Goal: Task Accomplishment & Management: Manage account settings

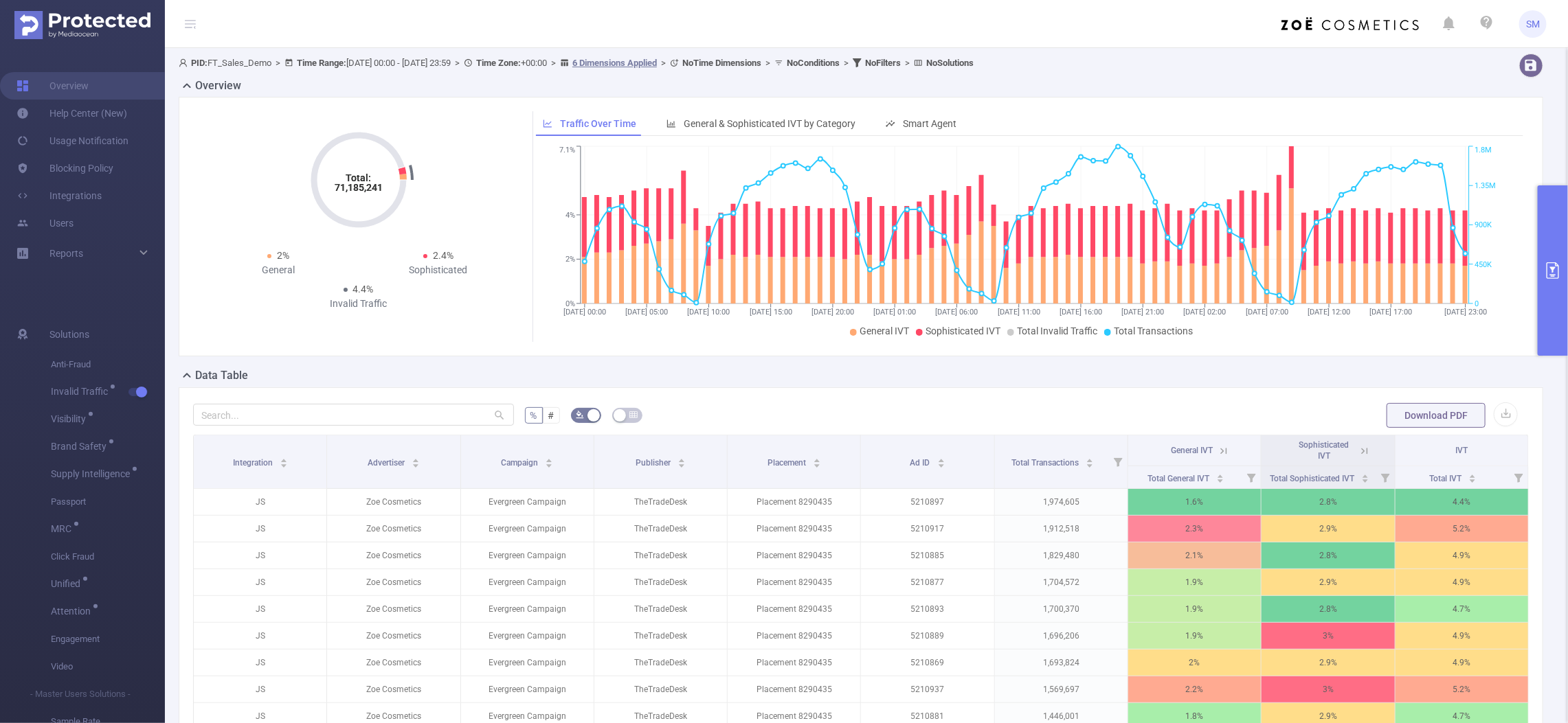
click at [1548, 285] on button "primary" at bounding box center [1552, 270] width 30 height 171
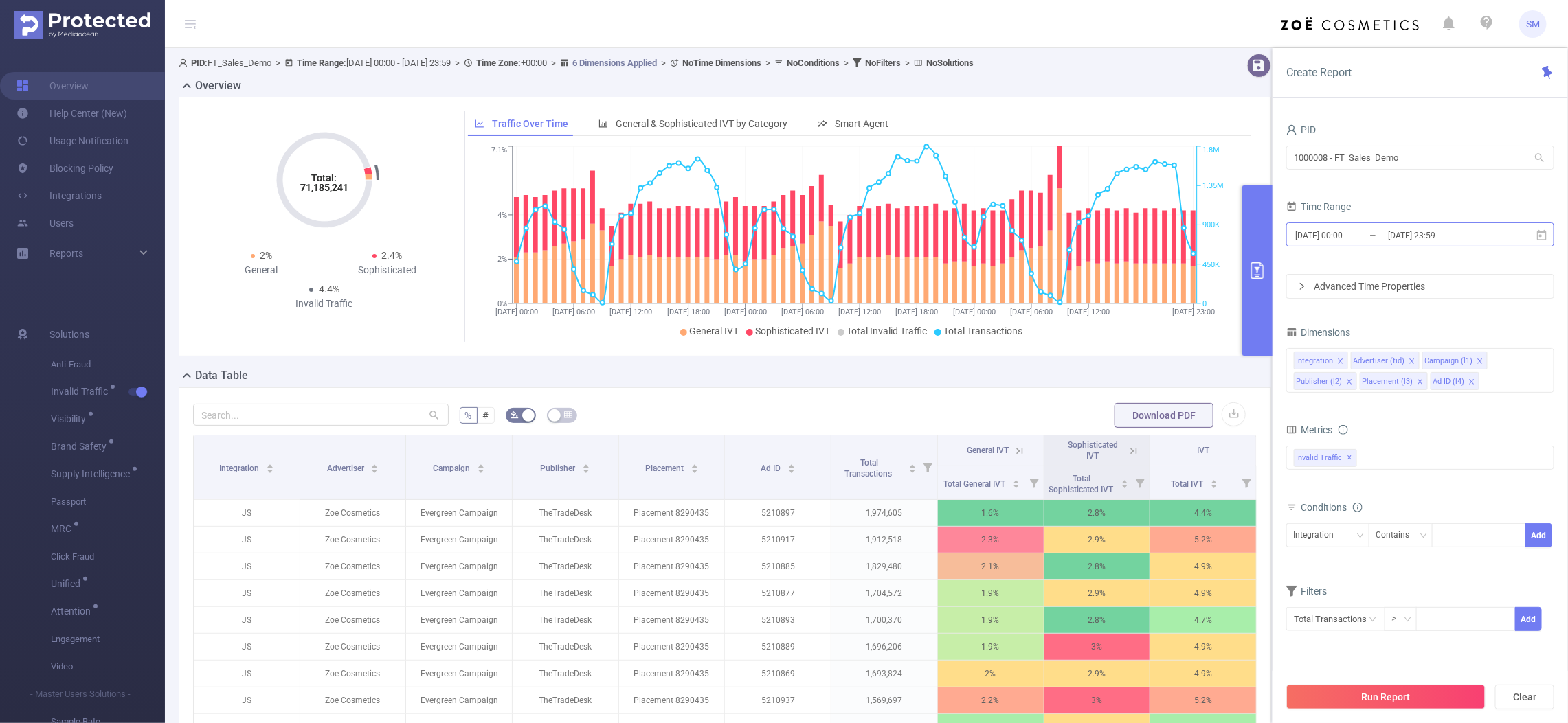
click at [1471, 237] on input "2025-09-11 23:59" at bounding box center [1442, 235] width 111 height 18
click at [1433, 197] on div "Time Range" at bounding box center [1420, 208] width 268 height 22
click at [1410, 290] on div "Advanced Time Properties" at bounding box center [1420, 287] width 267 height 23
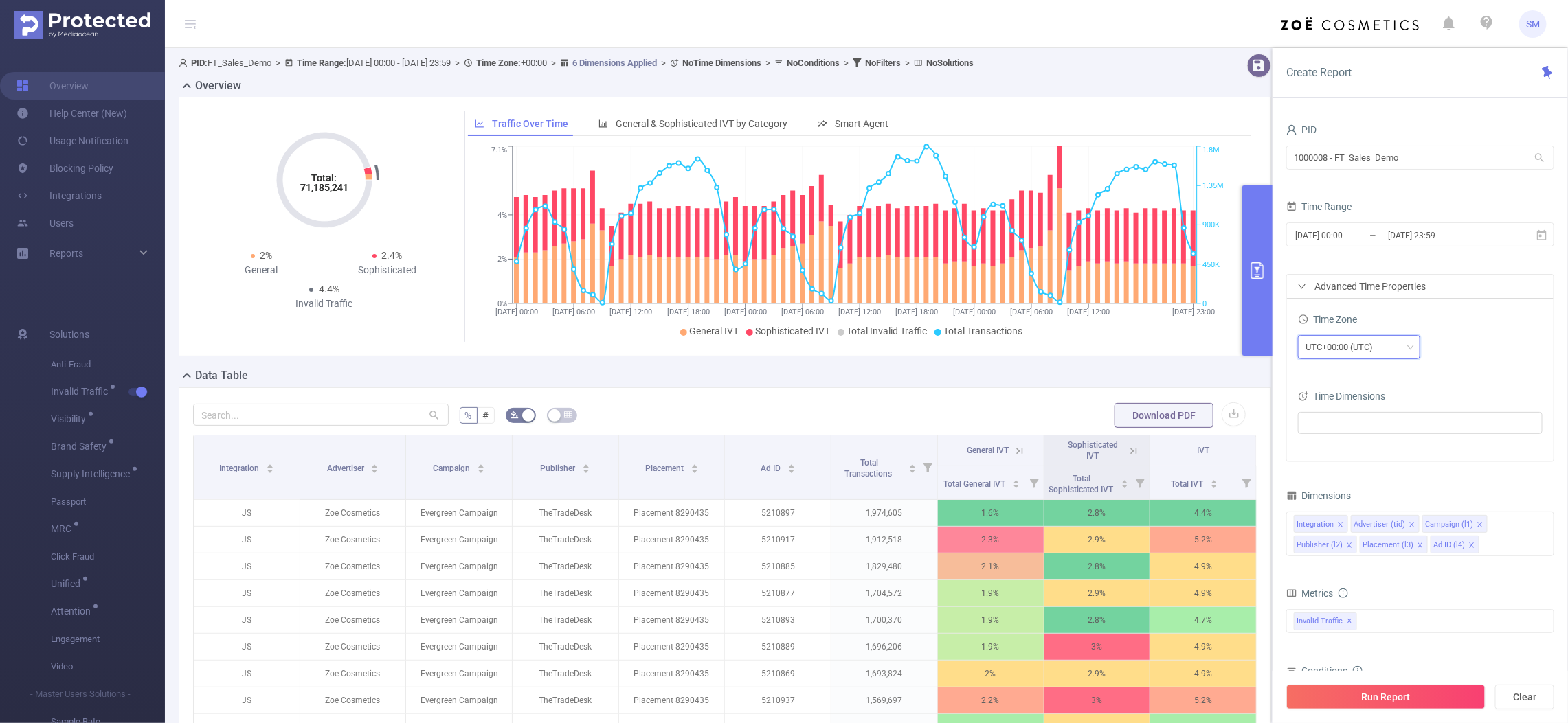
click at [1387, 351] on div "UTC+00:00 (UTC)" at bounding box center [1358, 347] width 107 height 22
click at [1485, 356] on div "UTC+00:00 (UTC)" at bounding box center [1420, 347] width 244 height 24
click at [1404, 423] on ul at bounding box center [1415, 423] width 226 height 21
click at [1457, 373] on div "Time Zone UTC+00:00 (UTC) Time Dimensions" at bounding box center [1420, 380] width 267 height 163
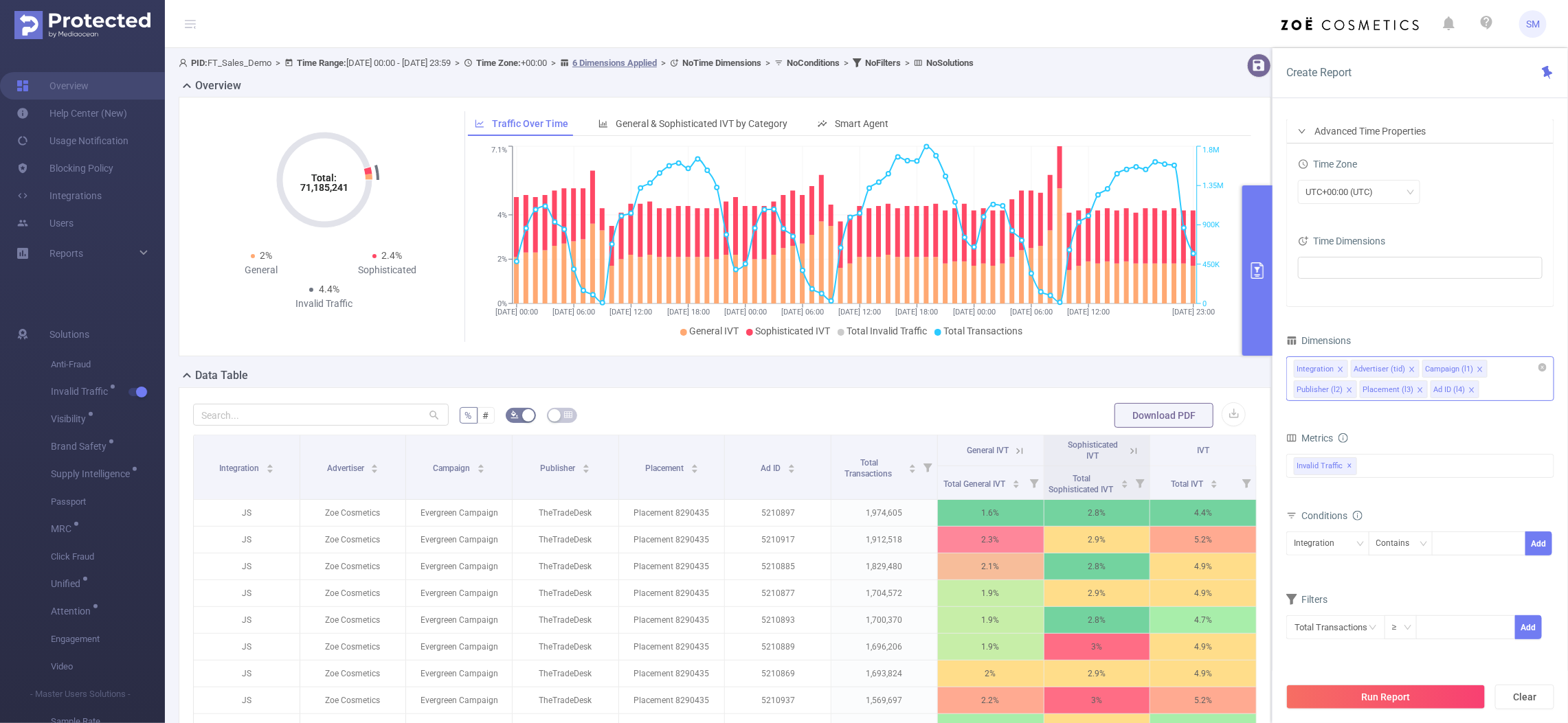
click at [1505, 378] on div "Integration Advertiser (tid) Campaign (l1) Publisher (l2) Placement (l3) Ad ID …" at bounding box center [1420, 368] width 253 height 22
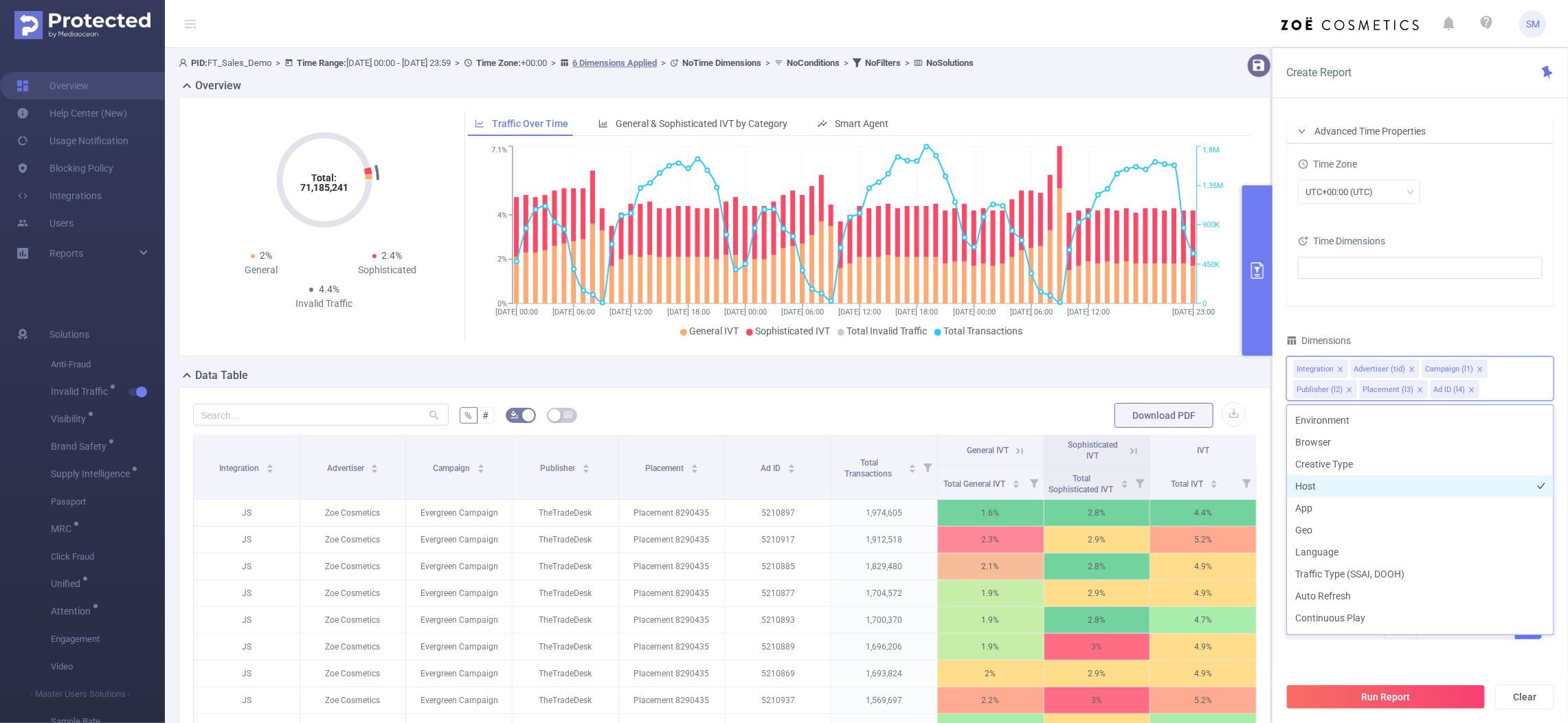
scroll to position [327, 0]
click at [1489, 323] on div "PID 1000008 - FT_Sales_Demo 1000008 - FT_Sales_Demo Time Range 2025-09-09 00:00…" at bounding box center [1420, 310] width 268 height 692
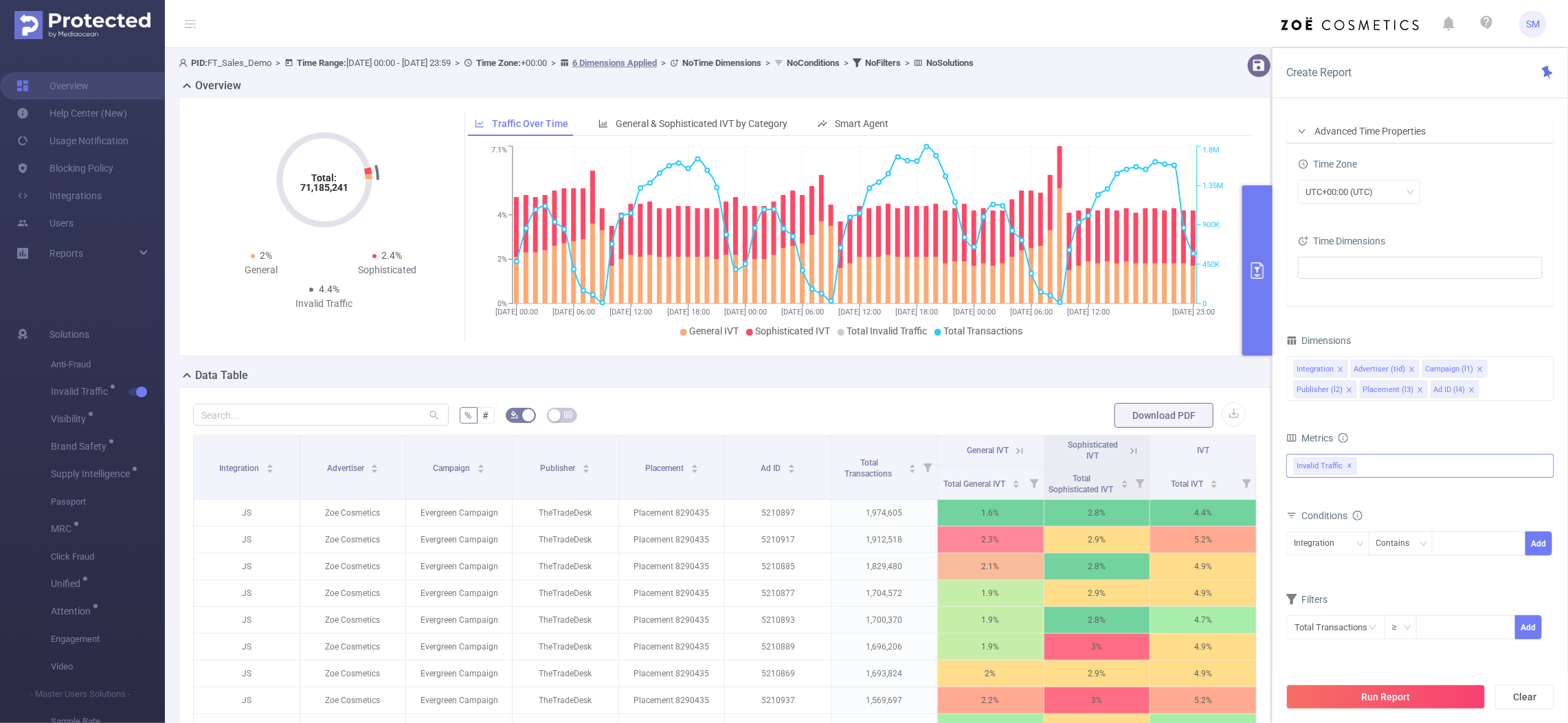
click at [1405, 466] on div "Invalid Traffic ✕ Anti-Fraud Invalid Traffic Visibility Brand Safety Supply Int…" at bounding box center [1420, 466] width 268 height 24
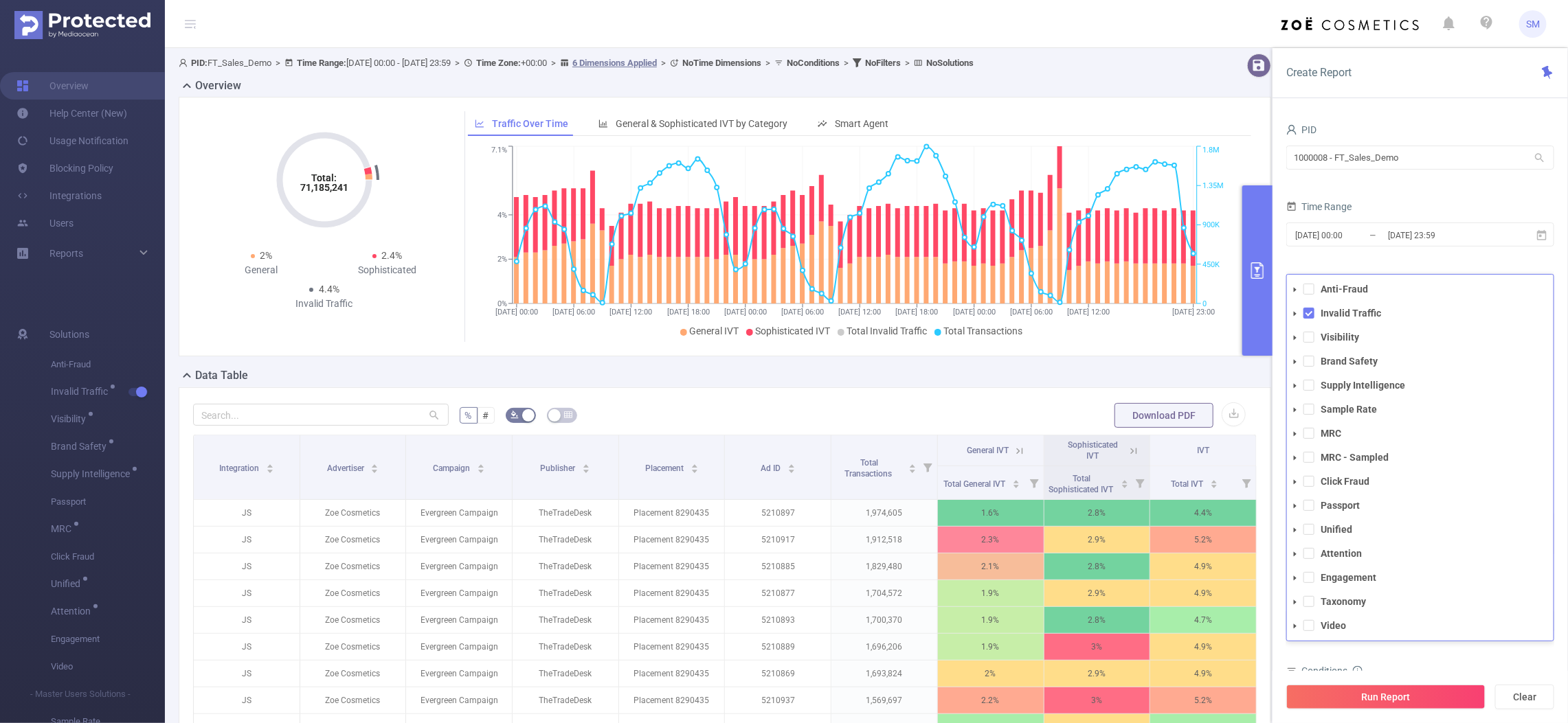
click at [1437, 194] on form "PID 1000008 - FT_Sales_Demo 1000008 - FT_Sales_Demo Time Range 2025-09-09 00:00…" at bounding box center [1420, 290] width 268 height 342
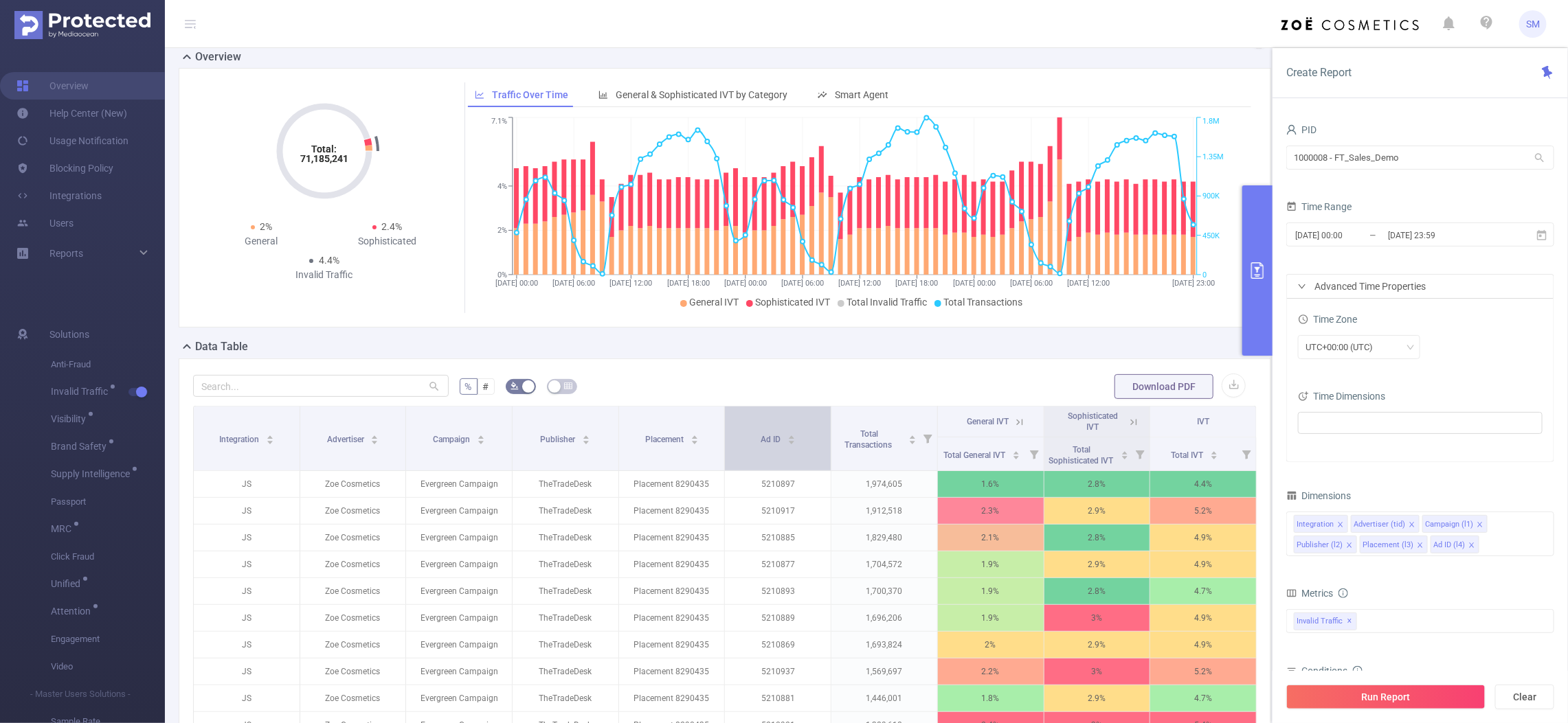
scroll to position [0, 0]
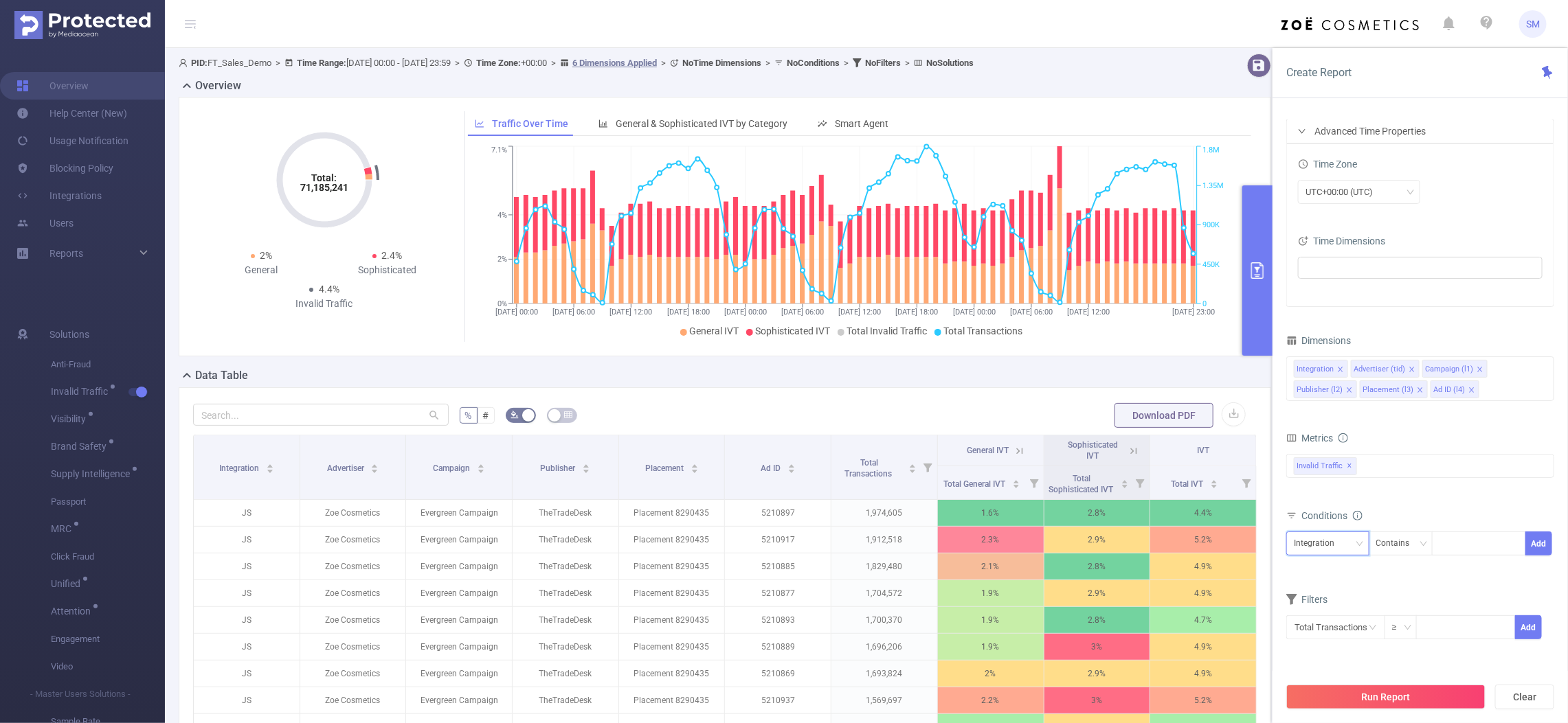
click at [1344, 545] on div "Integration" at bounding box center [1327, 543] width 68 height 22
click at [1354, 637] on li "Publisher (l2)" at bounding box center [1327, 639] width 83 height 22
click at [1463, 544] on div at bounding box center [1478, 543] width 79 height 22
click at [1410, 544] on div "Contains" at bounding box center [1397, 543] width 43 height 22
click at [1463, 543] on div at bounding box center [1478, 543] width 79 height 22
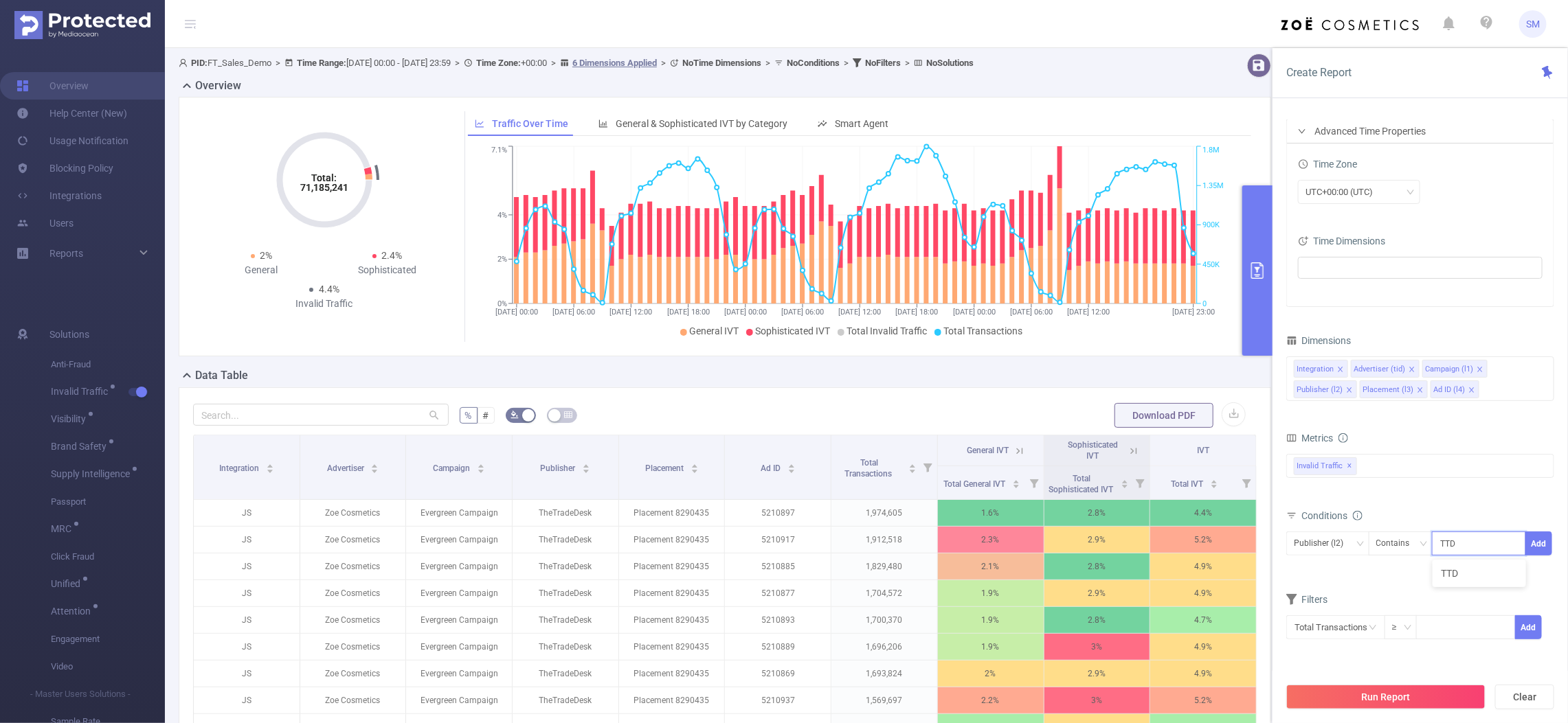
type input "TTD"
click at [1481, 499] on div "Total General IVT Data Centers Disclosed Bots Known Crawlers Irregular Activity…" at bounding box center [1420, 475] width 268 height 48
click at [1471, 545] on icon "icon: close" at bounding box center [1468, 544] width 7 height 7
click at [1450, 577] on form "Dimensions Integration Advertiser (tid) Campaign (l1) Publisher (l2) Placement …" at bounding box center [1420, 494] width 268 height 327
click at [1348, 625] on input "text" at bounding box center [1335, 627] width 99 height 24
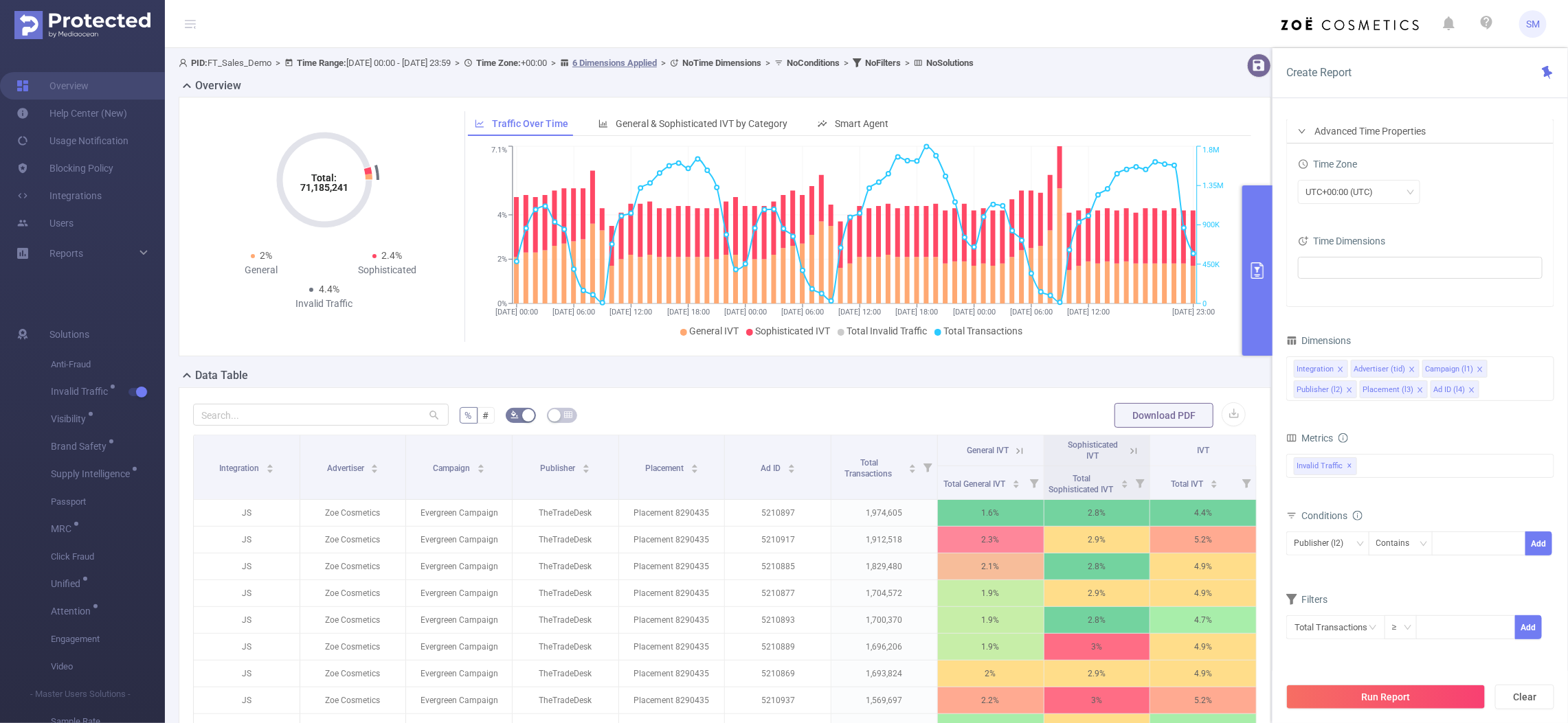
click at [1441, 594] on div "Filters" at bounding box center [1420, 601] width 268 height 22
drag, startPoint x: 1438, startPoint y: 627, endPoint x: 1457, endPoint y: 625, distance: 19.1
click at [1437, 627] on input at bounding box center [1465, 626] width 98 height 21
type input "10,000"
click at [1520, 625] on button "Add" at bounding box center [1528, 627] width 27 height 24
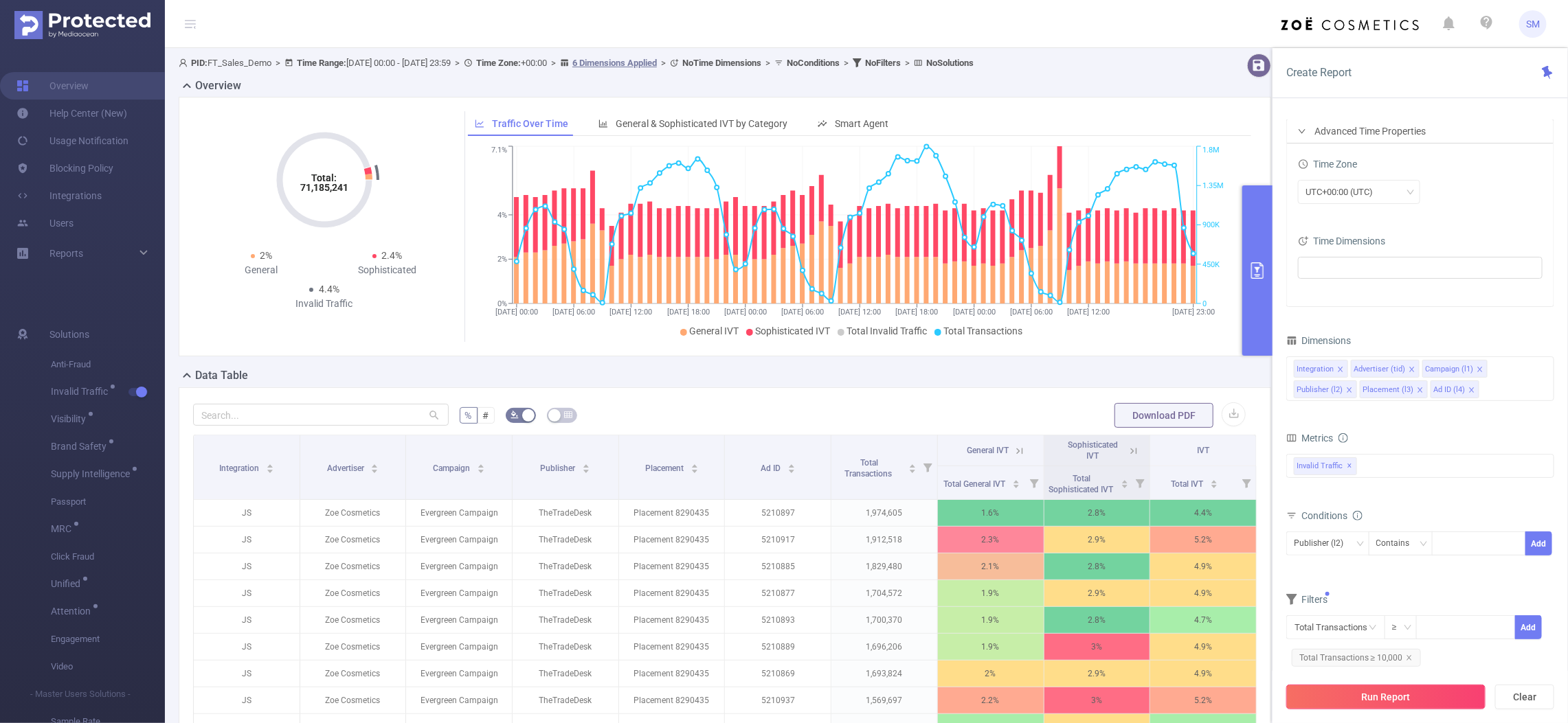
click at [1444, 698] on button "Run Report" at bounding box center [1385, 697] width 199 height 25
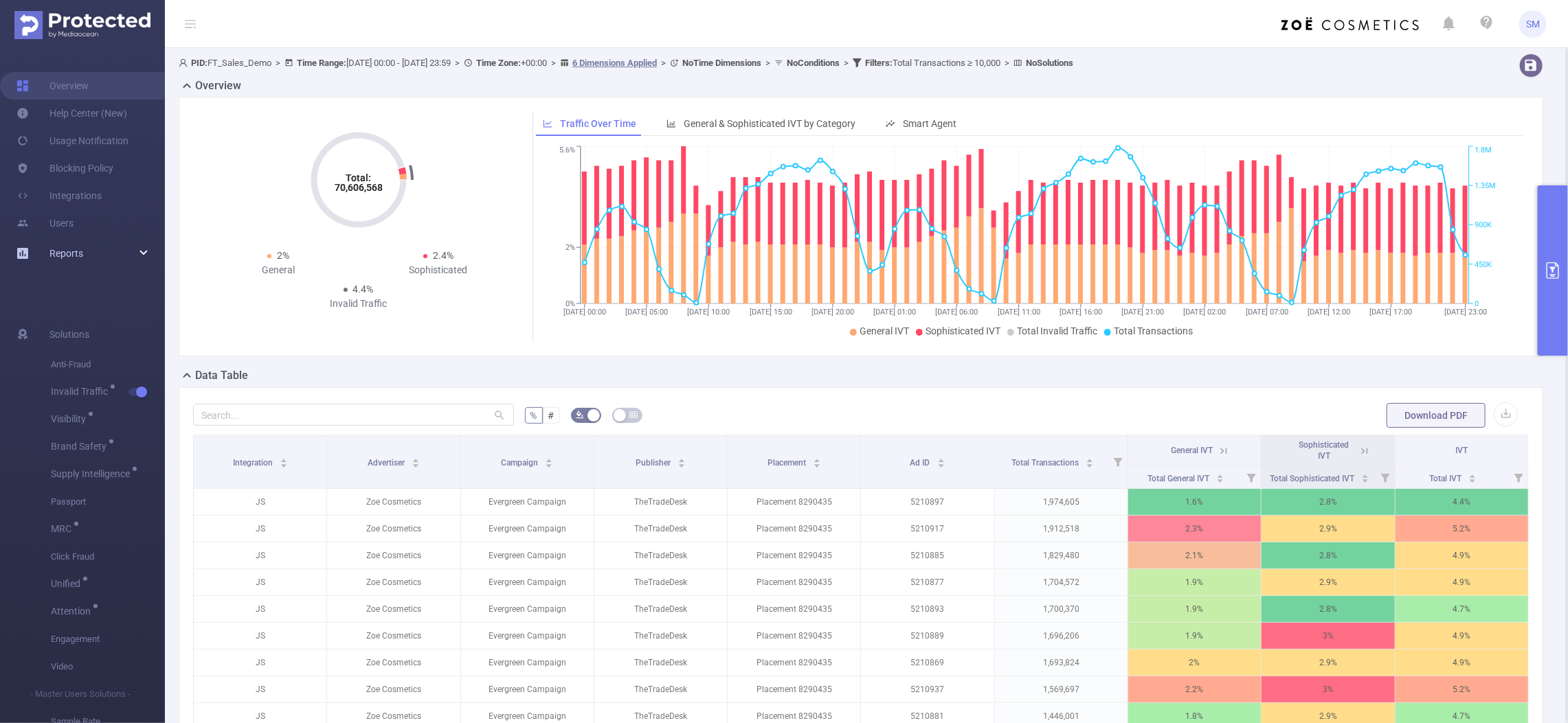
click at [141, 256] on div "Reports" at bounding box center [82, 254] width 165 height 28
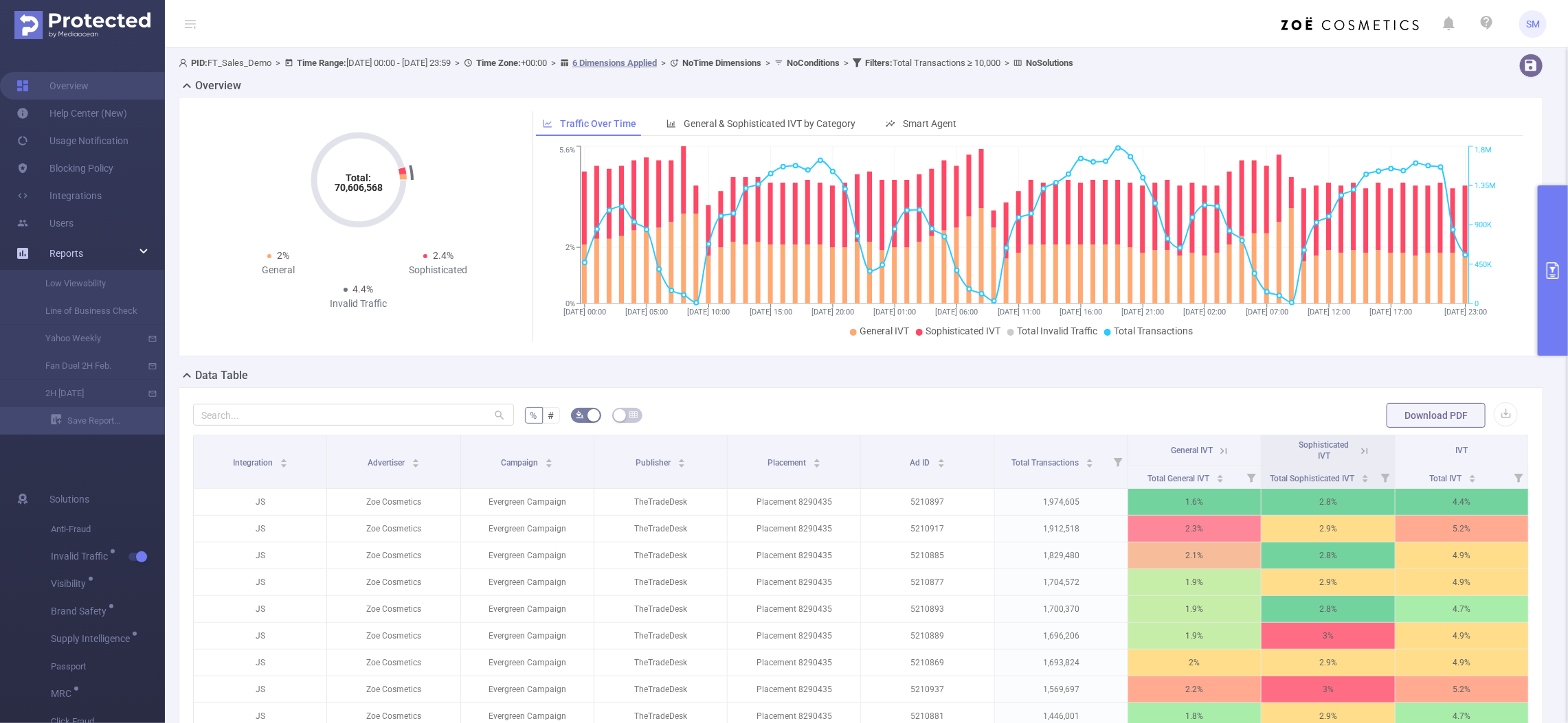
click at [148, 251] on div "Reports" at bounding box center [82, 254] width 165 height 28
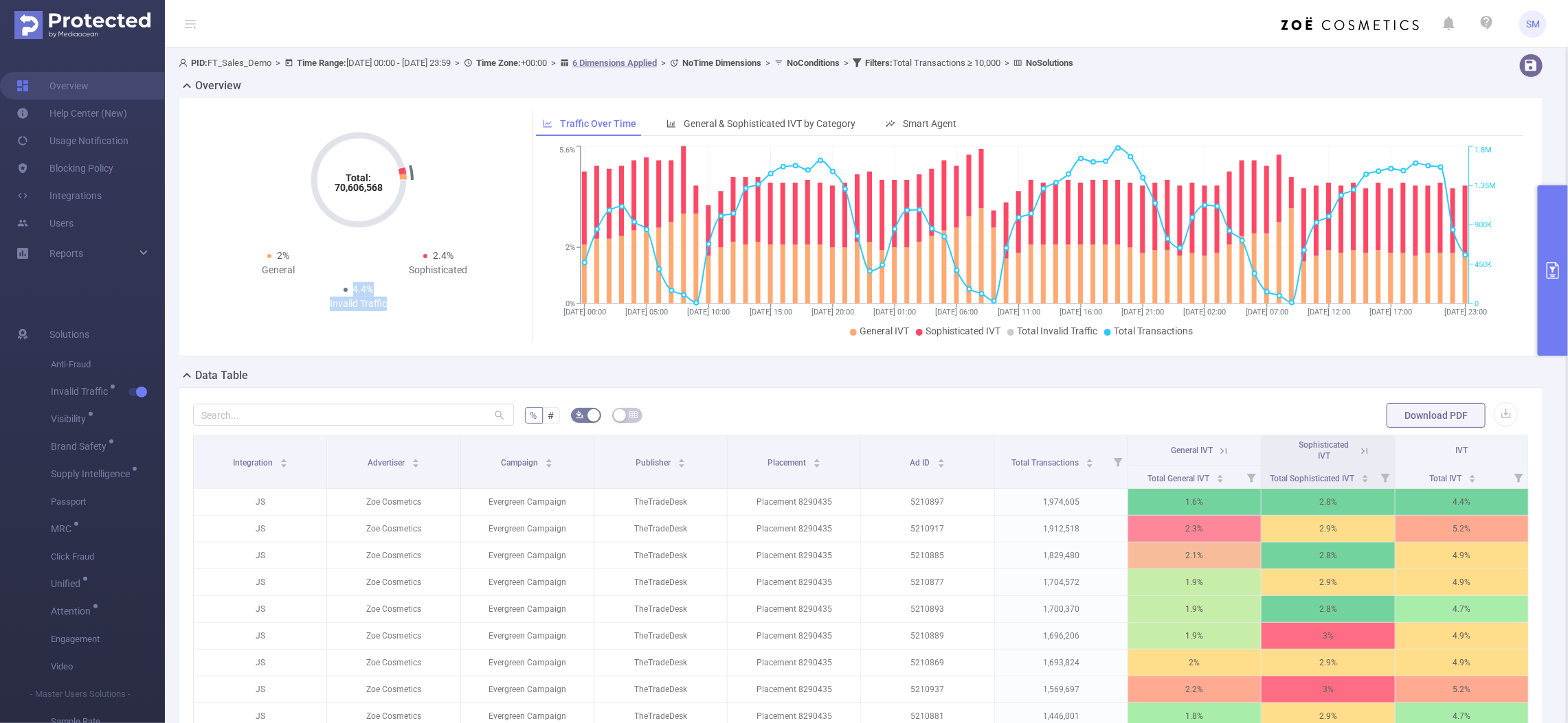
drag, startPoint x: 385, startPoint y: 300, endPoint x: 321, endPoint y: 286, distance: 65.5
click at [321, 286] on div "4.4% Invalid Traffic" at bounding box center [358, 297] width 160 height 29
click at [426, 311] on div "Total: 70,606,568 Total: 70,606,568 2% General 2.4% Sophisticated 4.4% Invalid …" at bounding box center [358, 214] width 320 height 204
click at [420, 317] on div "Total: 70,606,568 Total: 70,606,568 2% General 2.4% Sophisticated 4.4% Invalid …" at bounding box center [360, 227] width 323 height 230
click at [746, 119] on span "General & Sophisticated IVT by Category" at bounding box center [769, 124] width 171 height 11
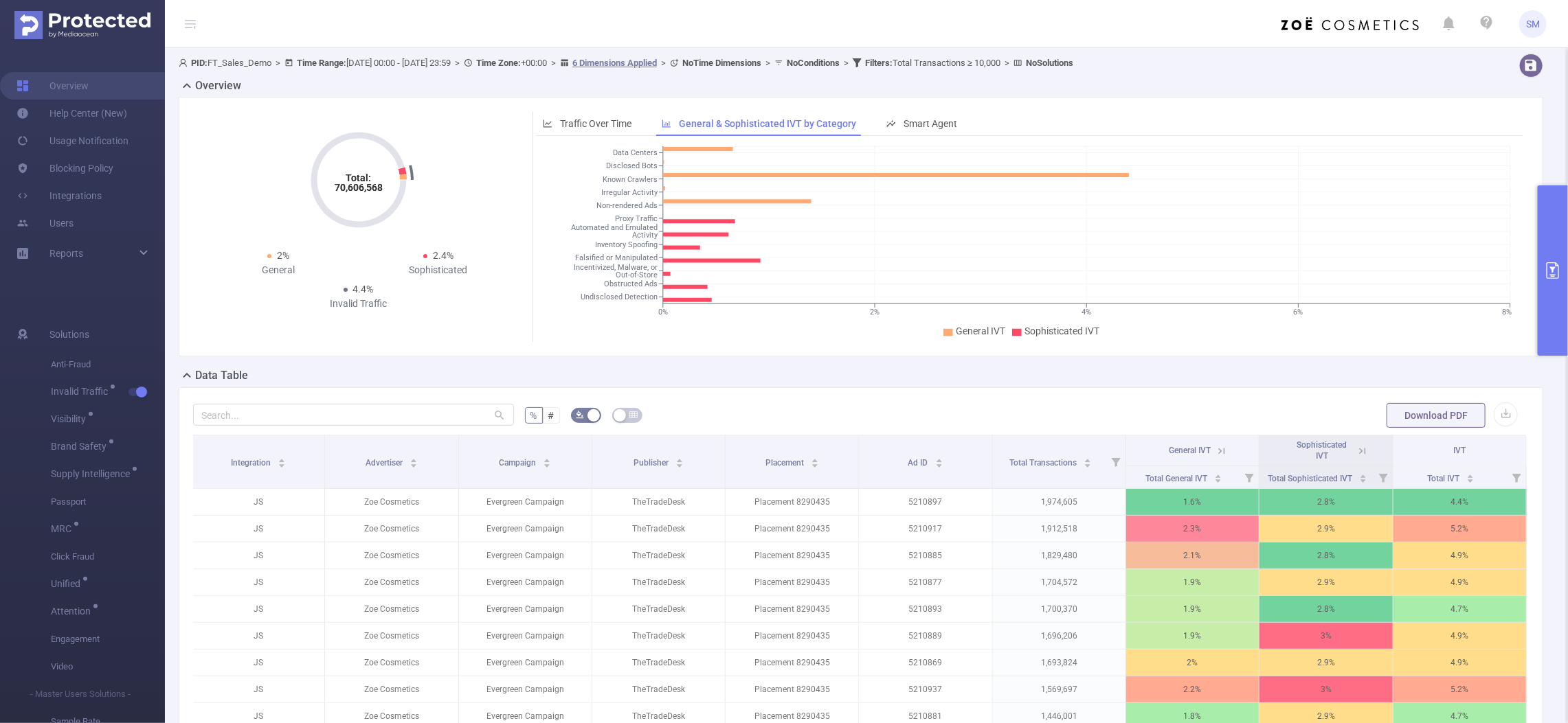
scroll to position [86, 0]
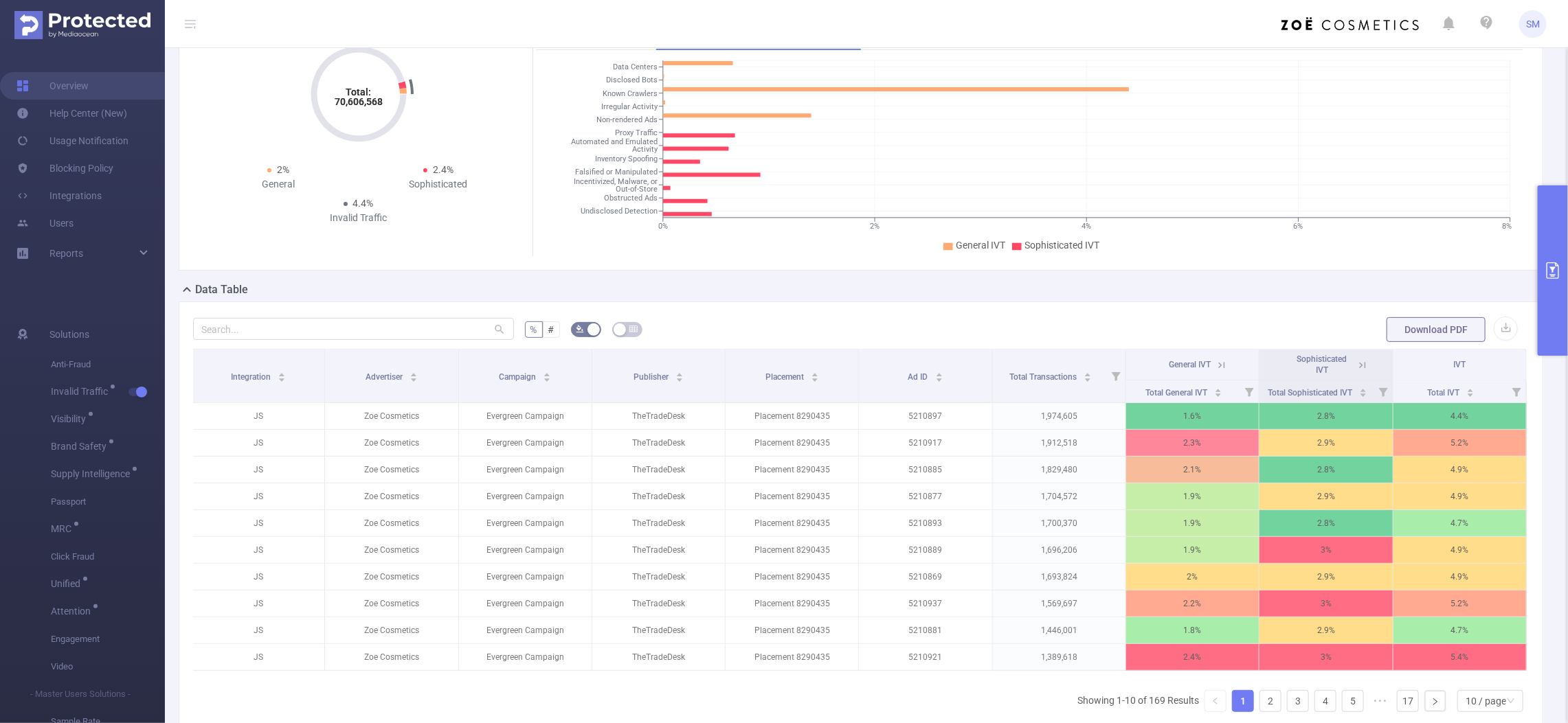
click at [1215, 365] on icon at bounding box center [1221, 365] width 12 height 12
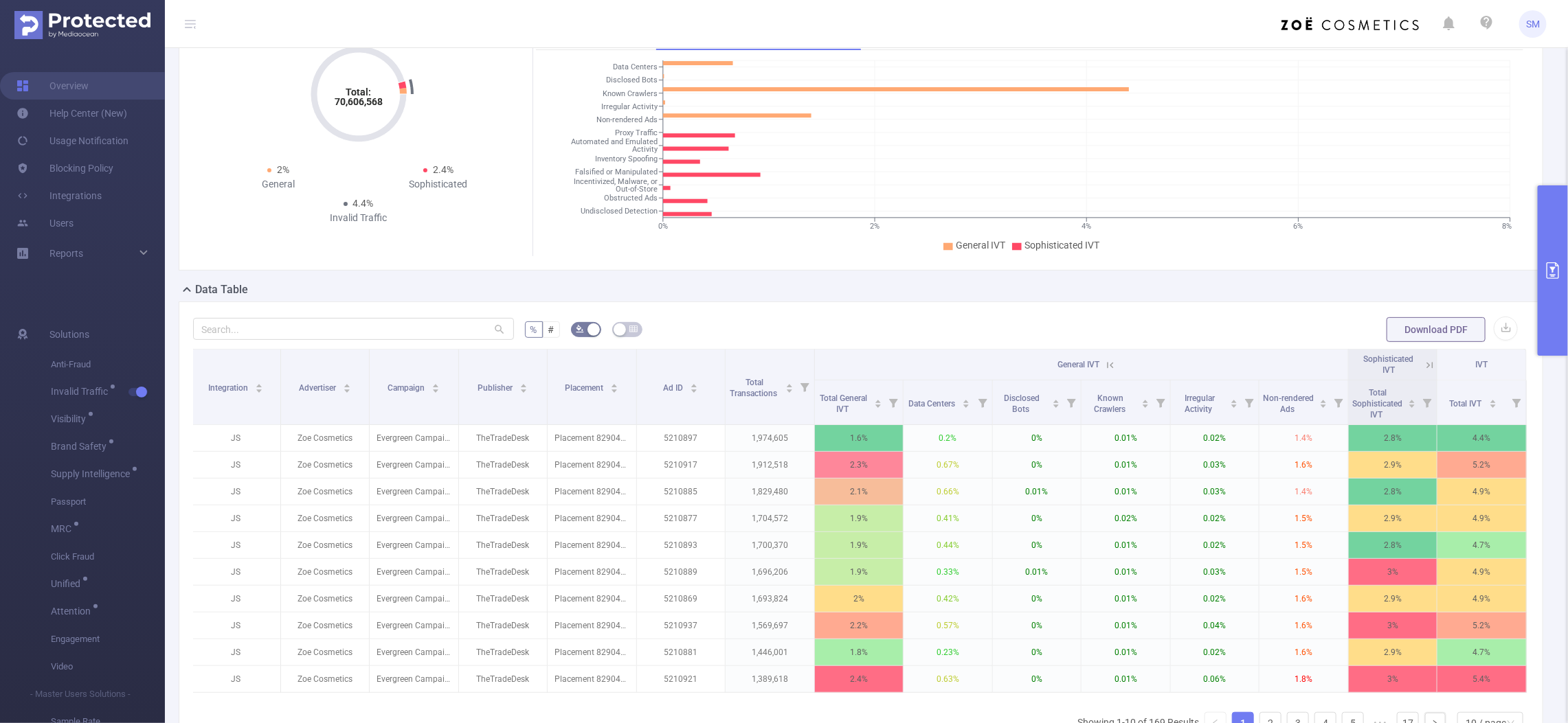
scroll to position [171, 0]
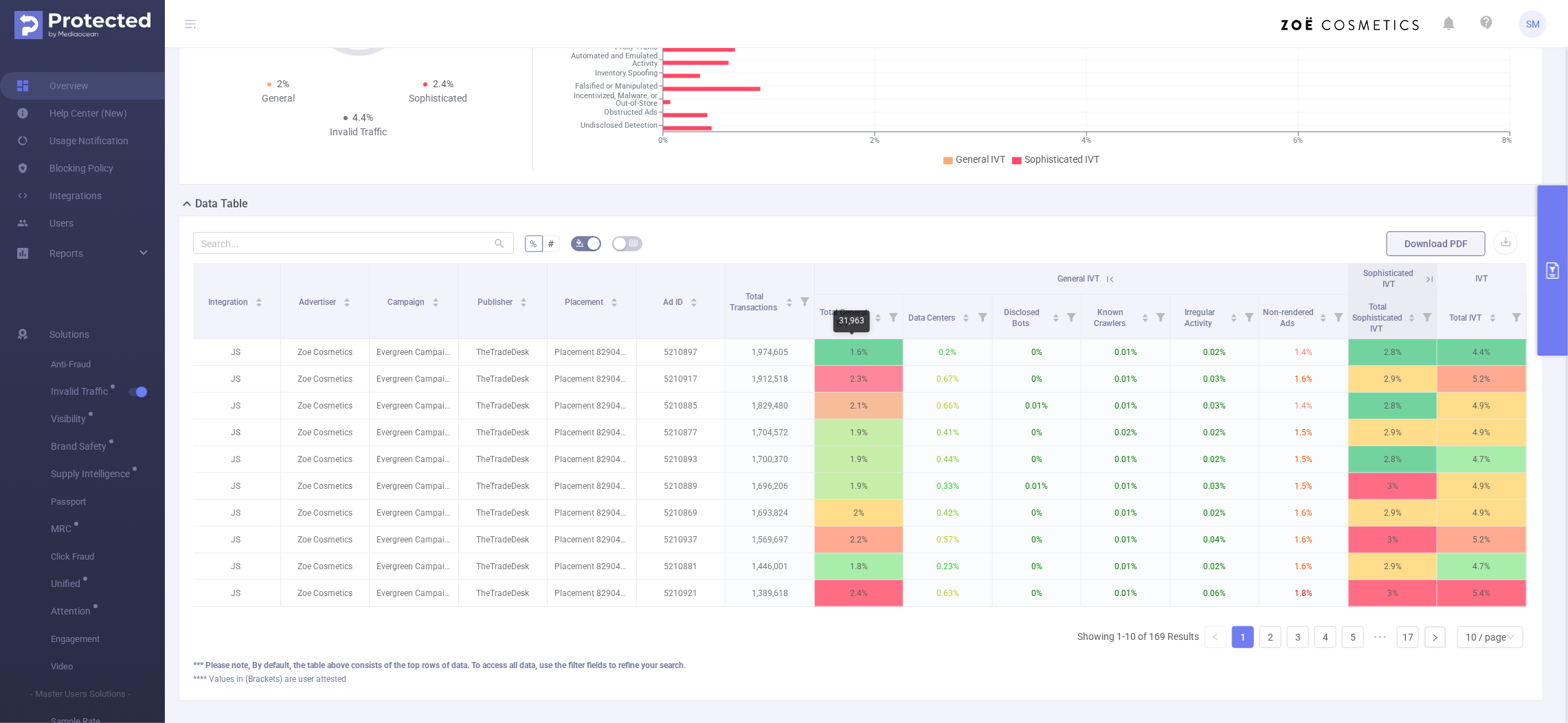
click at [862, 325] on div "31,963" at bounding box center [851, 321] width 36 height 22
click at [859, 321] on span "Total General IVT" at bounding box center [843, 317] width 51 height 25
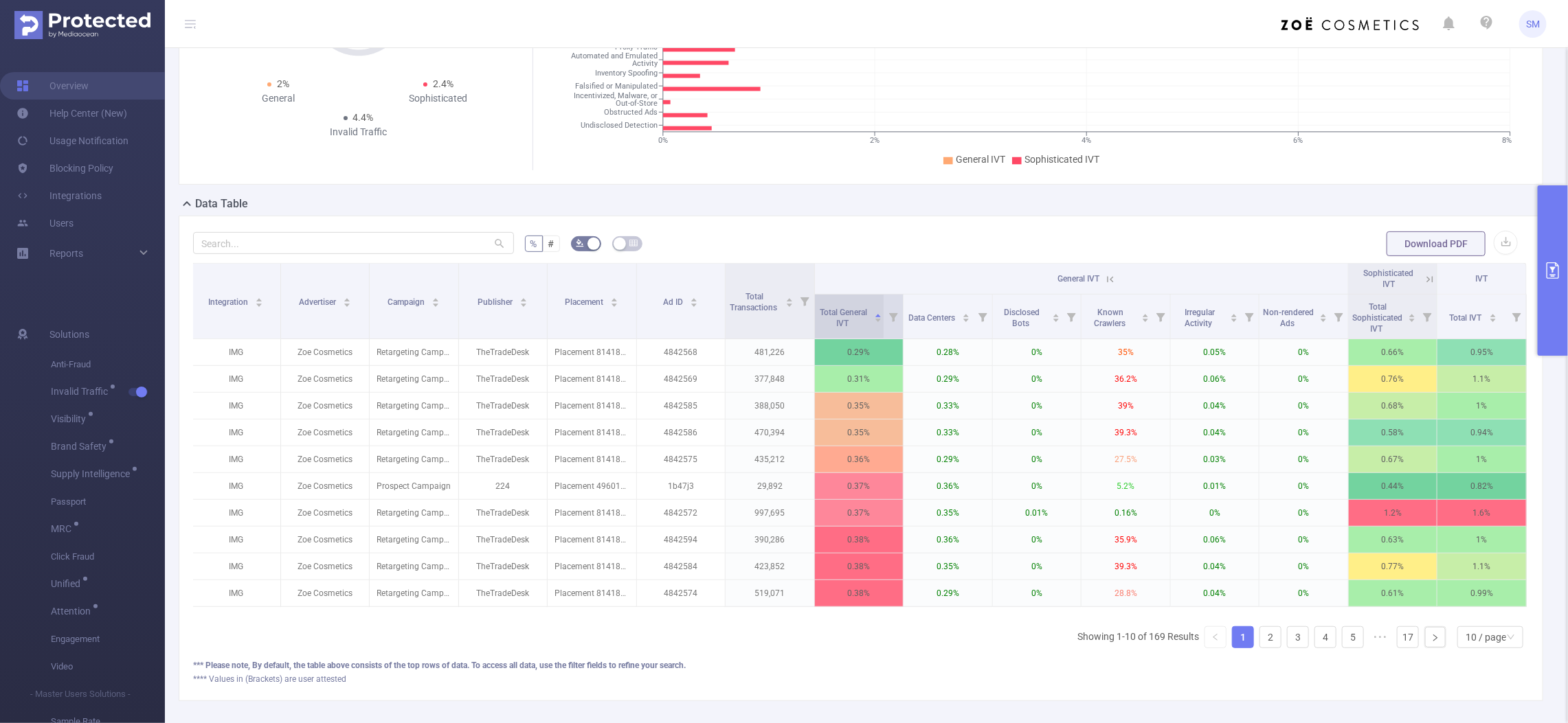
click at [859, 321] on span "Total General IVT" at bounding box center [843, 317] width 51 height 25
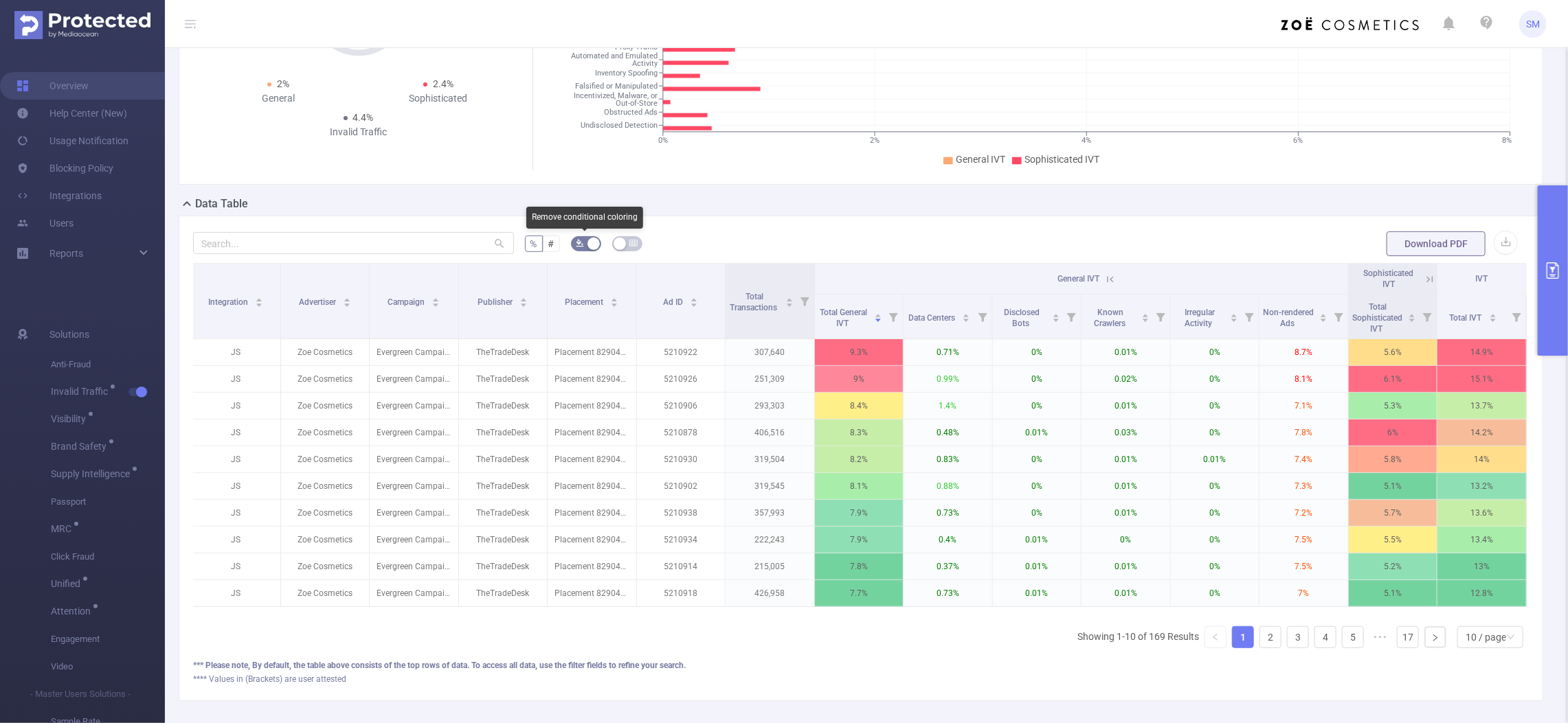
click at [580, 244] on icon "icon: bg-colors" at bounding box center [580, 243] width 8 height 8
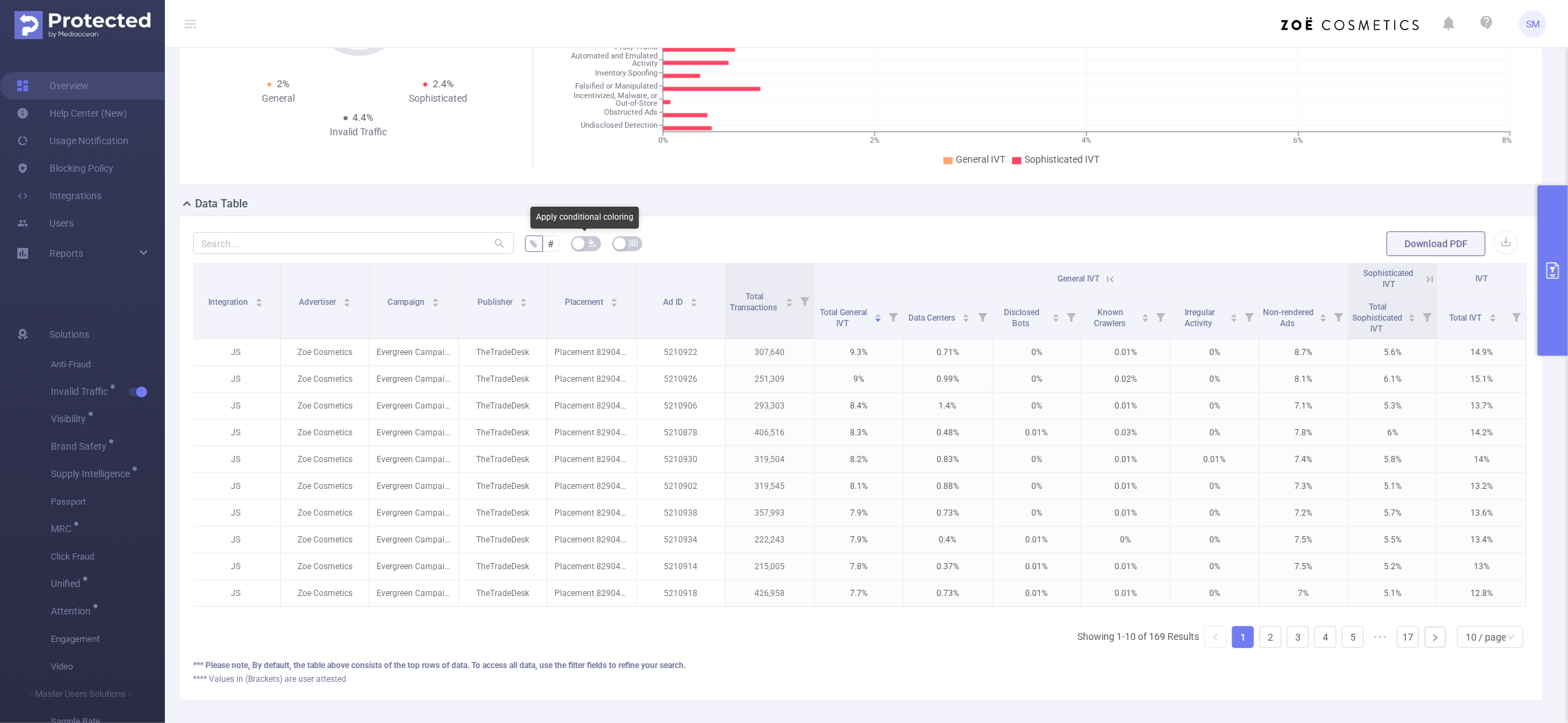
click at [580, 244] on button "button" at bounding box center [586, 244] width 30 height 15
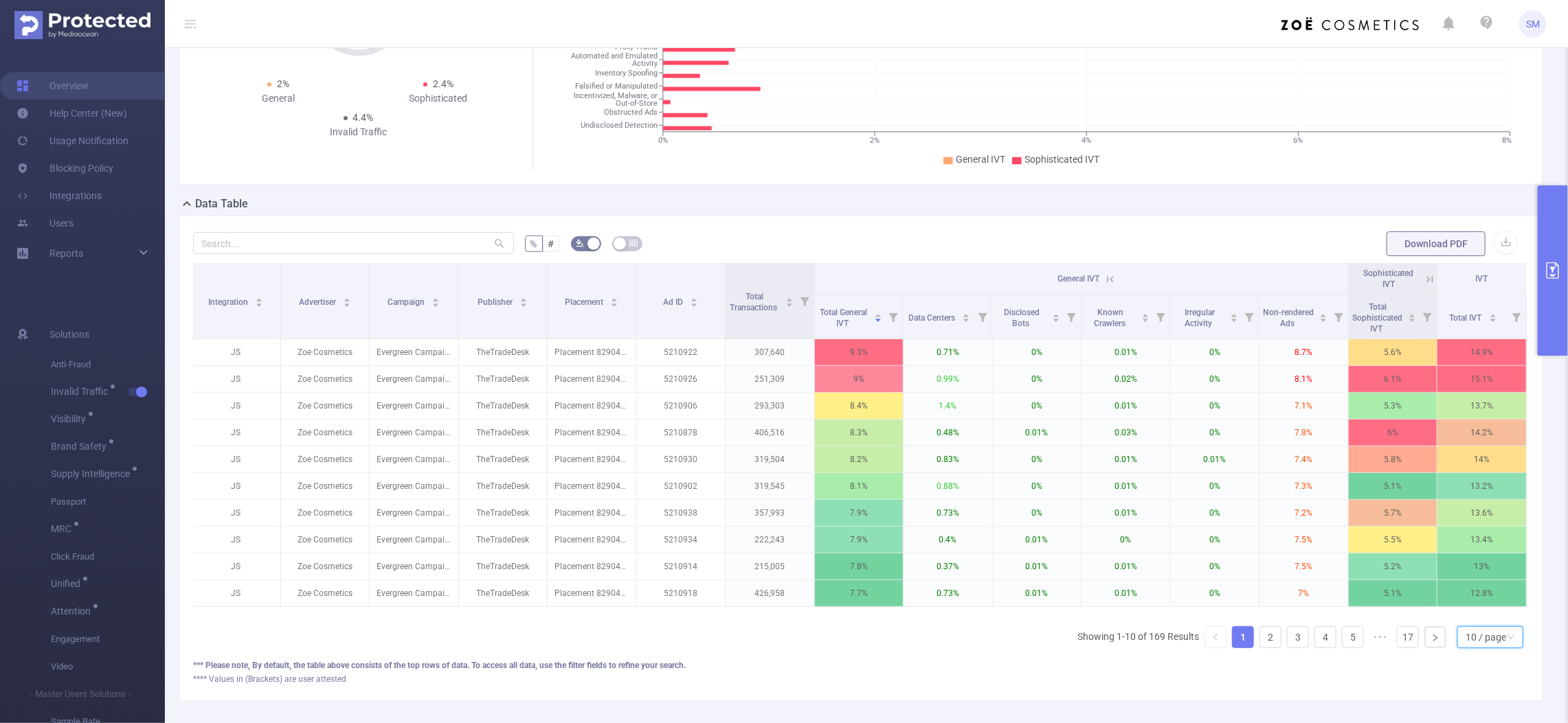
click at [1507, 643] on icon "icon: down" at bounding box center [1510, 638] width 8 height 10
click at [1488, 570] on li "20 / page" at bounding box center [1477, 562] width 67 height 22
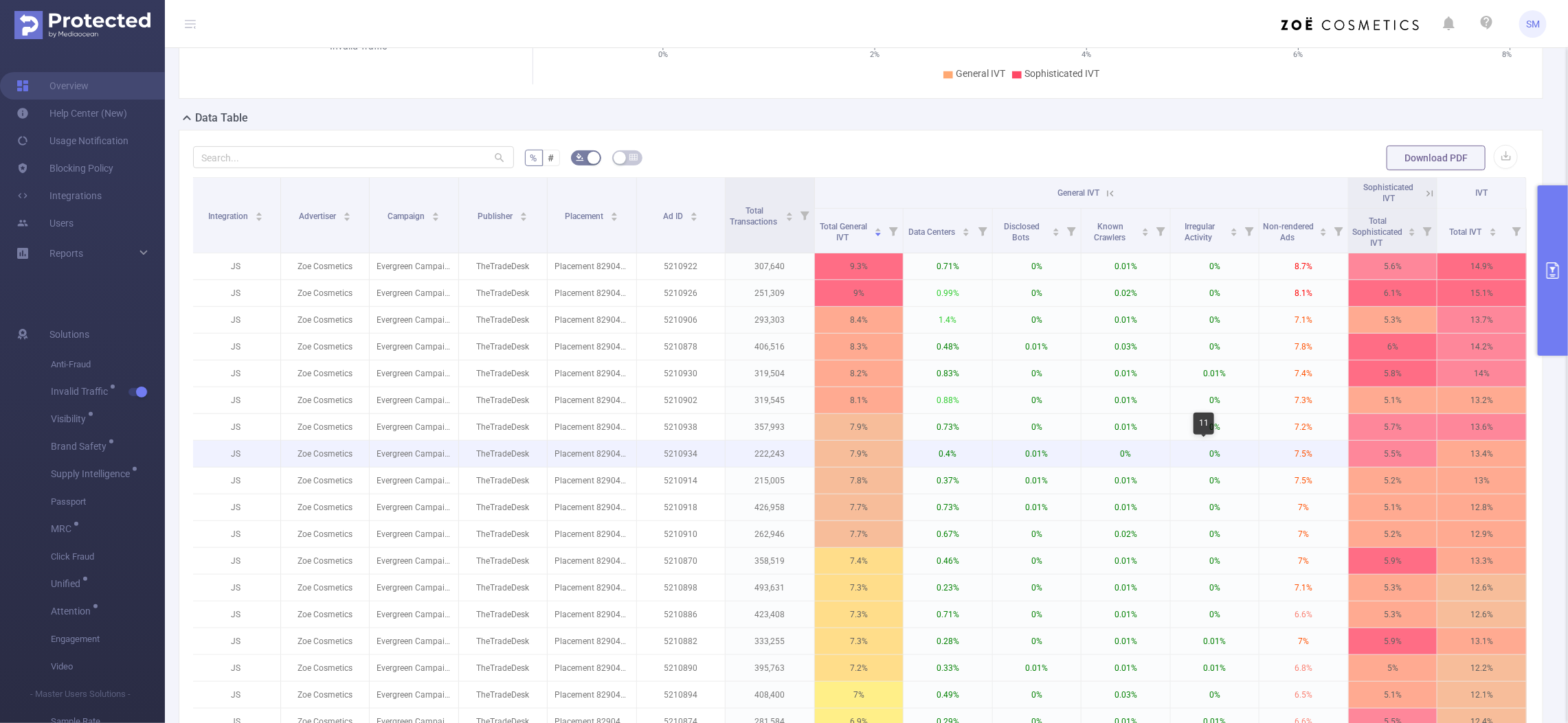
scroll to position [429, 0]
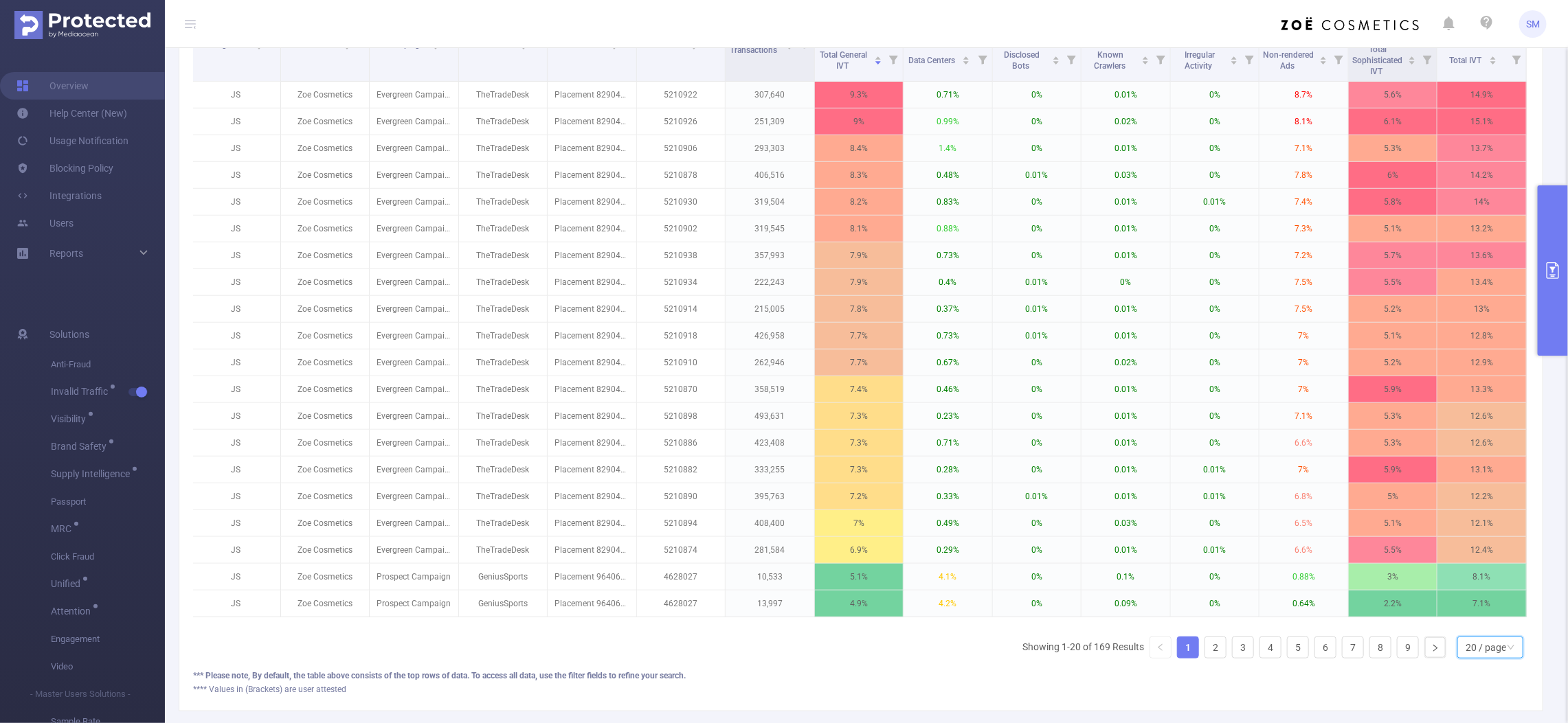
click at [1498, 656] on div "20 / page" at bounding box center [1490, 648] width 66 height 22
click at [1482, 546] on li "10 / page" at bounding box center [1477, 552] width 67 height 22
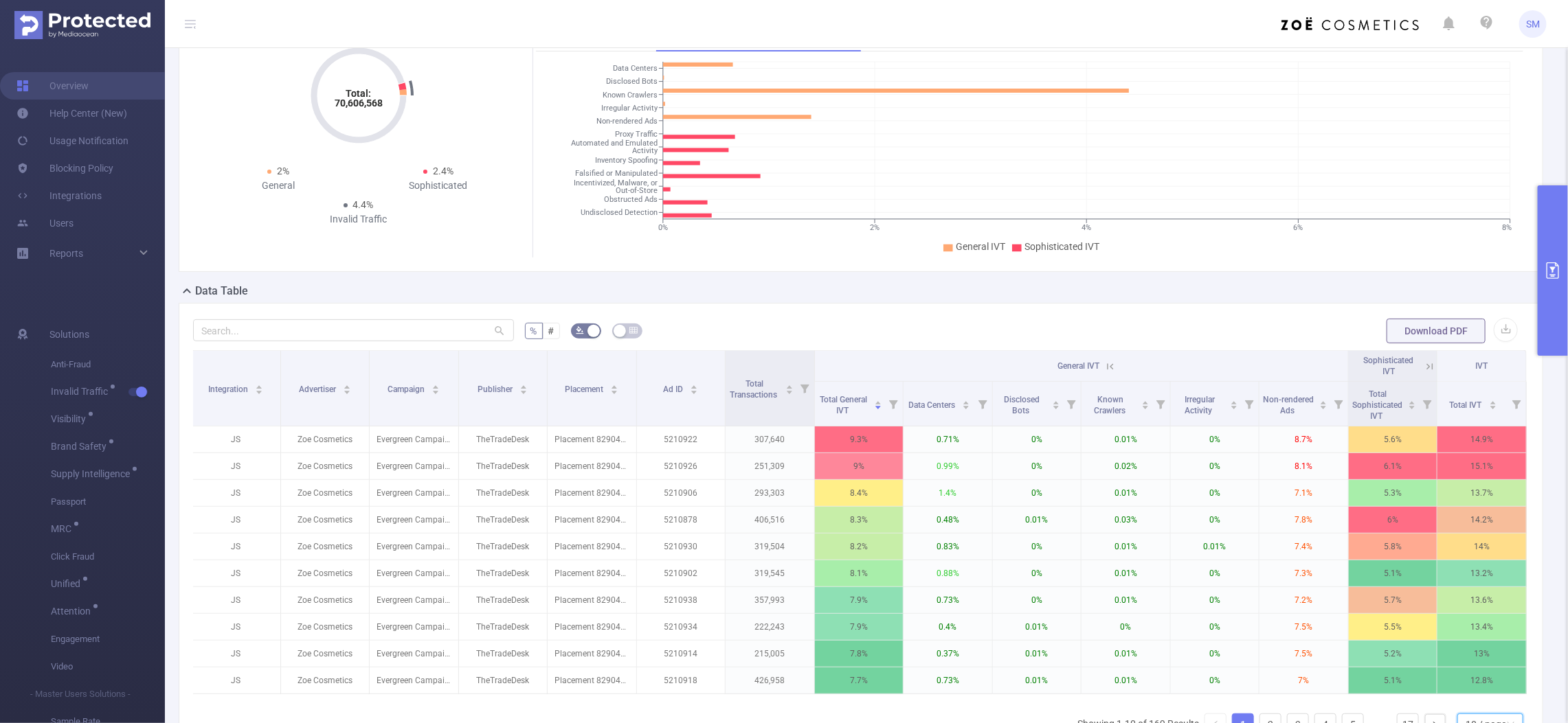
scroll to position [86, 0]
click at [1105, 361] on icon at bounding box center [1110, 365] width 12 height 12
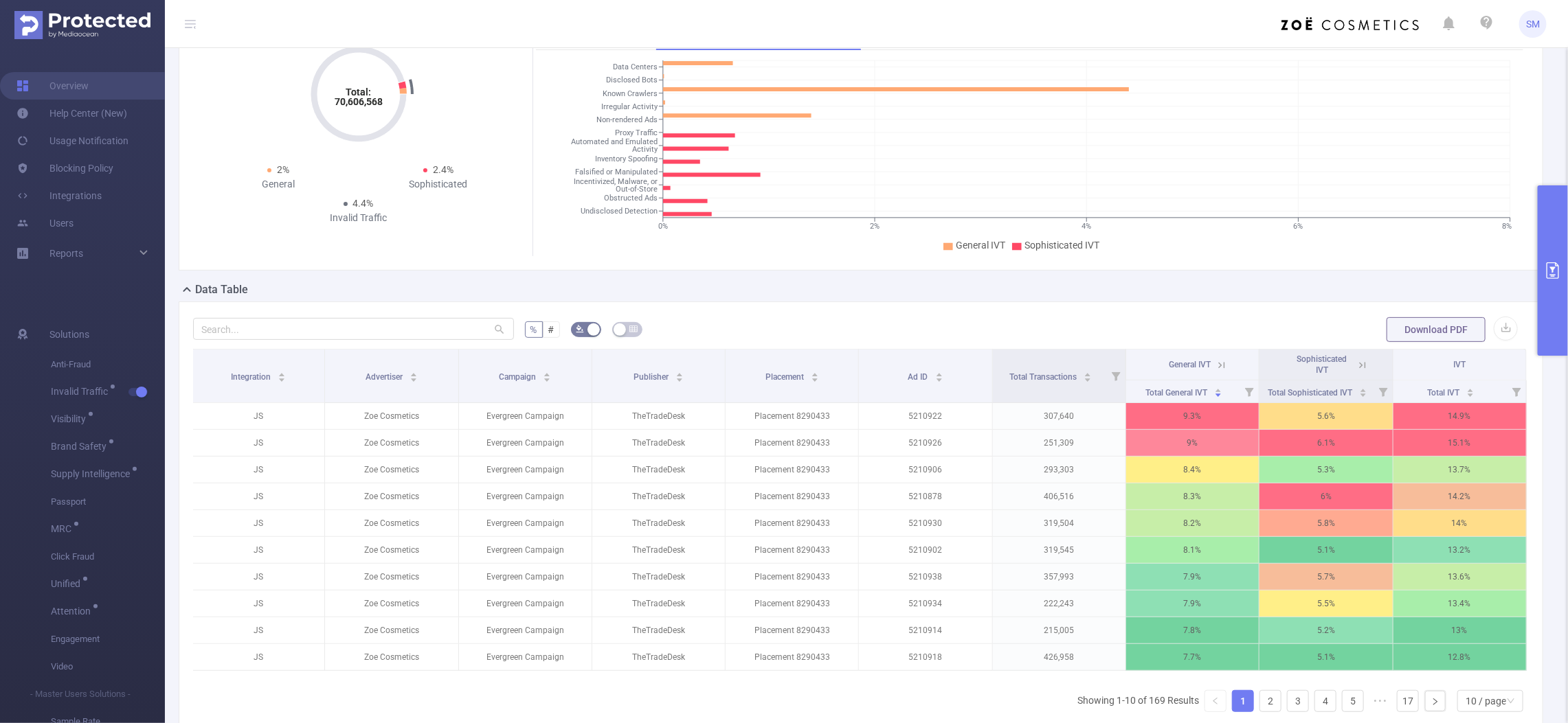
click at [1355, 358] on icon at bounding box center [1360, 365] width 16 height 14
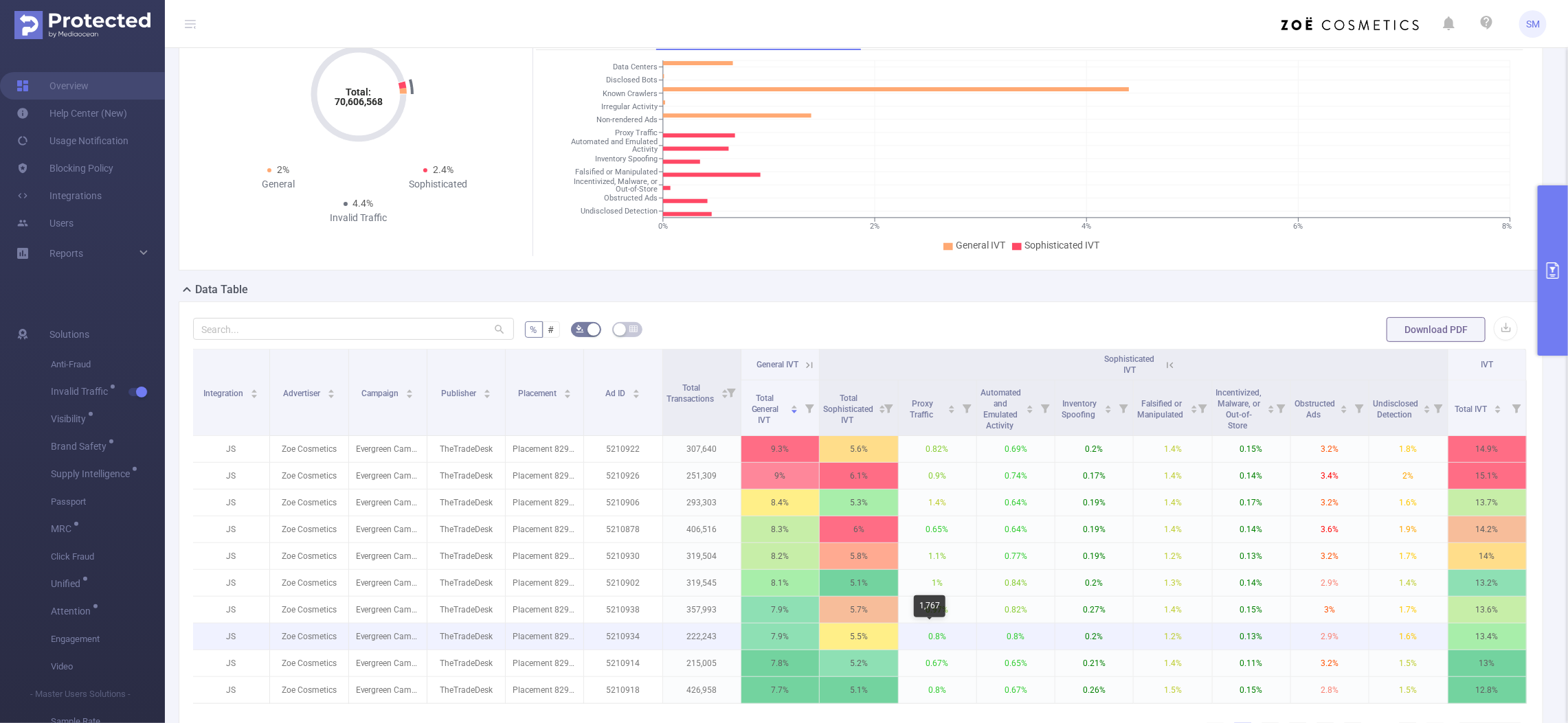
scroll to position [171, 0]
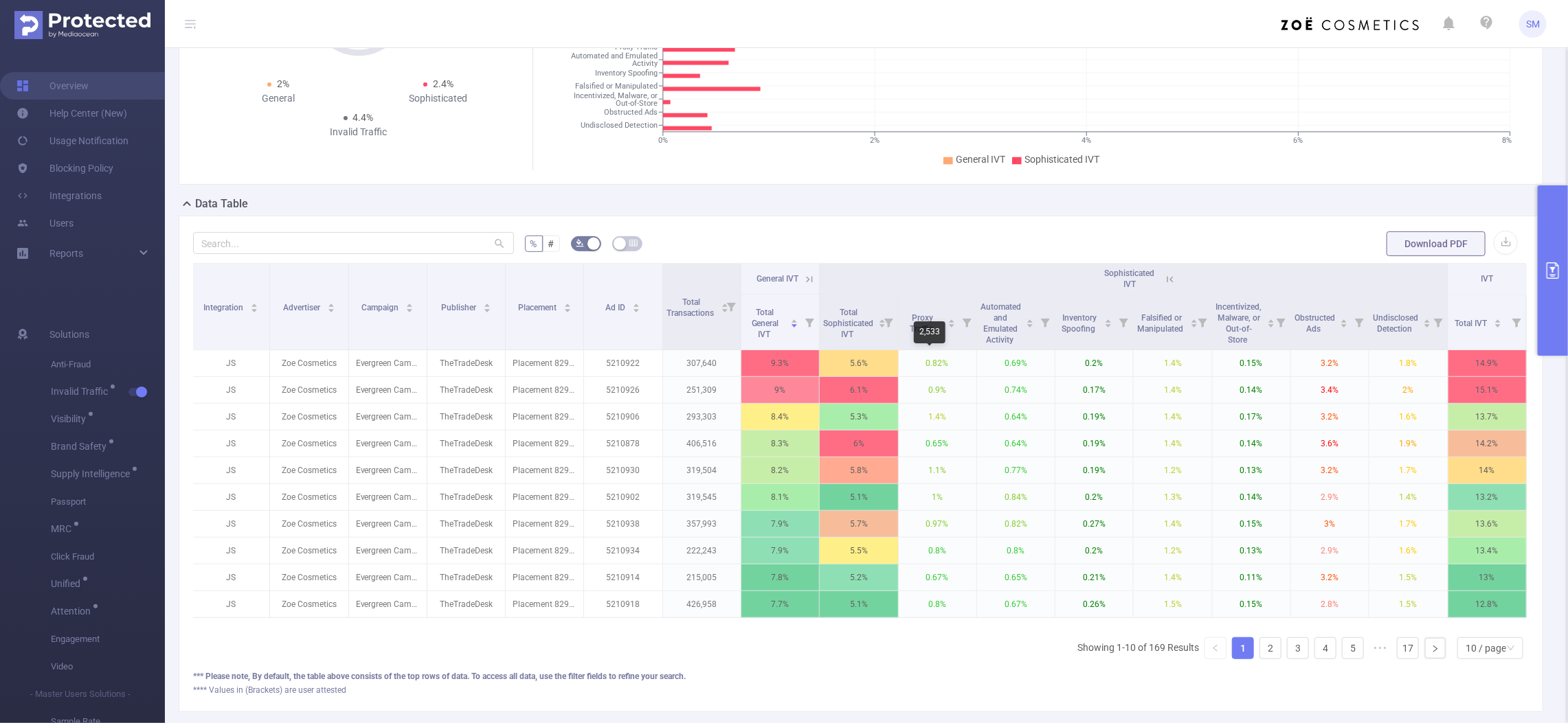
click at [935, 338] on div "2,533" at bounding box center [929, 332] width 32 height 22
click at [941, 338] on div "2,533" at bounding box center [929, 332] width 32 height 22
click at [1310, 334] on div "Obstructed Ads" at bounding box center [1321, 322] width 54 height 25
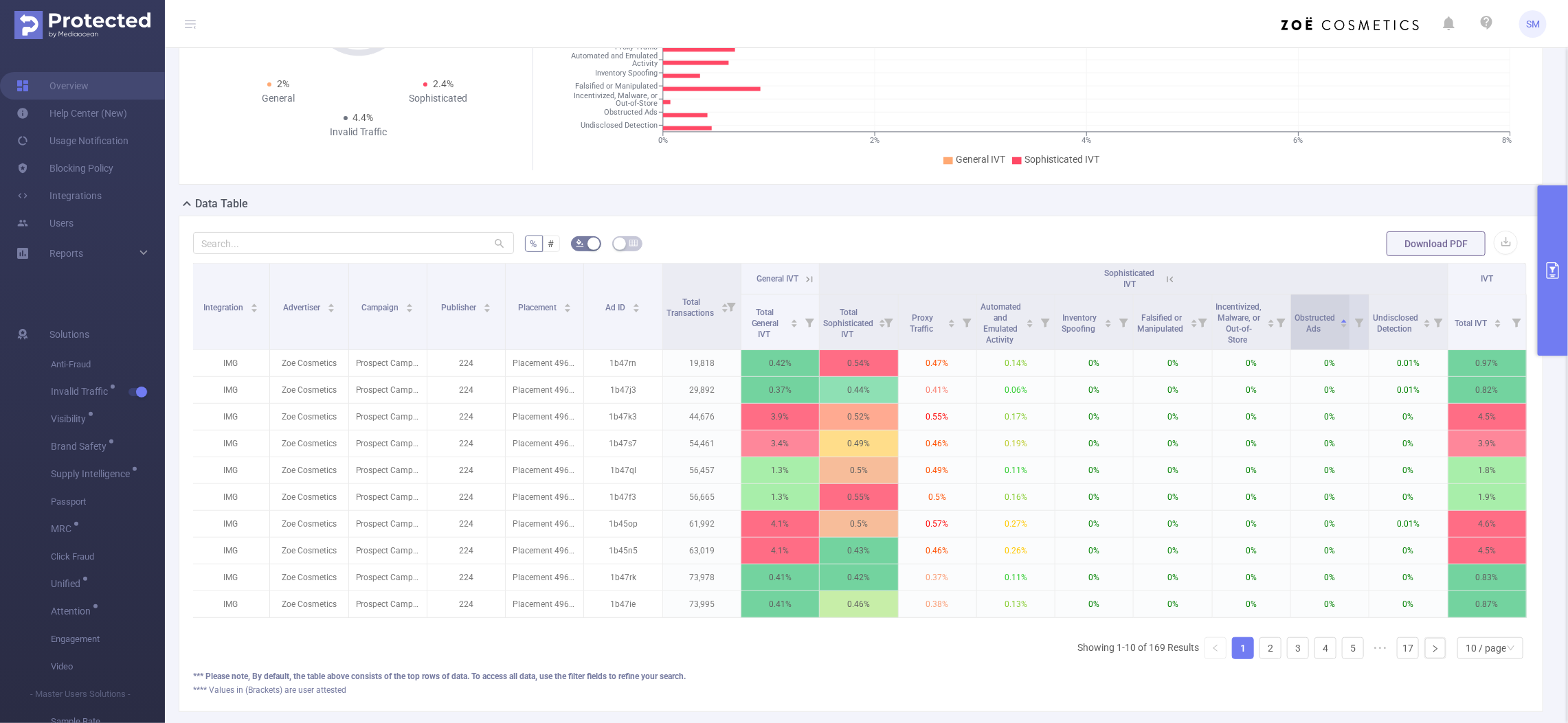
click at [1310, 334] on div "Obstructed Ads" at bounding box center [1321, 322] width 54 height 25
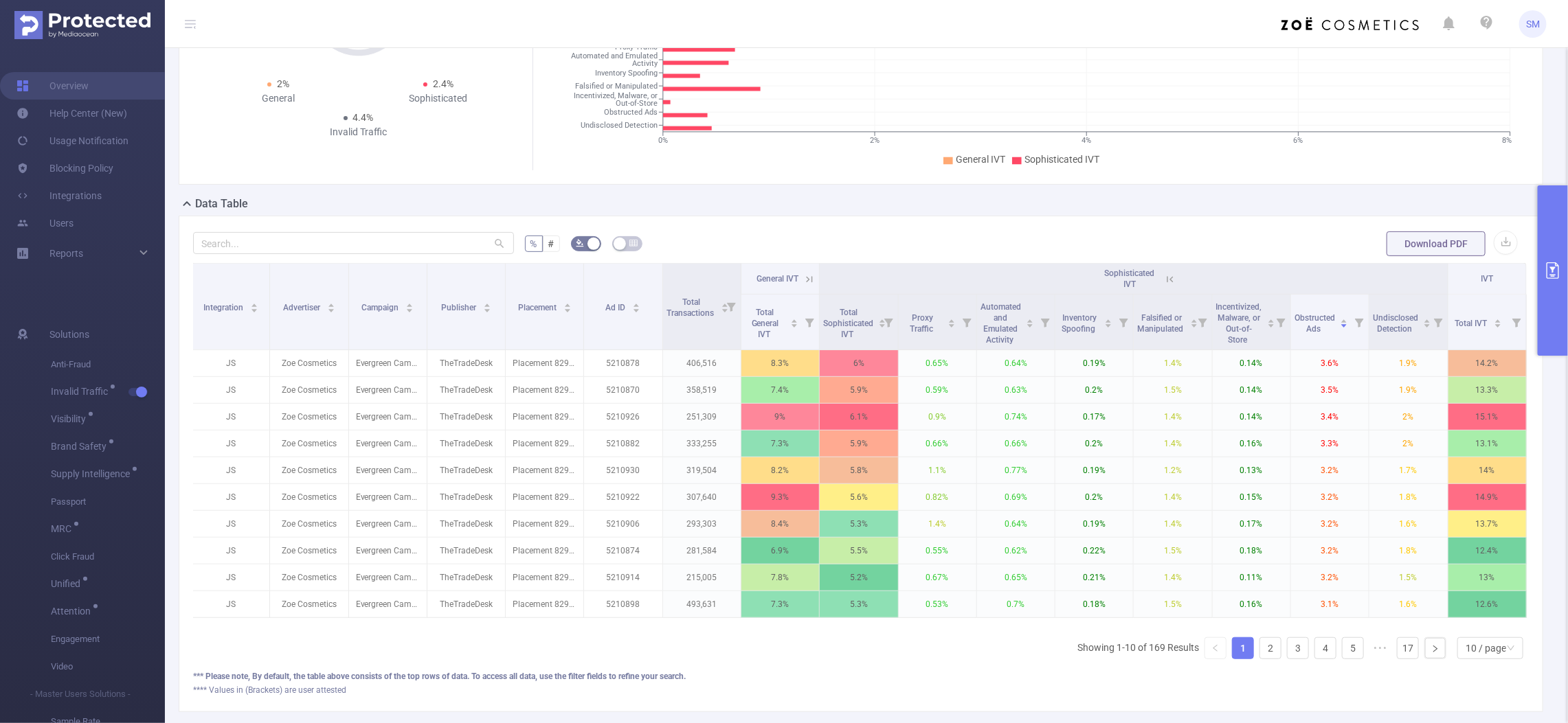
scroll to position [0, 0]
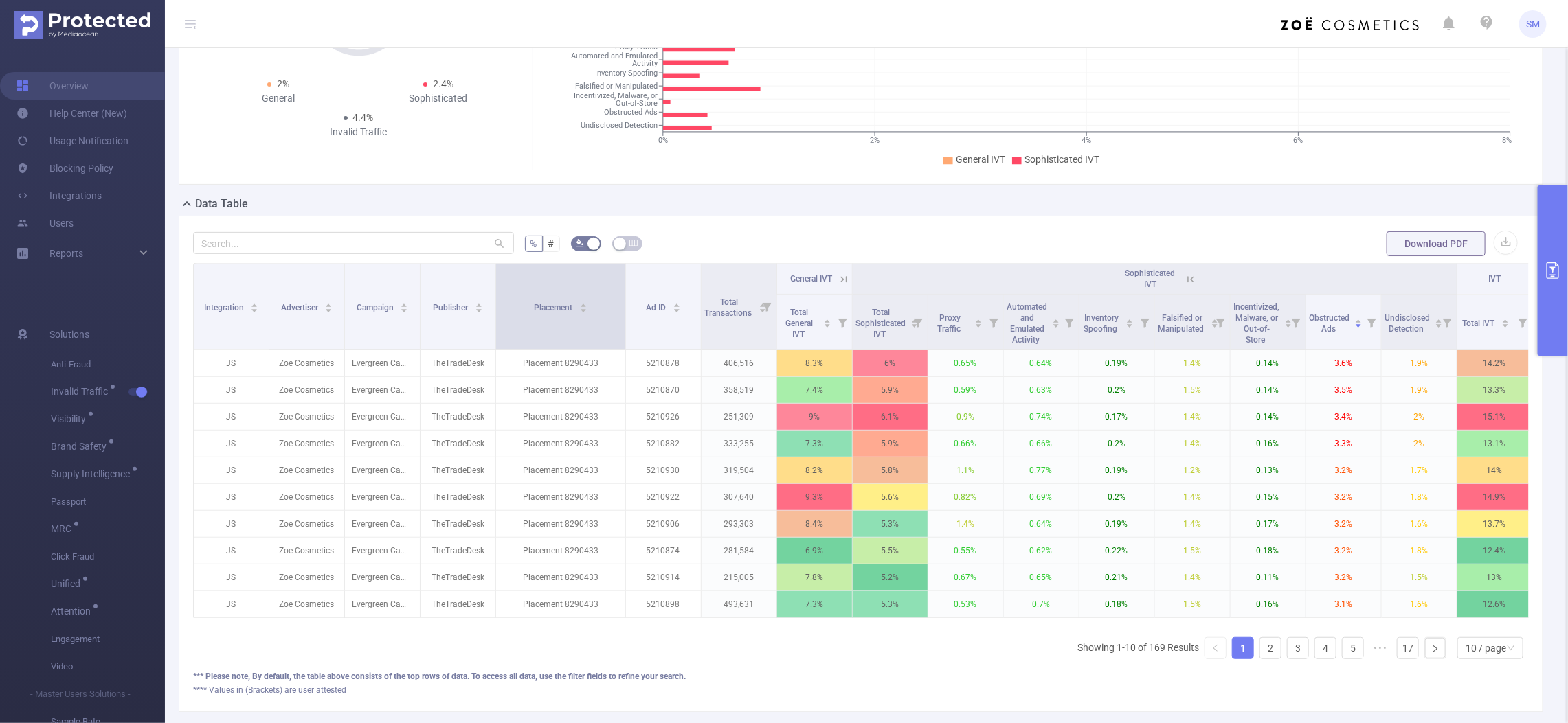
drag, startPoint x: 581, startPoint y: 279, endPoint x: 626, endPoint y: 290, distance: 46.3
click at [626, 290] on tr "Integration Advertiser Campaign Publisher Placement Ad ID Total Transactions Ge…" at bounding box center [863, 279] width 1339 height 31
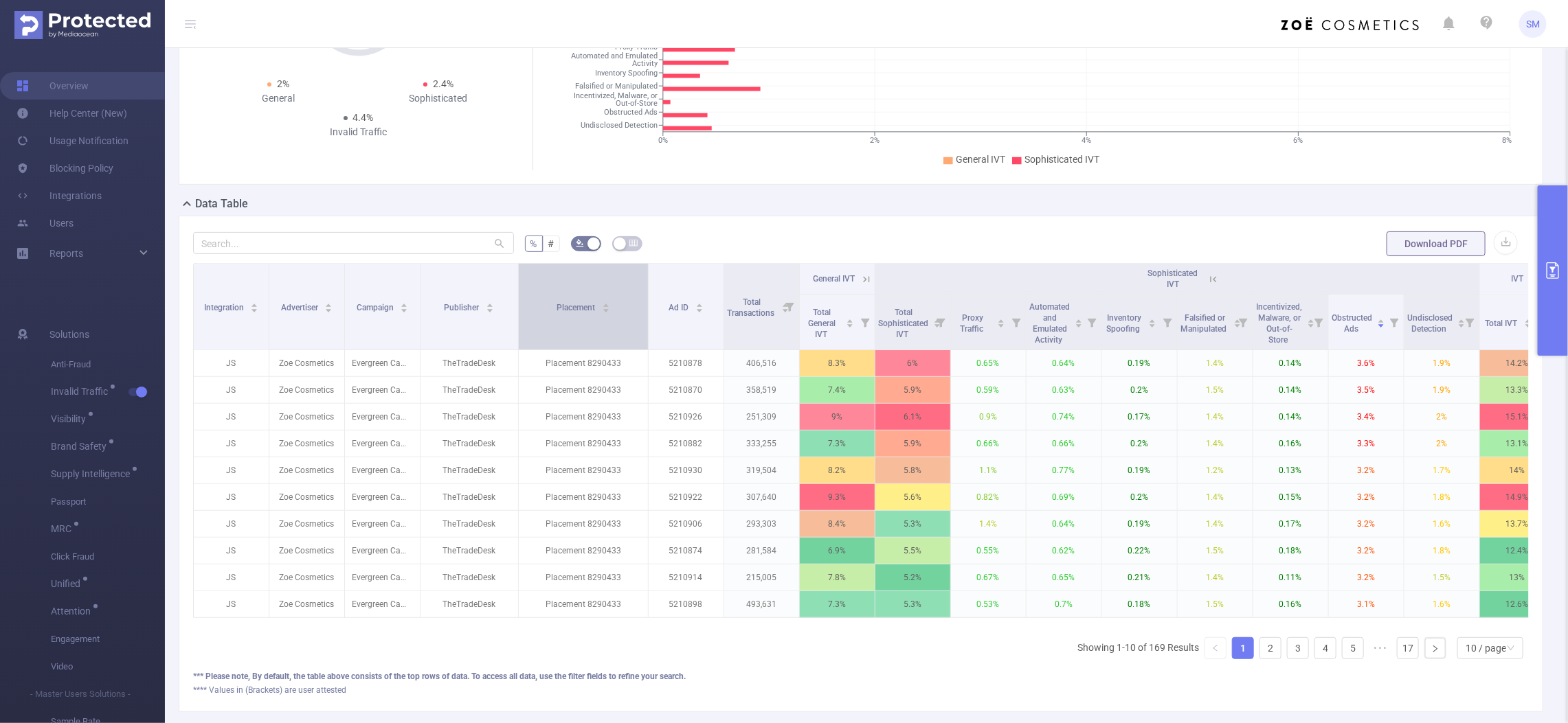
drag, startPoint x: 493, startPoint y: 285, endPoint x: 516, endPoint y: 282, distance: 23.2
click at [516, 282] on span at bounding box center [517, 307] width 7 height 86
click at [1550, 258] on button "primary" at bounding box center [1552, 270] width 30 height 171
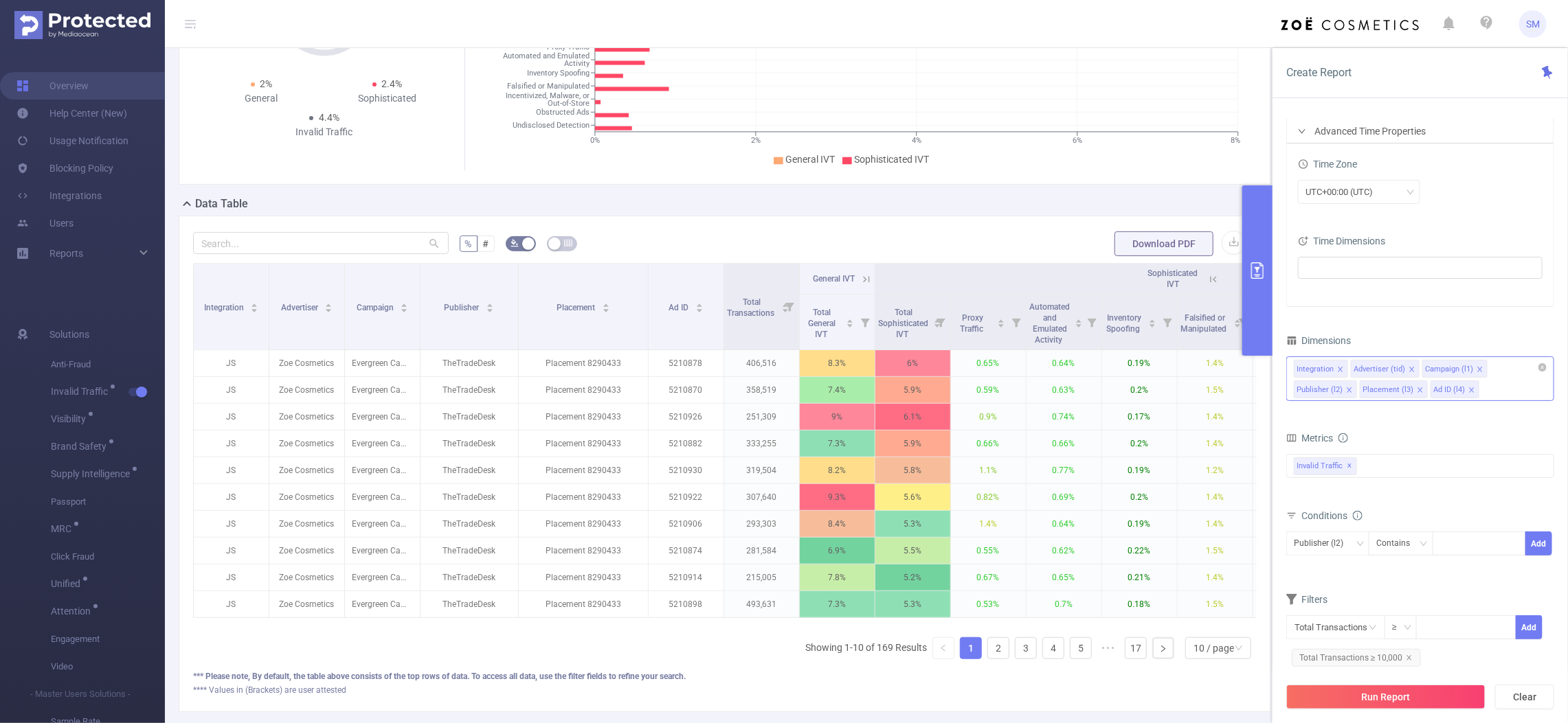
click at [1491, 386] on div "Integration Advertiser (tid) Campaign (l1) Publisher (l2) Placement (l3) Ad ID …" at bounding box center [1420, 379] width 268 height 45
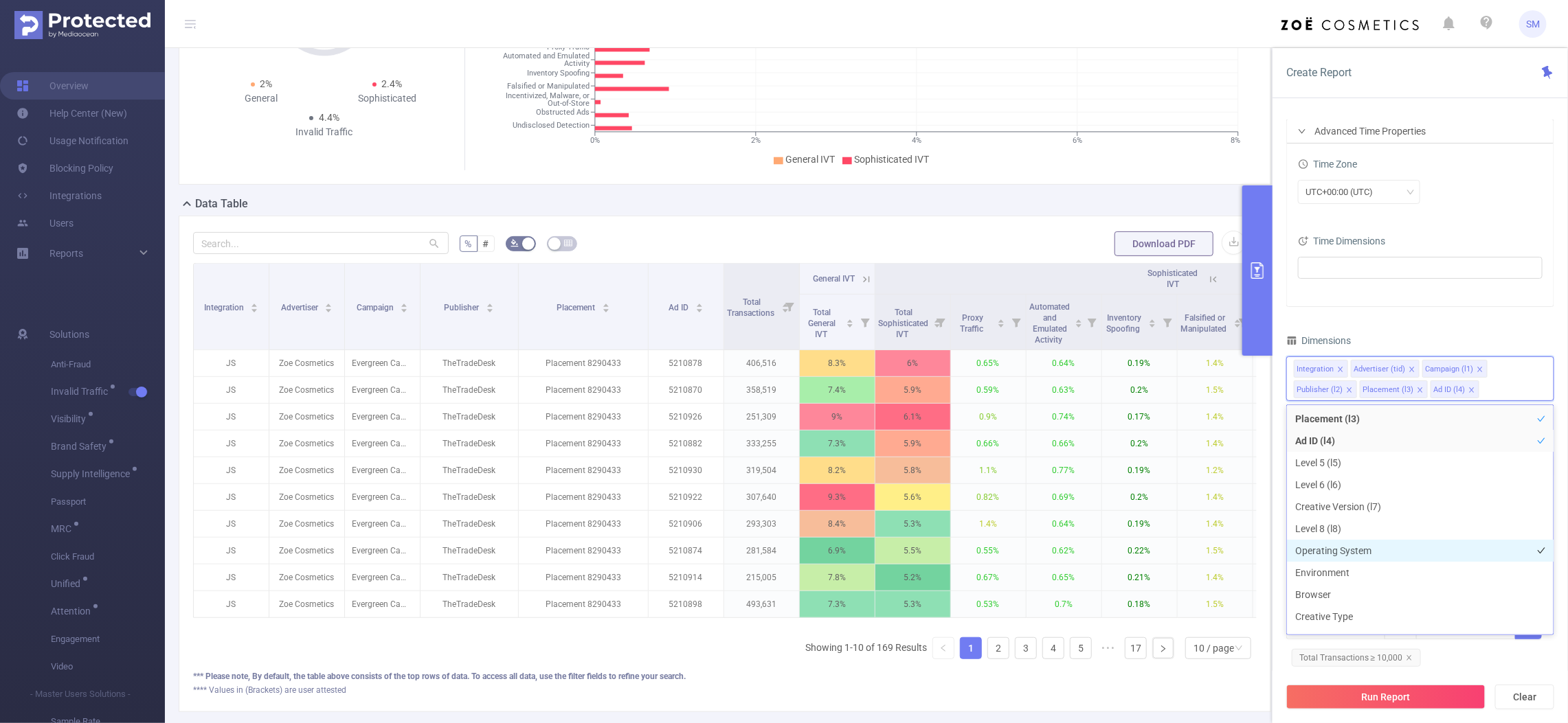
scroll to position [174, 0]
click at [1400, 424] on li "Creative Version (l7)" at bounding box center [1420, 421] width 267 height 22
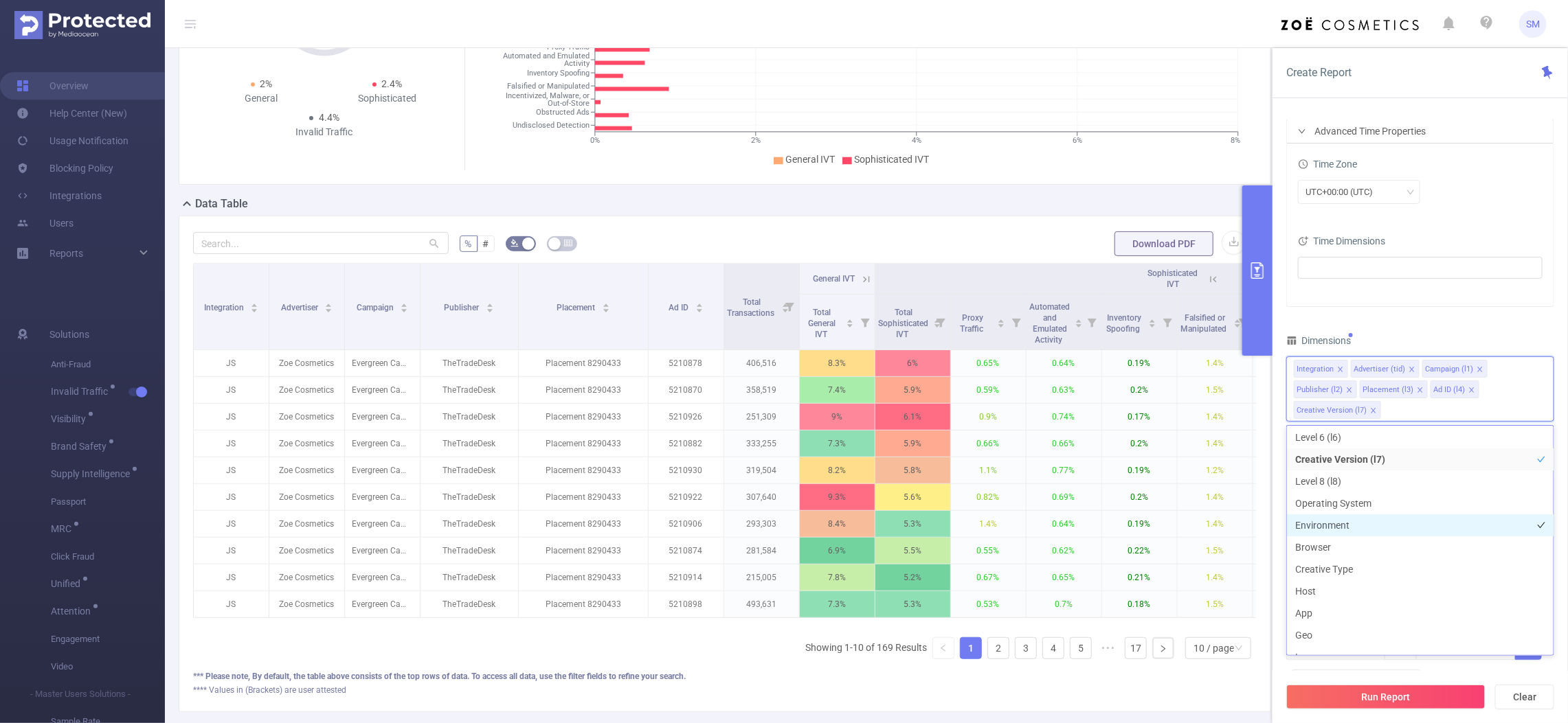
scroll to position [242, 0]
click at [1388, 507] on li "Host" at bounding box center [1420, 506] width 267 height 22
click at [1382, 523] on li "App" at bounding box center [1420, 527] width 267 height 22
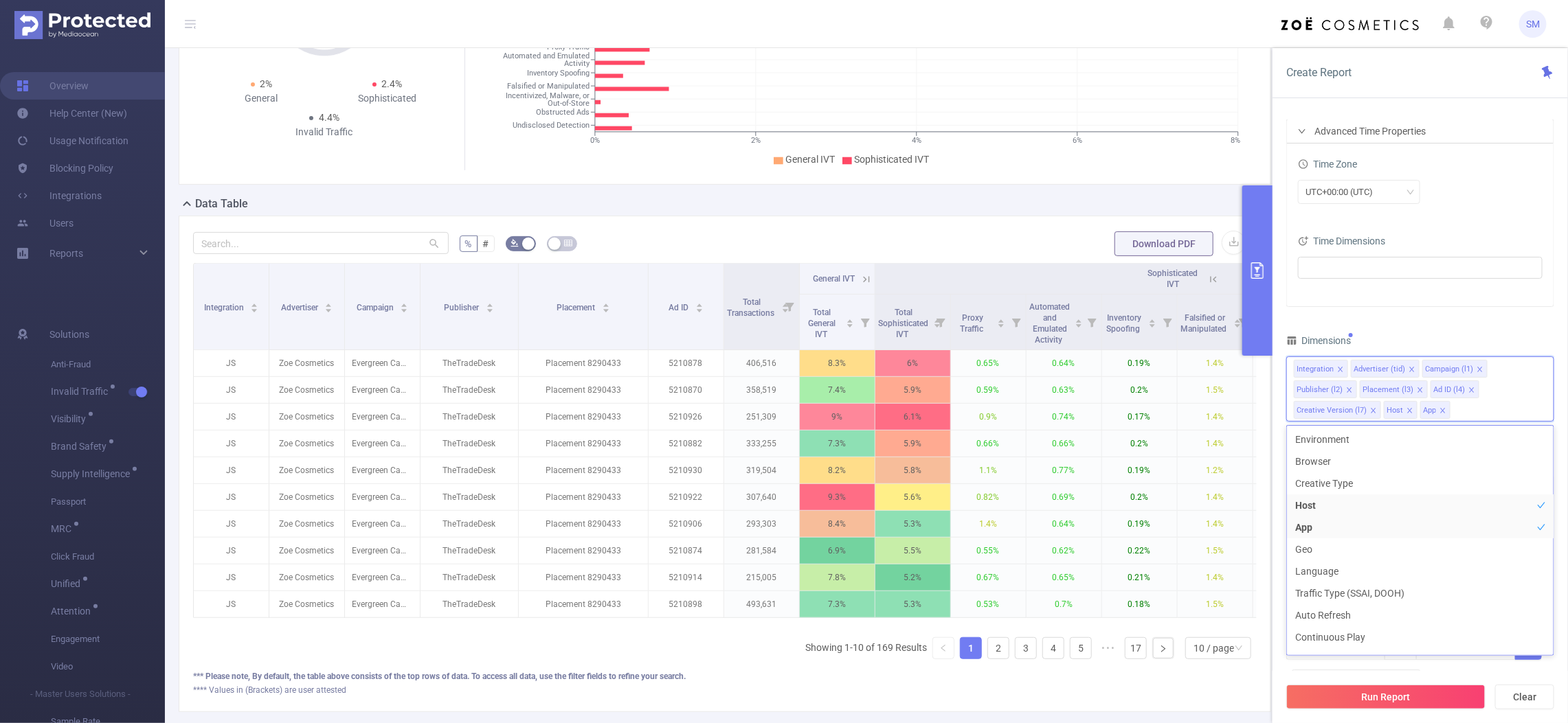
click at [1484, 327] on div "PID 1000008 - FT_Sales_Demo 1000008 - FT_Sales_Demo Time Range 2025-09-09 00:00…" at bounding box center [1420, 333] width 268 height 736
click at [1448, 694] on button "Run Report" at bounding box center [1385, 697] width 199 height 25
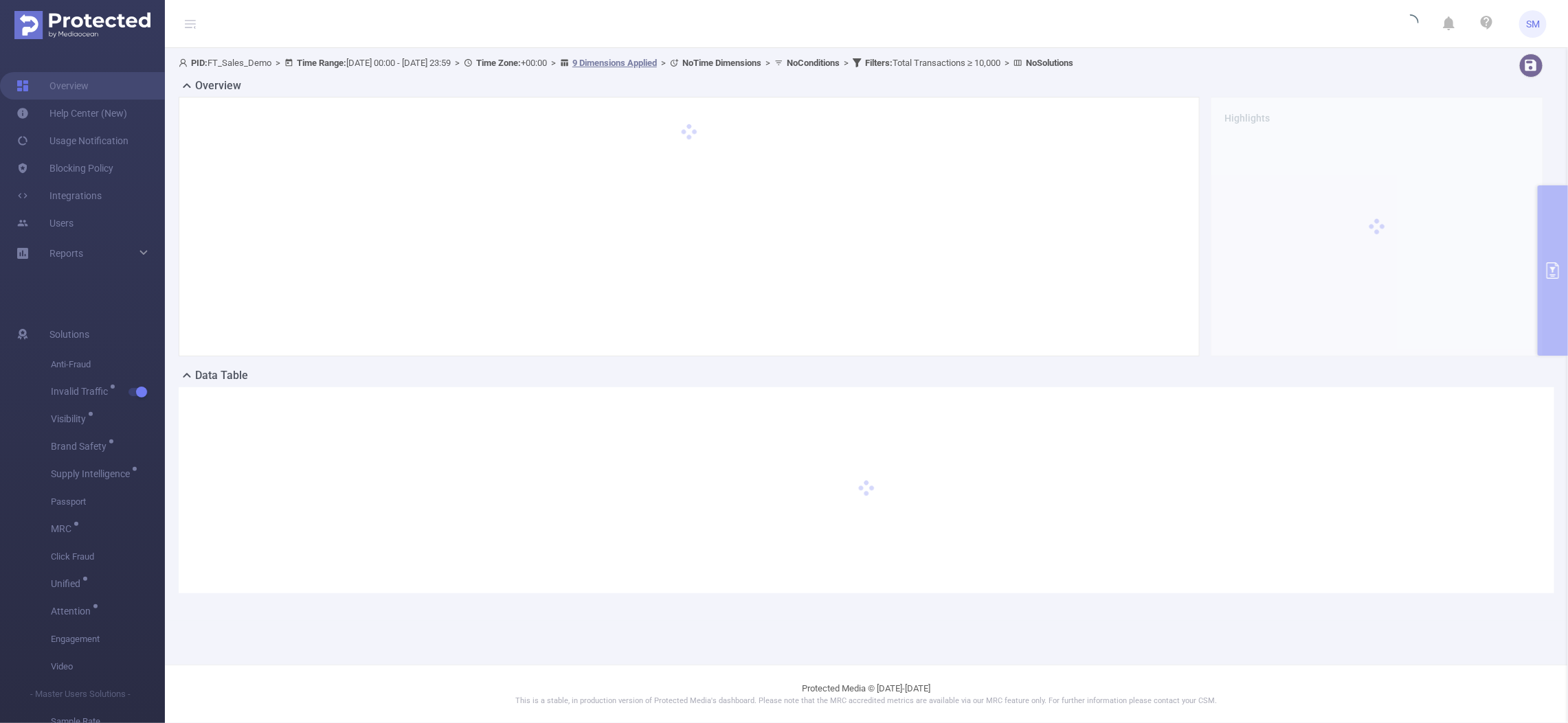
scroll to position [0, 0]
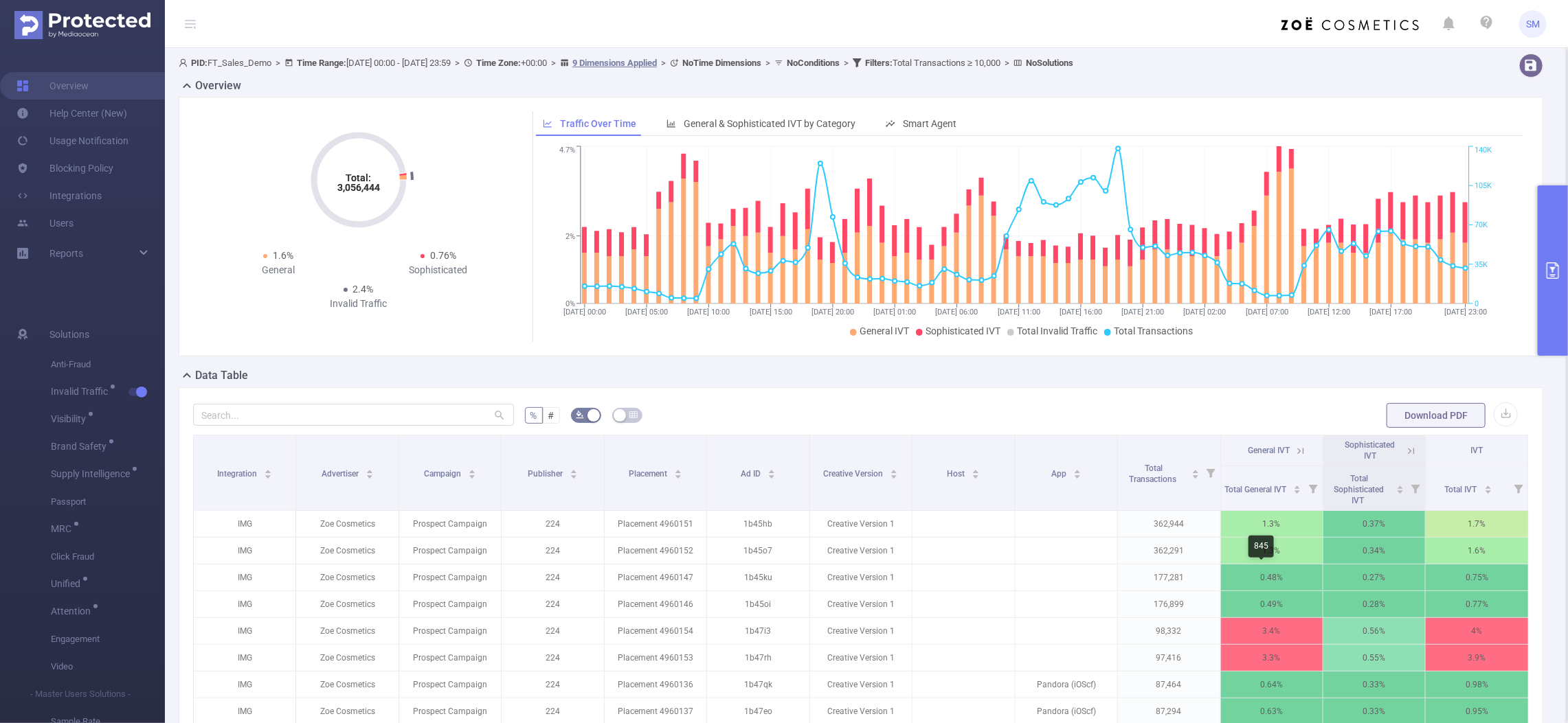
scroll to position [86, 0]
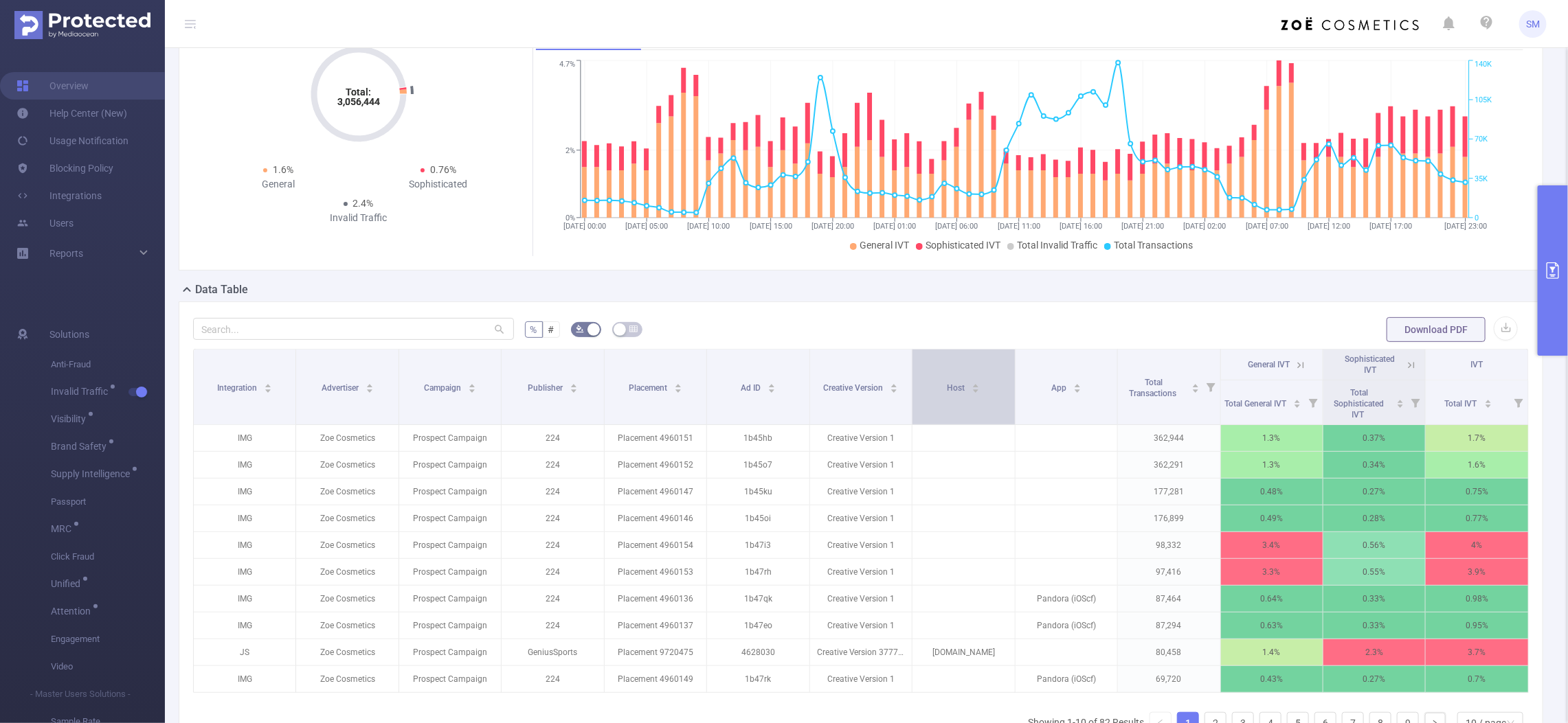
click at [977, 393] on div "Host" at bounding box center [963, 386] width 33 height 14
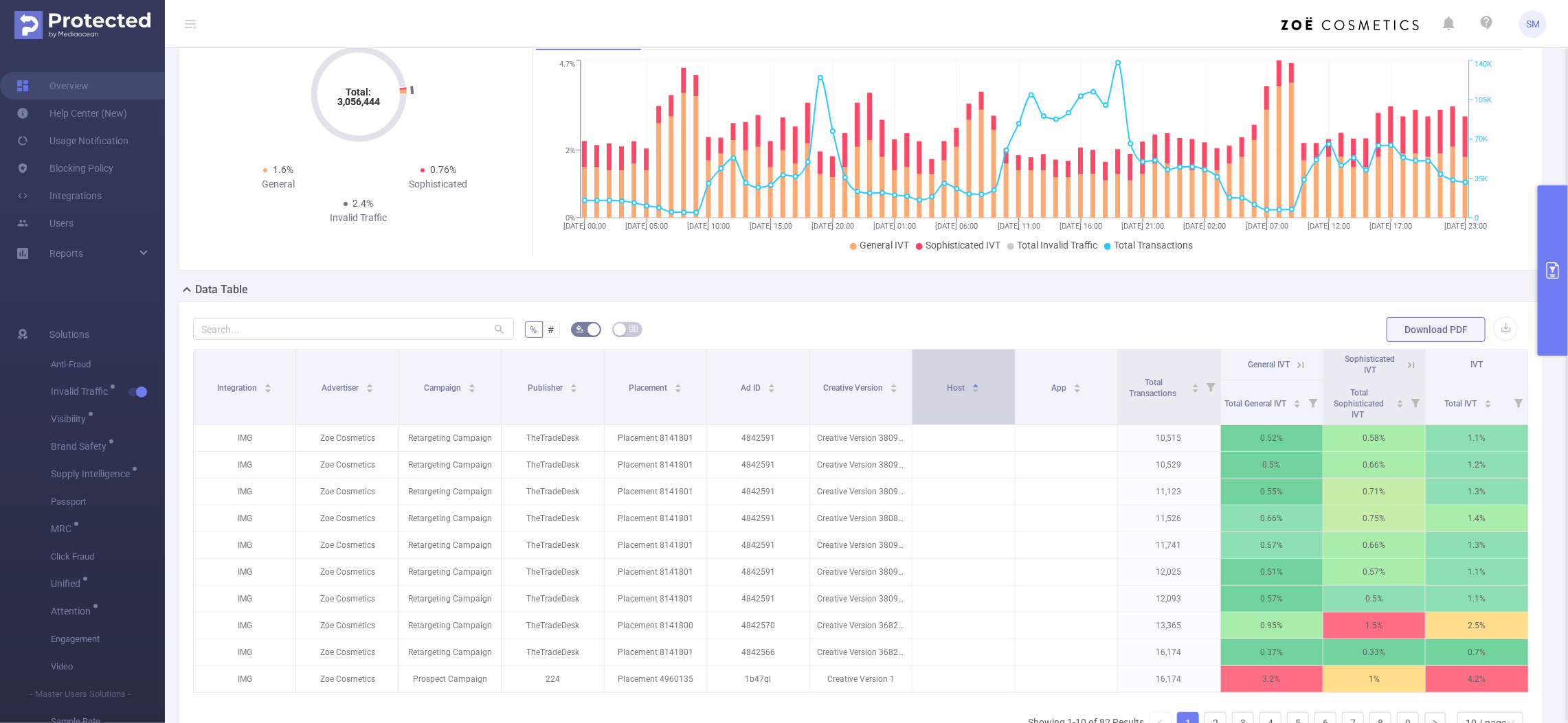
click at [977, 393] on div "Host" at bounding box center [963, 386] width 33 height 14
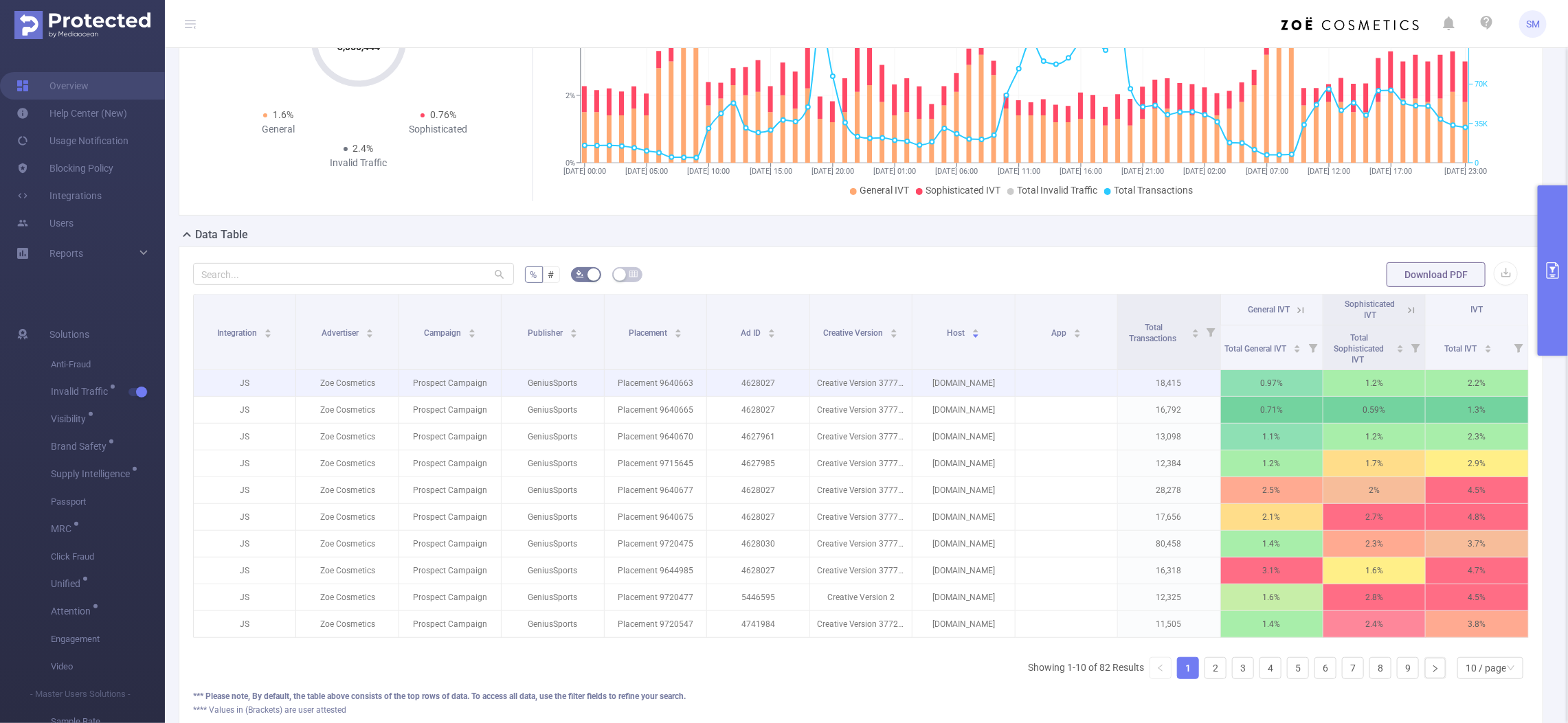
scroll to position [171, 0]
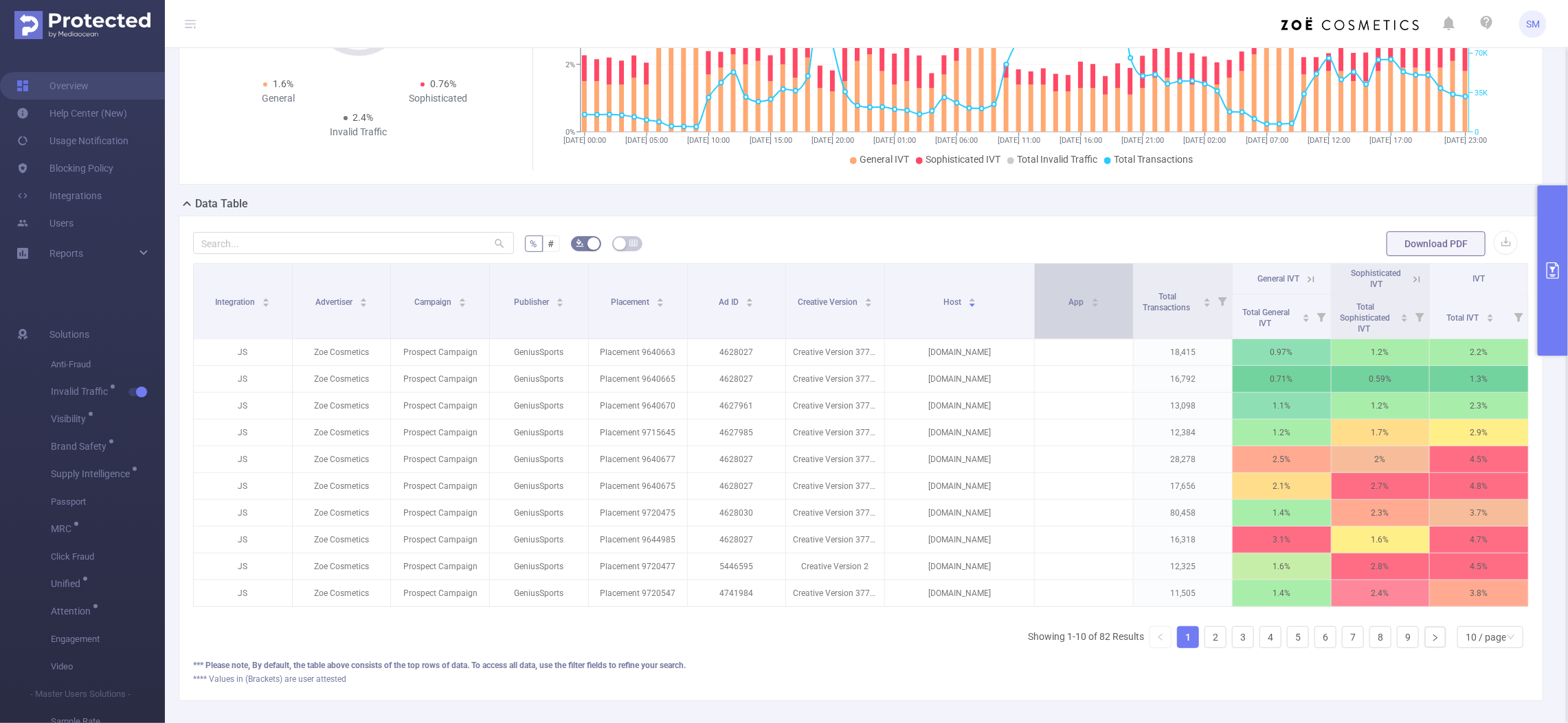
drag, startPoint x: 1006, startPoint y: 276, endPoint x: 1031, endPoint y: 275, distance: 25.0
click at [1031, 275] on tr "Integration Advertiser Campaign Publisher Placement Ad ID Creative Version Host…" at bounding box center [861, 279] width 1335 height 31
click at [1074, 307] on div "App" at bounding box center [1081, 301] width 30 height 14
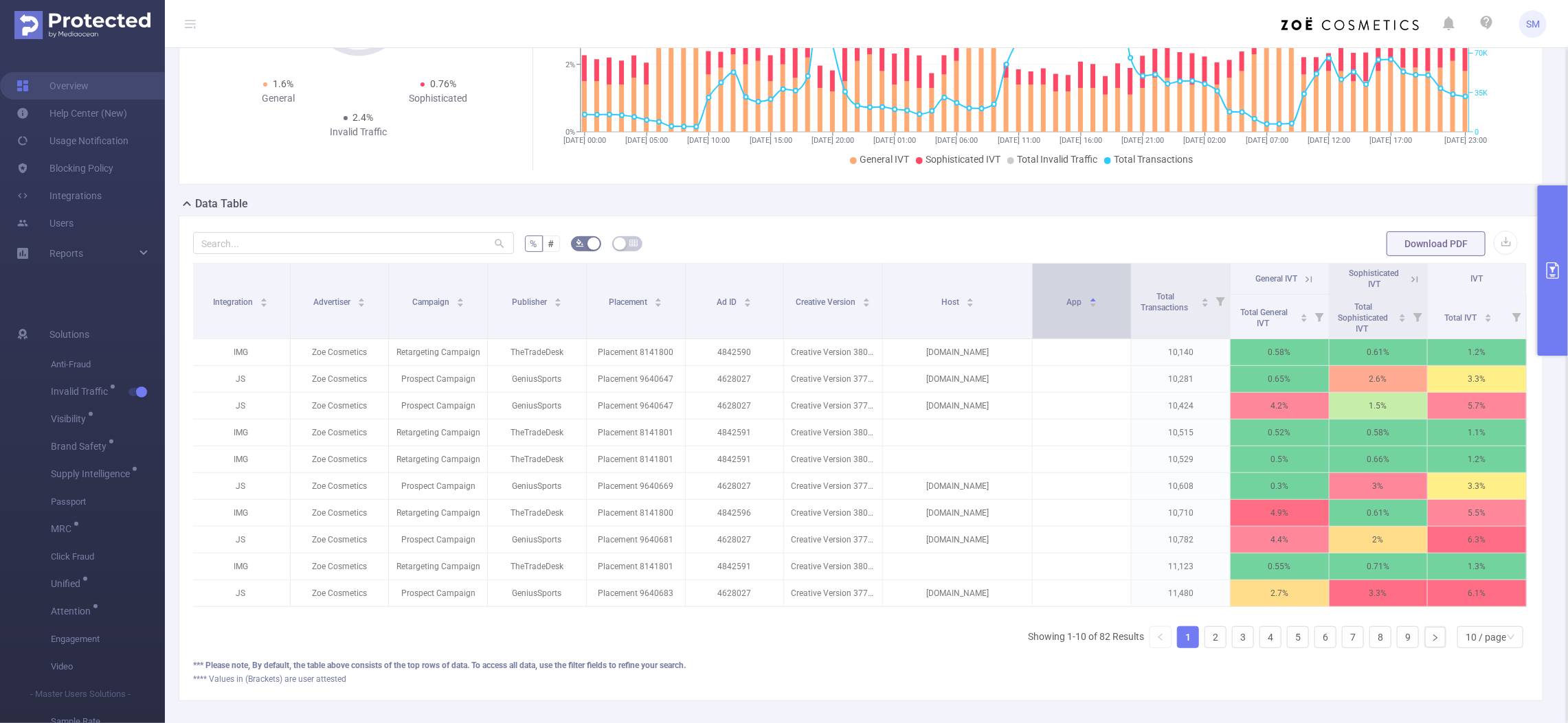
click at [1093, 307] on div "App" at bounding box center [1081, 301] width 30 height 14
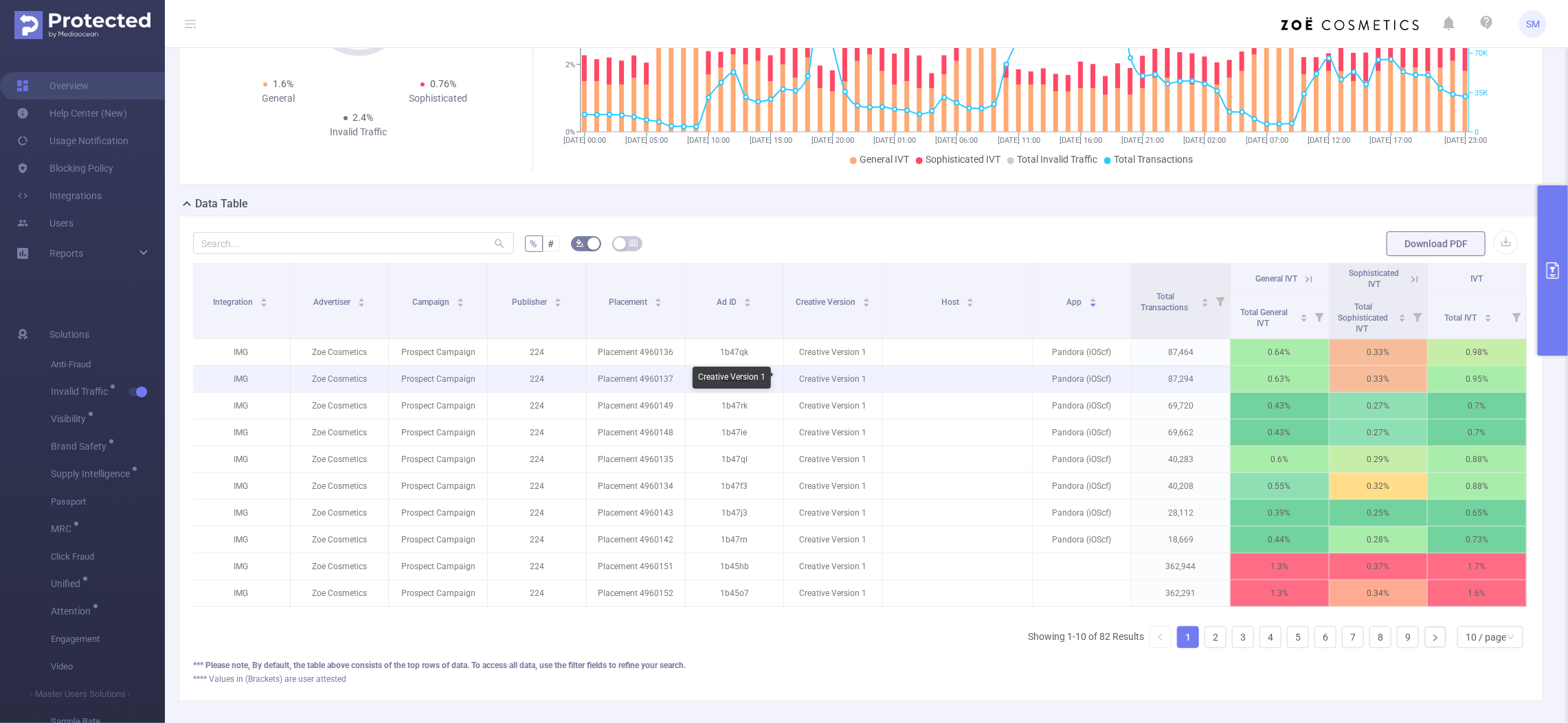
scroll to position [86, 0]
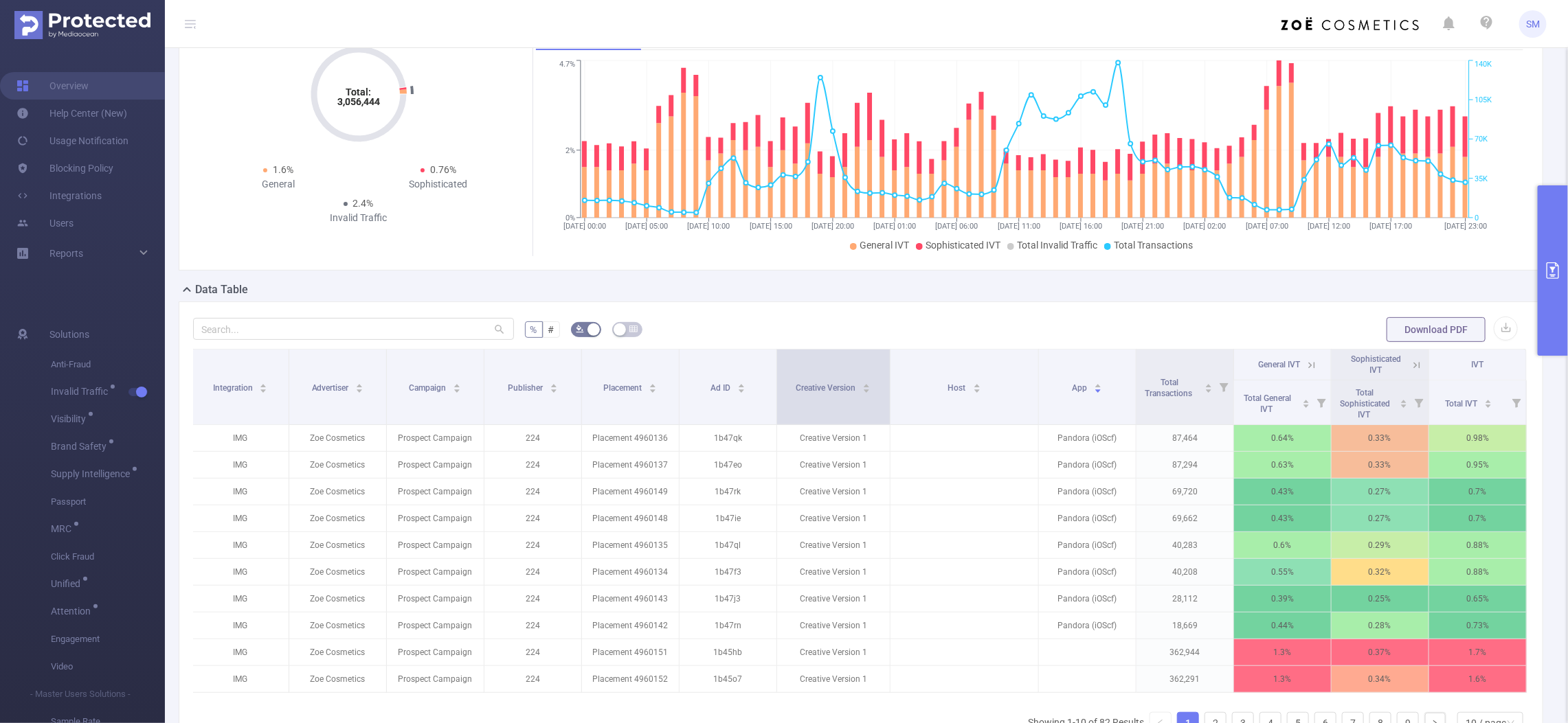
drag, startPoint x: 873, startPoint y: 373, endPoint x: 880, endPoint y: 371, distance: 7.3
click at [886, 371] on span at bounding box center [889, 386] width 7 height 75
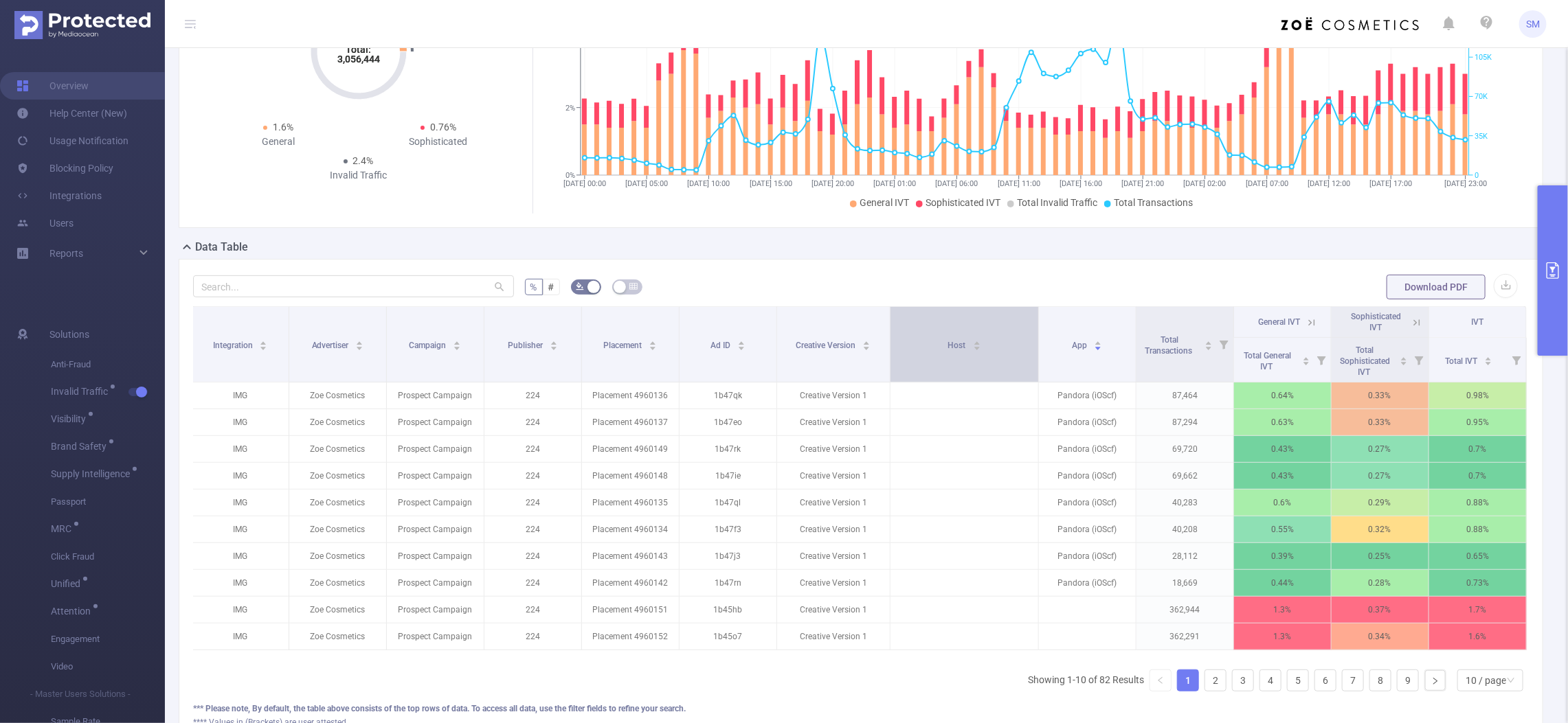
scroll to position [171, 0]
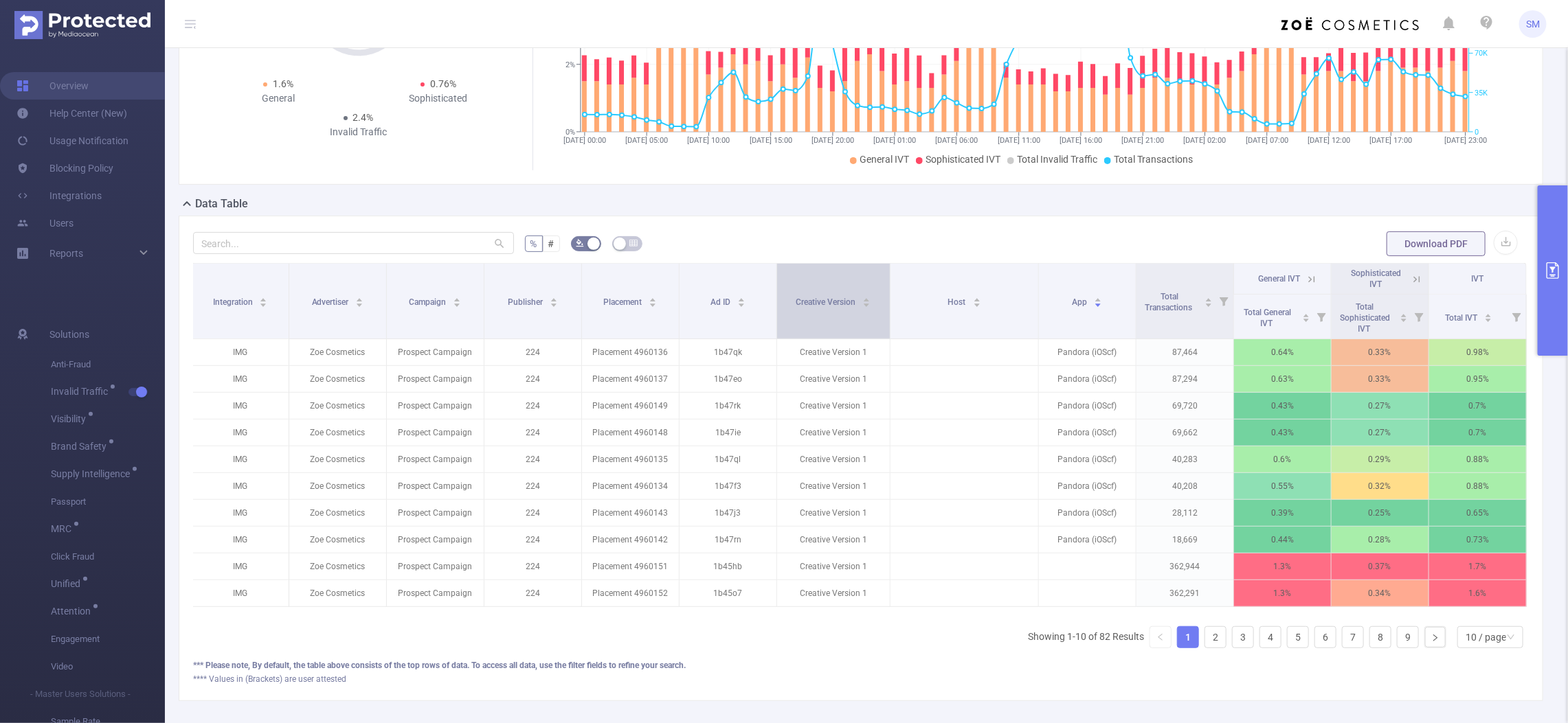
click at [806, 307] on div "Creative Version" at bounding box center [833, 301] width 75 height 14
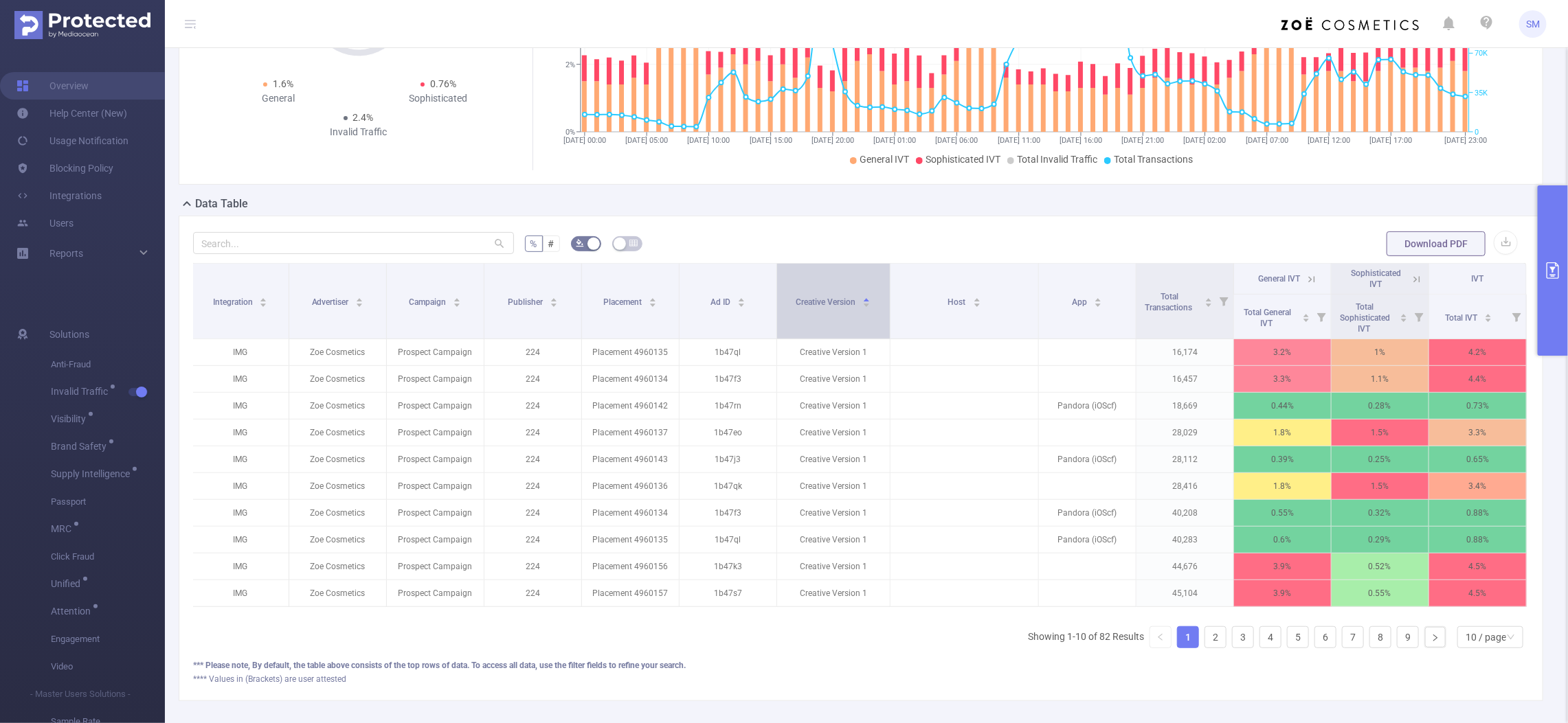
click at [811, 307] on div "Creative Version" at bounding box center [833, 301] width 75 height 14
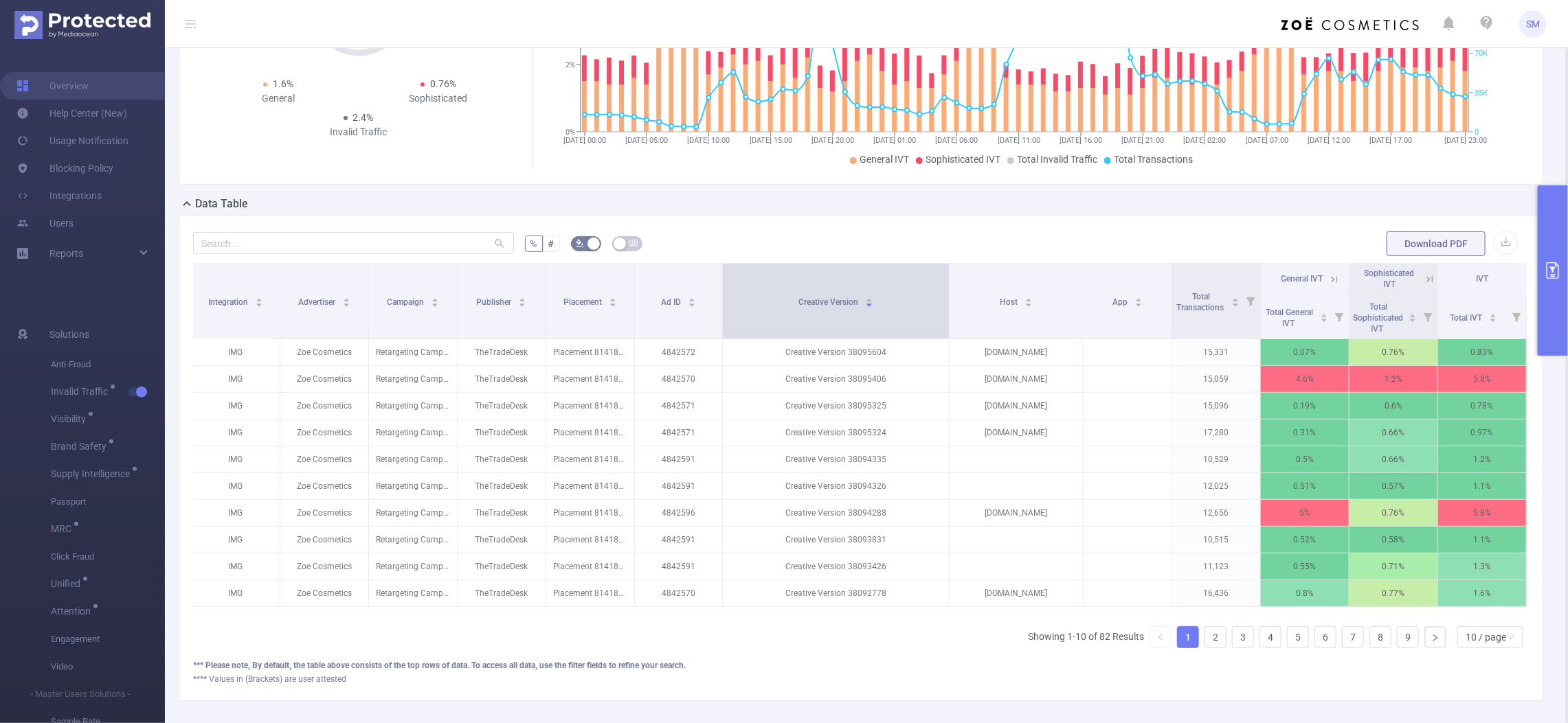
drag, startPoint x: 882, startPoint y: 276, endPoint x: 935, endPoint y: 275, distance: 53.0
click at [935, 275] on th "Creative Version" at bounding box center [835, 301] width 226 height 75
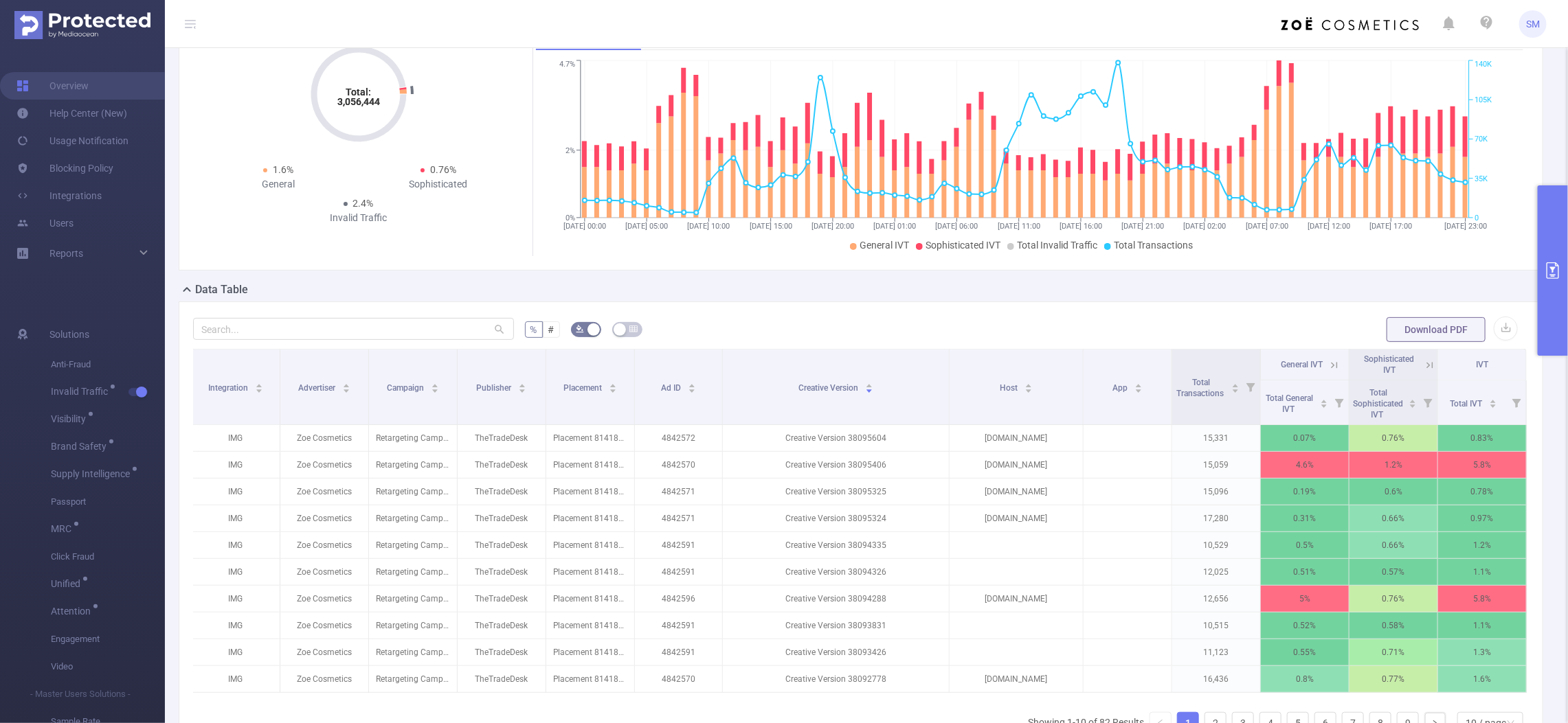
scroll to position [0, 2]
click at [1546, 280] on button "primary" at bounding box center [1552, 270] width 30 height 171
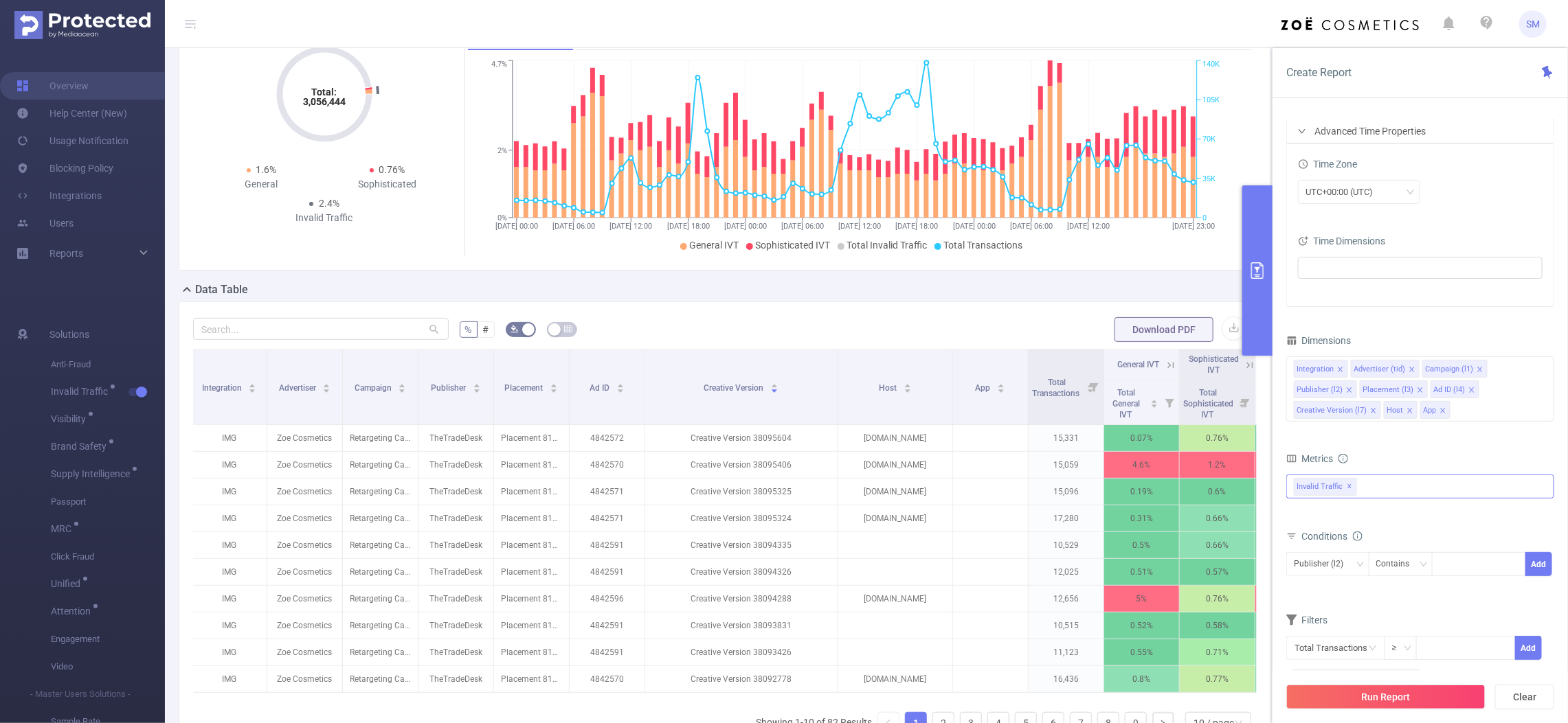
click at [1406, 486] on div "Invalid Traffic ✕ Anti-Fraud Invalid Traffic Visibility Brand Safety Supply Int…" at bounding box center [1420, 486] width 268 height 24
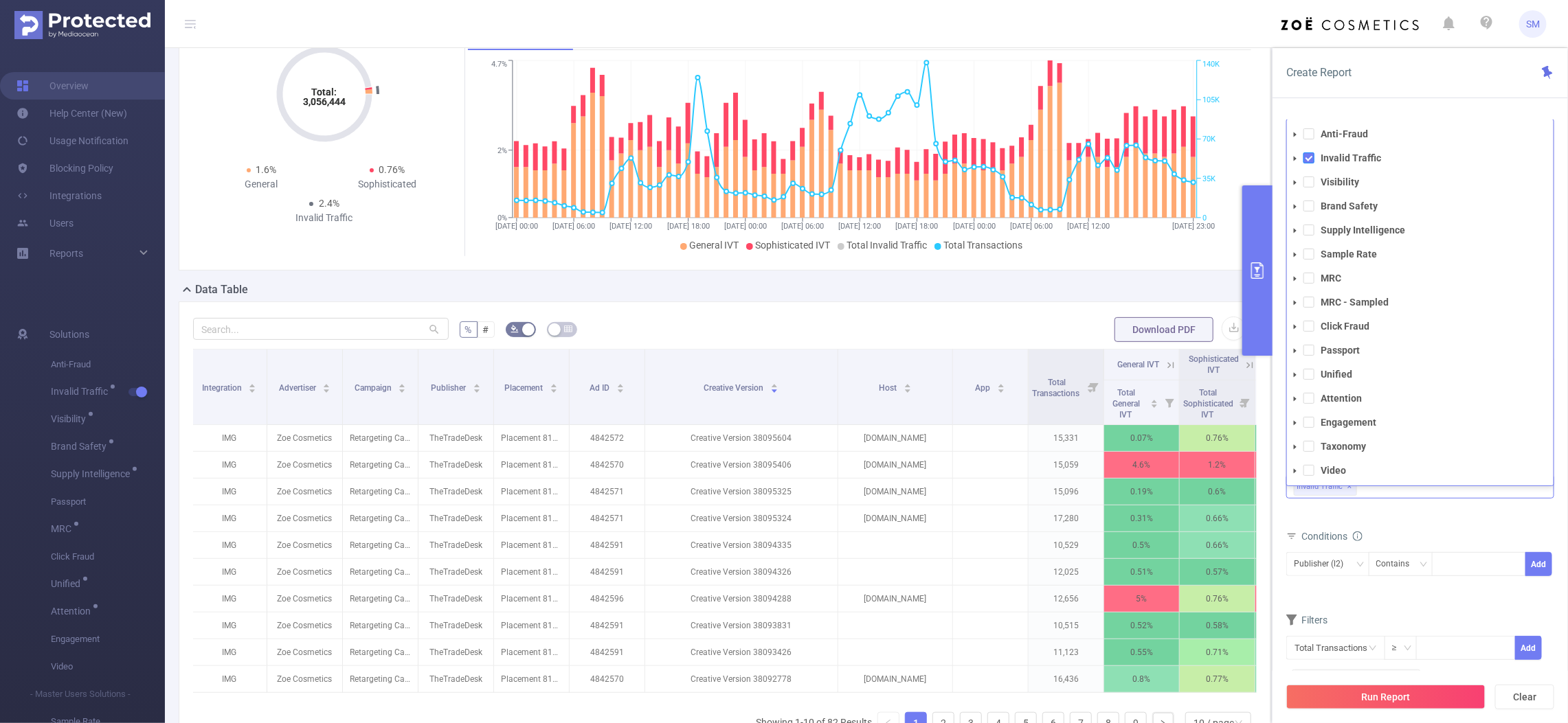
click at [1304, 160] on span at bounding box center [1308, 158] width 11 height 11
click at [1310, 208] on span at bounding box center [1308, 206] width 11 height 11
click at [1307, 230] on span at bounding box center [1308, 230] width 11 height 11
click at [1403, 94] on div "Create Report" at bounding box center [1420, 73] width 295 height 50
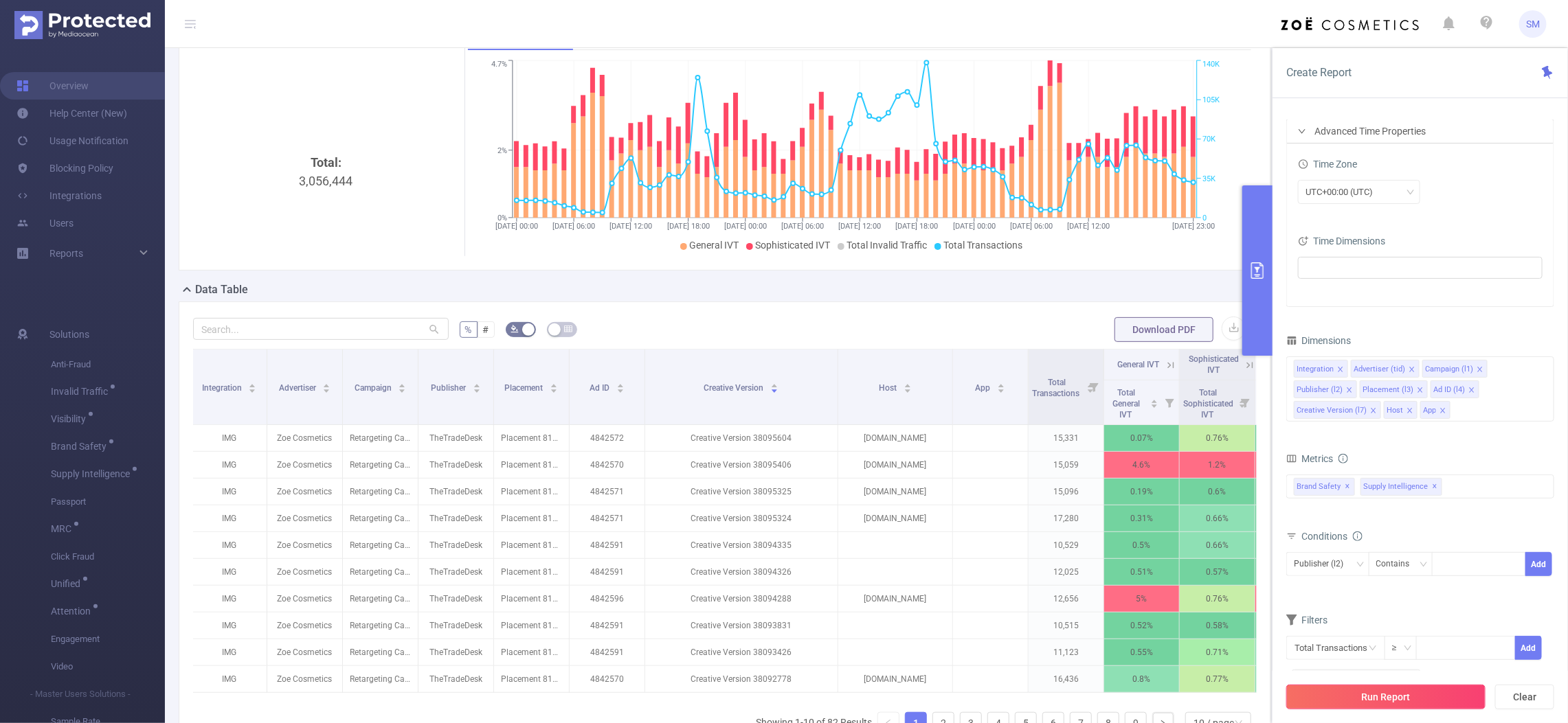
click at [1450, 695] on button "Run Report" at bounding box center [1385, 697] width 199 height 25
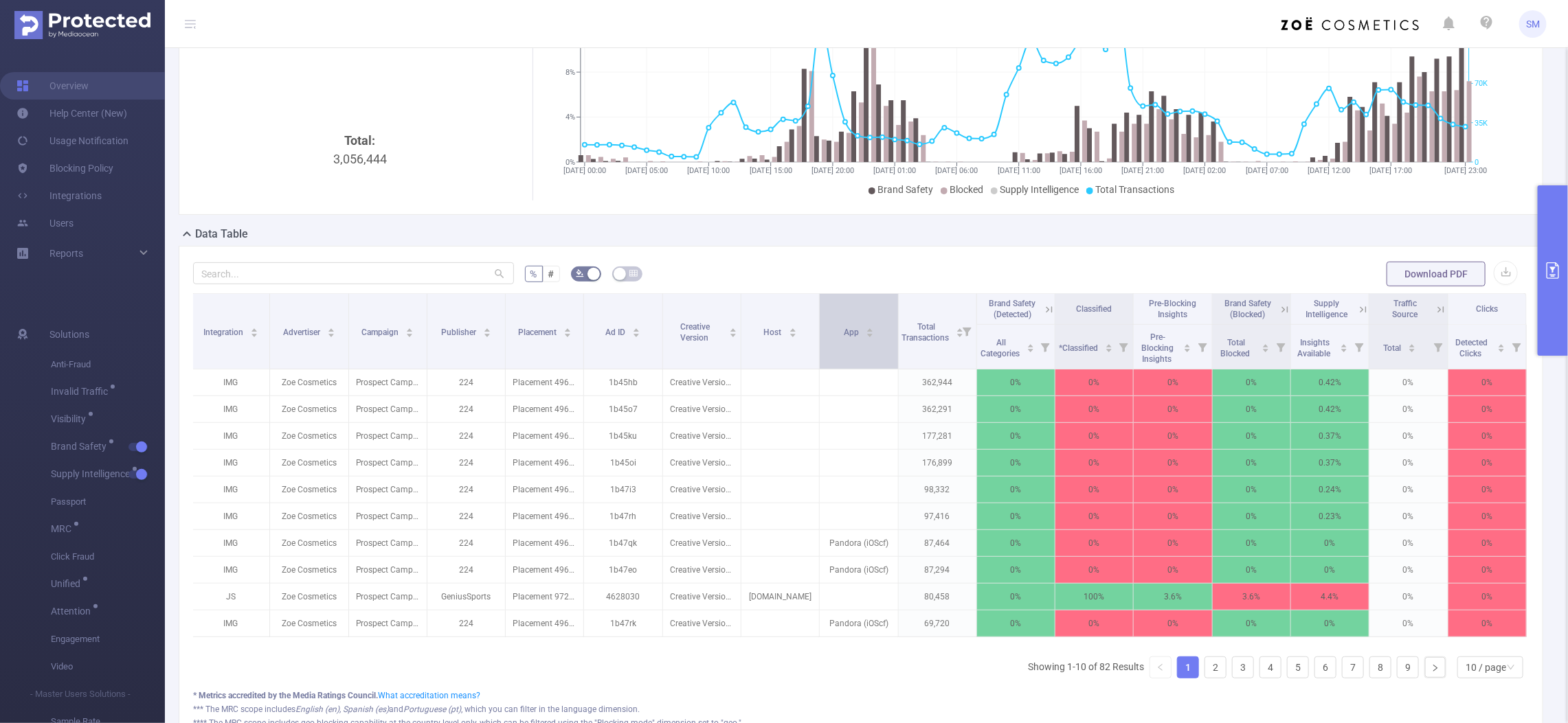
scroll to position [171, 0]
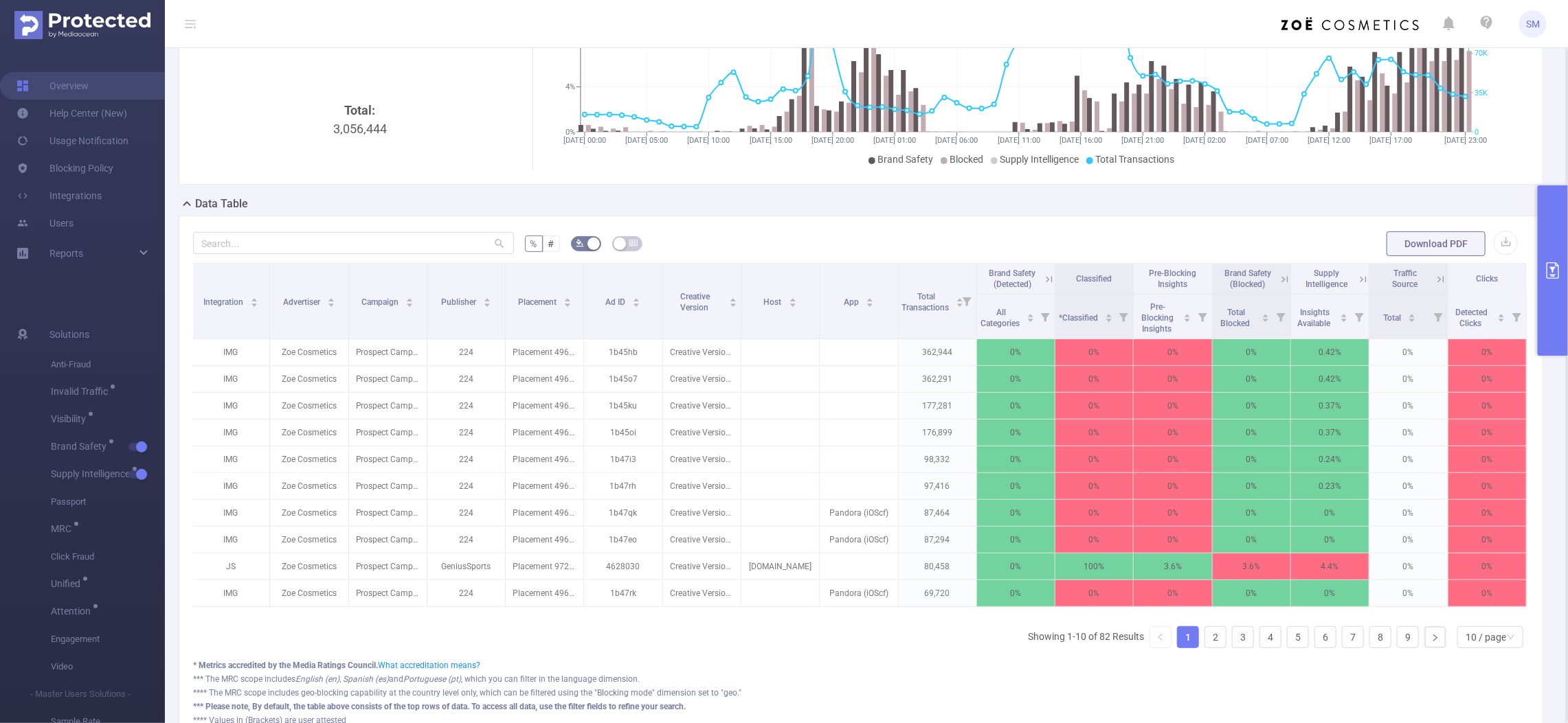
click at [1043, 276] on icon at bounding box center [1049, 280] width 12 height 12
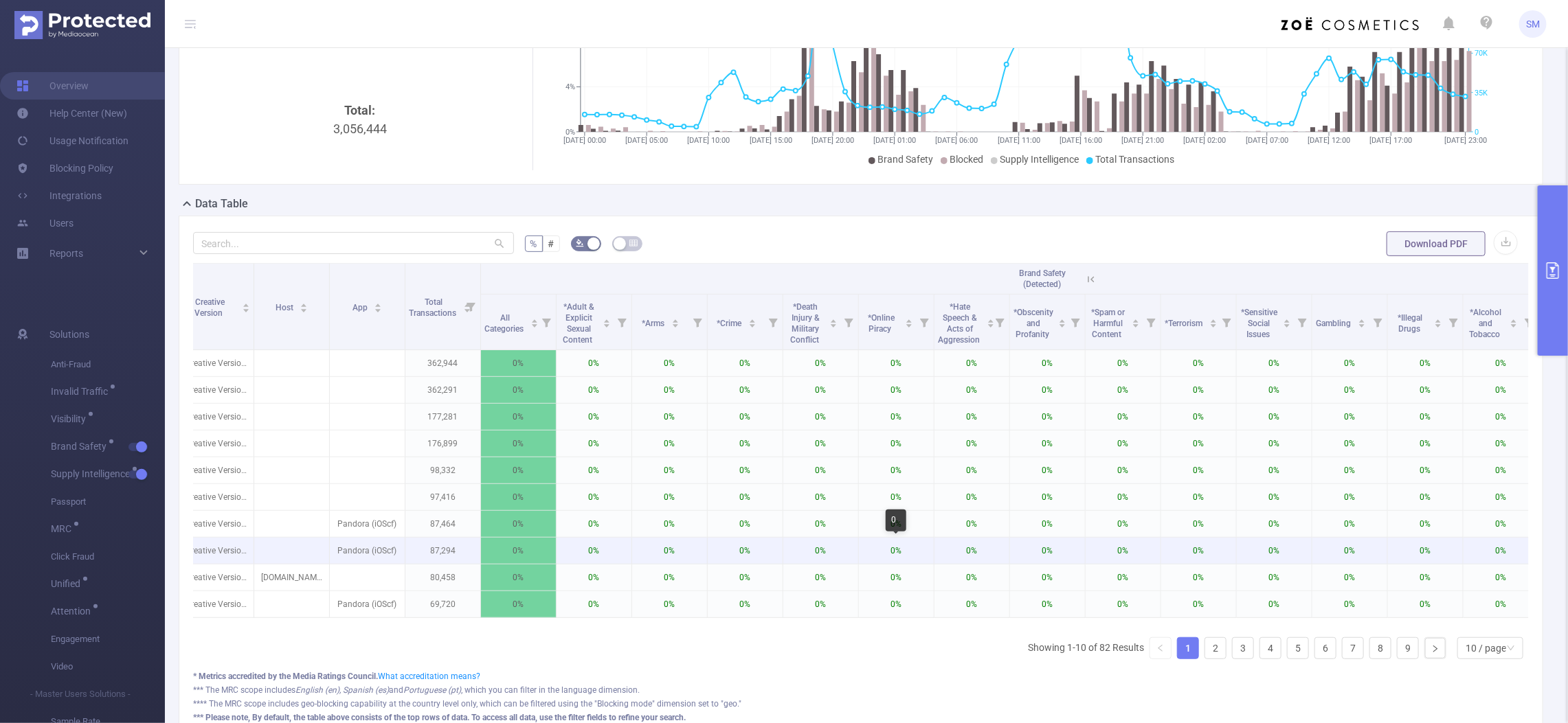
scroll to position [86, 0]
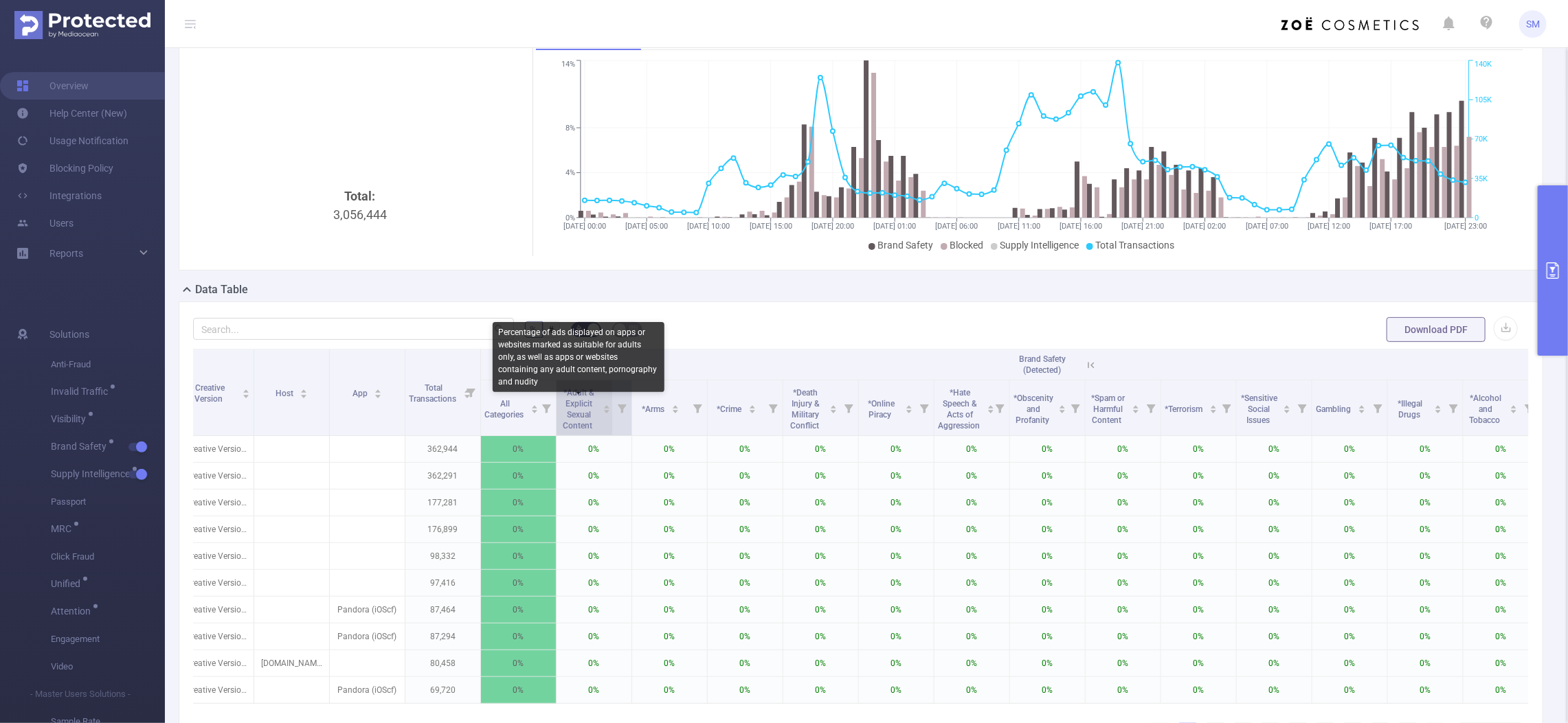
click at [575, 413] on span "*Adult & Explicit Sexual Content" at bounding box center [579, 409] width 32 height 42
click at [578, 413] on span "*Adult & Explicit Sexual Content" at bounding box center [579, 409] width 32 height 42
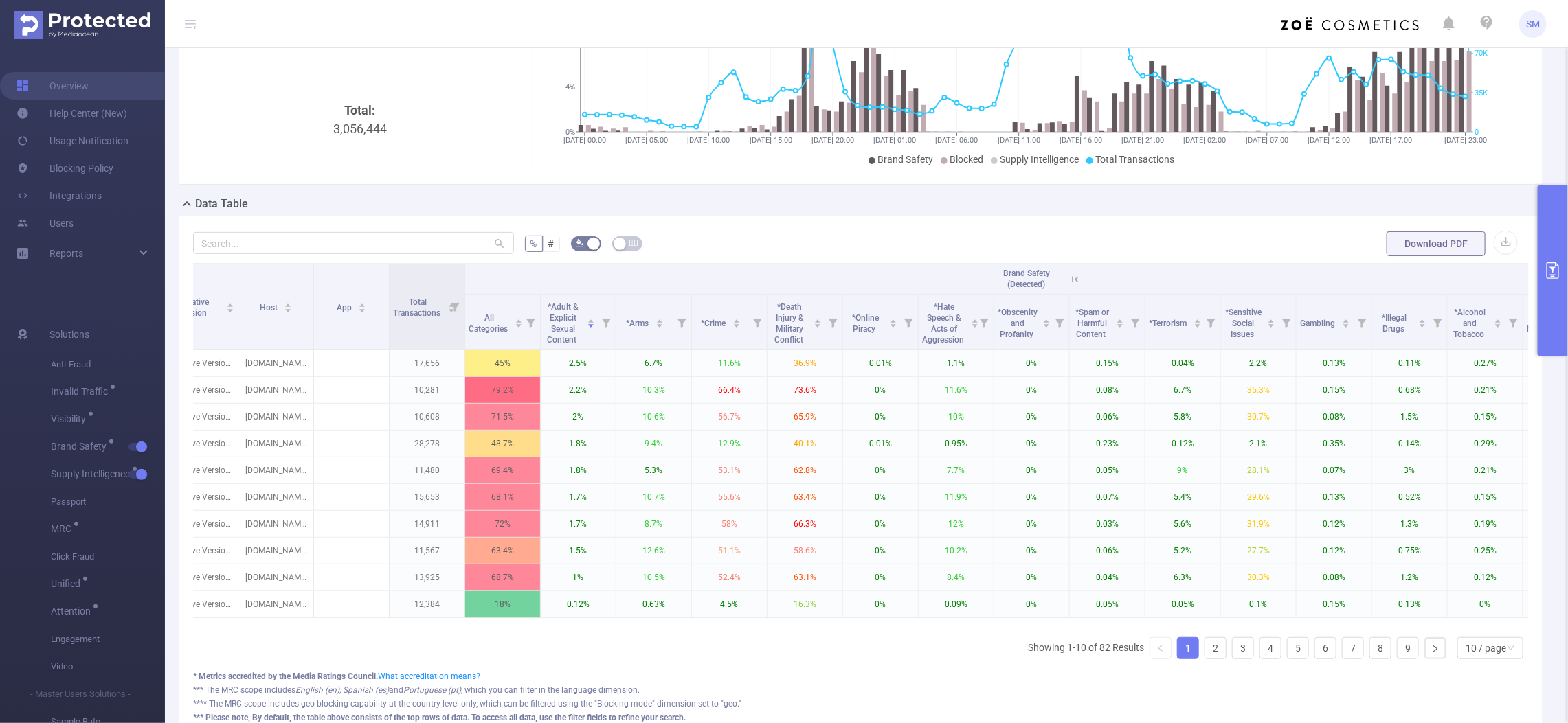
scroll to position [0, 523]
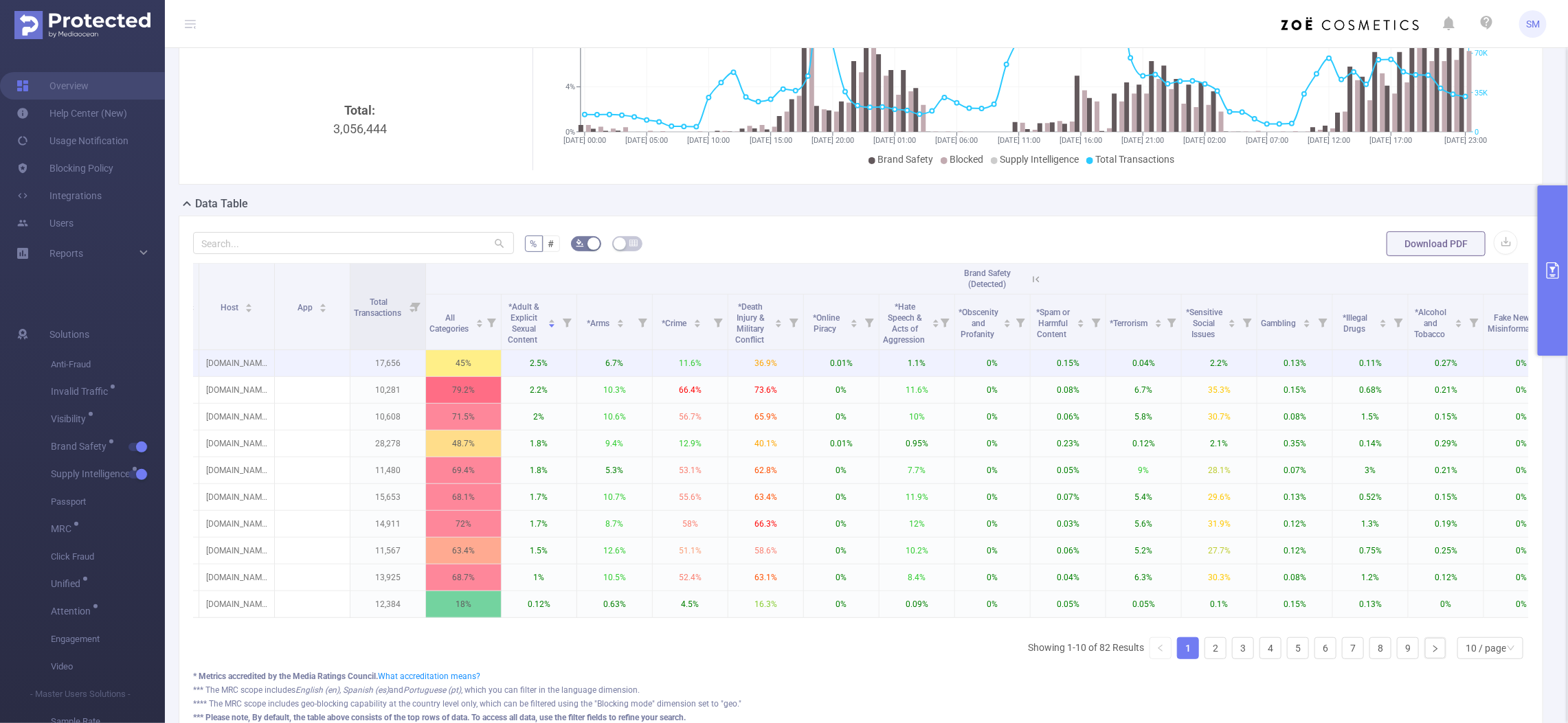
drag, startPoint x: 1035, startPoint y: 281, endPoint x: 1006, endPoint y: 350, distance: 74.8
click at [1035, 281] on icon at bounding box center [1036, 280] width 12 height 12
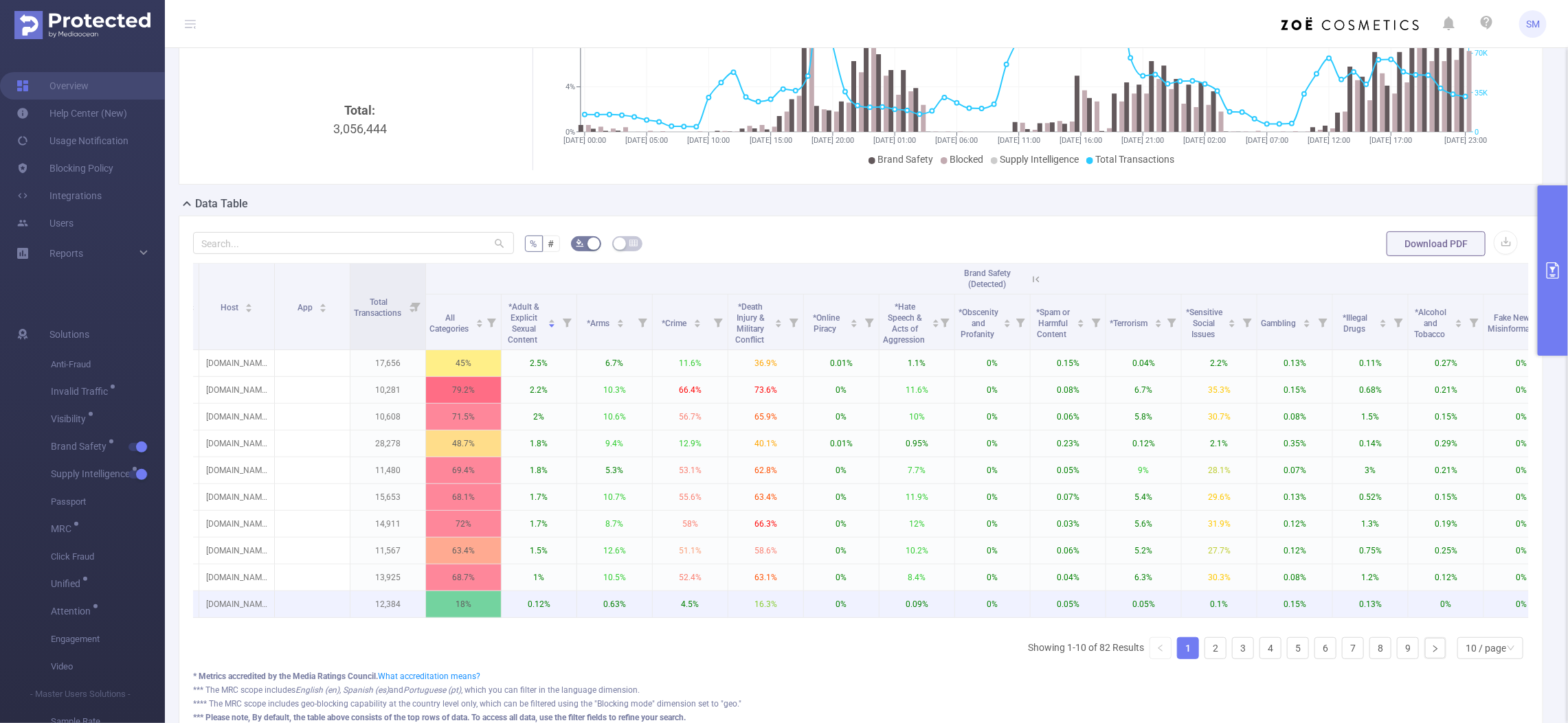
scroll to position [0, 2]
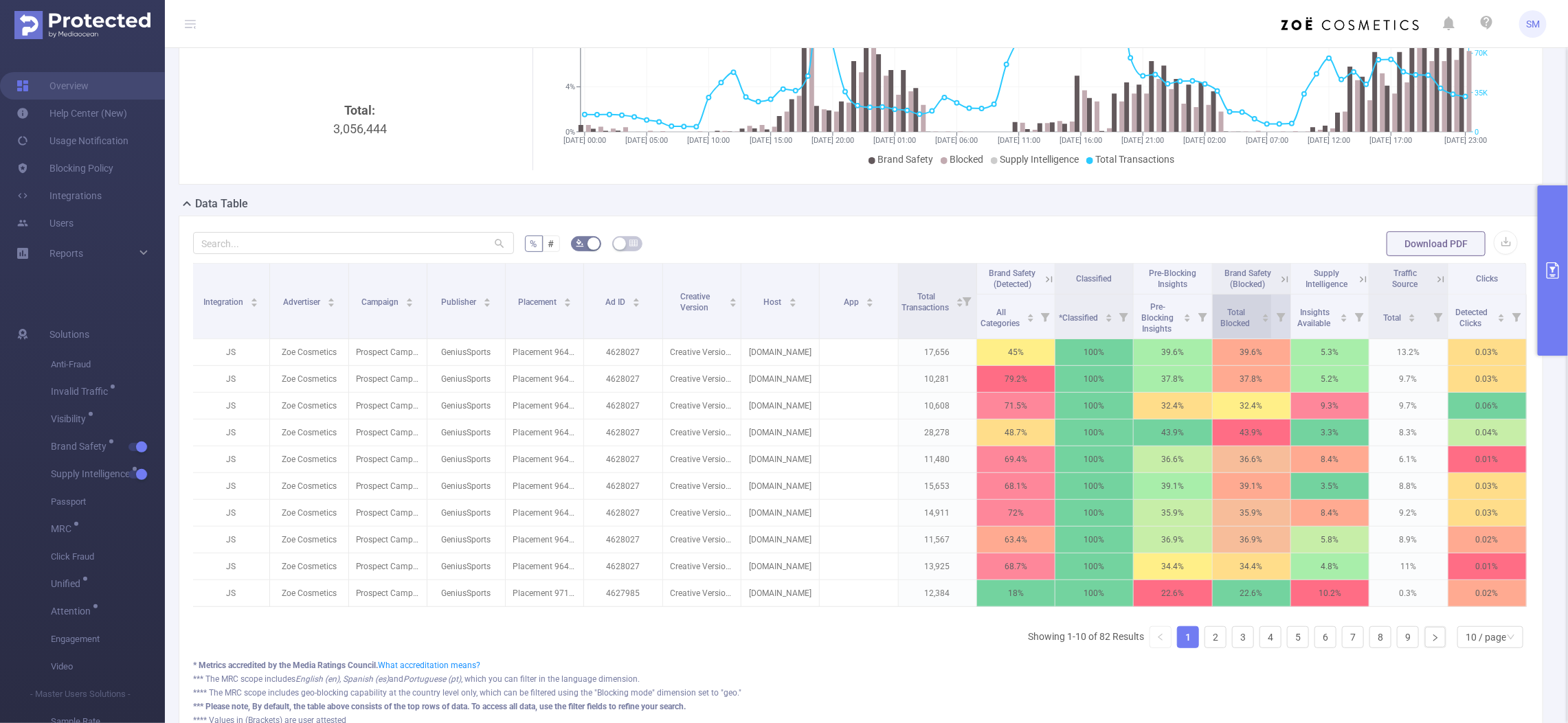
click at [1247, 316] on div "Total Blocked" at bounding box center [1243, 317] width 54 height 25
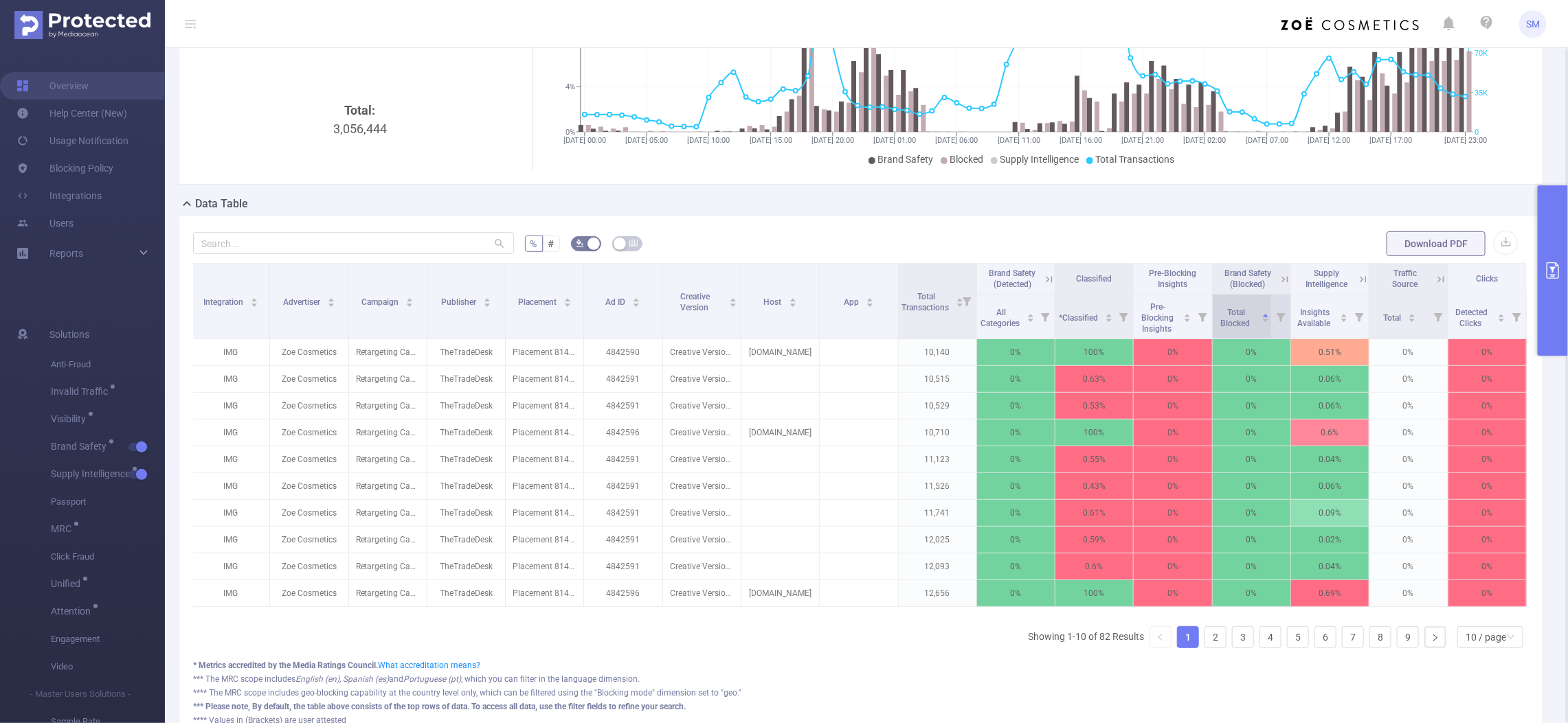
click at [1241, 317] on span "Total Blocked" at bounding box center [1236, 317] width 41 height 25
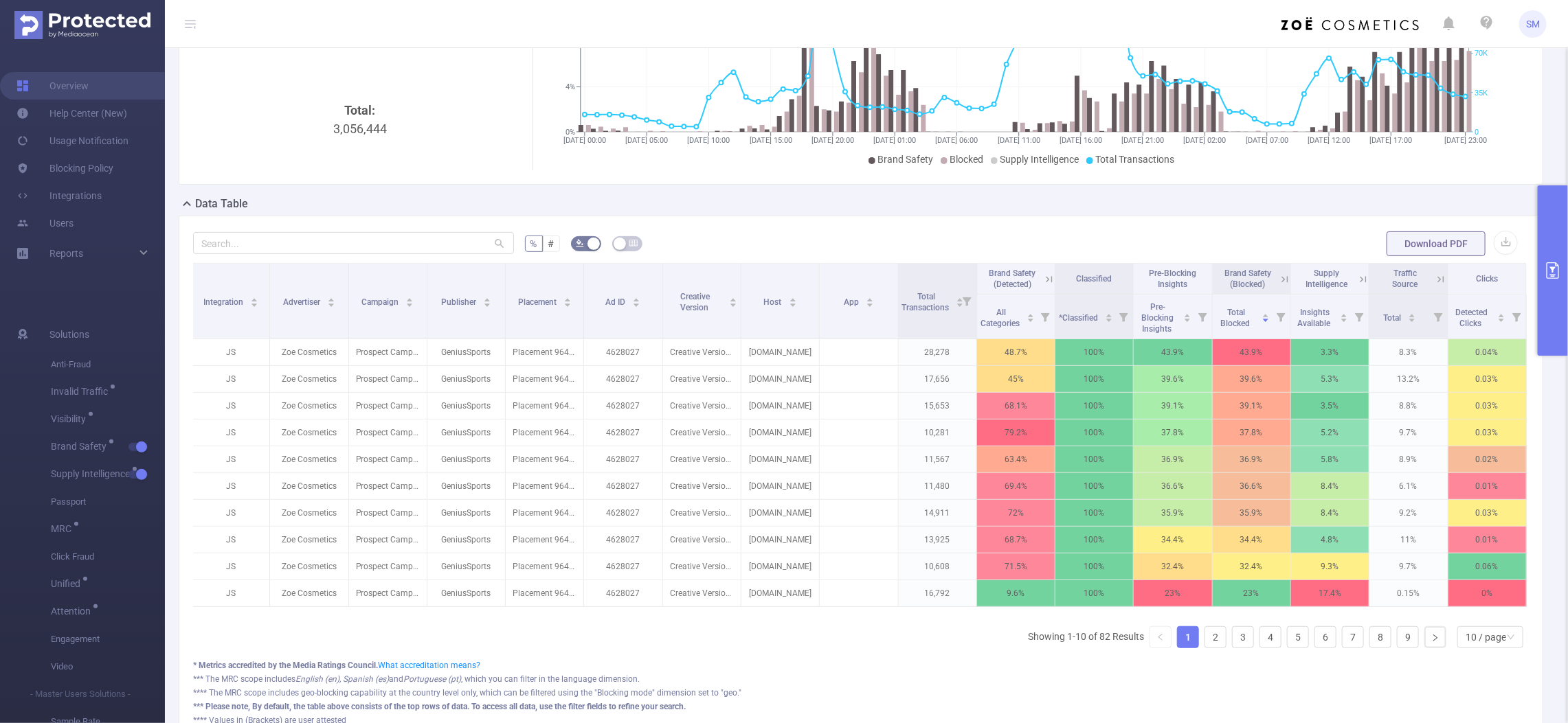
click at [1278, 275] on icon at bounding box center [1284, 280] width 12 height 12
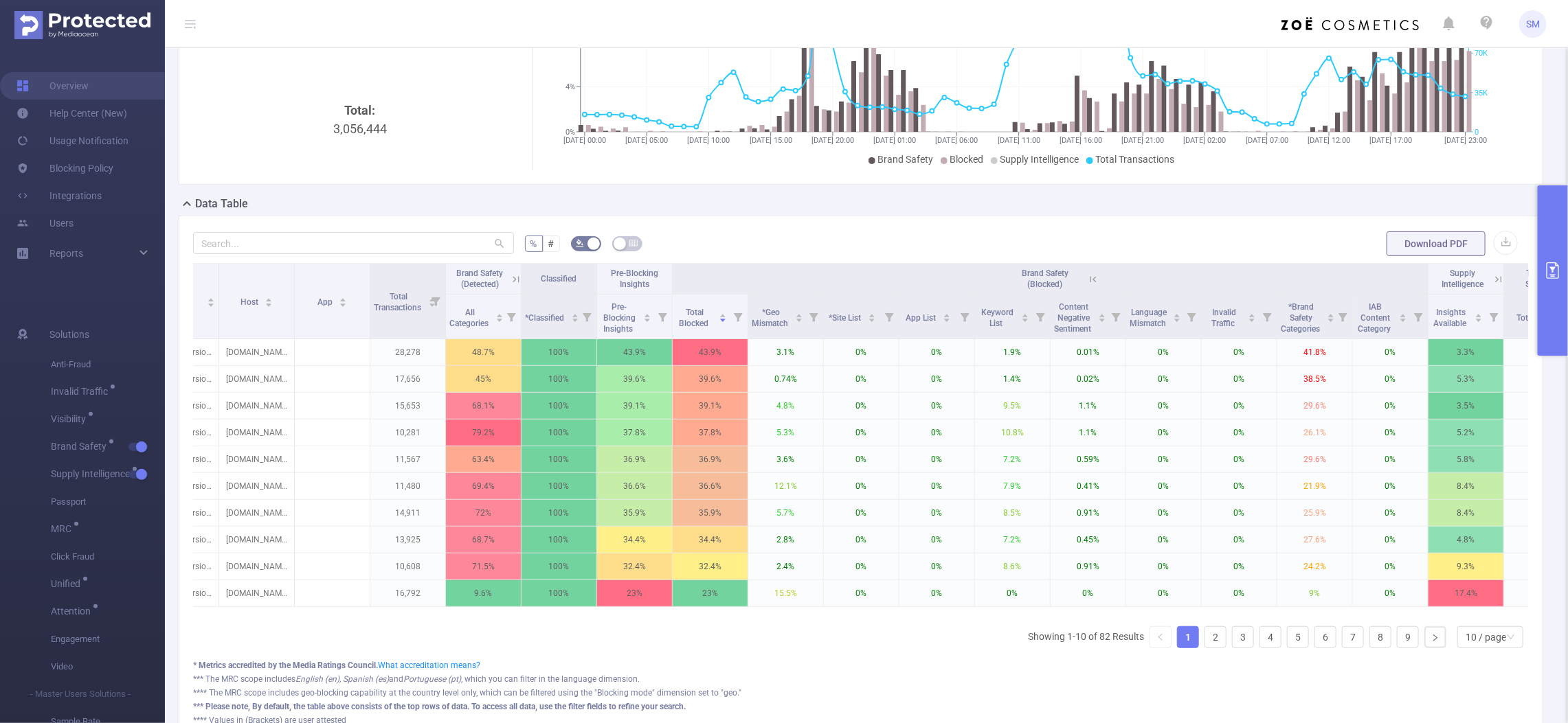
scroll to position [0, 544]
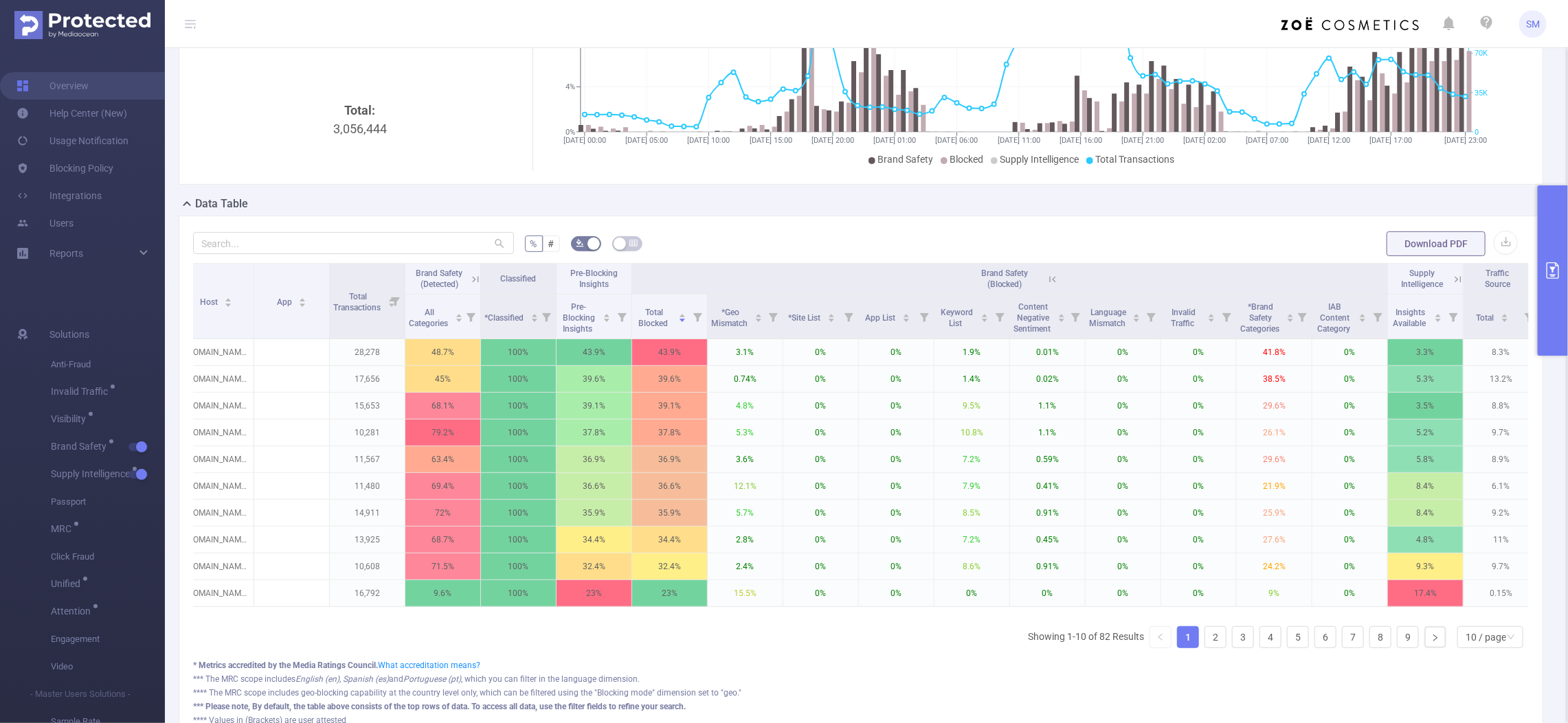
click at [1056, 278] on icon at bounding box center [1052, 280] width 12 height 12
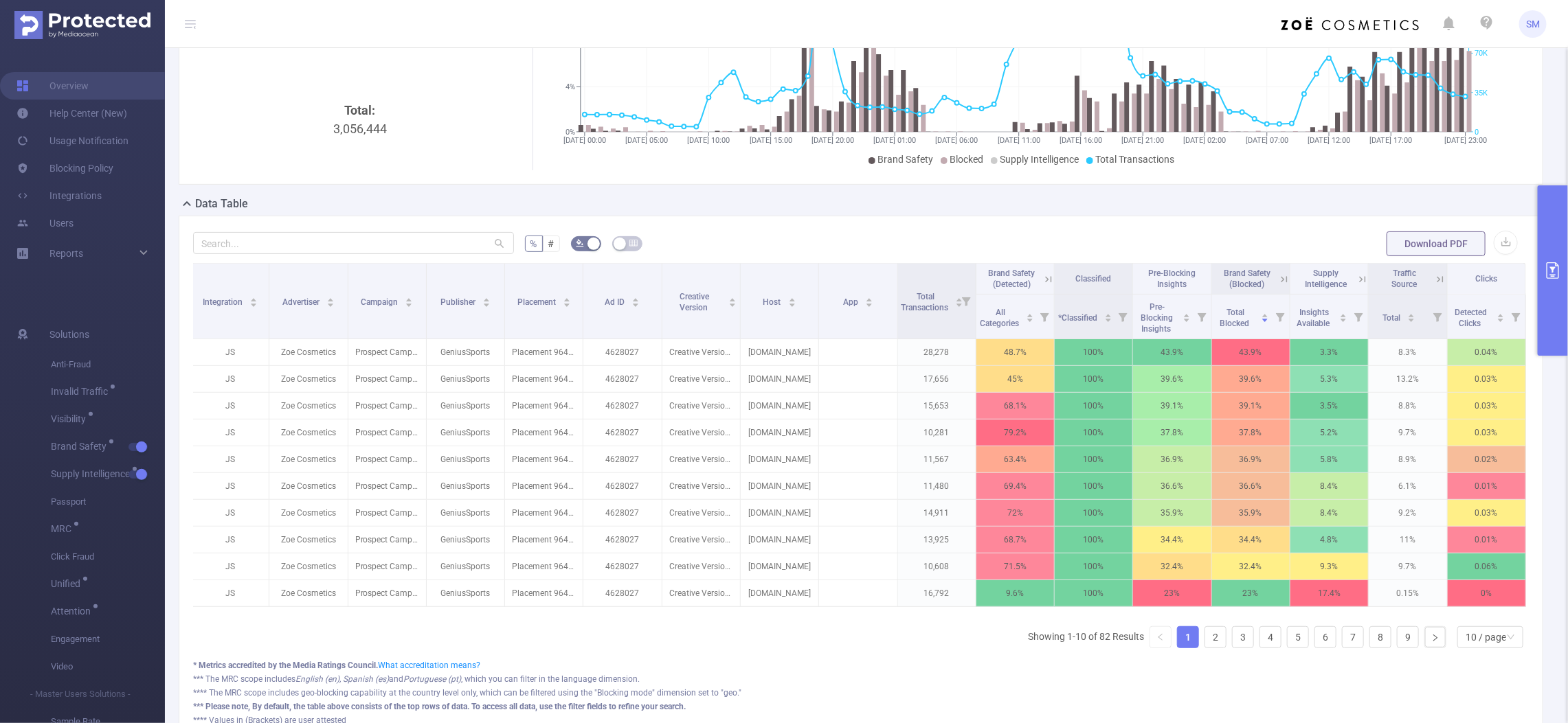
scroll to position [0, 2]
click at [1046, 280] on icon at bounding box center [1049, 279] width 6 height 6
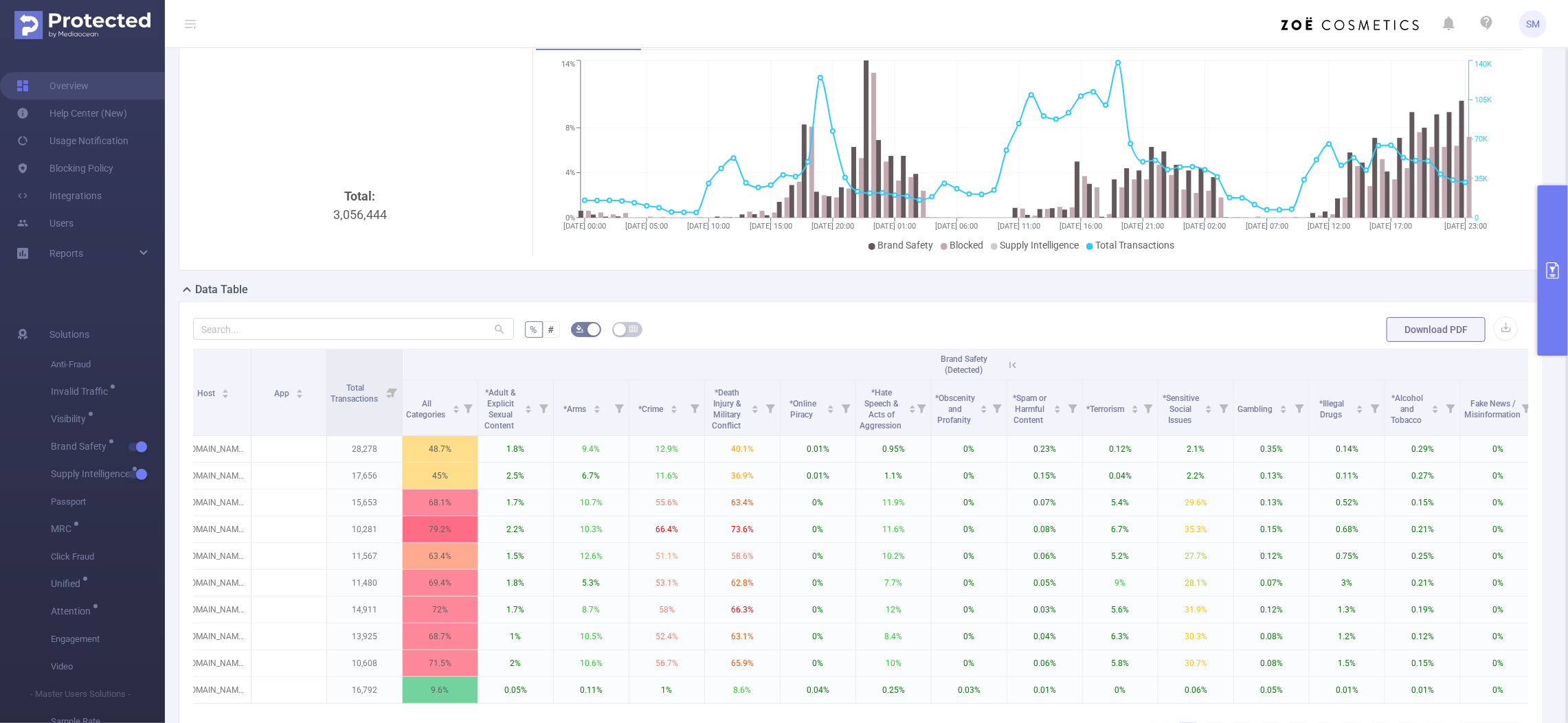
scroll to position [0, 0]
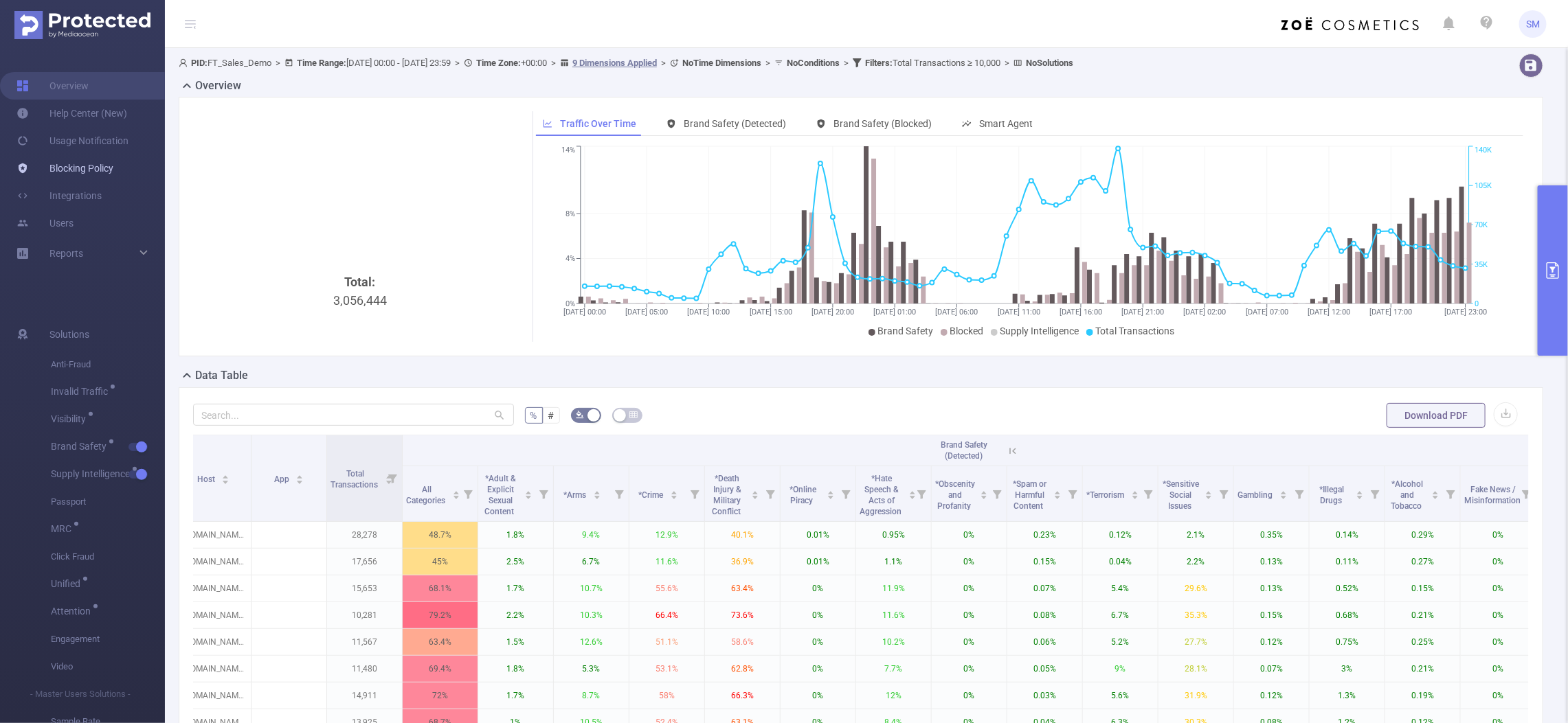
click at [77, 166] on link "Blocking Policy" at bounding box center [65, 168] width 97 height 28
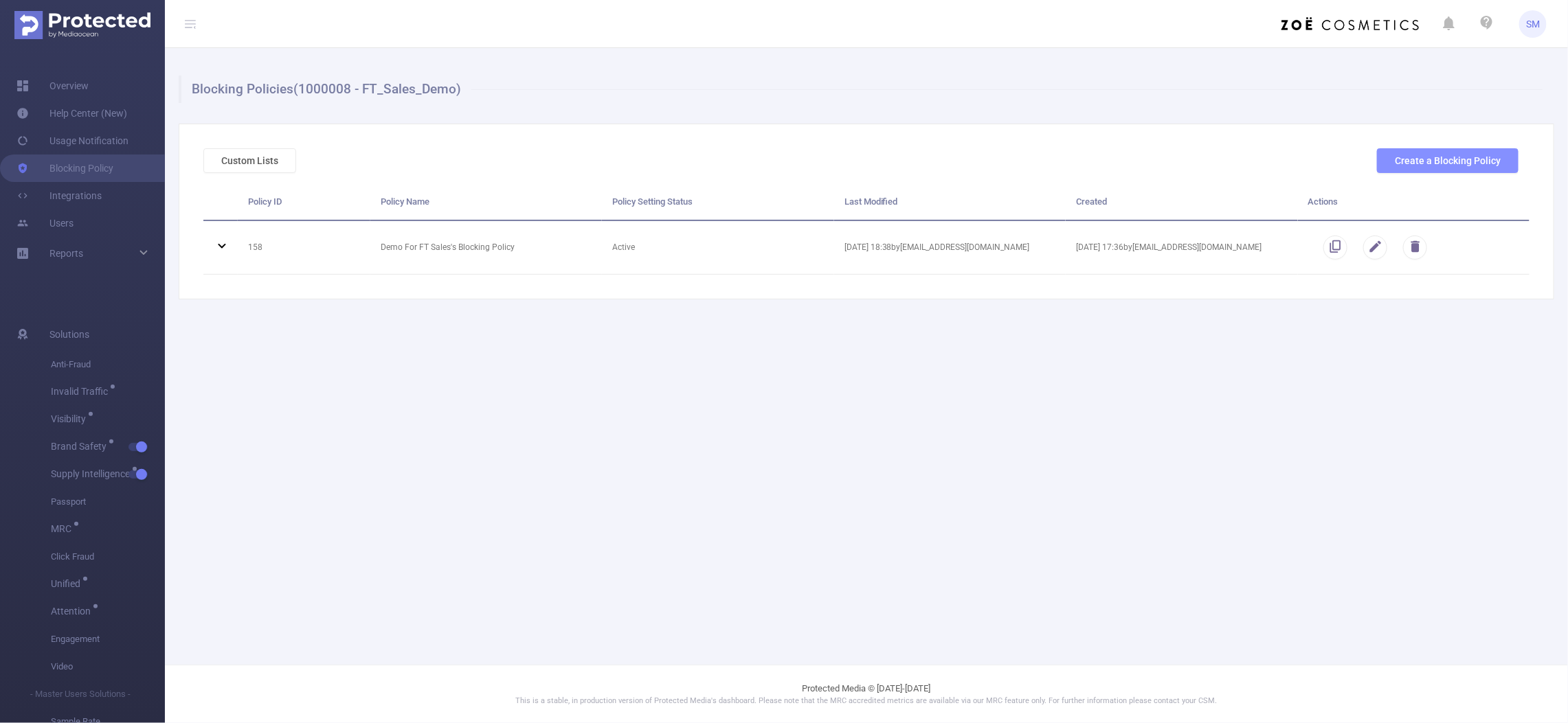
click at [1481, 158] on button "Create a Blocking Policy" at bounding box center [1447, 161] width 141 height 25
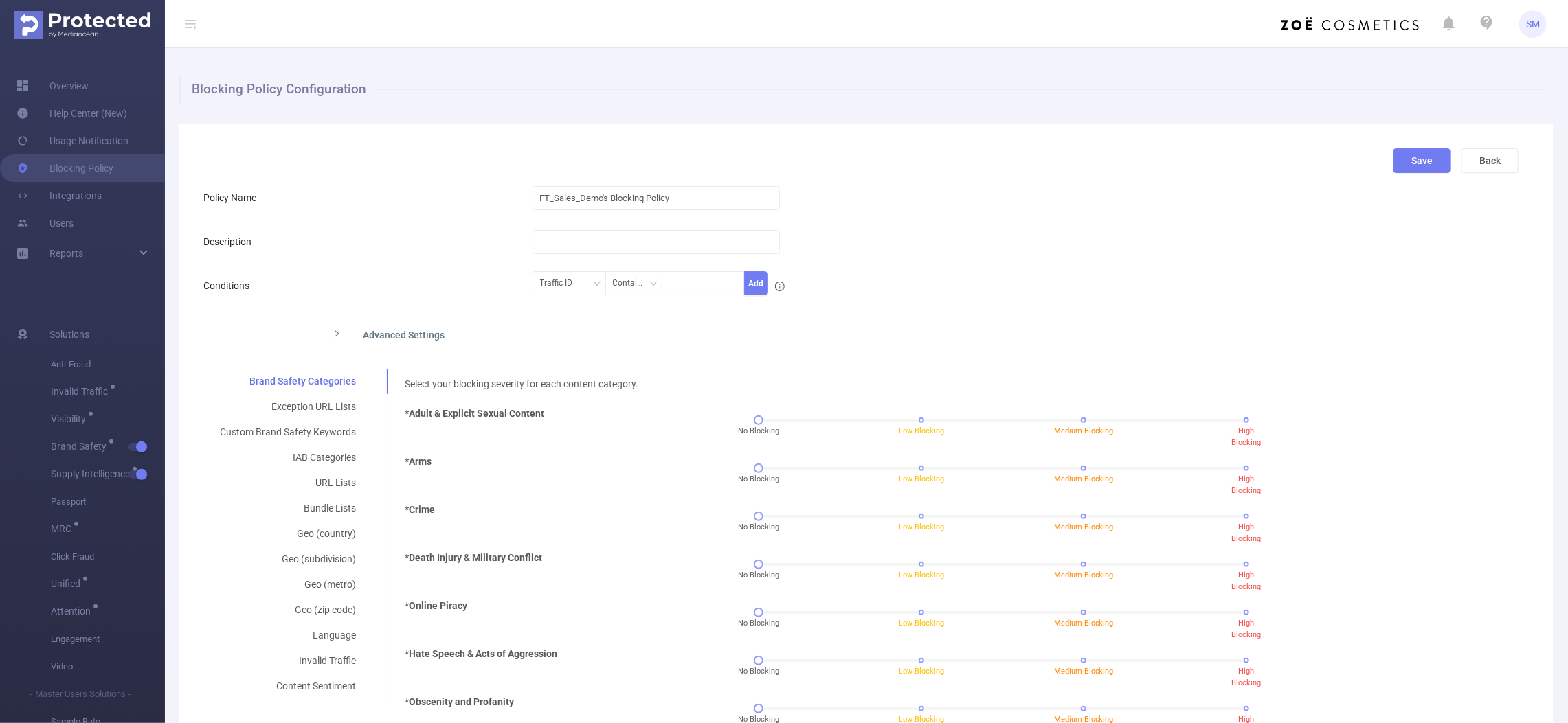
scroll to position [86, 0]
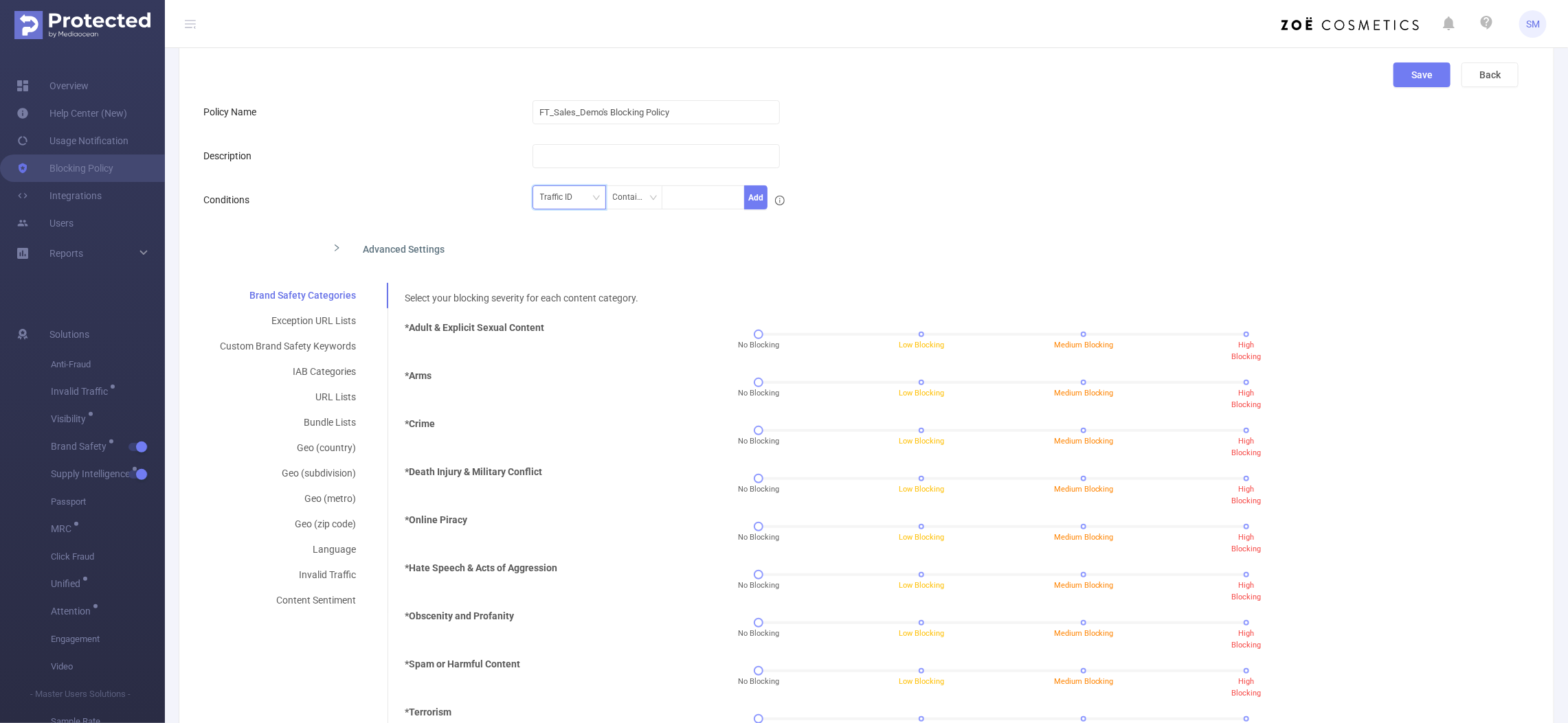
click at [571, 194] on div "Traffic ID" at bounding box center [561, 197] width 42 height 22
click at [1071, 194] on div "Traffic ID Contains Add" at bounding box center [916, 201] width 767 height 31
click at [569, 196] on div "Traffic ID" at bounding box center [561, 197] width 42 height 22
click at [564, 244] on li "Level 1" at bounding box center [566, 247] width 74 height 22
click at [561, 196] on div "Level 1" at bounding box center [558, 197] width 35 height 22
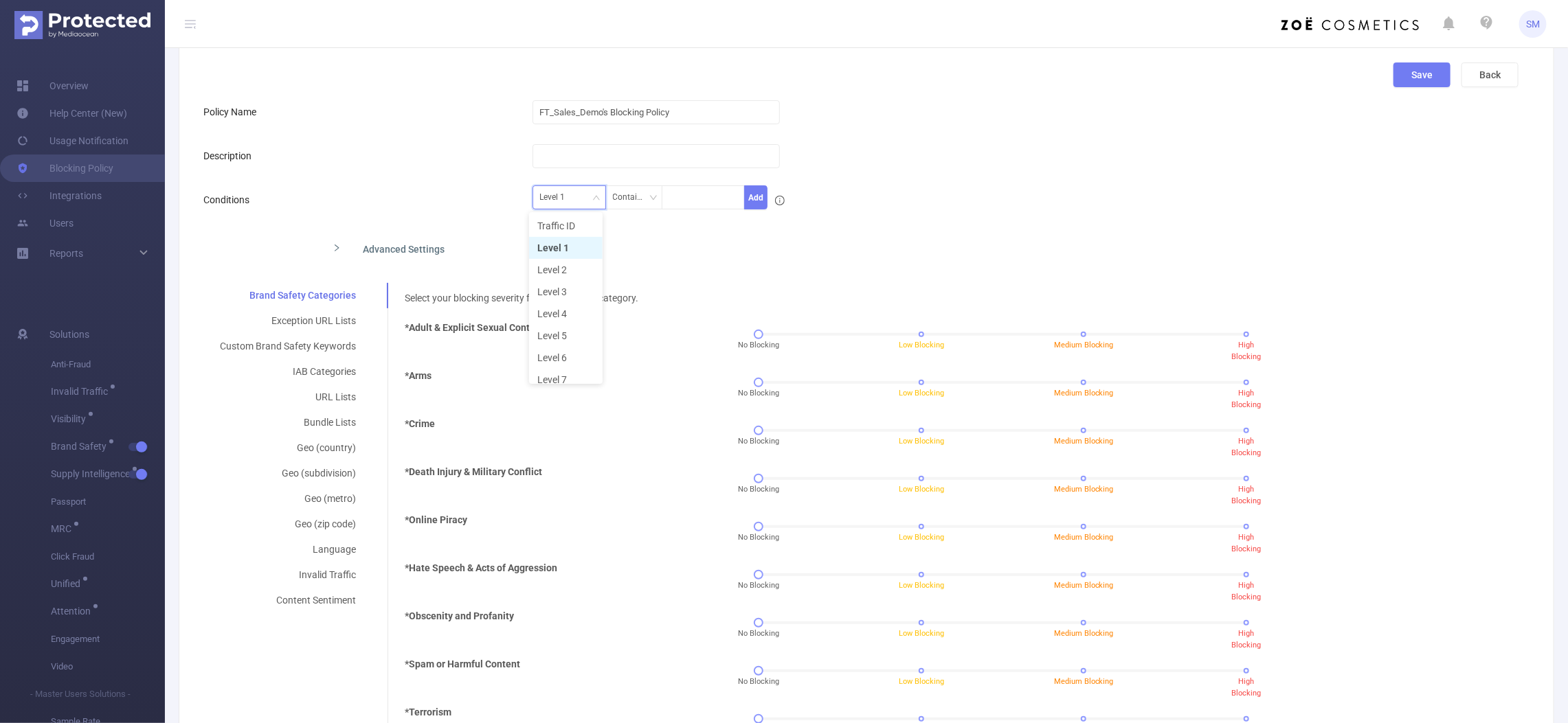
click at [562, 249] on li "Level 1" at bounding box center [566, 247] width 74 height 22
click at [566, 211] on div "Level 1 Contains Add" at bounding box center [651, 201] width 238 height 31
click at [567, 201] on div "Level 1" at bounding box center [558, 197] width 35 height 22
click at [576, 269] on li "Level 2" at bounding box center [566, 270] width 74 height 22
click at [560, 201] on div "Level 2" at bounding box center [558, 197] width 35 height 22
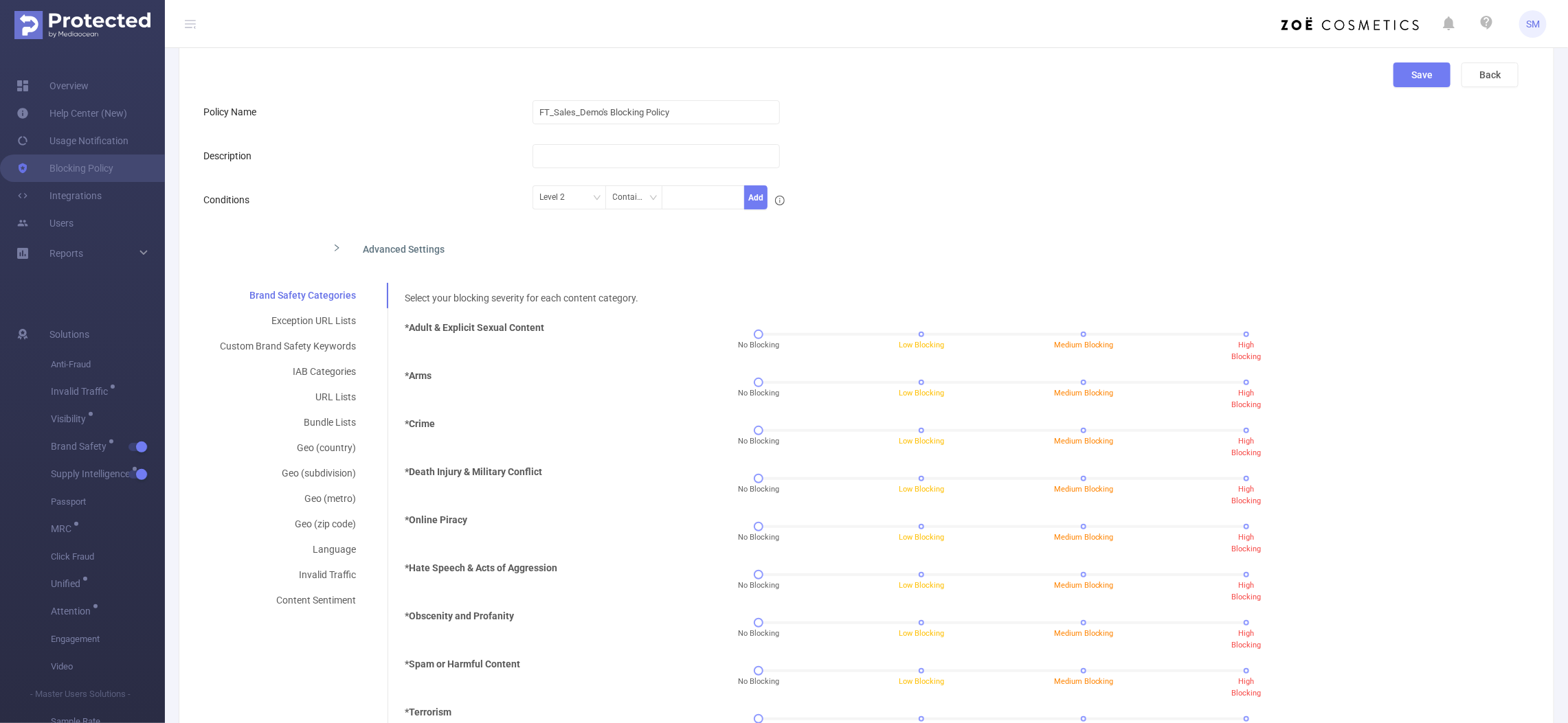
click at [713, 263] on form "Policy Name FT_Sales_Demo's Blocking Policy Description Conditions Level 2 Cont…" at bounding box center [861, 546] width 1315 height 895
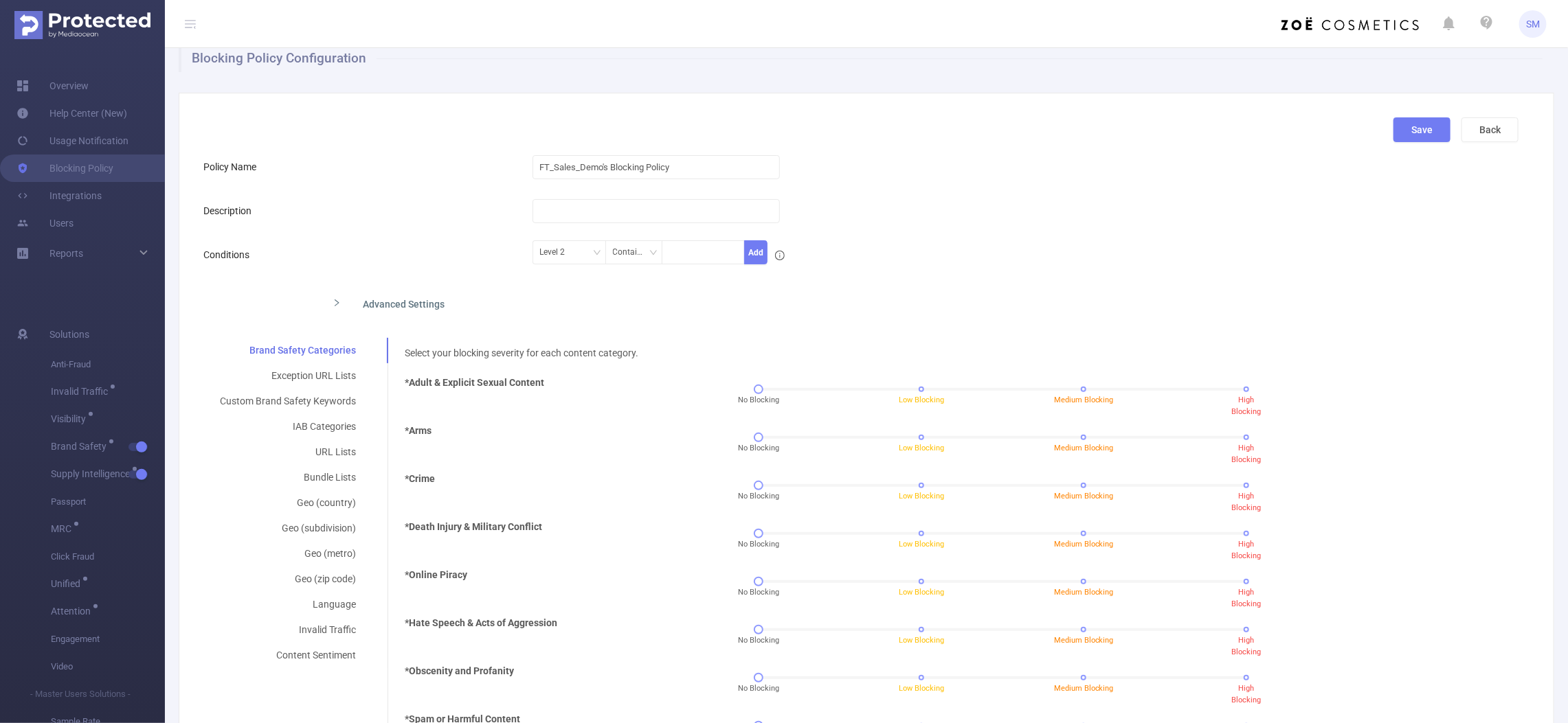
scroll to position [0, 0]
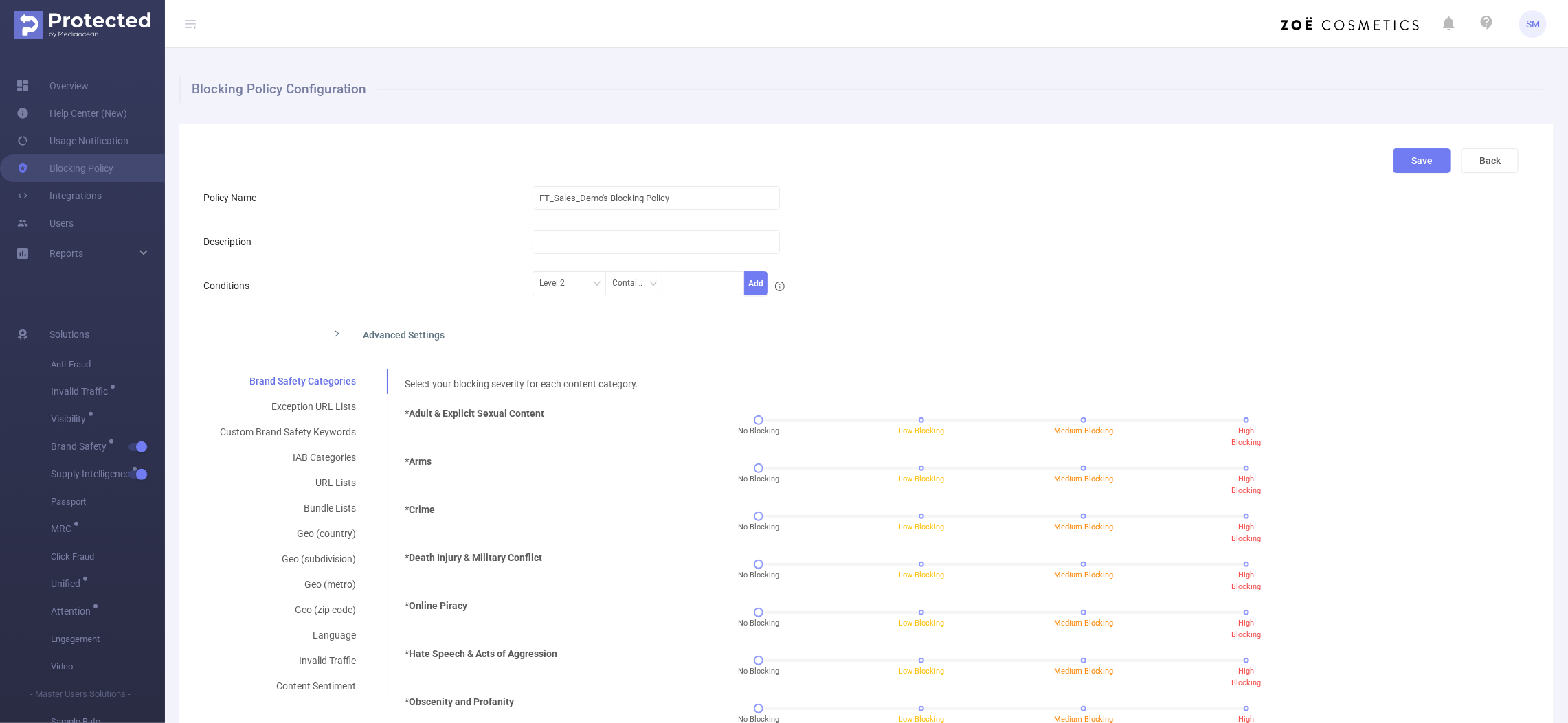
click at [976, 221] on form "Policy Name FT_Sales_Demo's Blocking Policy Description Conditions Level 2 Cont…" at bounding box center [861, 632] width 1315 height 895
click at [583, 279] on div "Level 2" at bounding box center [570, 283] width 58 height 22
click at [577, 303] on li "Traffic ID" at bounding box center [566, 311] width 74 height 22
click at [1045, 287] on div "Traffic ID Contains Add" at bounding box center [916, 287] width 767 height 31
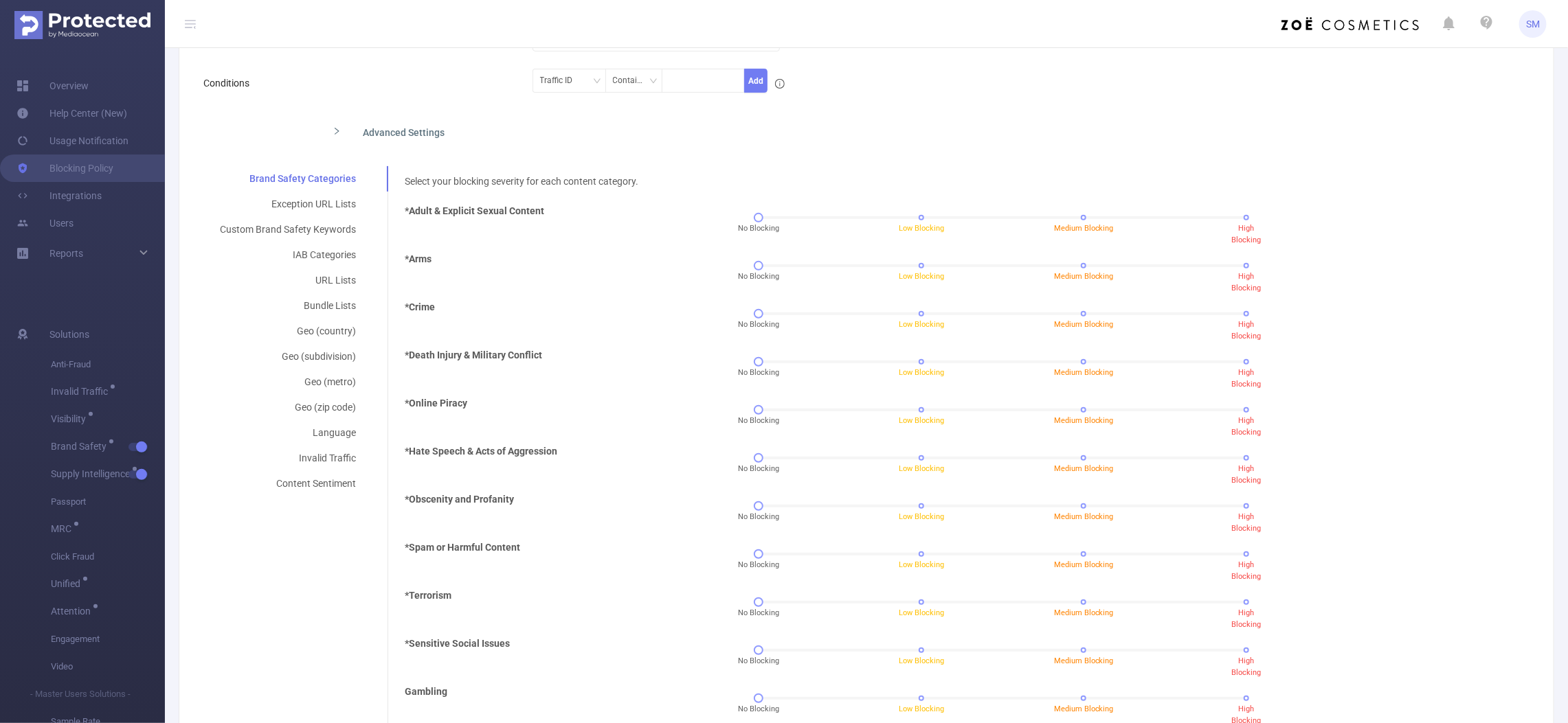
scroll to position [171, 0]
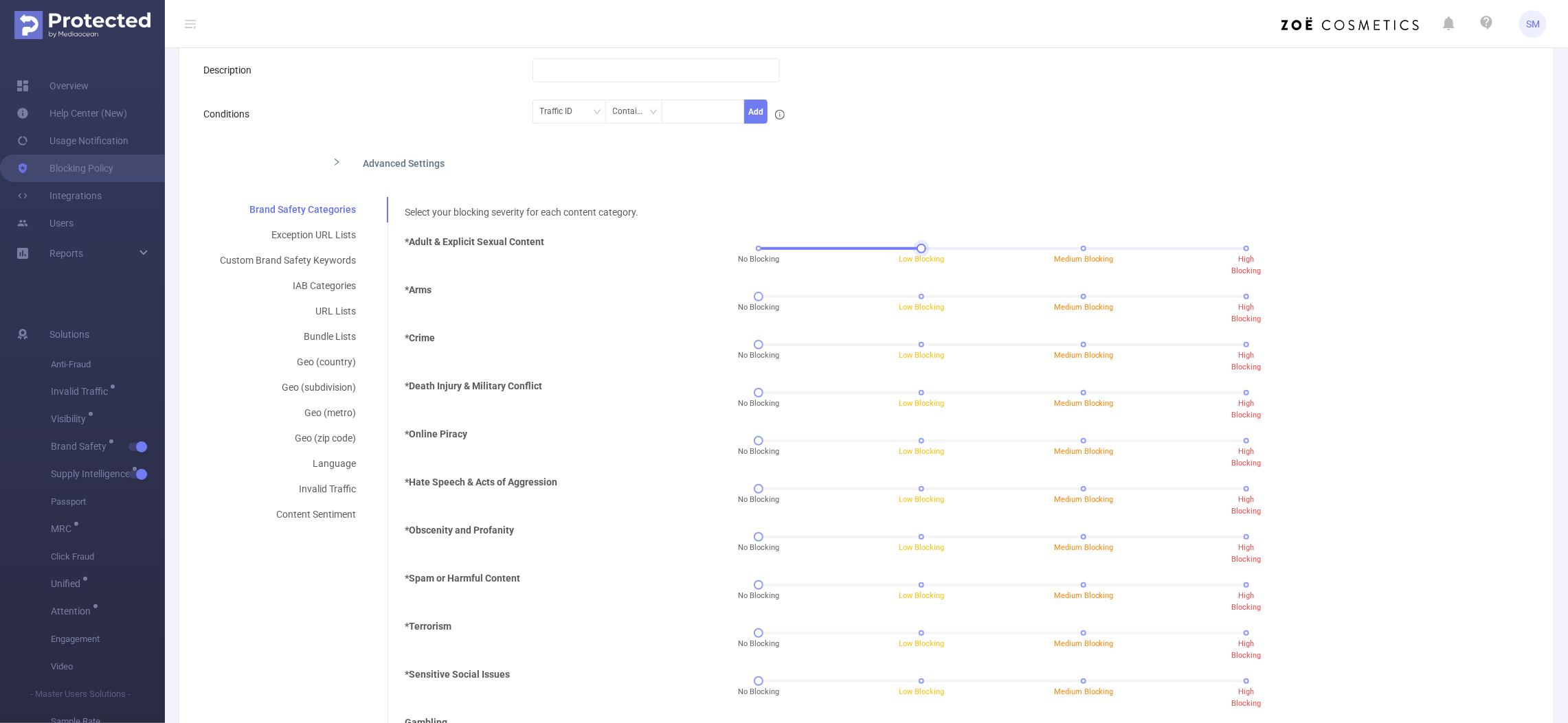
click at [915, 249] on div "No Blocking Low Blocking Medium Blocking High Blocking" at bounding box center [1002, 248] width 488 height 8
click at [1077, 347] on div "No Blocking Low Blocking Medium Blocking High Blocking" at bounding box center [1002, 344] width 488 height 8
click at [915, 290] on div "No Blocking Low Blocking Medium Blocking High Blocking" at bounding box center [1002, 301] width 650 height 37
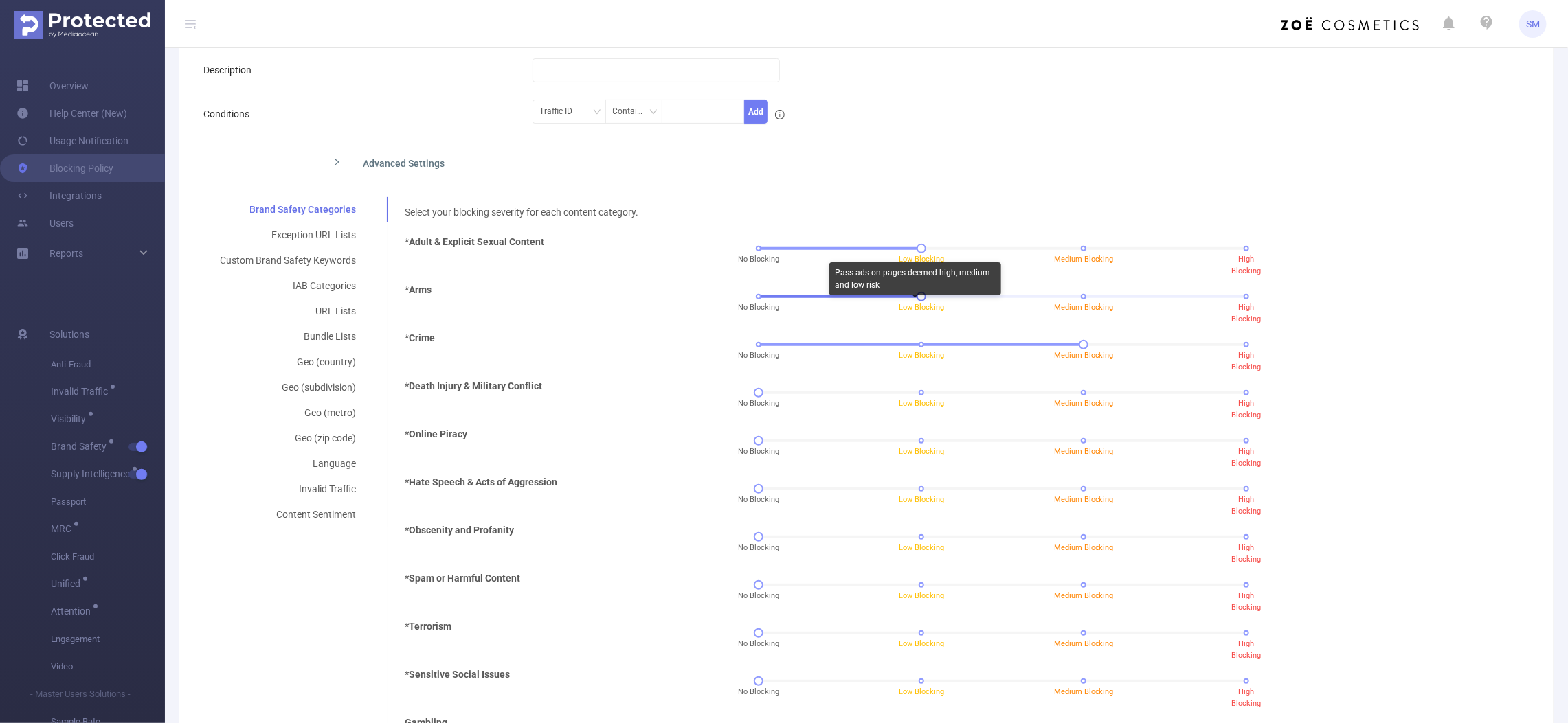
click at [919, 304] on span "Low Blocking" at bounding box center [921, 307] width 45 height 9
click at [1077, 438] on div "No Blocking Low Blocking Medium Blocking High Blocking" at bounding box center [1002, 440] width 488 height 8
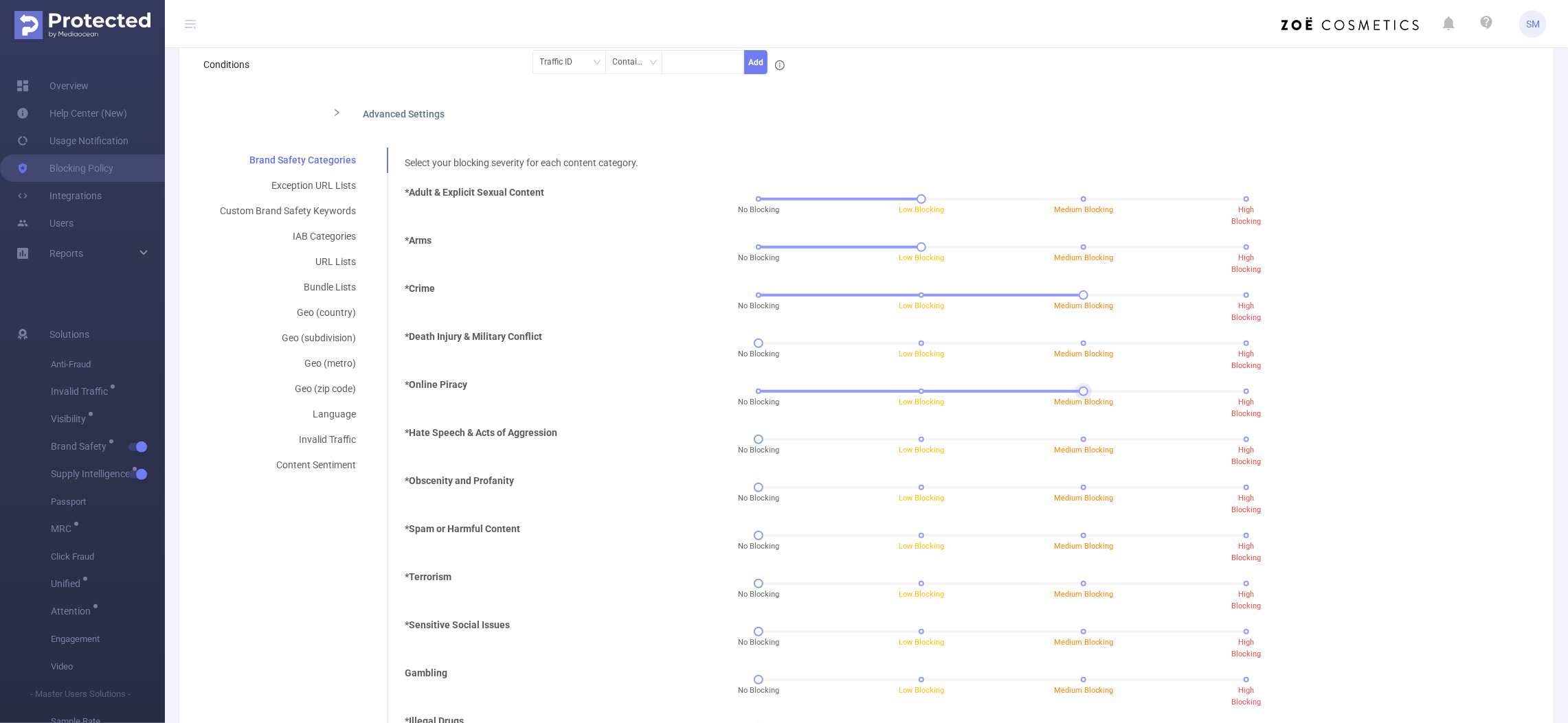
scroll to position [135, 0]
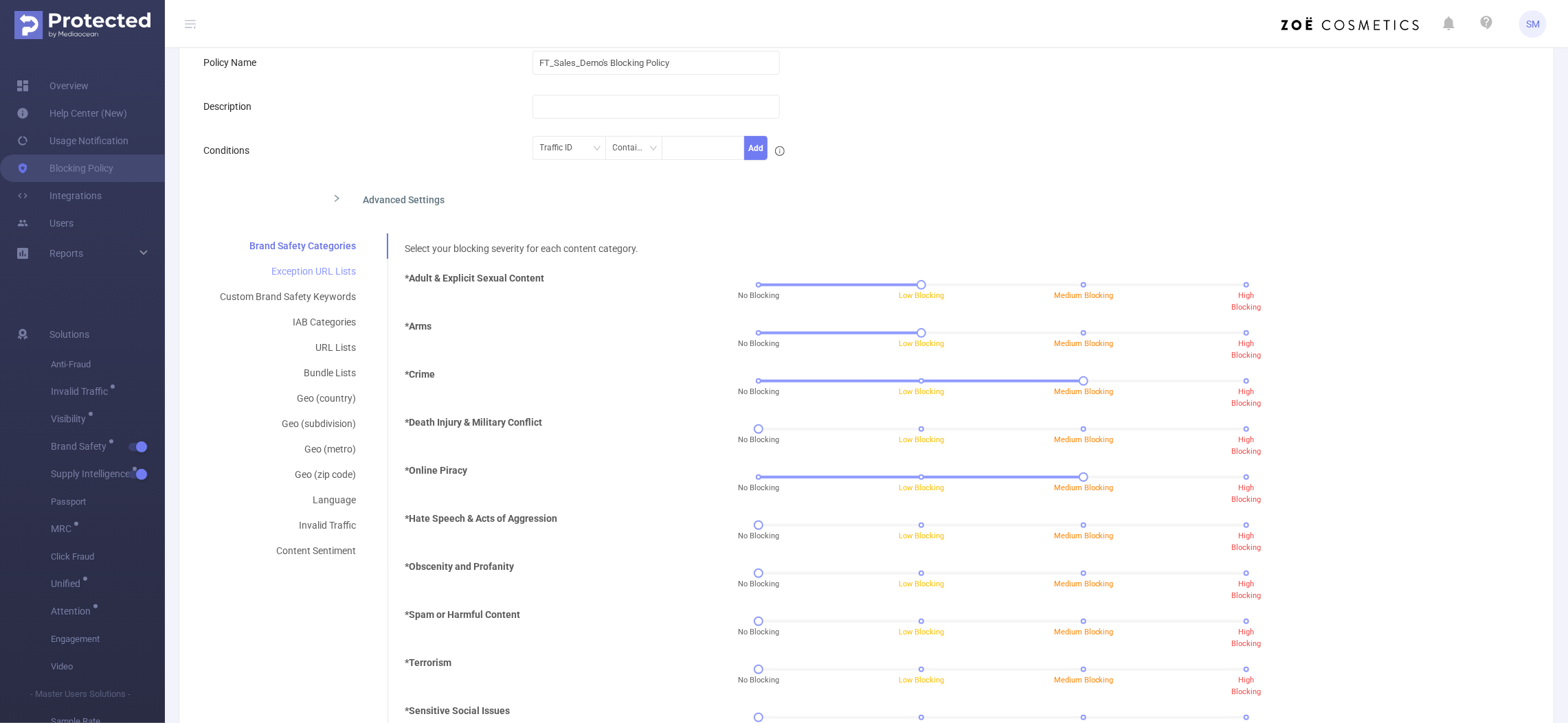
click at [316, 270] on div "Exception URL Lists" at bounding box center [288, 271] width 169 height 25
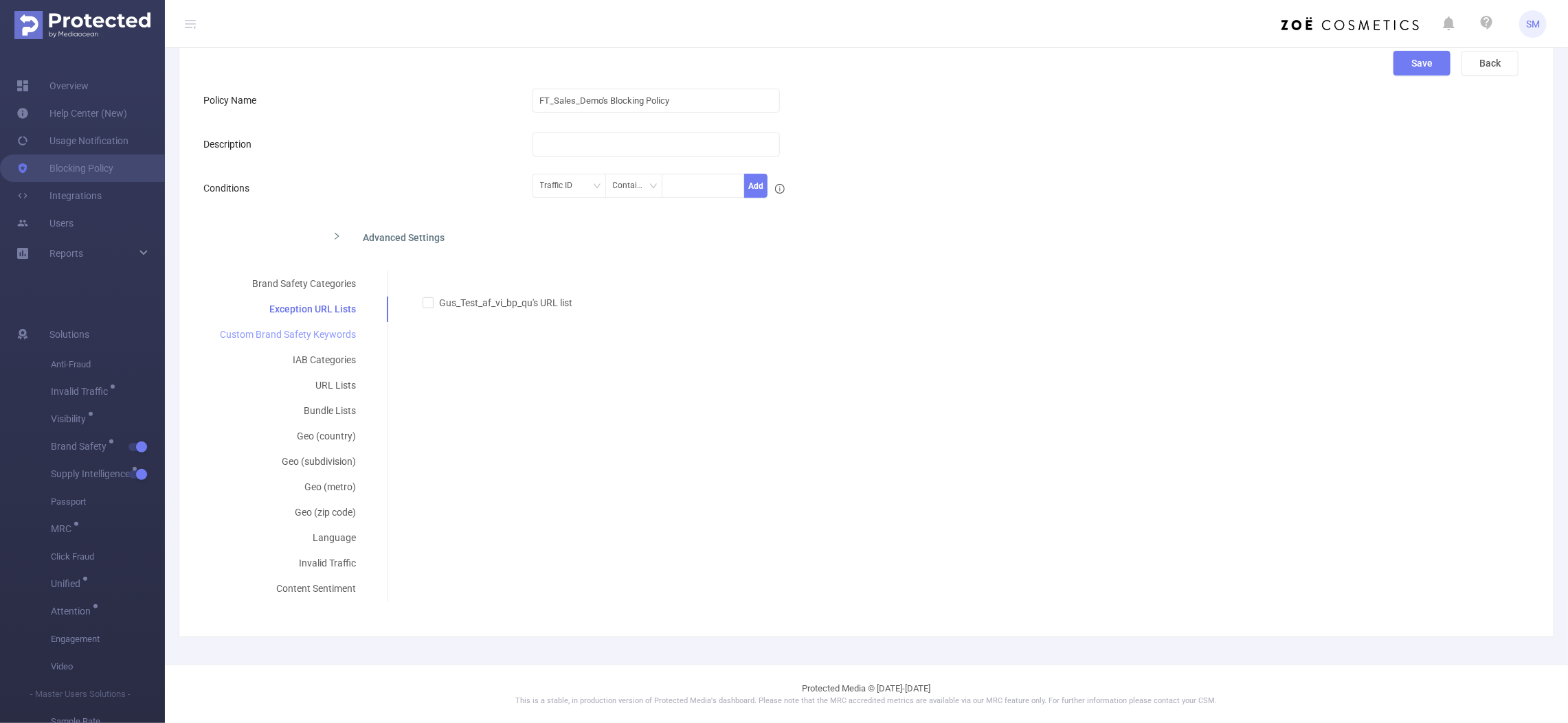
click at [293, 330] on div "Custom Brand Safety Keywords" at bounding box center [288, 334] width 169 height 25
click at [424, 300] on input "Demo For FT Sales's Blocking List" at bounding box center [428, 302] width 10 height 10
click at [424, 300] on input "Demo For FT Sales's Blocking List" at bounding box center [428, 302] width 10 height 10
checkbox input "false"
click at [334, 361] on div "IAB Categories" at bounding box center [288, 360] width 170 height 25
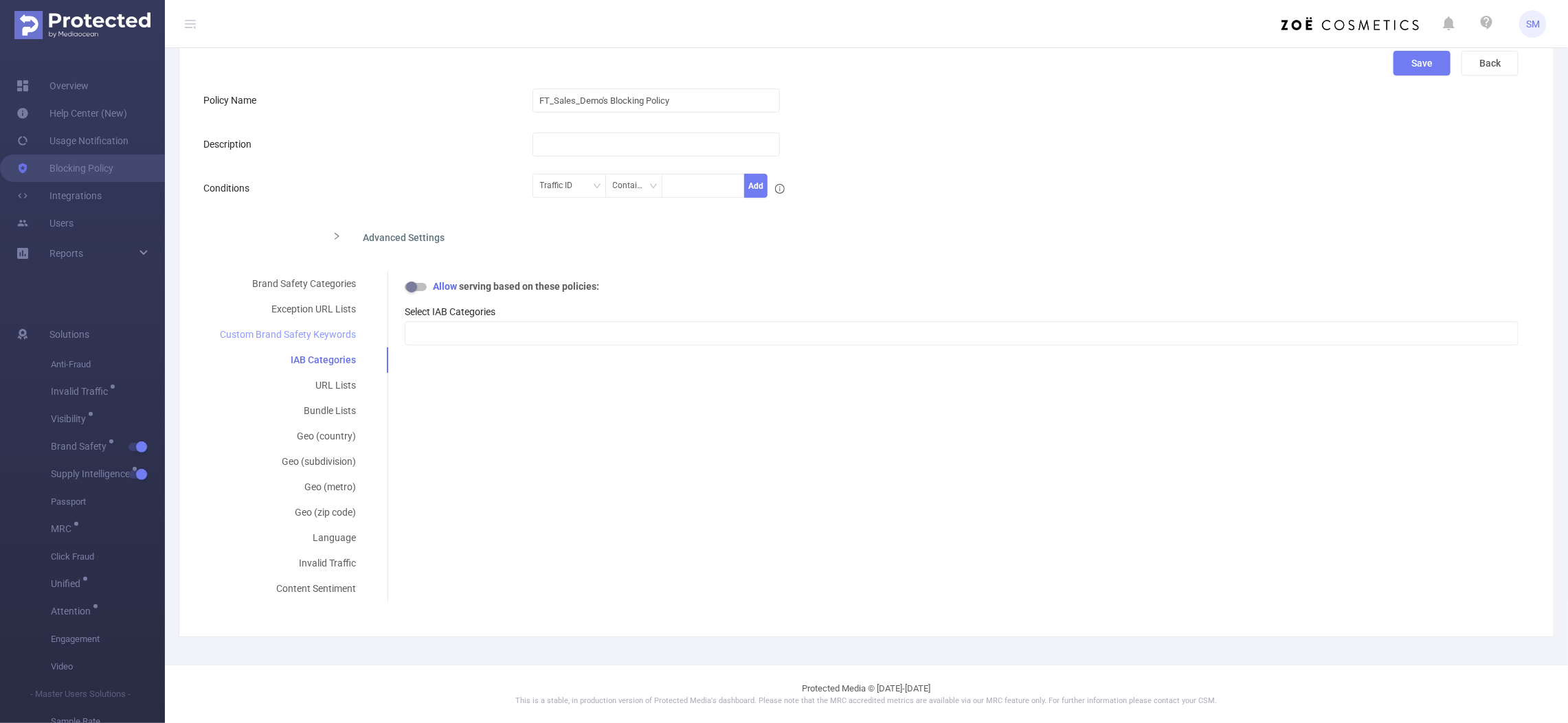
click at [330, 328] on div "Custom Brand Safety Keywords" at bounding box center [288, 334] width 169 height 25
click at [334, 358] on div "IAB Categories" at bounding box center [288, 360] width 170 height 25
click at [488, 341] on div at bounding box center [961, 333] width 1098 height 22
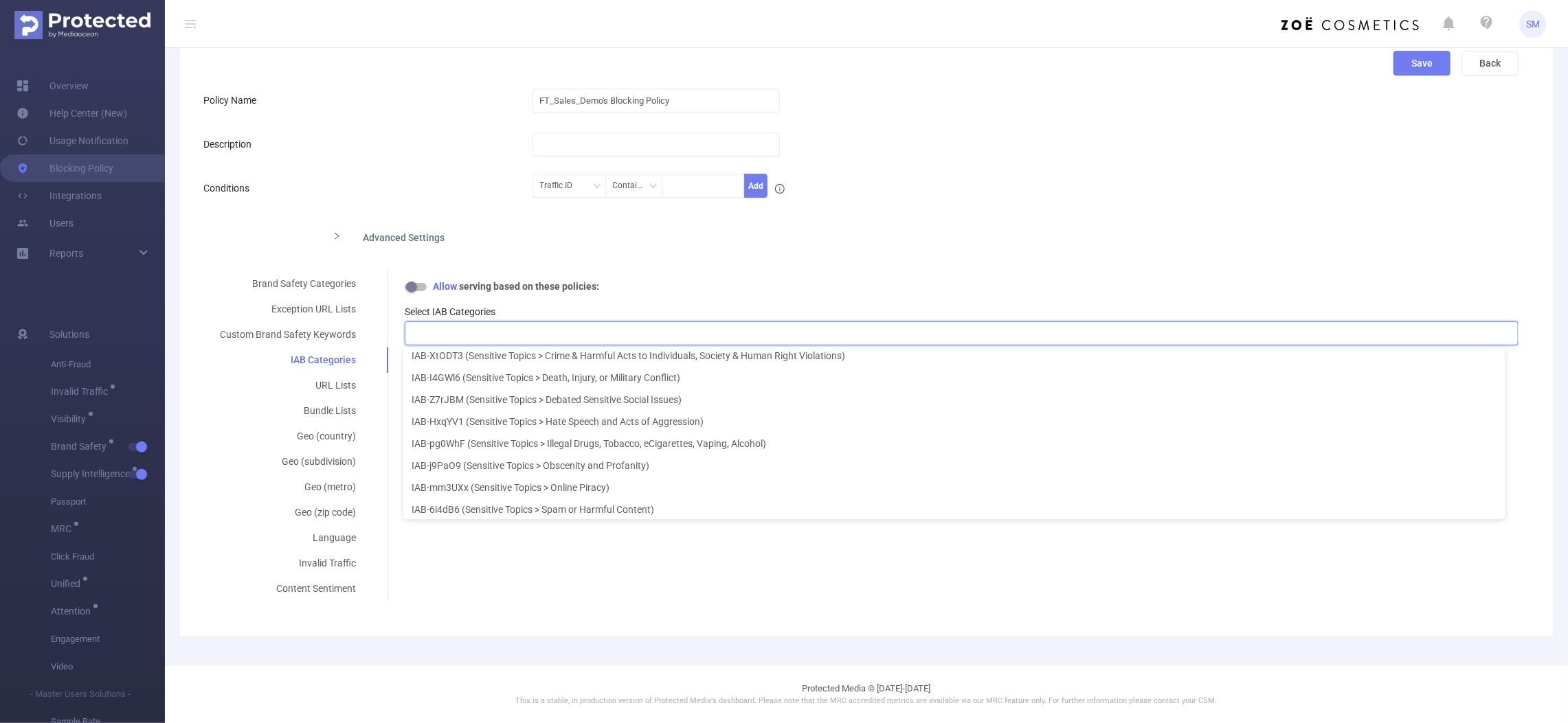
scroll to position [16310, 0]
click at [636, 570] on div "Brand Safety Categories Exception URL Lists Custom Brand Safety Keywords IAB Ca…" at bounding box center [861, 436] width 1315 height 330
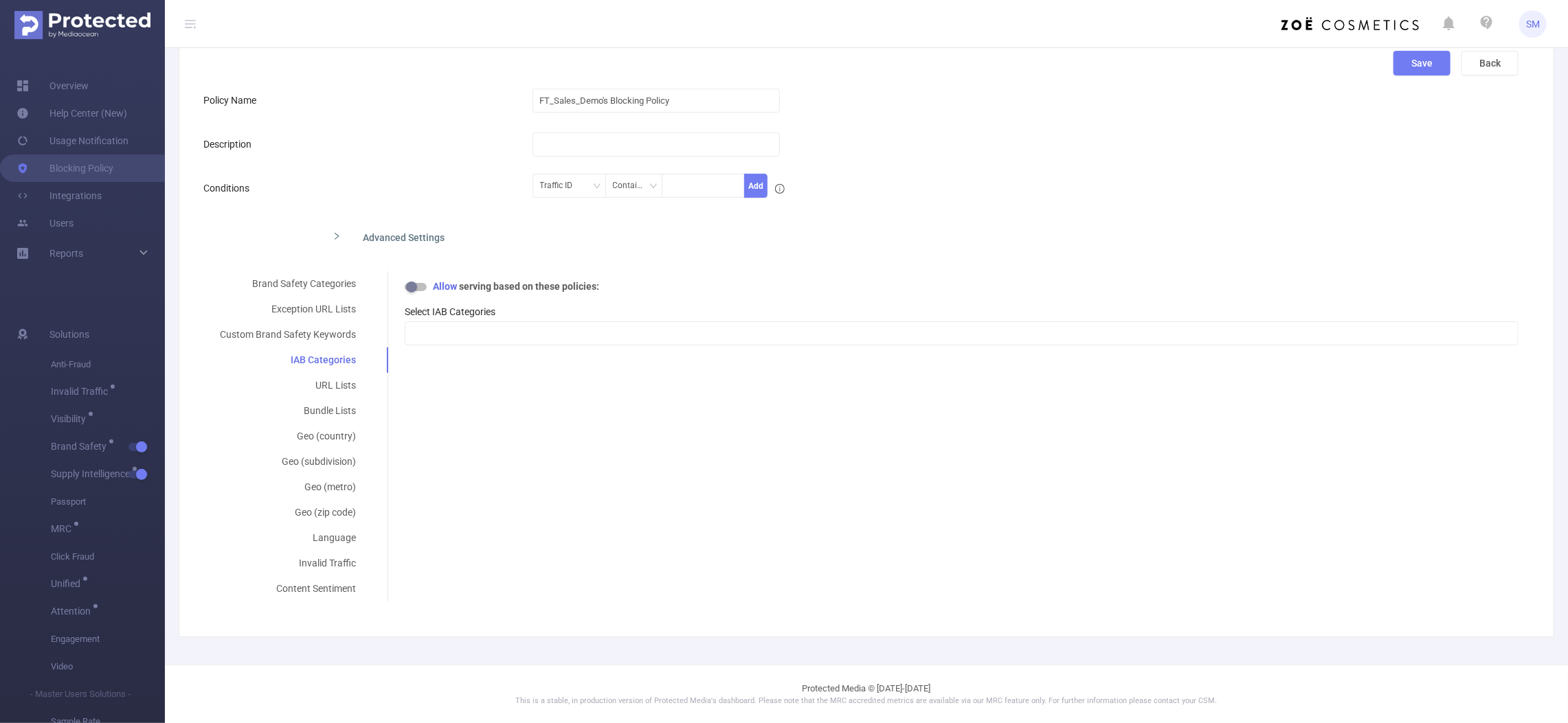
click at [503, 457] on div "Brand Safety Categories Exception URL Lists Custom Brand Safety Keywords IAB Ca…" at bounding box center [861, 436] width 1315 height 330
click at [417, 287] on button "button" at bounding box center [415, 287] width 22 height 8
click at [414, 285] on button "button" at bounding box center [415, 287] width 22 height 8
click at [513, 397] on div "Brand Safety Categories Exception URL Lists Custom Brand Safety Keywords IAB Ca…" at bounding box center [861, 436] width 1315 height 330
click at [321, 382] on div "URL Lists" at bounding box center [288, 385] width 169 height 25
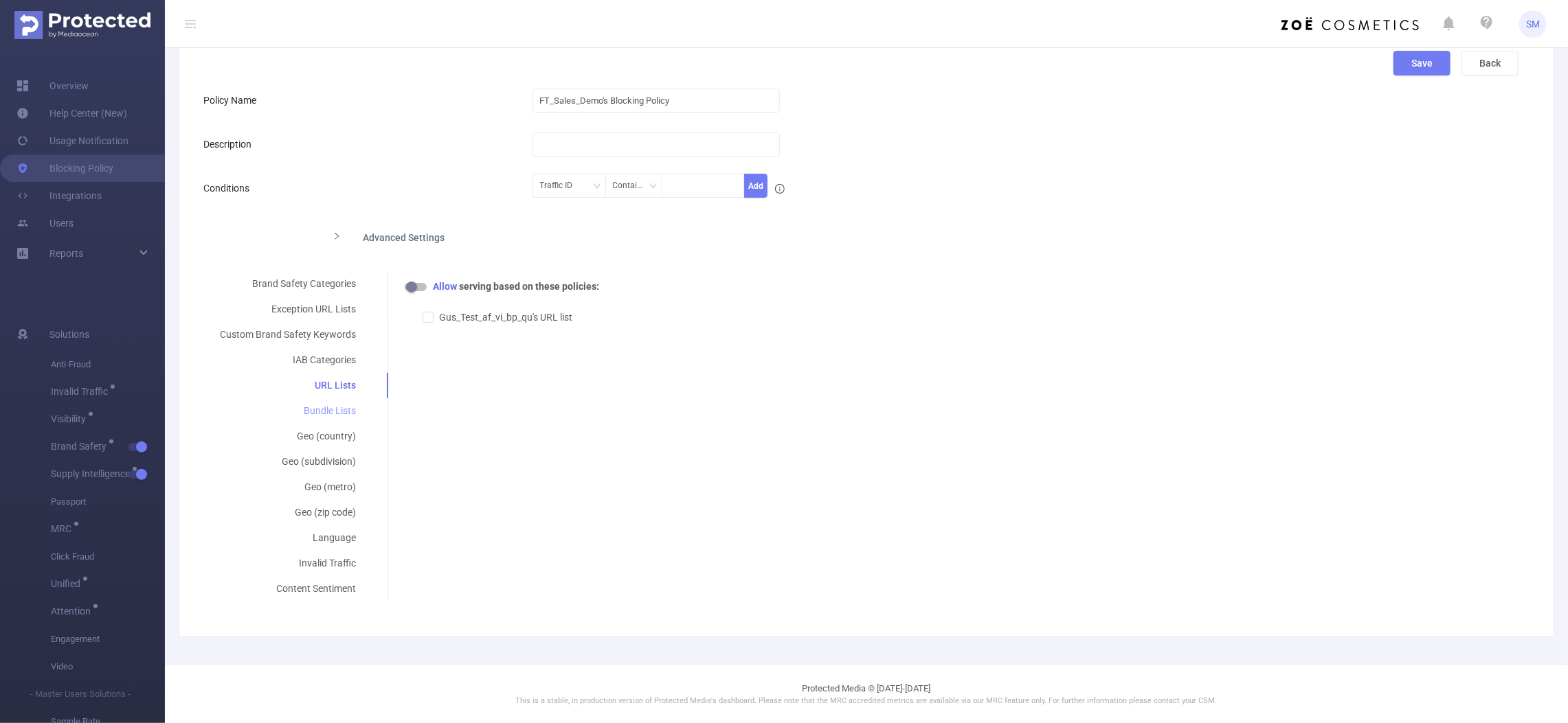
click at [340, 416] on div "Bundle Lists" at bounding box center [288, 410] width 169 height 25
click at [342, 538] on div "Language" at bounding box center [288, 538] width 169 height 25
click at [471, 335] on div at bounding box center [961, 333] width 1098 height 22
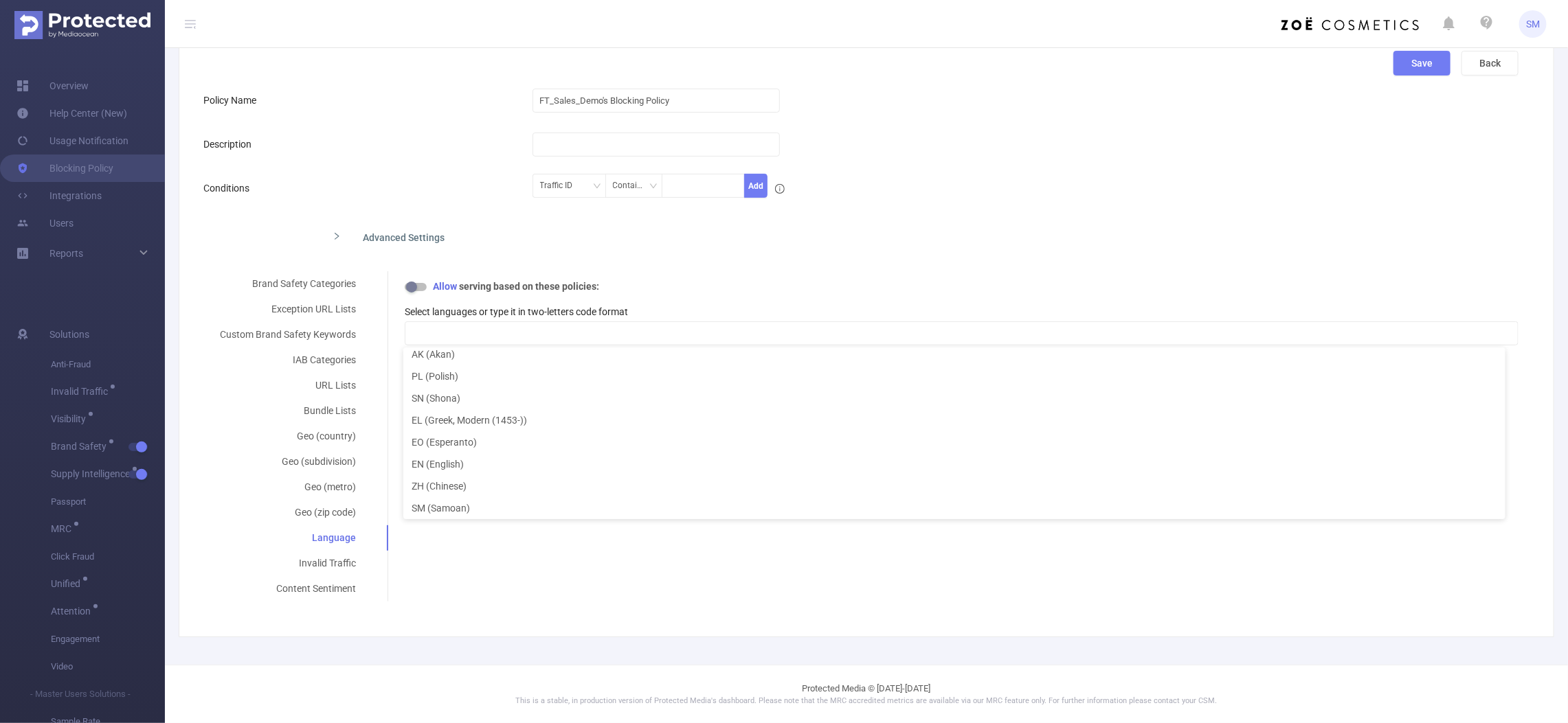
click at [603, 544] on div "Brand Safety Categories Exception URL Lists Custom Brand Safety Keywords IAB Ca…" at bounding box center [861, 436] width 1315 height 330
click at [314, 559] on div "Invalid Traffic" at bounding box center [288, 563] width 169 height 25
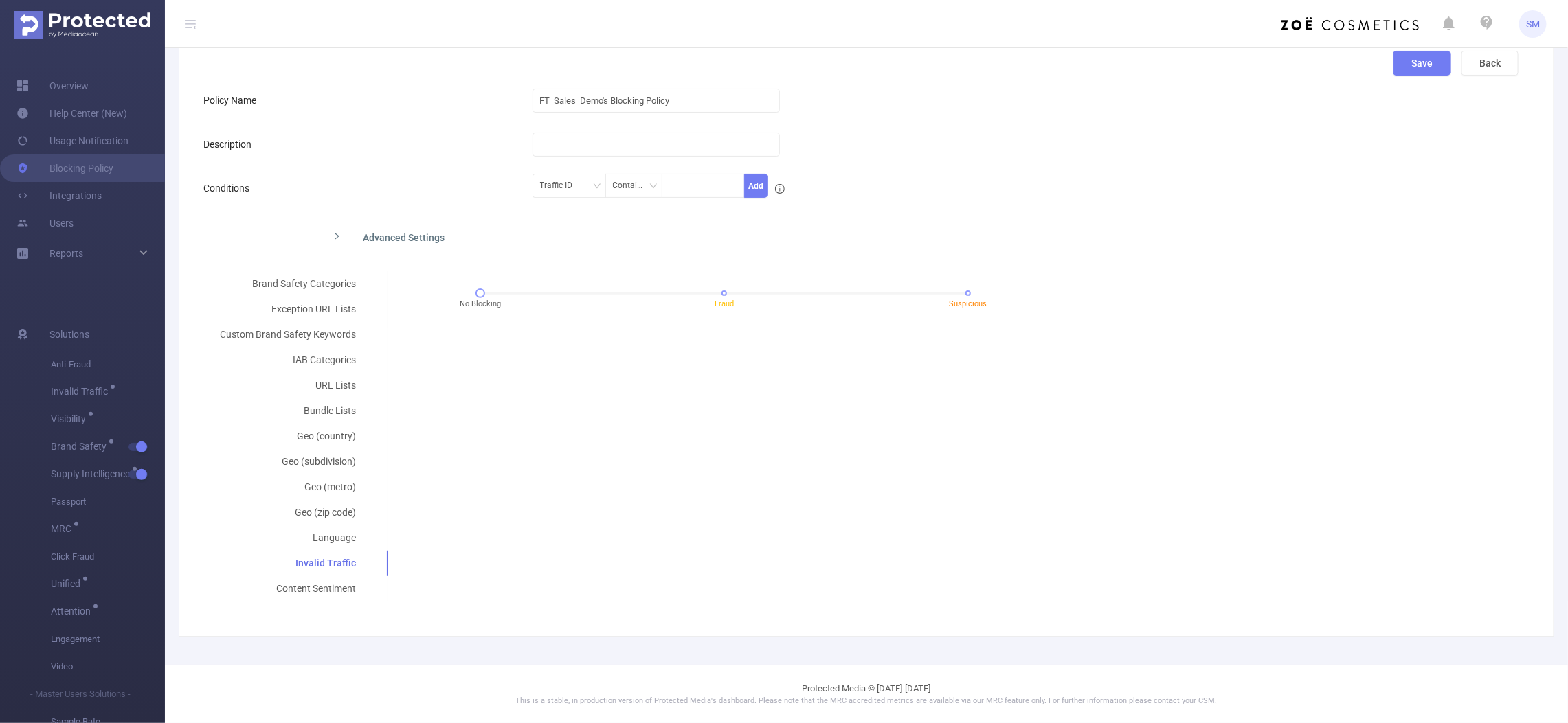
drag, startPoint x: 715, startPoint y: 290, endPoint x: 857, endPoint y: 320, distance: 145.1
click at [713, 292] on div at bounding box center [724, 294] width 488 height 3
click at [962, 294] on div "No Blocking Fraud Suspicious" at bounding box center [724, 298] width 650 height 37
click at [957, 294] on div "No Blocking Fraud Suspicious" at bounding box center [724, 293] width 488 height 8
click at [543, 413] on div "Brand Safety Categories Exception URL Lists Custom Brand Safety Keywords IAB Ca…" at bounding box center [861, 436] width 1315 height 330
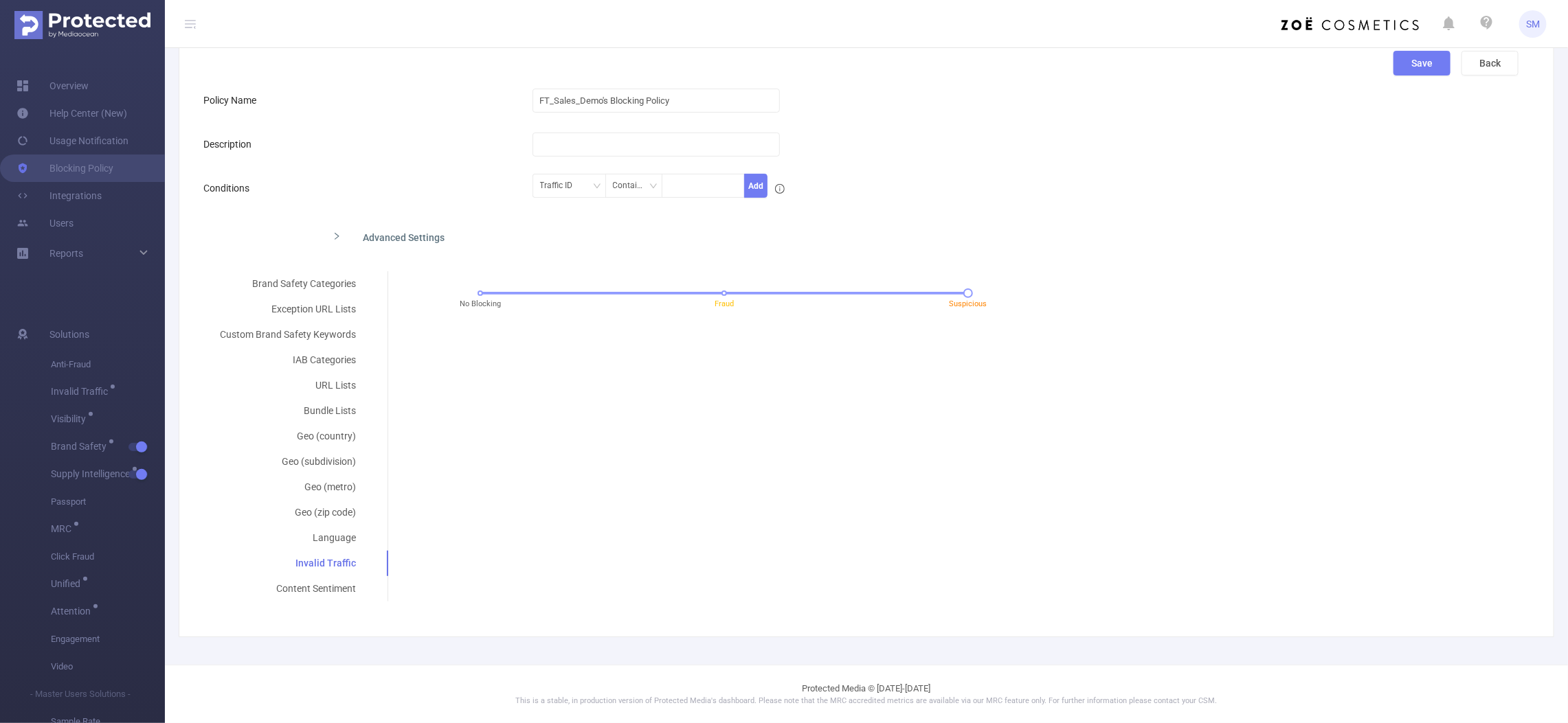
scroll to position [98, 0]
click at [314, 582] on div "Content Sentiment" at bounding box center [288, 589] width 169 height 25
click at [636, 294] on div "No Blocking Extremely Negative Negative Neutral" at bounding box center [724, 293] width 488 height 8
click at [799, 289] on div "No Blocking Extremely Negative Negative Neutral" at bounding box center [724, 293] width 488 height 8
click at [883, 383] on div "Brand Safety Categories Exception URL Lists Custom Brand Safety Keywords IAB Ca…" at bounding box center [861, 436] width 1315 height 330
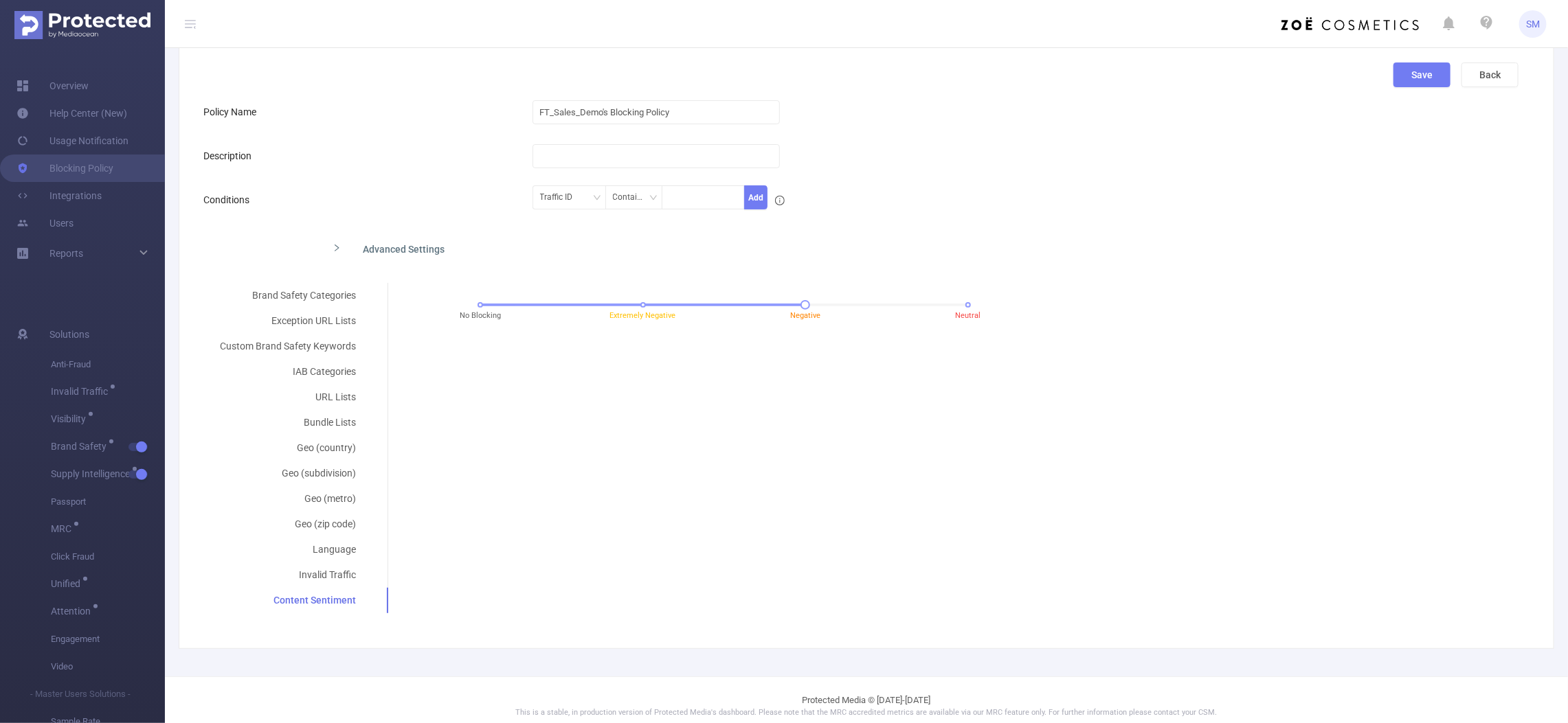
scroll to position [0, 0]
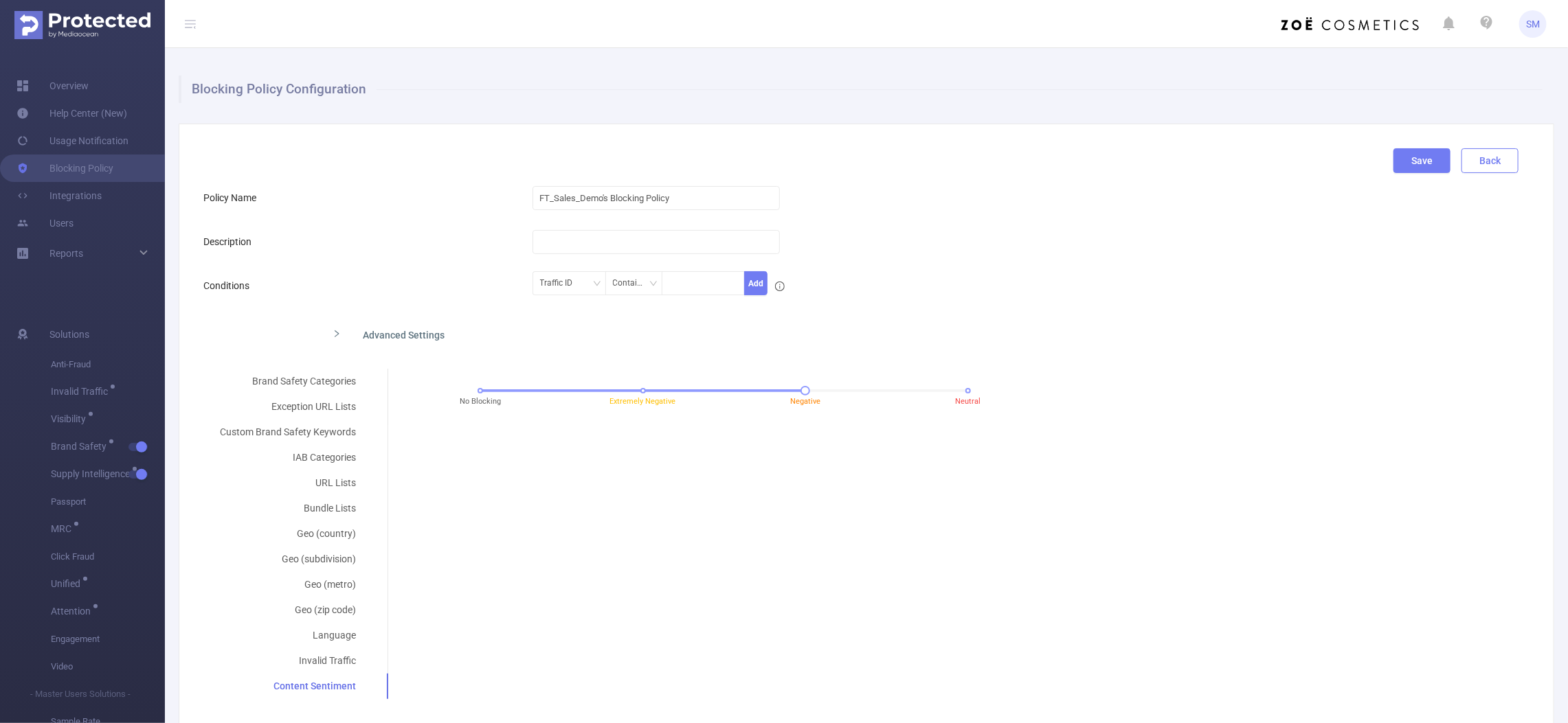
click at [1478, 157] on button "Back" at bounding box center [1490, 161] width 57 height 25
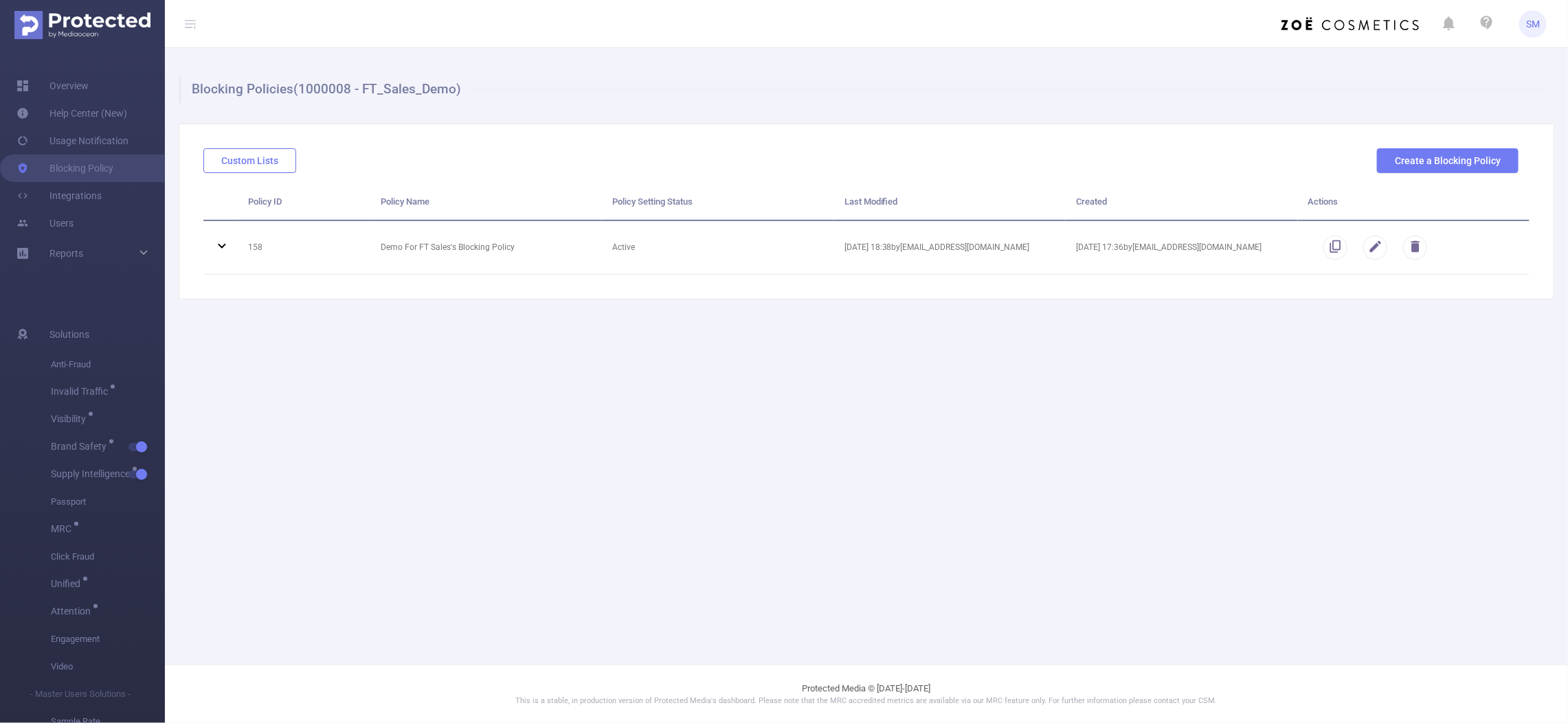
click at [262, 162] on button "Custom Lists" at bounding box center [250, 161] width 93 height 25
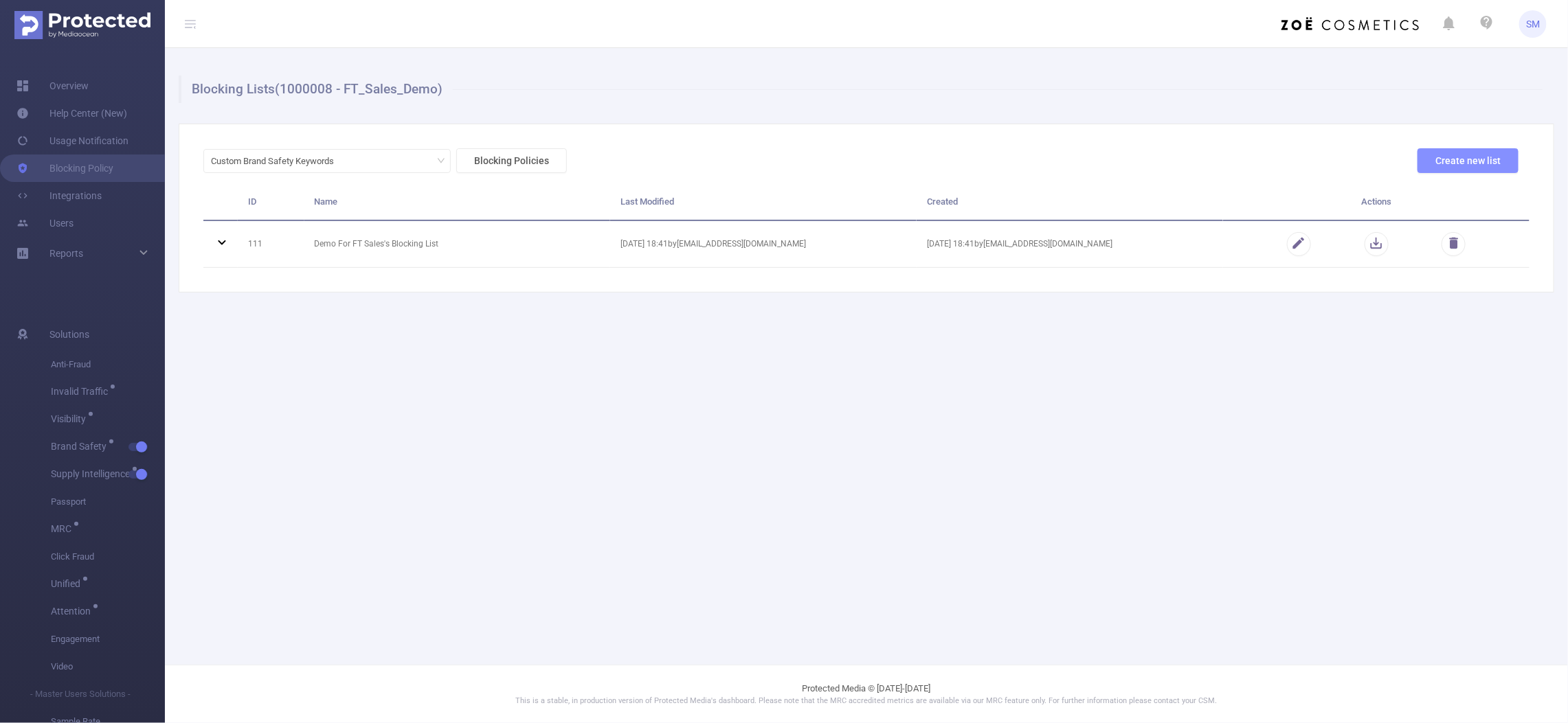
click at [1468, 170] on button "Create new list" at bounding box center [1467, 161] width 101 height 25
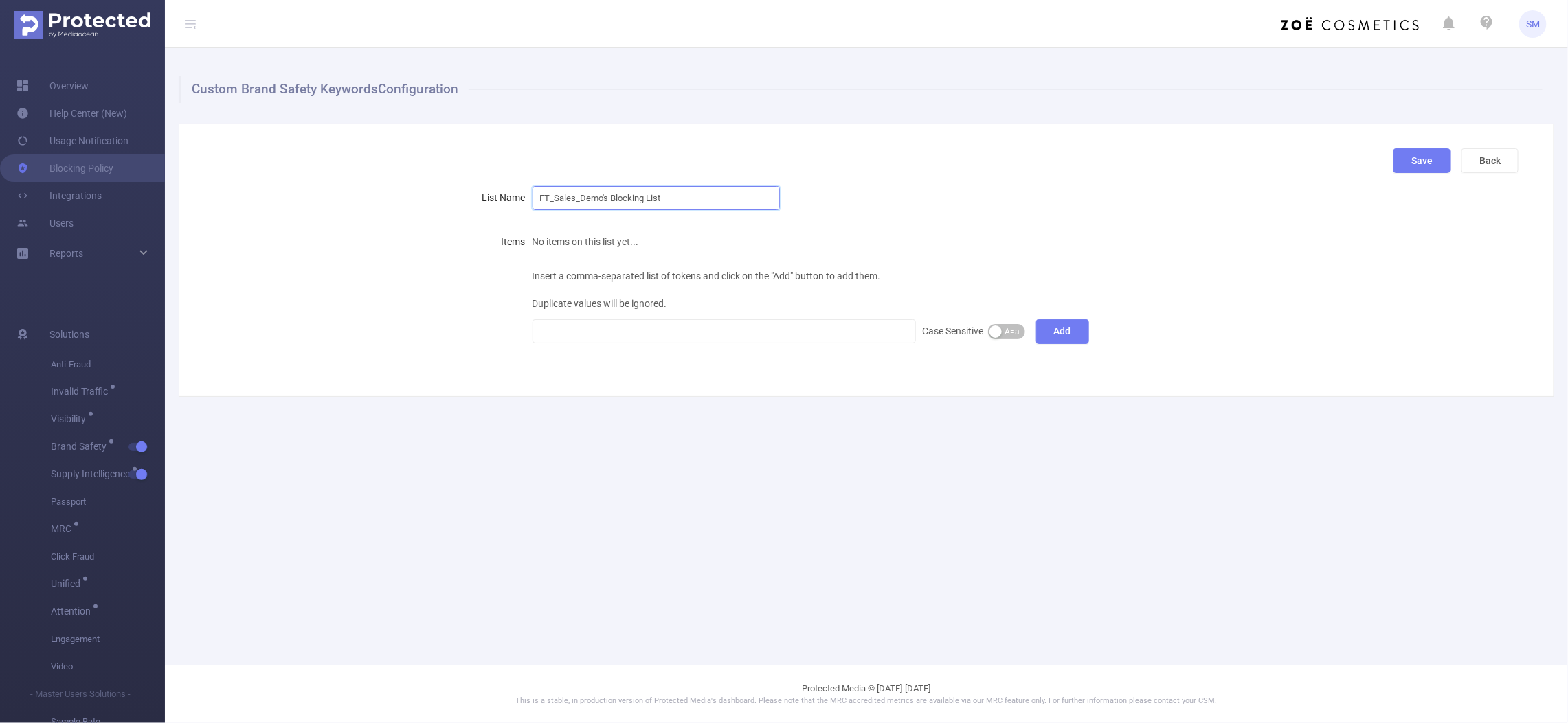
drag, startPoint x: 702, startPoint y: 204, endPoint x: 495, endPoint y: 182, distance: 208.2
click at [495, 182] on div "Save Back List Name FT_Sales_Demo's Blocking List Items No items on this list y…" at bounding box center [865, 260] width 1375 height 274
click at [744, 420] on div "Custom Brand Safety Keywords Configuration Save Back List Name Pre-Blocking Ite…" at bounding box center [866, 237] width 1403 height 376
drag, startPoint x: 619, startPoint y: 192, endPoint x: 705, endPoint y: 229, distance: 93.6
click at [618, 192] on input "Pre-Blocking" at bounding box center [656, 197] width 247 height 24
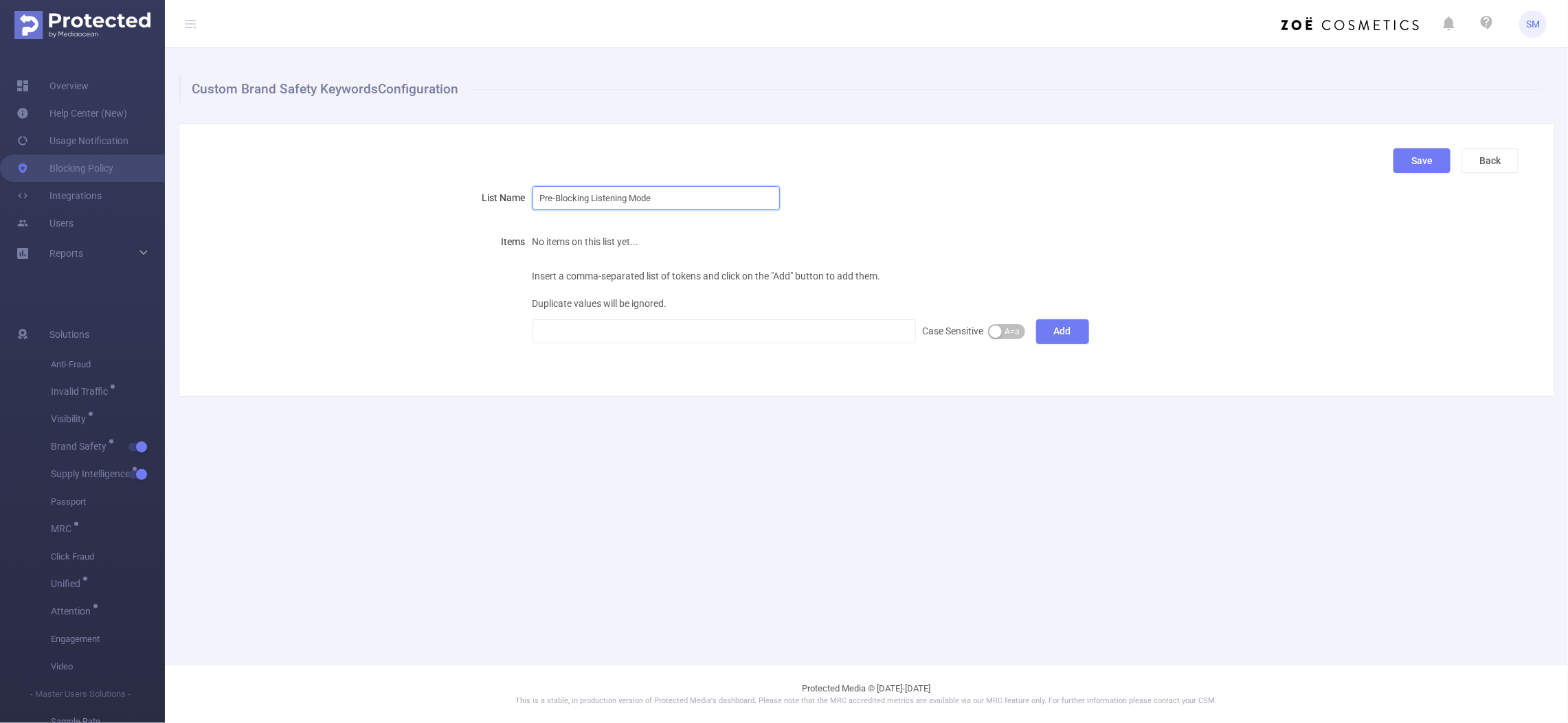
type input "Pre-Blocking Listening Mode"
click at [785, 372] on div "Save Back List Name Pre-Blocking Listening Mode Items No items on this list yet…" at bounding box center [865, 260] width 1375 height 274
click at [716, 381] on div "Save Back List Name Pre-Blocking Listening Mode Items No items on this list yet…" at bounding box center [865, 260] width 1375 height 274
click at [702, 397] on div "Custom Brand Safety Keywords Configuration Save Back List Name Pre-Blocking Lis…" at bounding box center [866, 237] width 1403 height 376
click at [593, 327] on div at bounding box center [724, 331] width 368 height 22
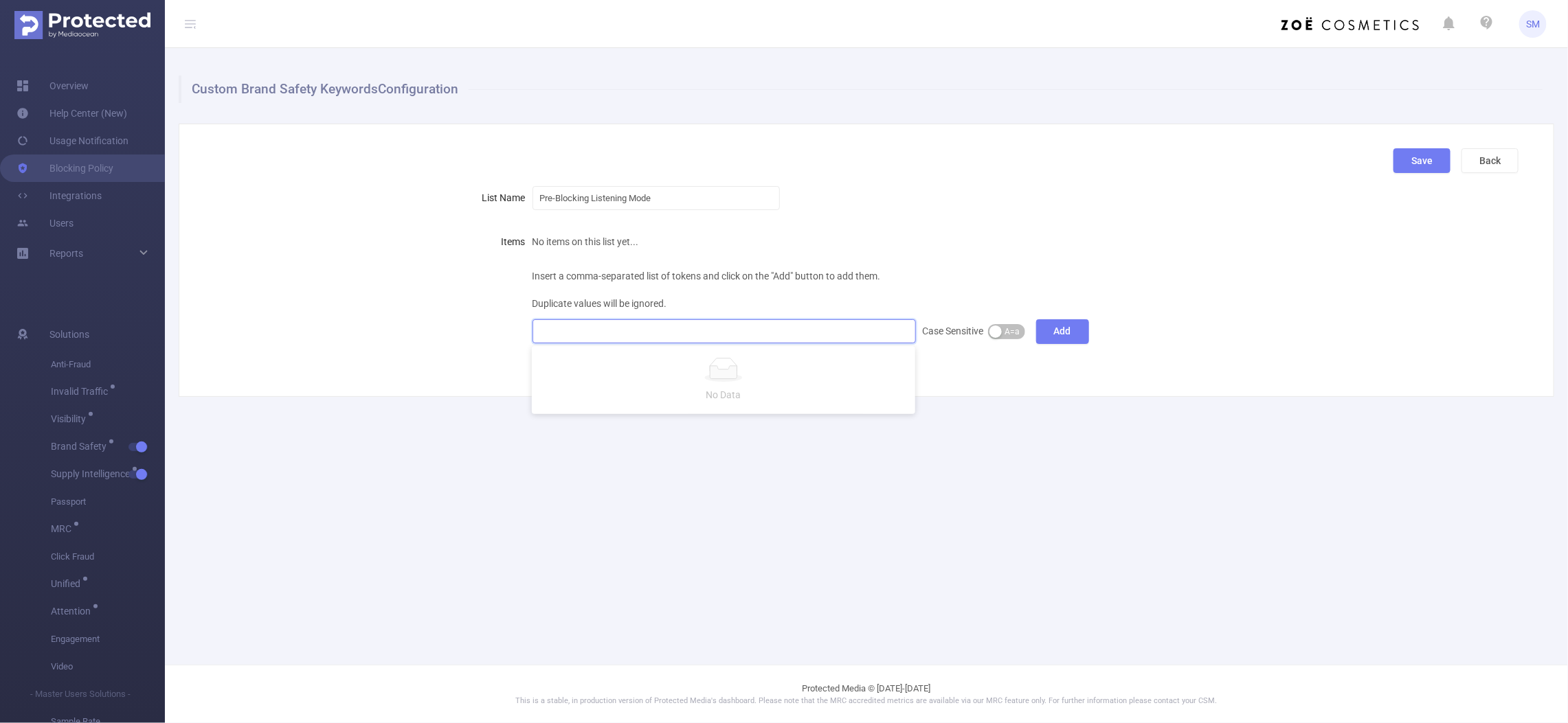
paste input
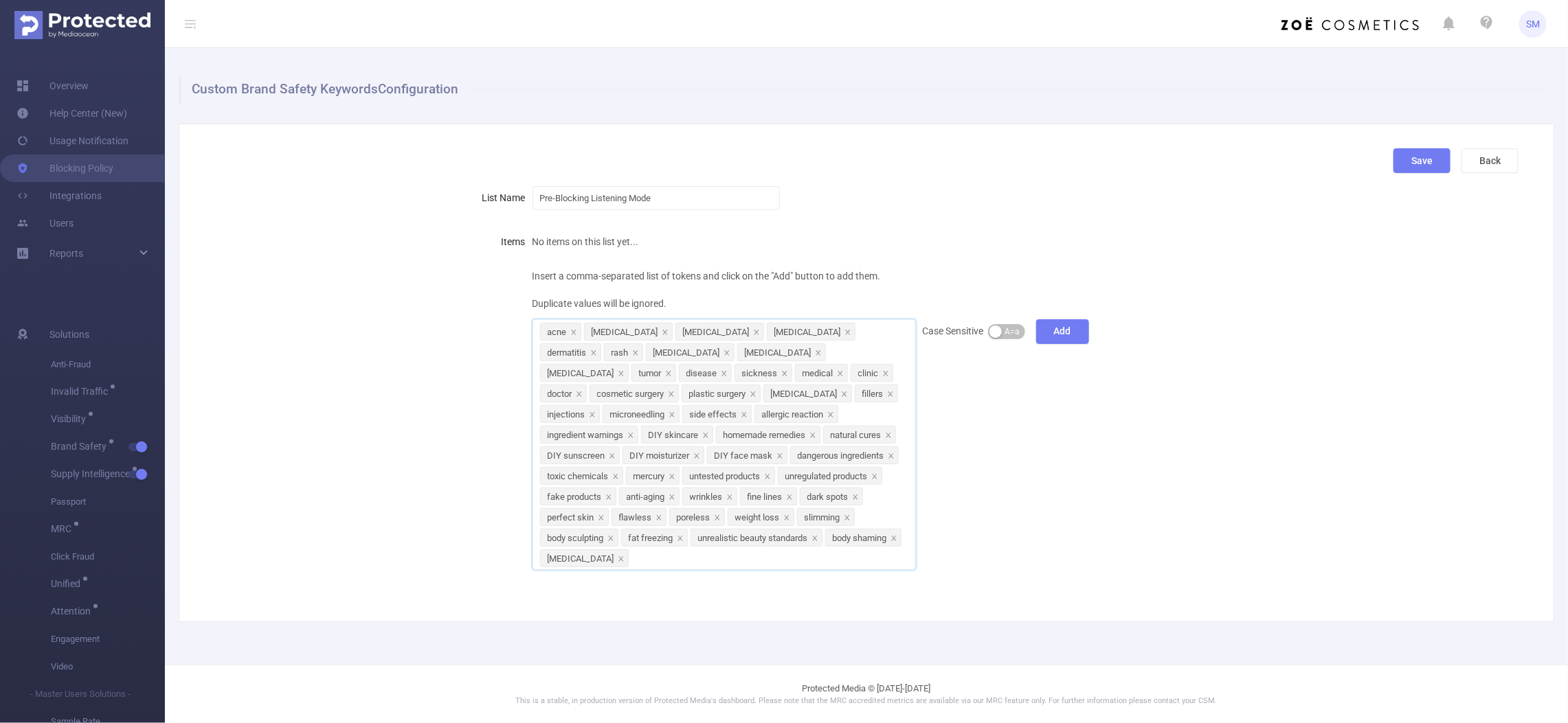
click at [1008, 328] on span "A=a" at bounding box center [1013, 332] width 15 height 14
click at [1010, 331] on button "A≠a" at bounding box center [1006, 332] width 37 height 15
click at [1076, 331] on button "Add" at bounding box center [1062, 332] width 53 height 25
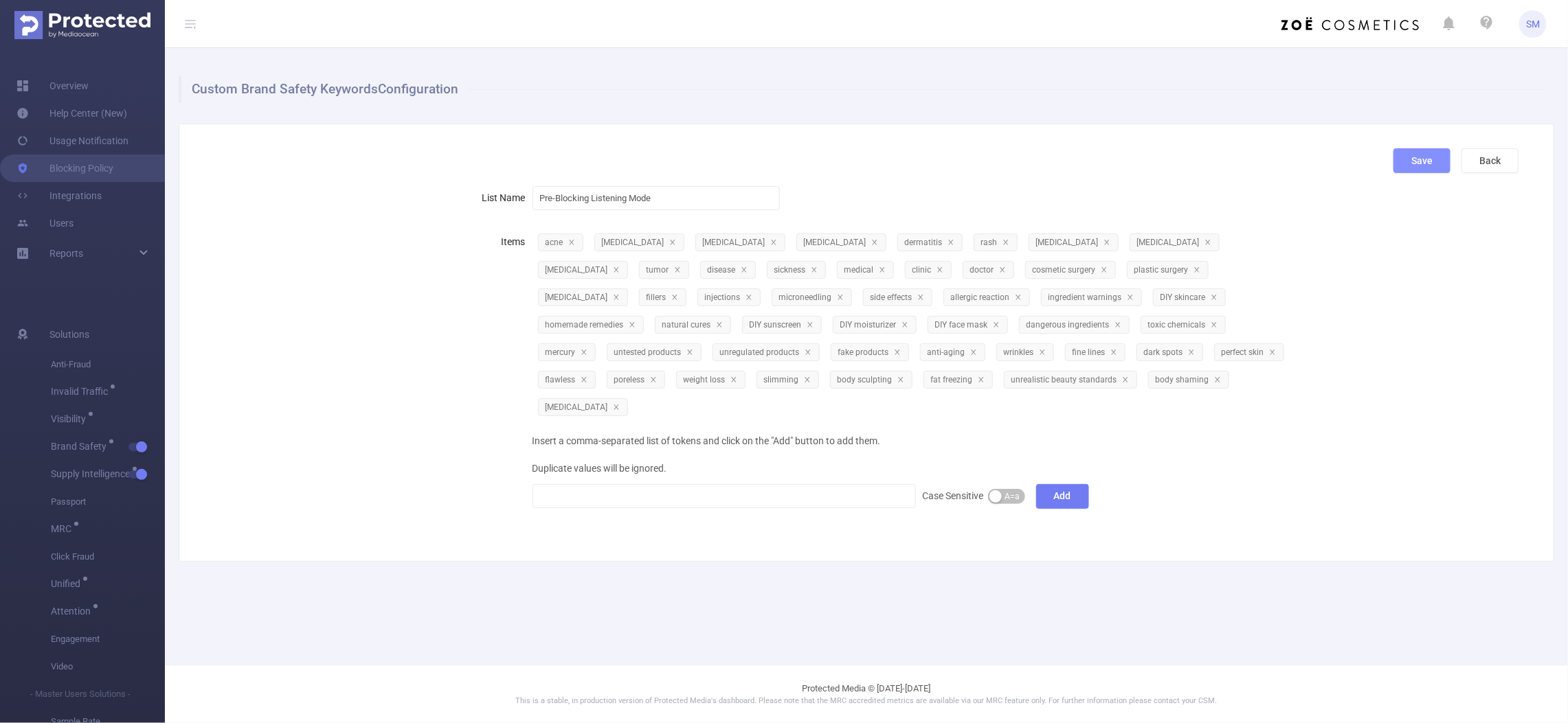
click at [1433, 165] on button "Save" at bounding box center [1422, 161] width 57 height 25
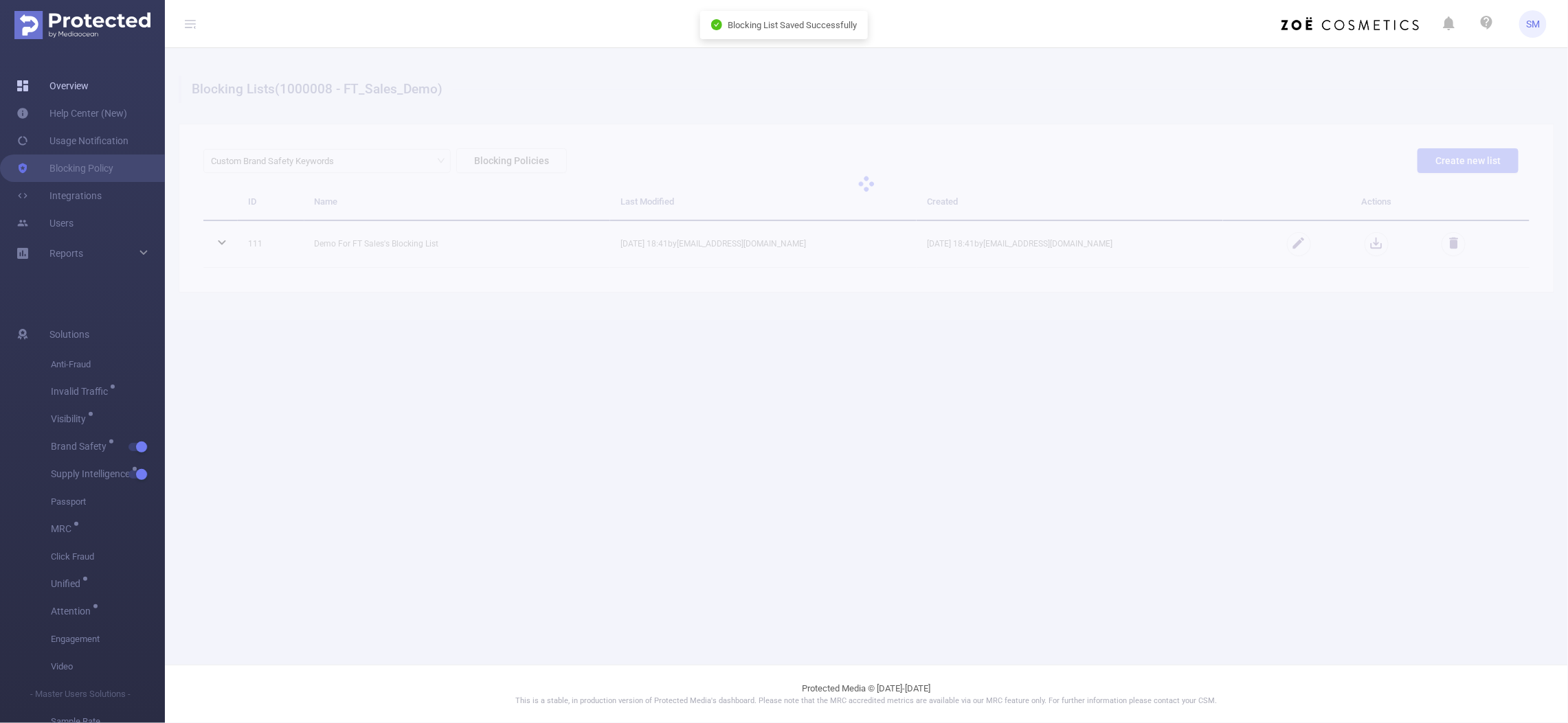
click at [78, 85] on link "Overview" at bounding box center [52, 86] width 72 height 28
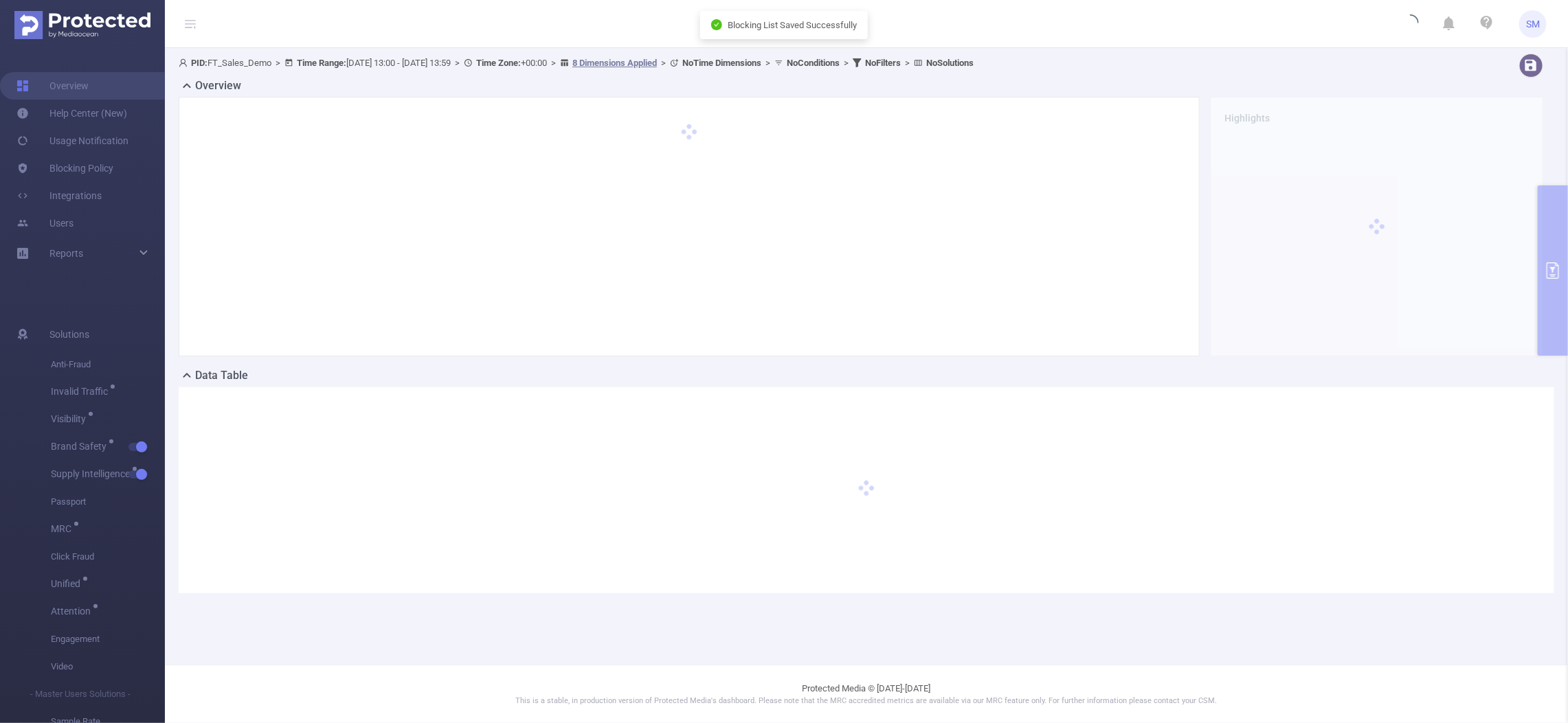
type input "2025-09-12 13:00"
type input "2025-09-12 13:59"
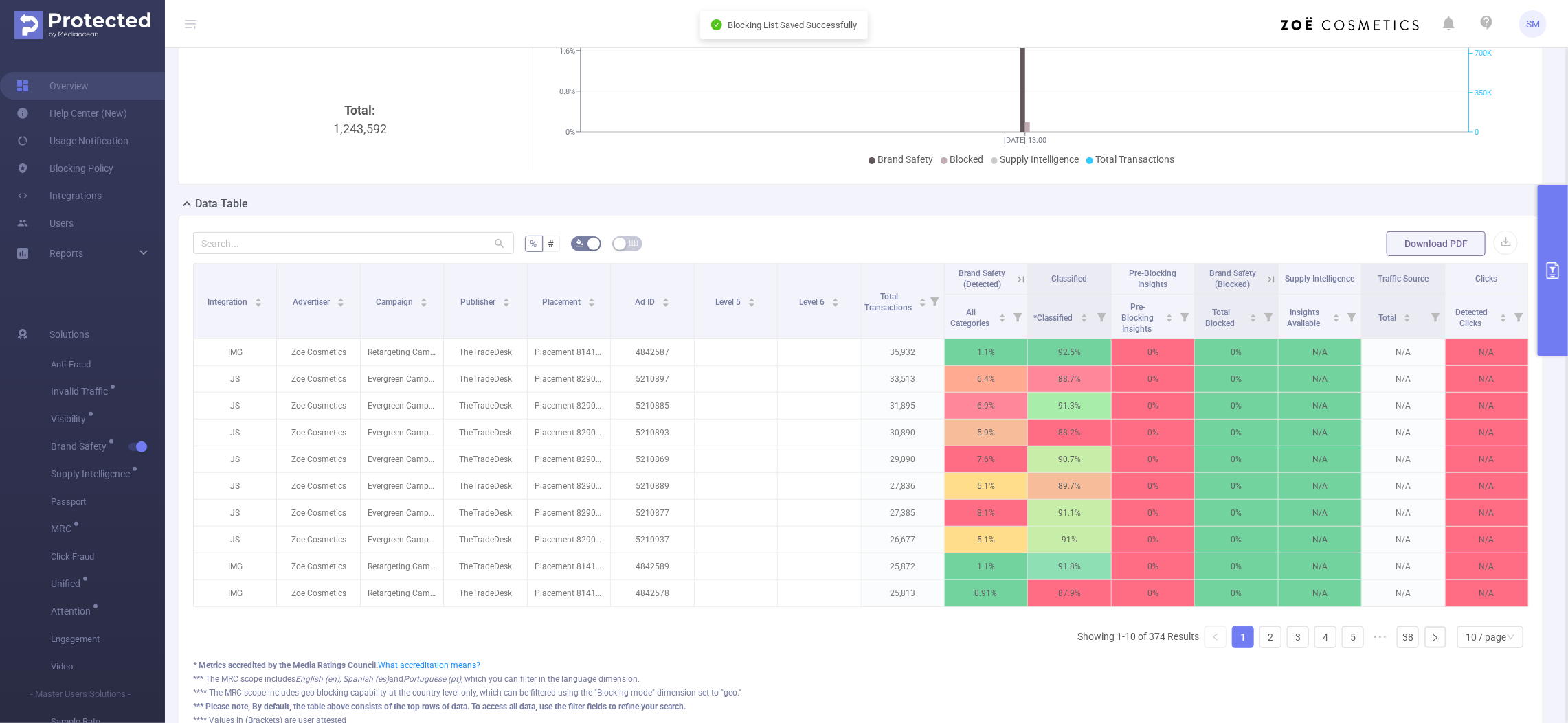
scroll to position [0, 2]
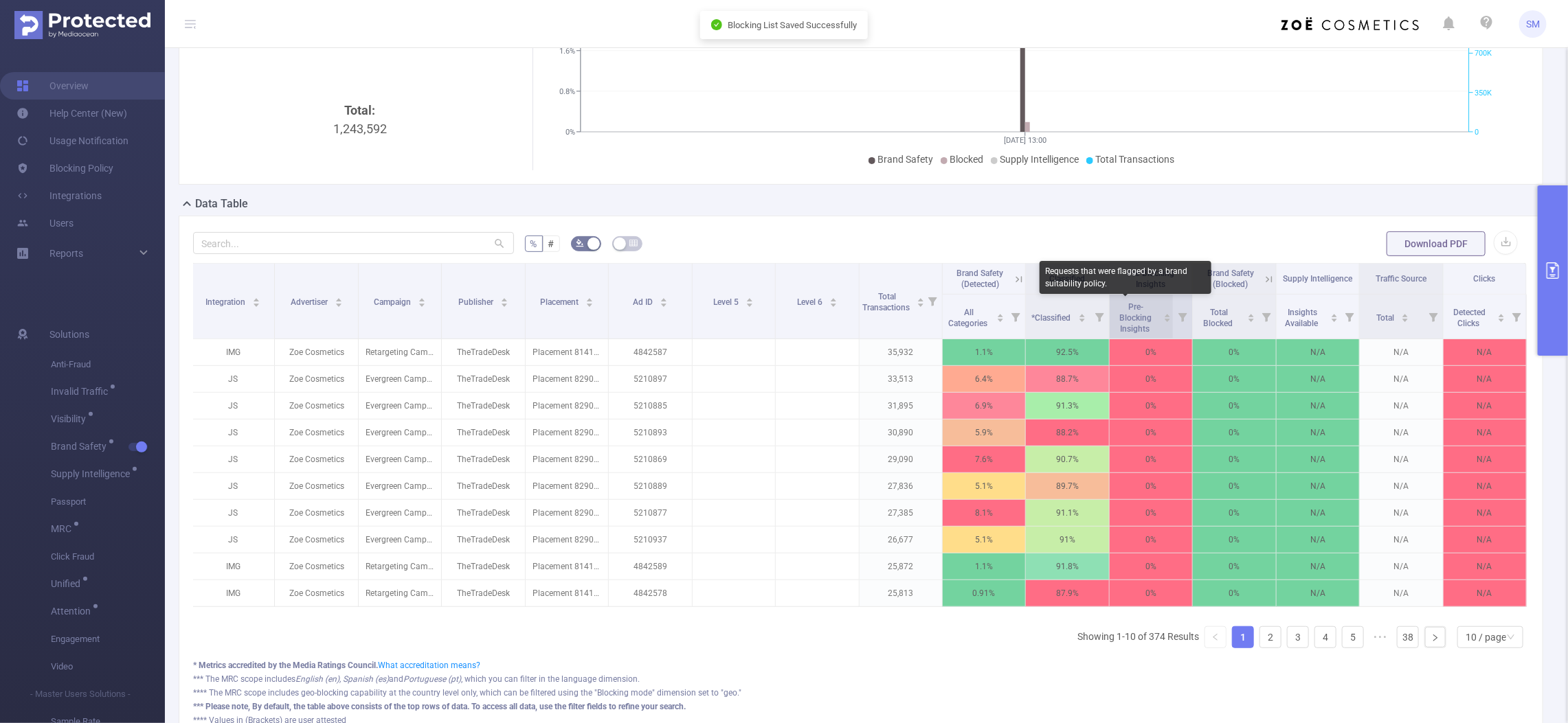
click at [1121, 330] on span "Pre-Blocking Insights" at bounding box center [1136, 317] width 32 height 32
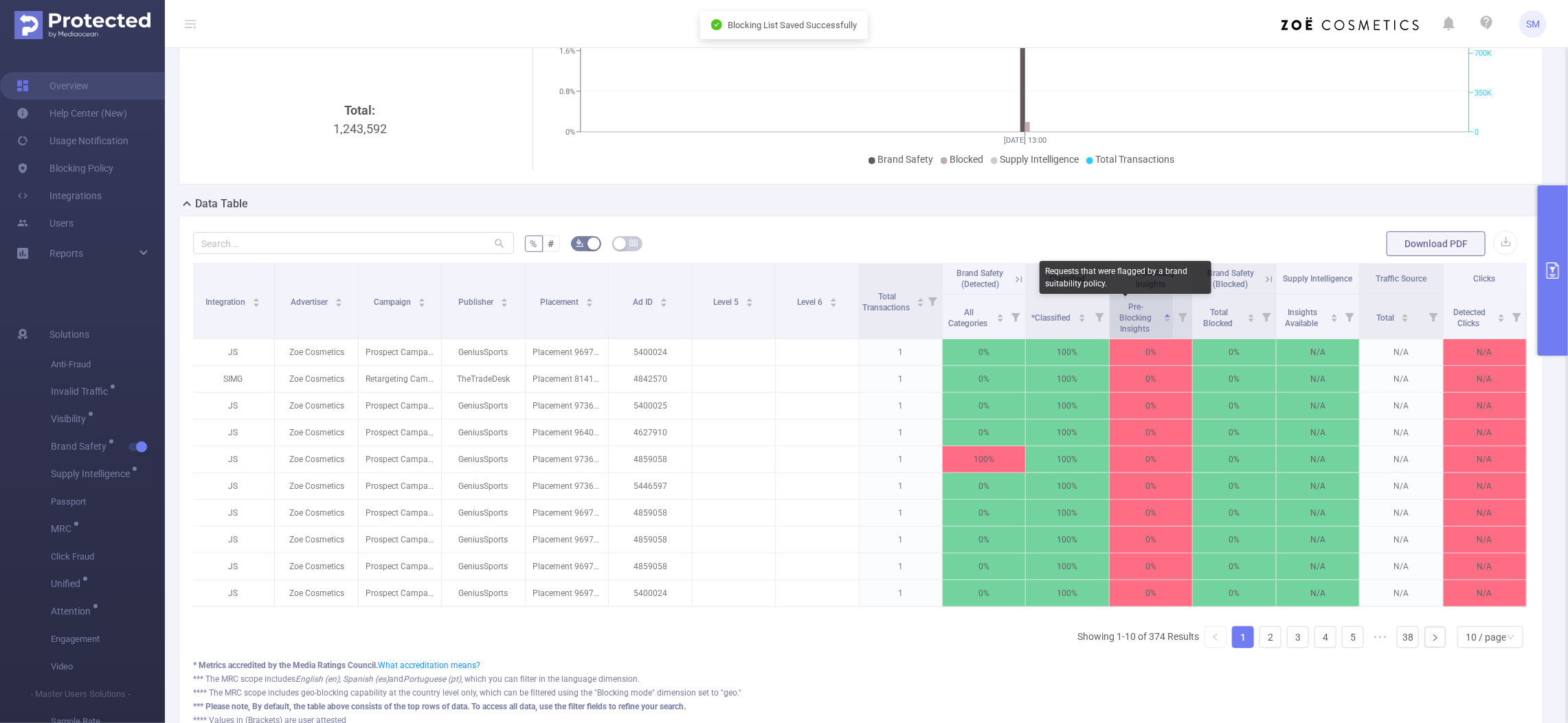
click at [1135, 330] on span "Pre-Blocking Insights" at bounding box center [1136, 317] width 32 height 32
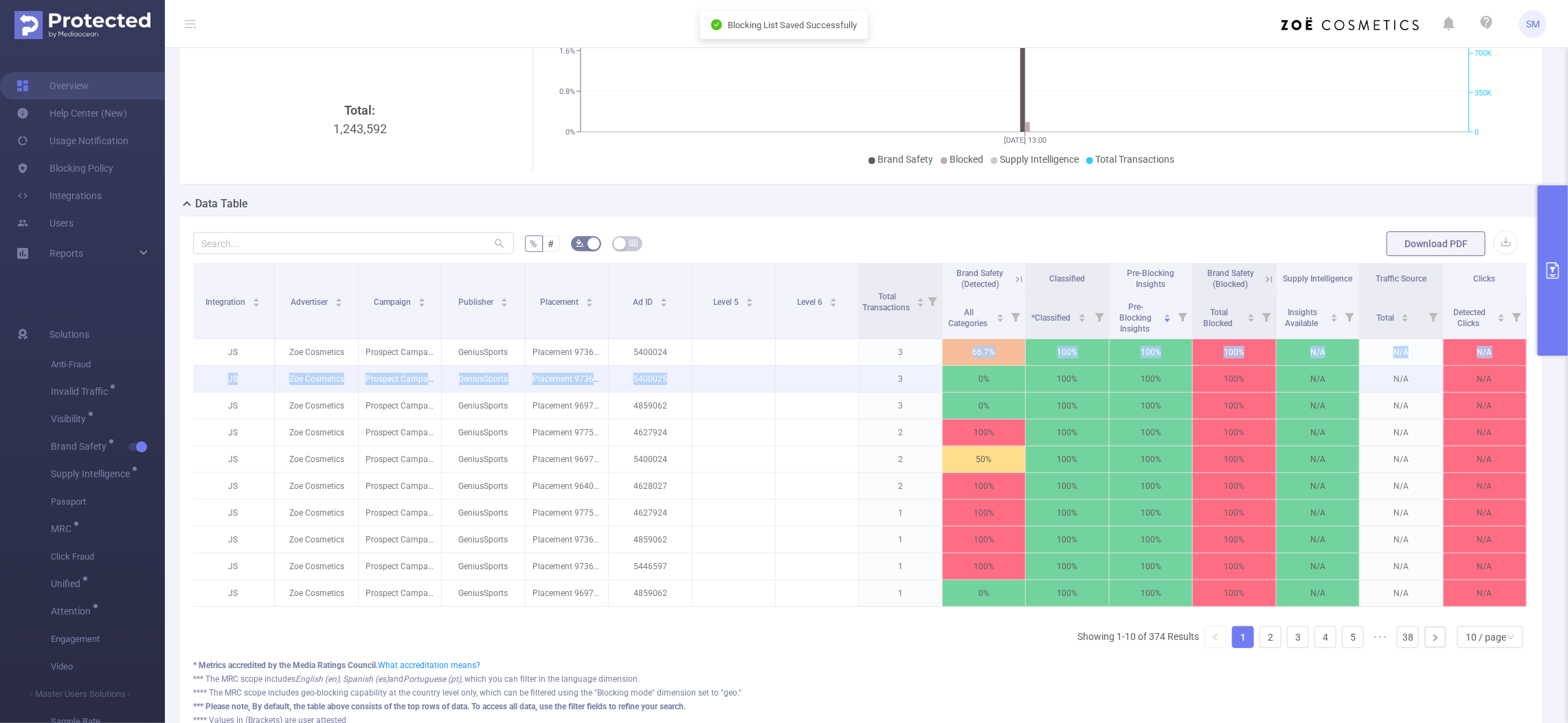
drag, startPoint x: 898, startPoint y: 355, endPoint x: 885, endPoint y: 375, distance: 23.9
click at [885, 375] on tbody "JS Zoe Cosmetics Prospect Campaign GeniusSports Placement 9736565 5400024 3 66.…" at bounding box center [859, 473] width 1335 height 268
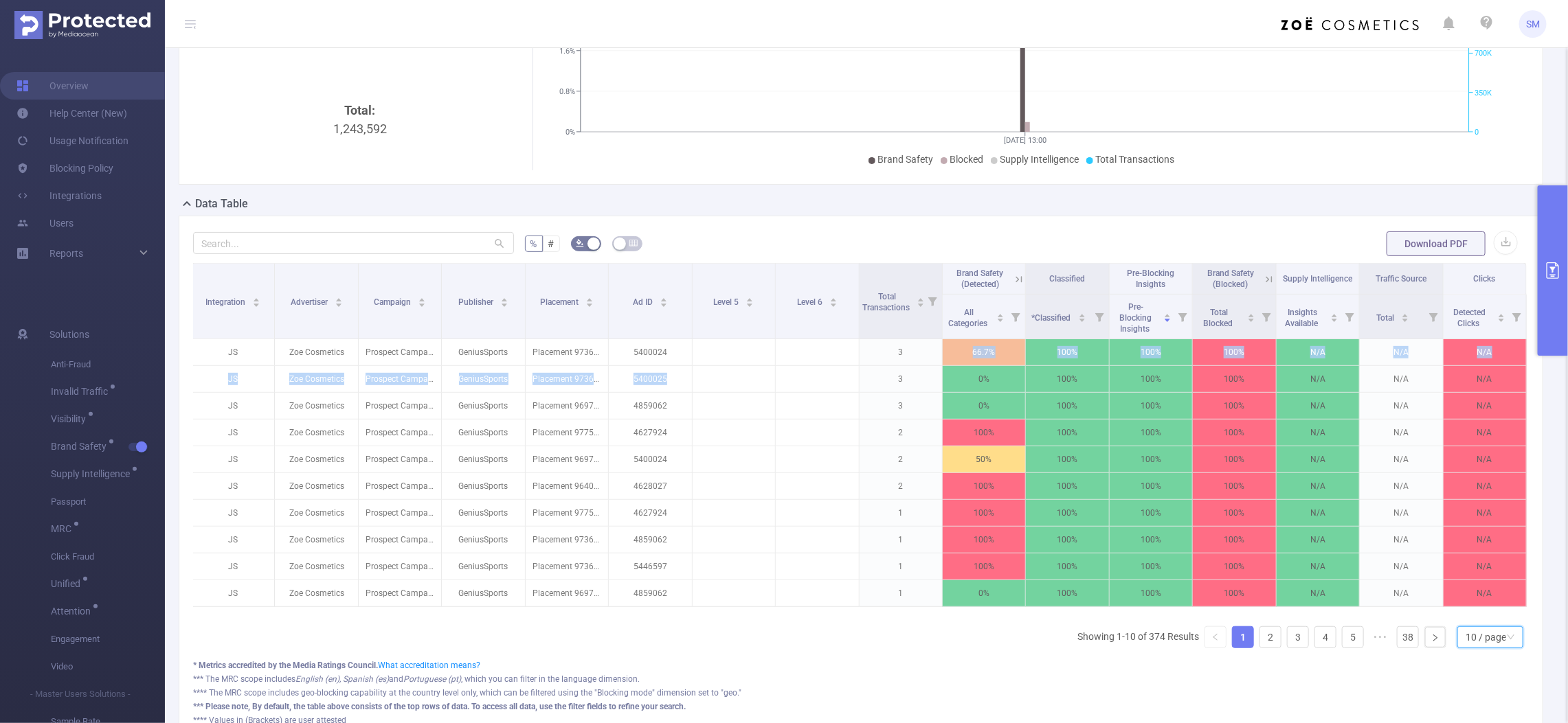
click at [1465, 648] on div "10 / page" at bounding box center [1485, 637] width 41 height 21
click at [1476, 559] on li "20 / page" at bounding box center [1477, 562] width 67 height 22
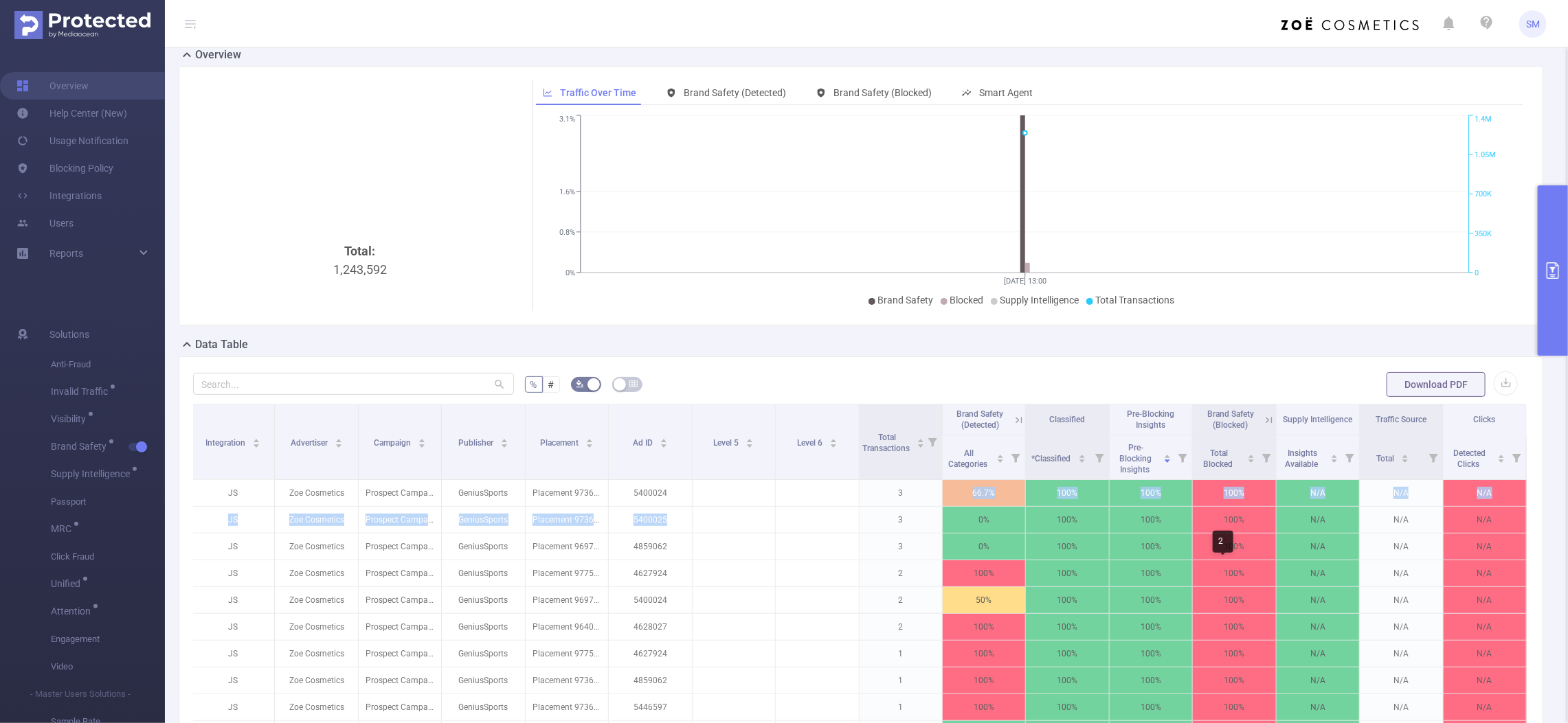
scroll to position [0, 0]
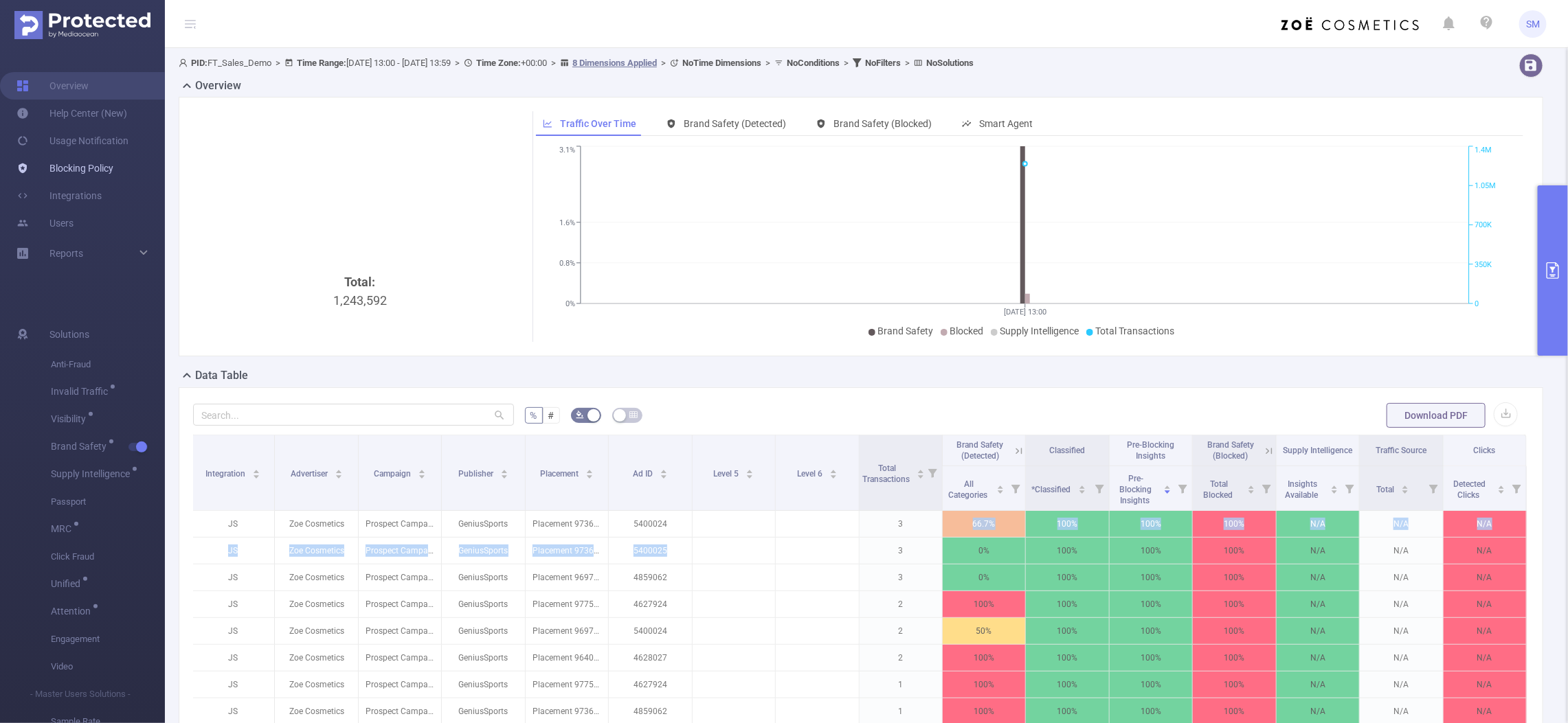
click at [79, 160] on link "Blocking Policy" at bounding box center [65, 168] width 97 height 28
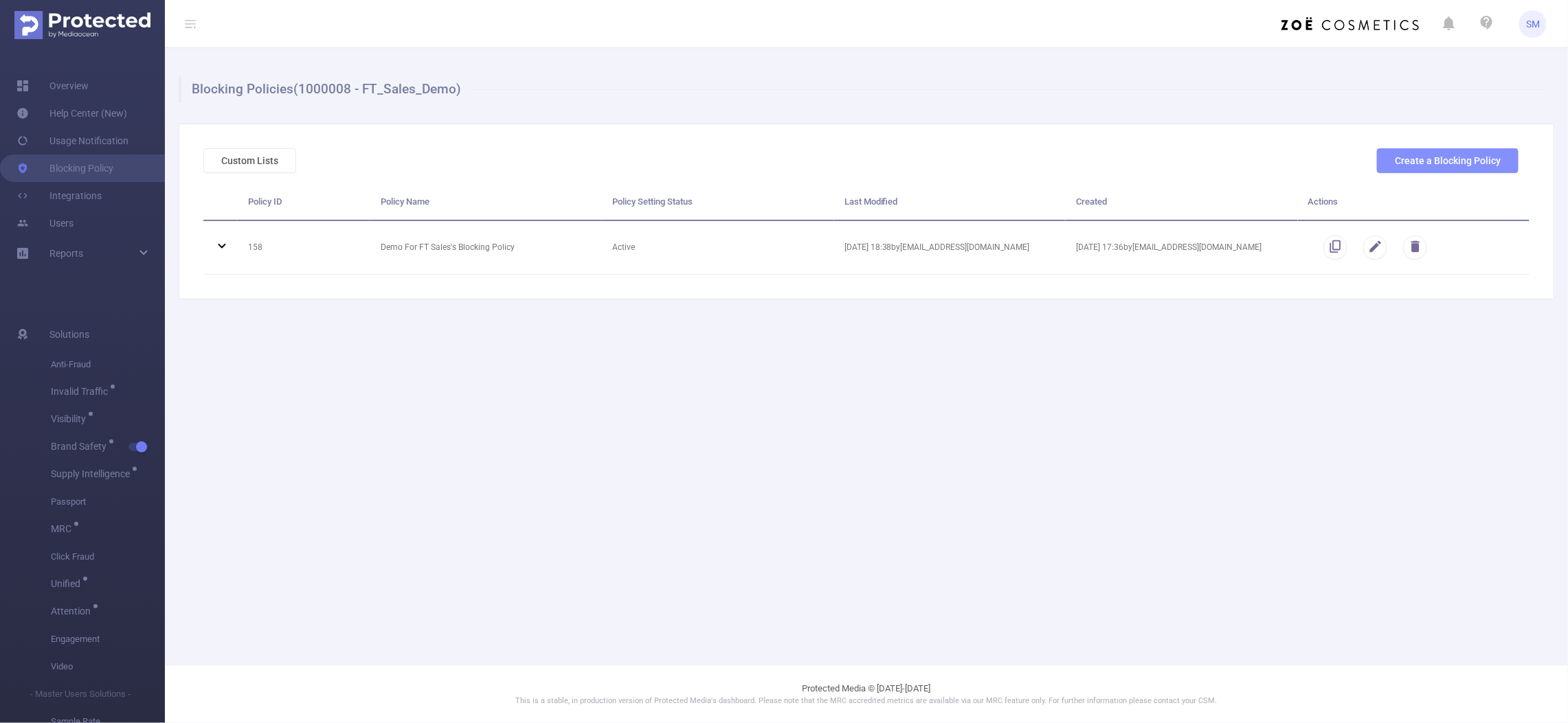
click at [1478, 158] on button "Create a Blocking Policy" at bounding box center [1447, 161] width 141 height 25
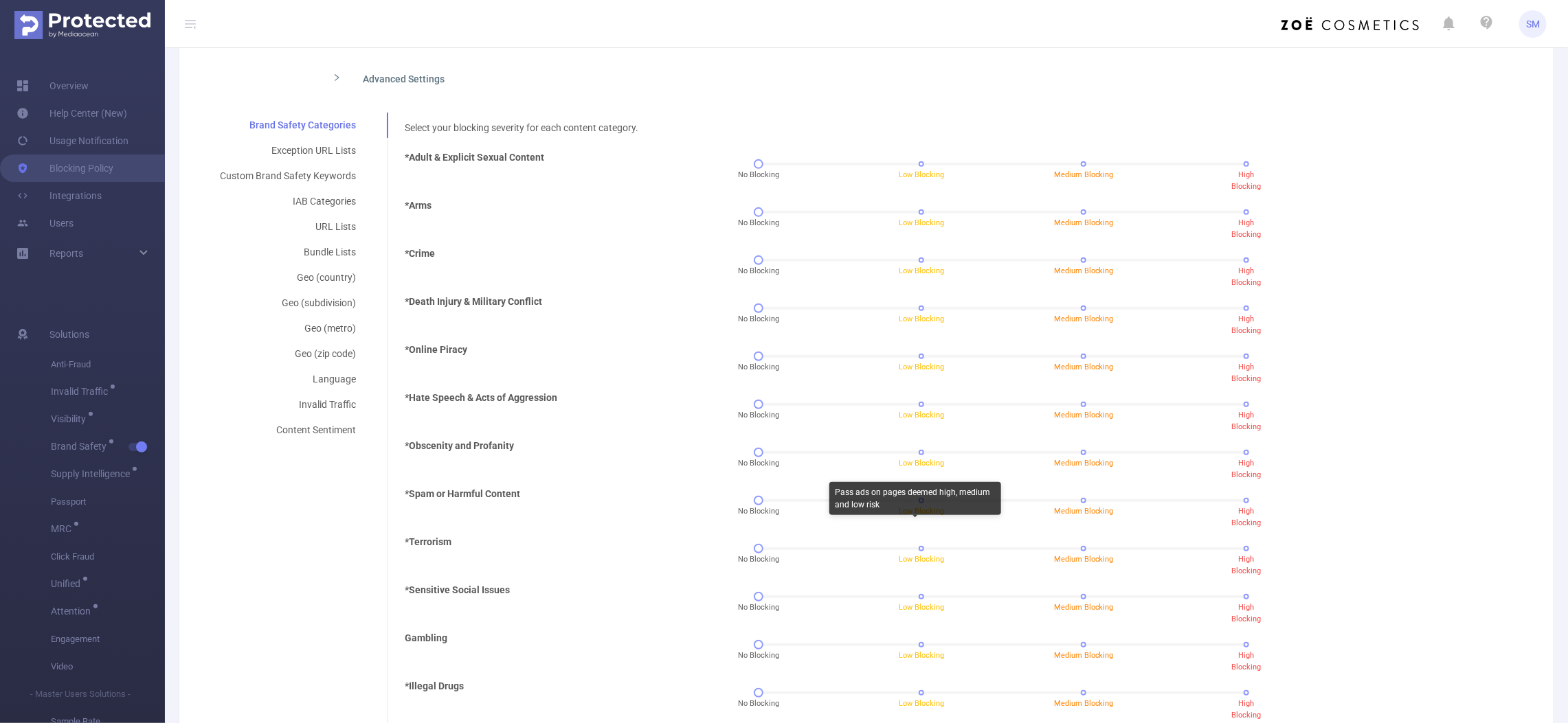
scroll to position [257, 0]
click at [339, 178] on div "Custom Brand Safety Keywords" at bounding box center [288, 174] width 169 height 25
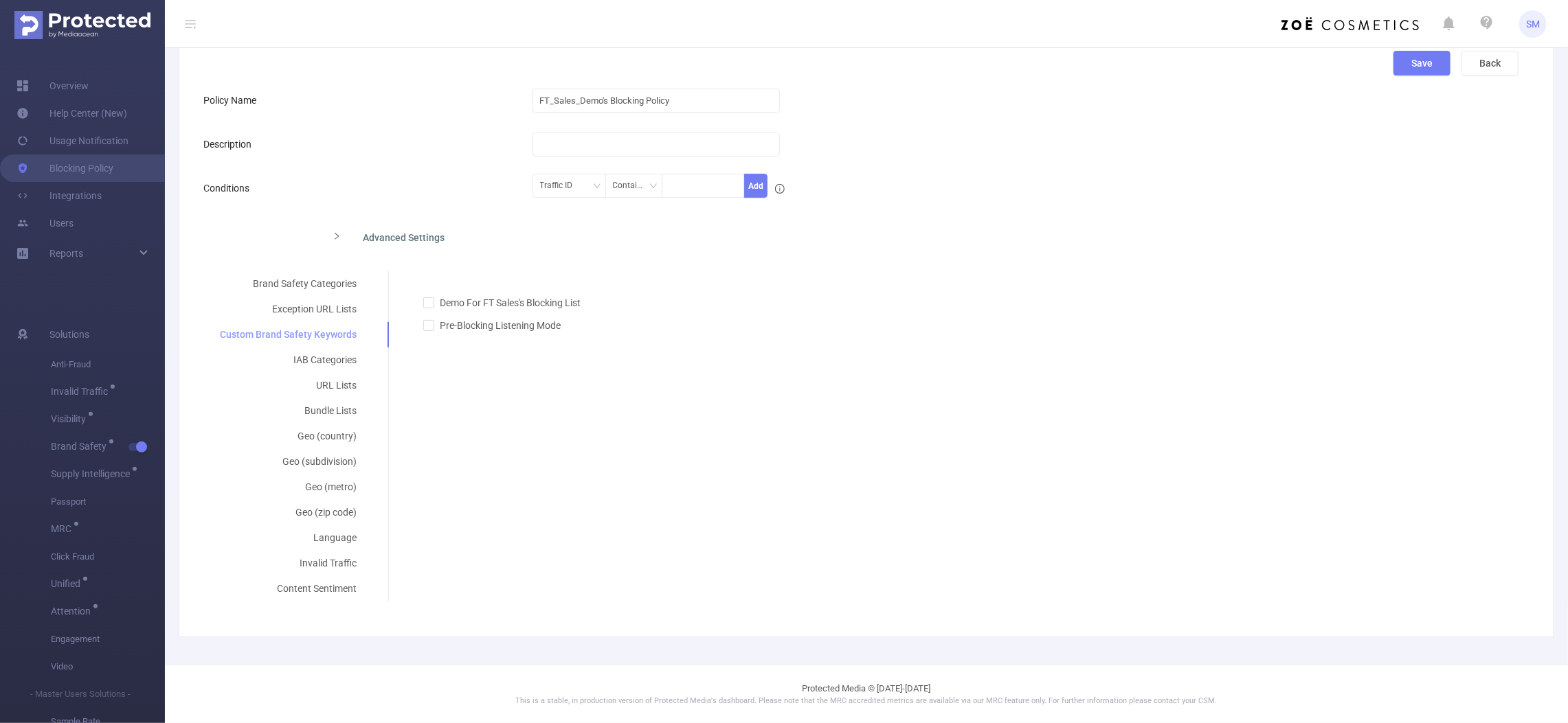
scroll to position [98, 0]
click at [330, 359] on div "IAB Categories" at bounding box center [288, 360] width 170 height 25
click at [458, 327] on div at bounding box center [961, 333] width 1098 height 22
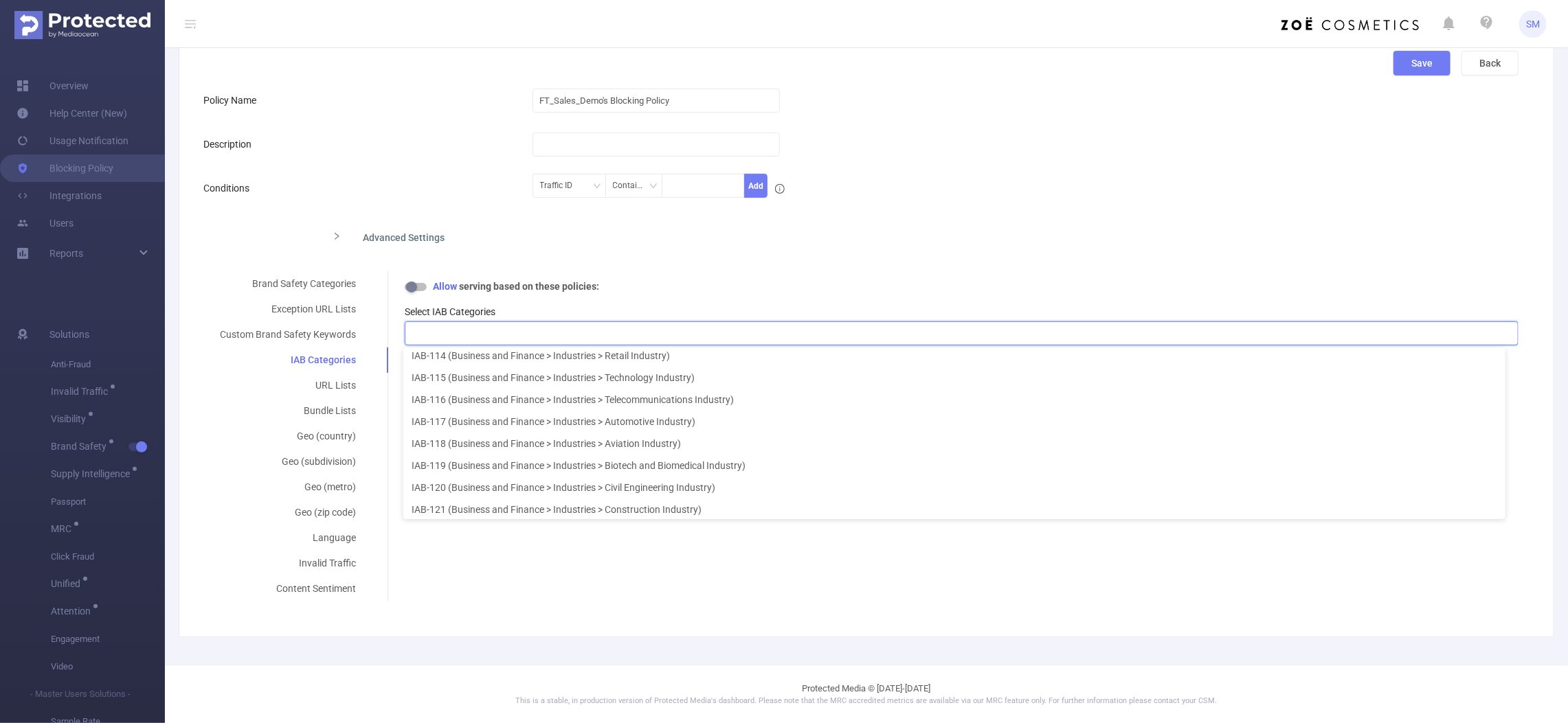
click at [445, 633] on div "Save Back Policy Name FT_Sales_Demo's Blocking Policy Description Conditions Tr…" at bounding box center [865, 331] width 1375 height 611
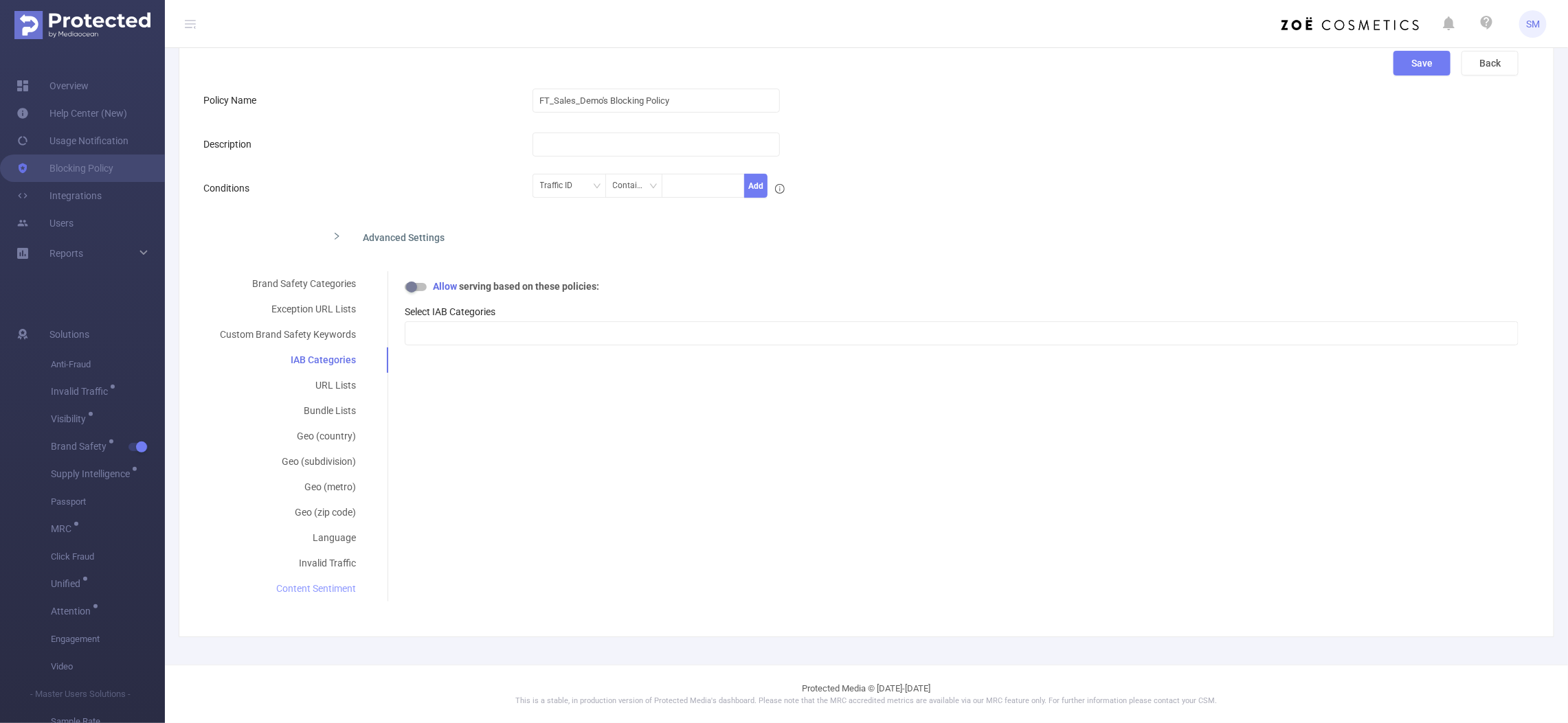
click at [289, 585] on div "Content Sentiment" at bounding box center [288, 589] width 169 height 25
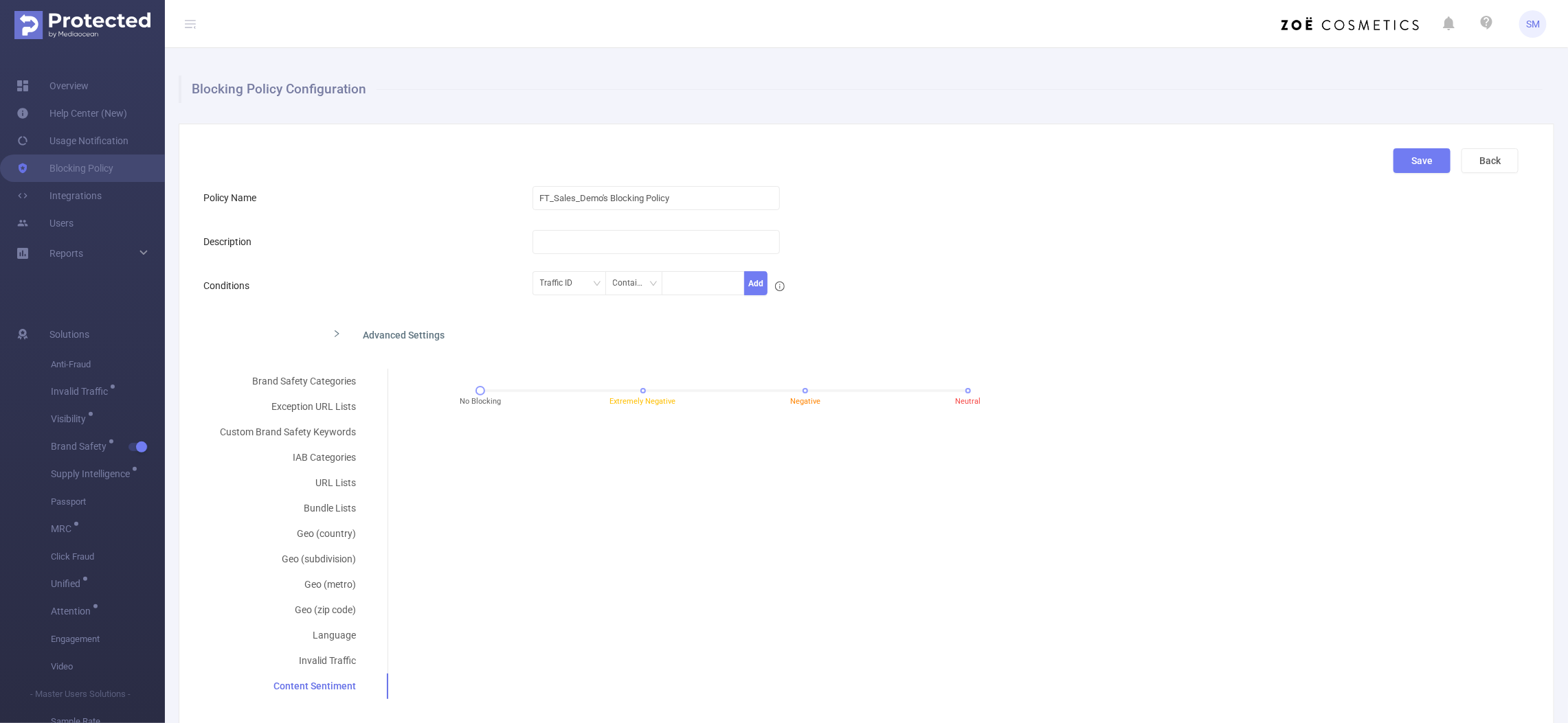
scroll to position [86, 0]
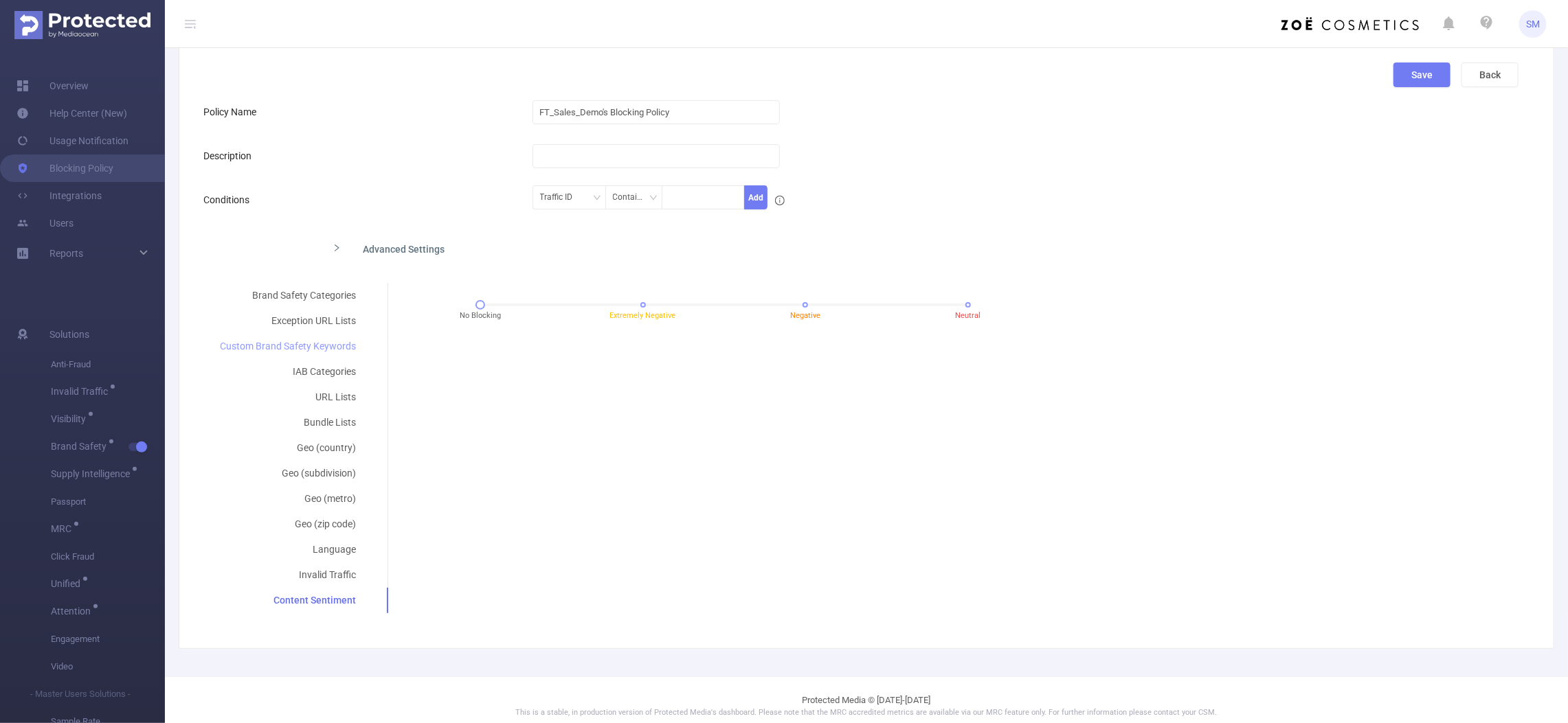
click at [325, 340] on div "Custom Brand Safety Keywords" at bounding box center [288, 346] width 169 height 25
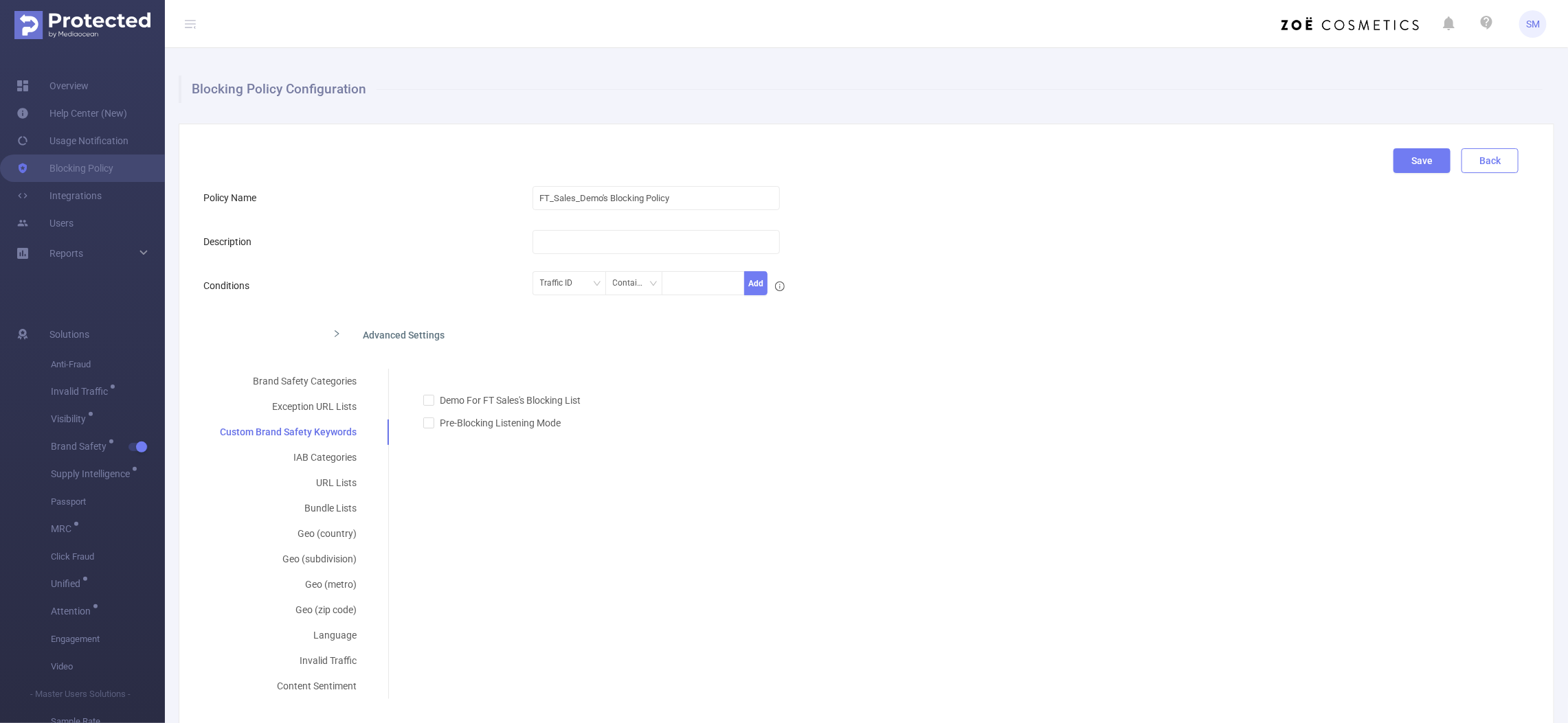
click at [1468, 153] on button "Back" at bounding box center [1490, 161] width 57 height 25
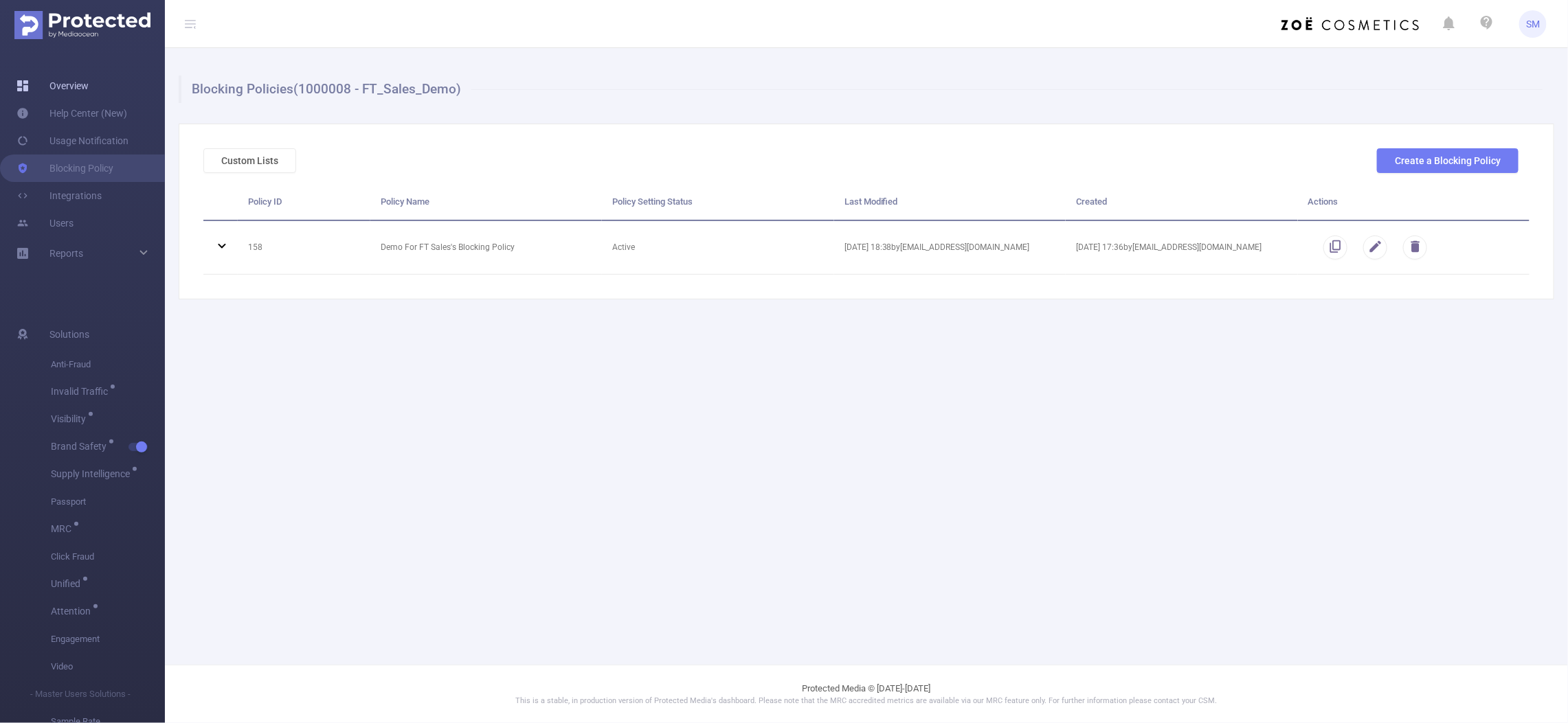
click at [64, 87] on link "Overview" at bounding box center [52, 86] width 72 height 28
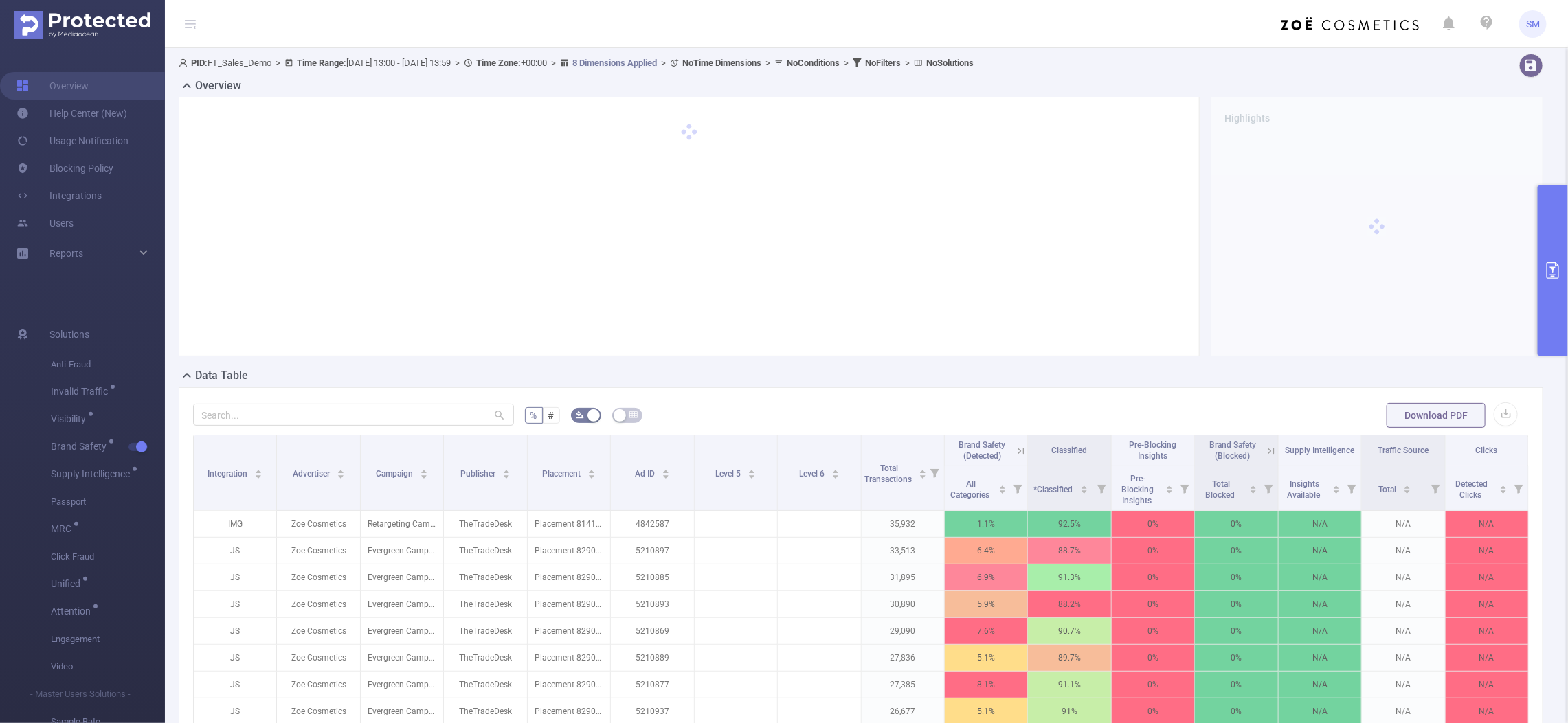
click at [1547, 270] on icon "primary" at bounding box center [1553, 270] width 12 height 16
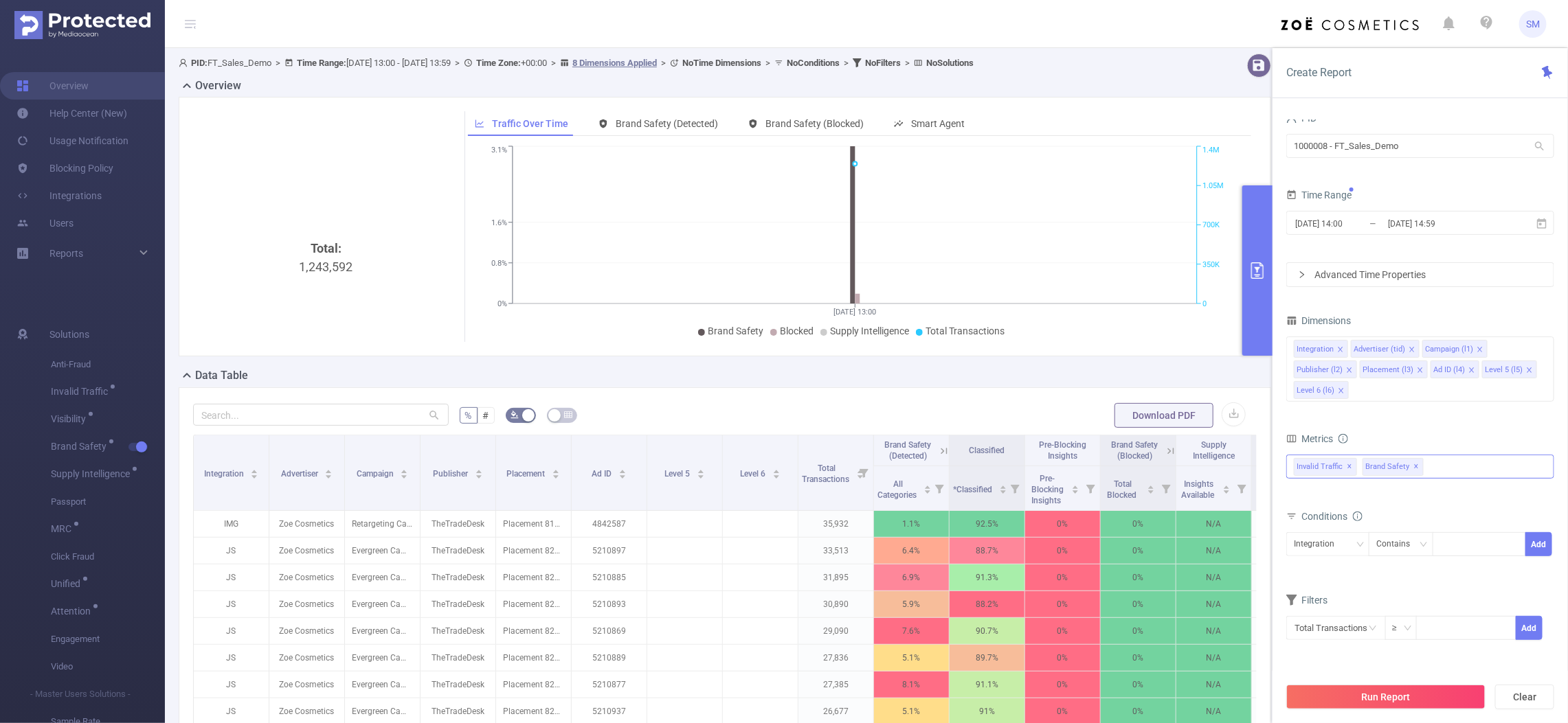
click at [1417, 466] on span "Brand Safety ✕" at bounding box center [1393, 466] width 61 height 18
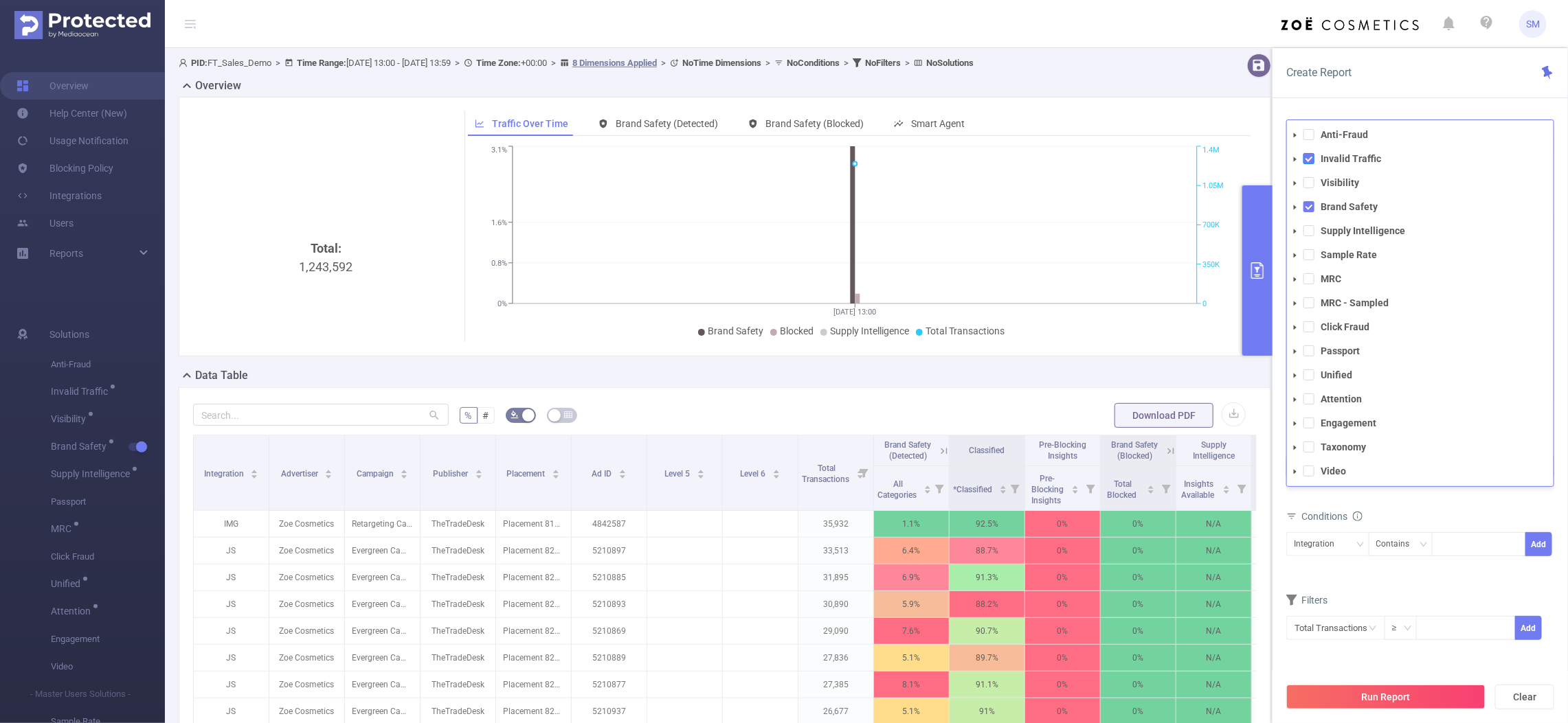
click at [1307, 157] on span at bounding box center [1308, 158] width 11 height 11
click at [1309, 208] on span at bounding box center [1308, 207] width 11 height 11
click at [1309, 230] on span at bounding box center [1308, 233] width 11 height 11
click at [1310, 400] on span at bounding box center [1308, 399] width 11 height 11
click at [1447, 496] on div "Total General IVT Data Centers Disclosed Bots Known Crawlers Irregular Activity…" at bounding box center [1420, 476] width 268 height 41
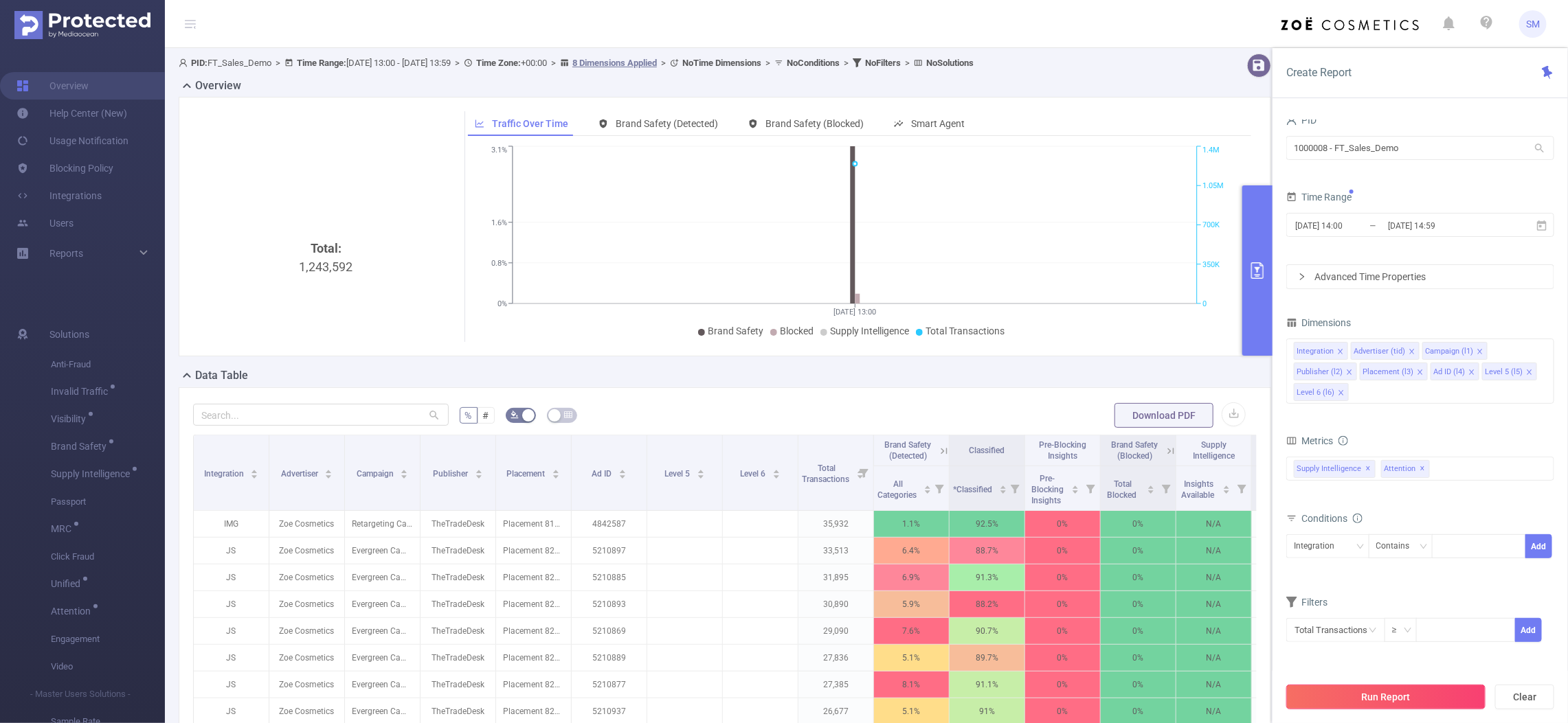
click at [1467, 702] on button "Run Report" at bounding box center [1385, 697] width 199 height 25
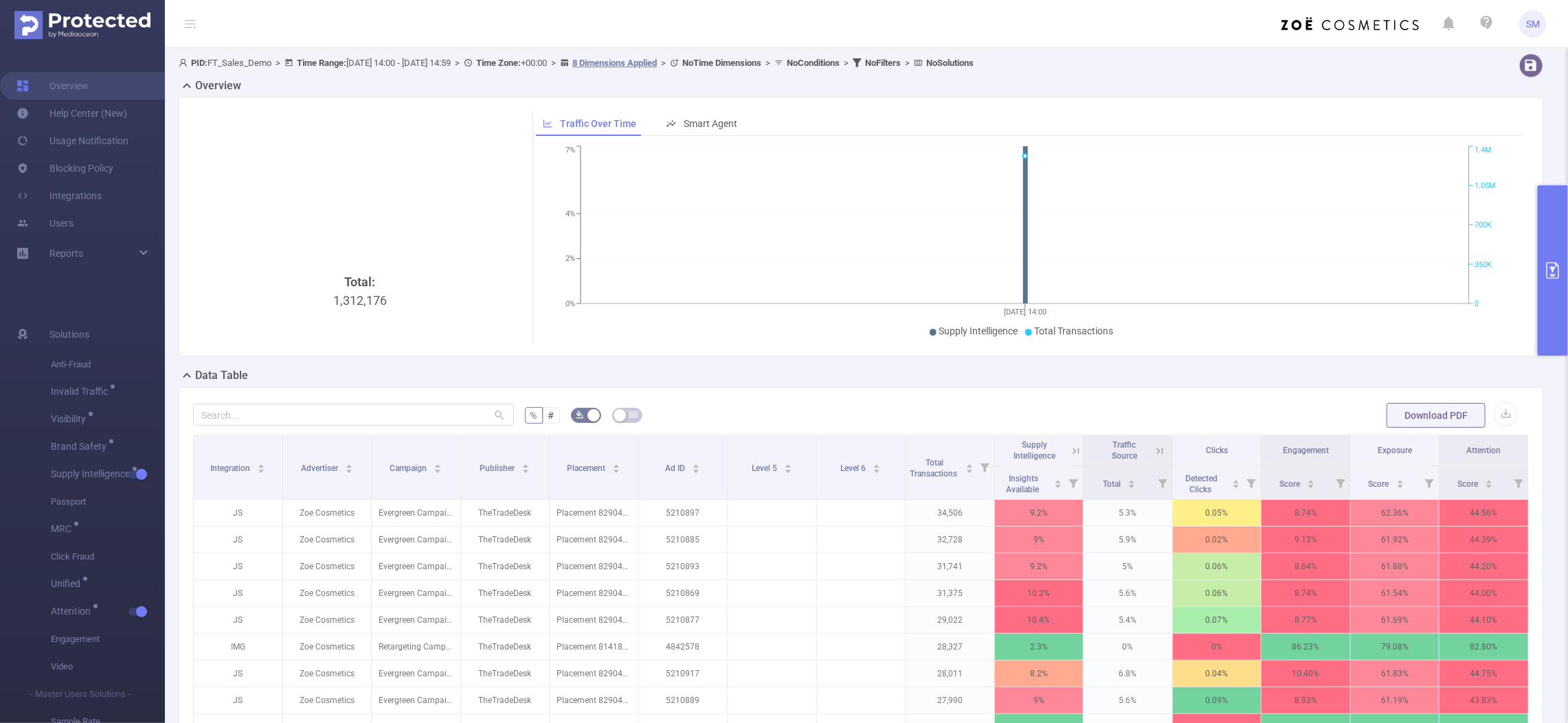
scroll to position [86, 0]
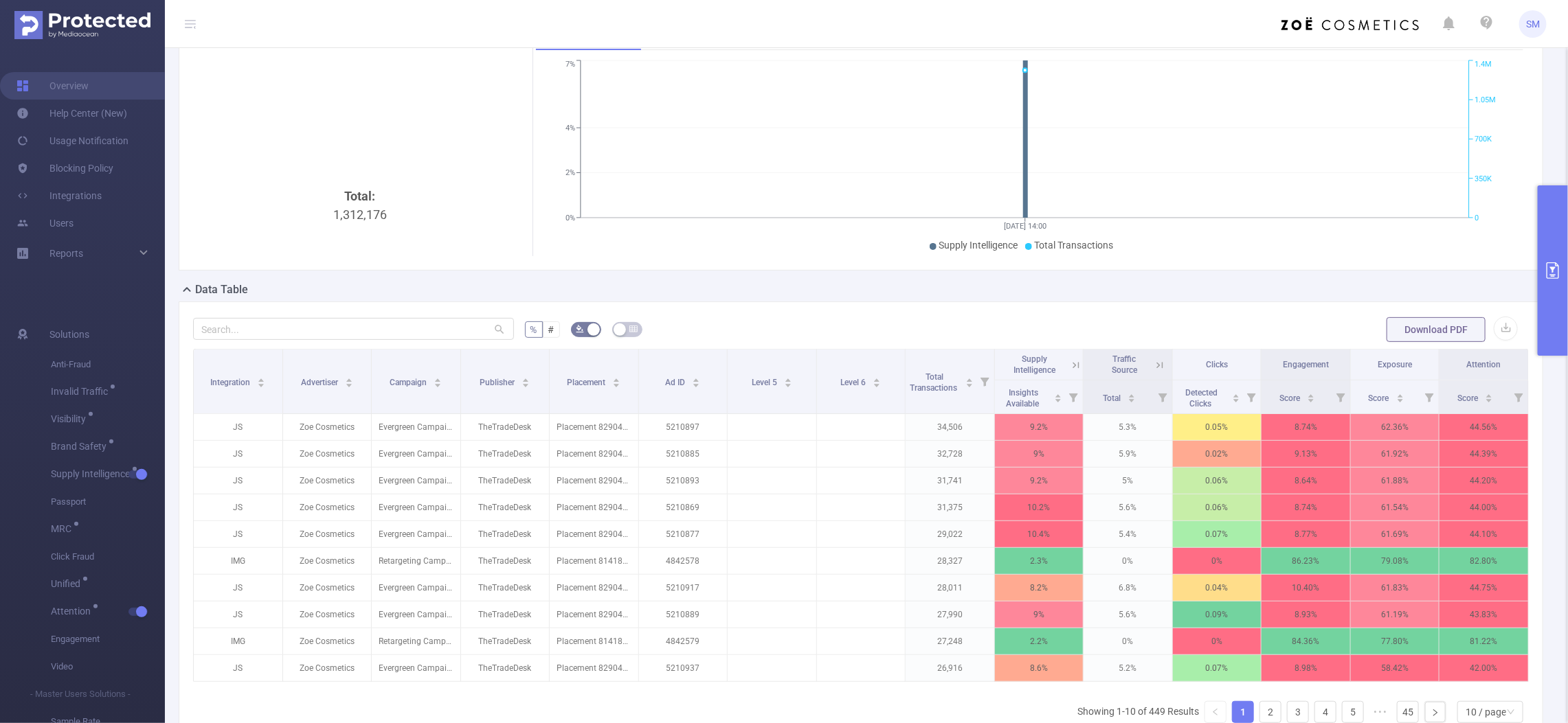
click at [1557, 263] on icon "primary" at bounding box center [1552, 270] width 16 height 16
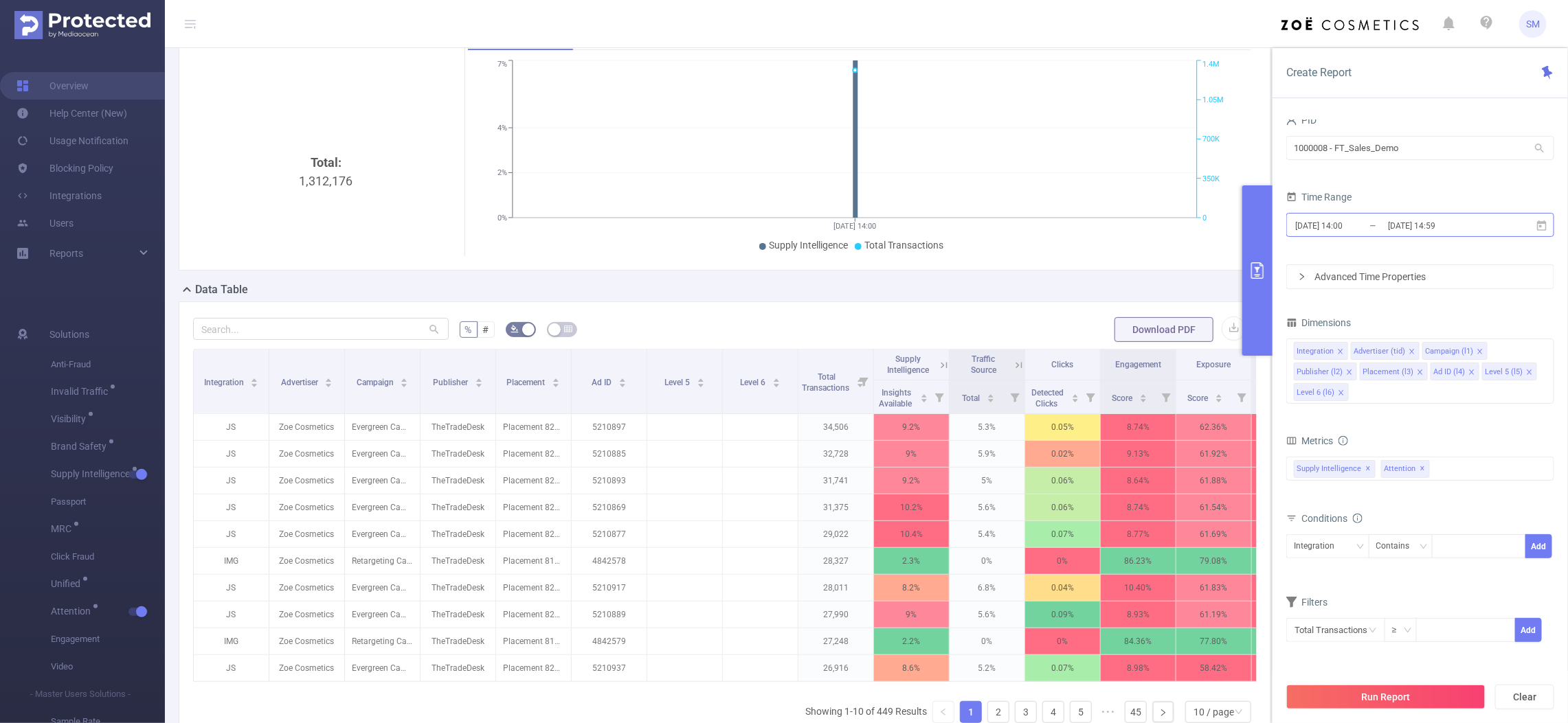
click at [1465, 222] on input "2025-09-12 14:59" at bounding box center [1442, 226] width 111 height 18
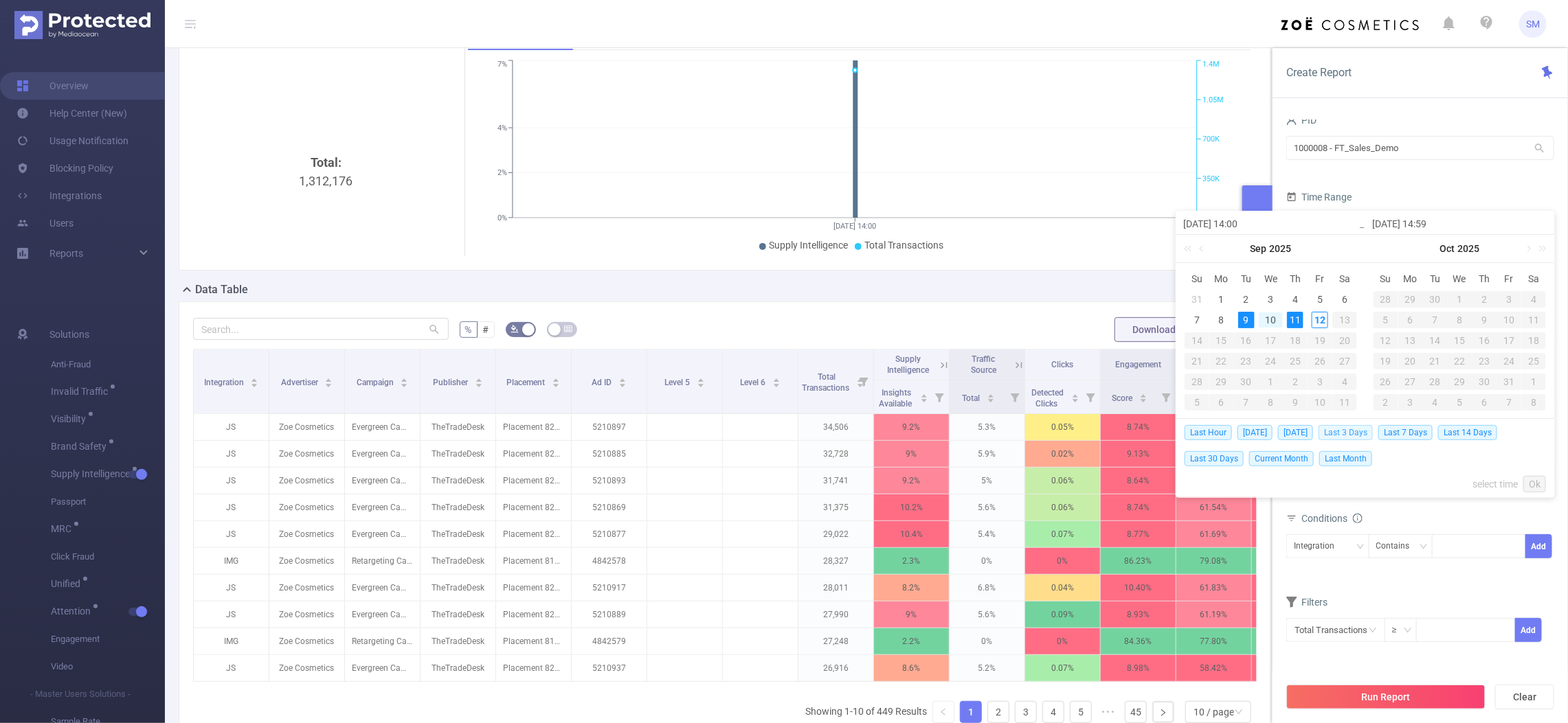
click at [1373, 434] on span "Last 3 Days" at bounding box center [1345, 433] width 55 height 15
type input "2025-09-09 00:00"
type input "2025-09-11 23:59"
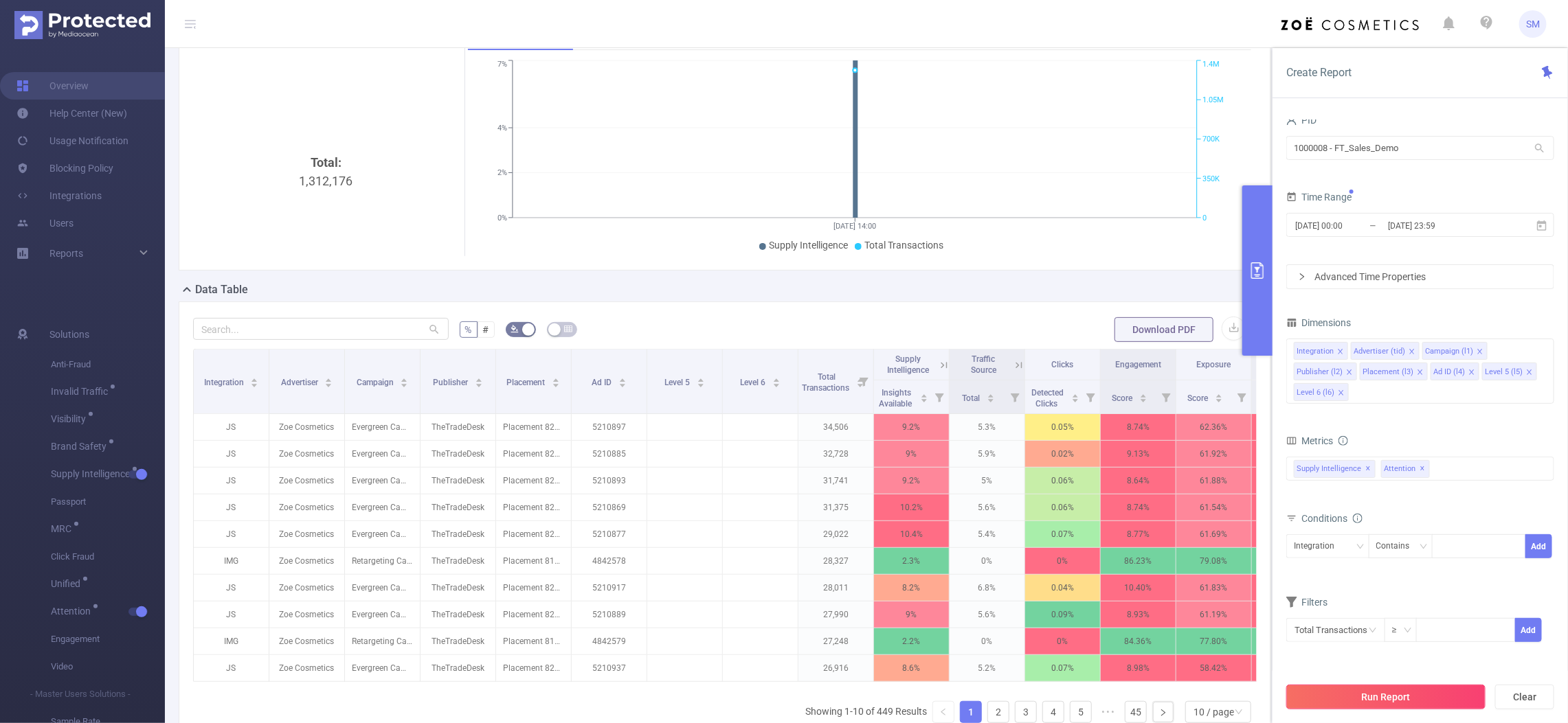
click at [1430, 697] on button "Run Report" at bounding box center [1385, 697] width 199 height 25
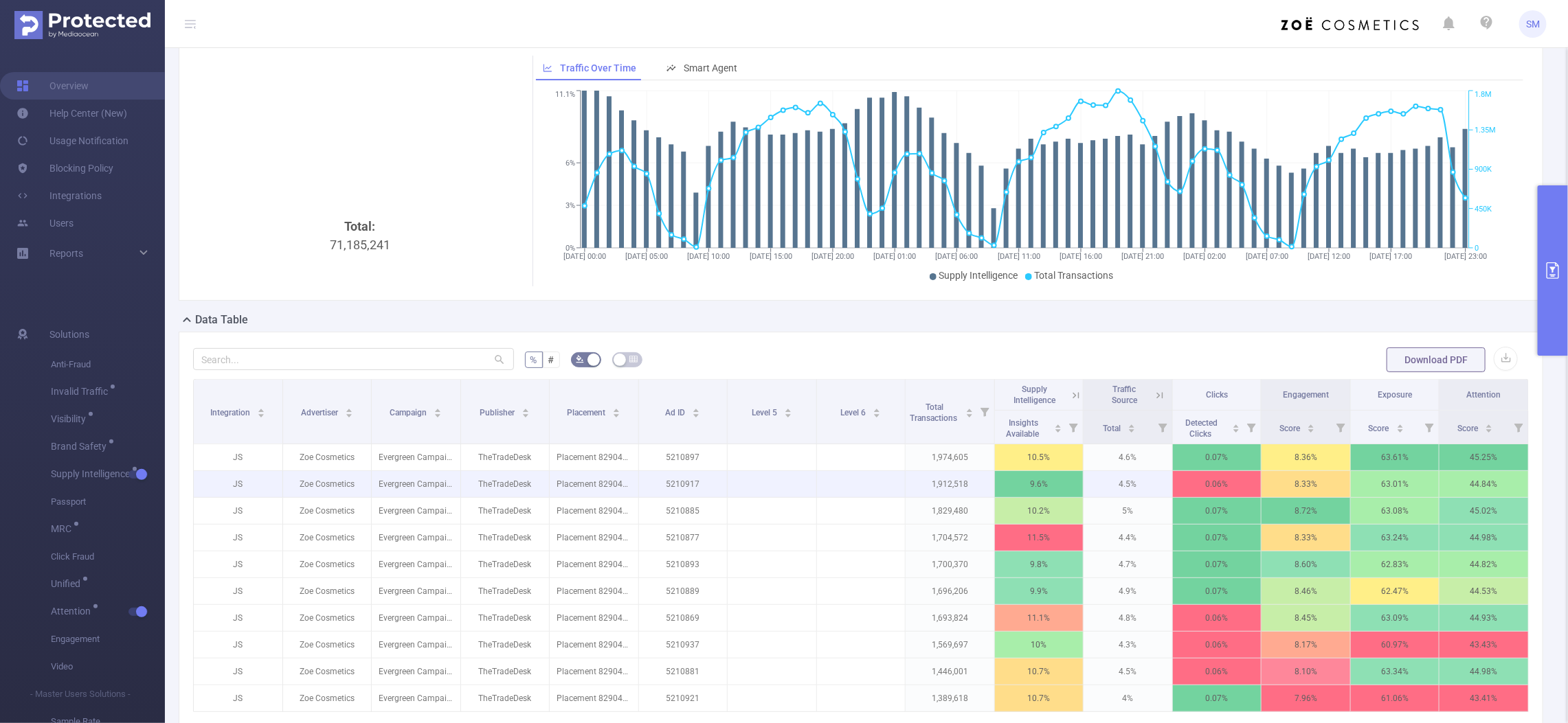
scroll to position [86, 0]
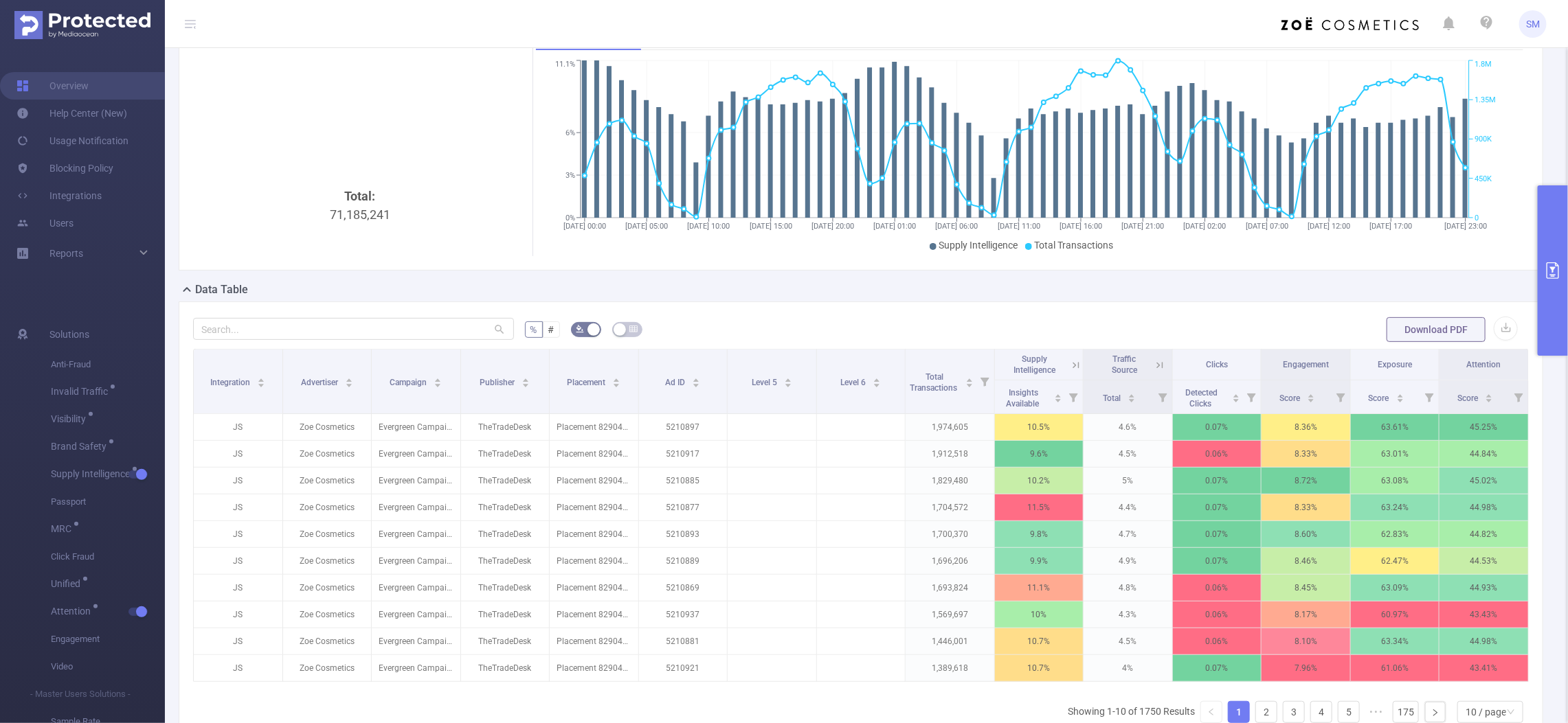
click at [1070, 362] on icon at bounding box center [1076, 365] width 12 height 12
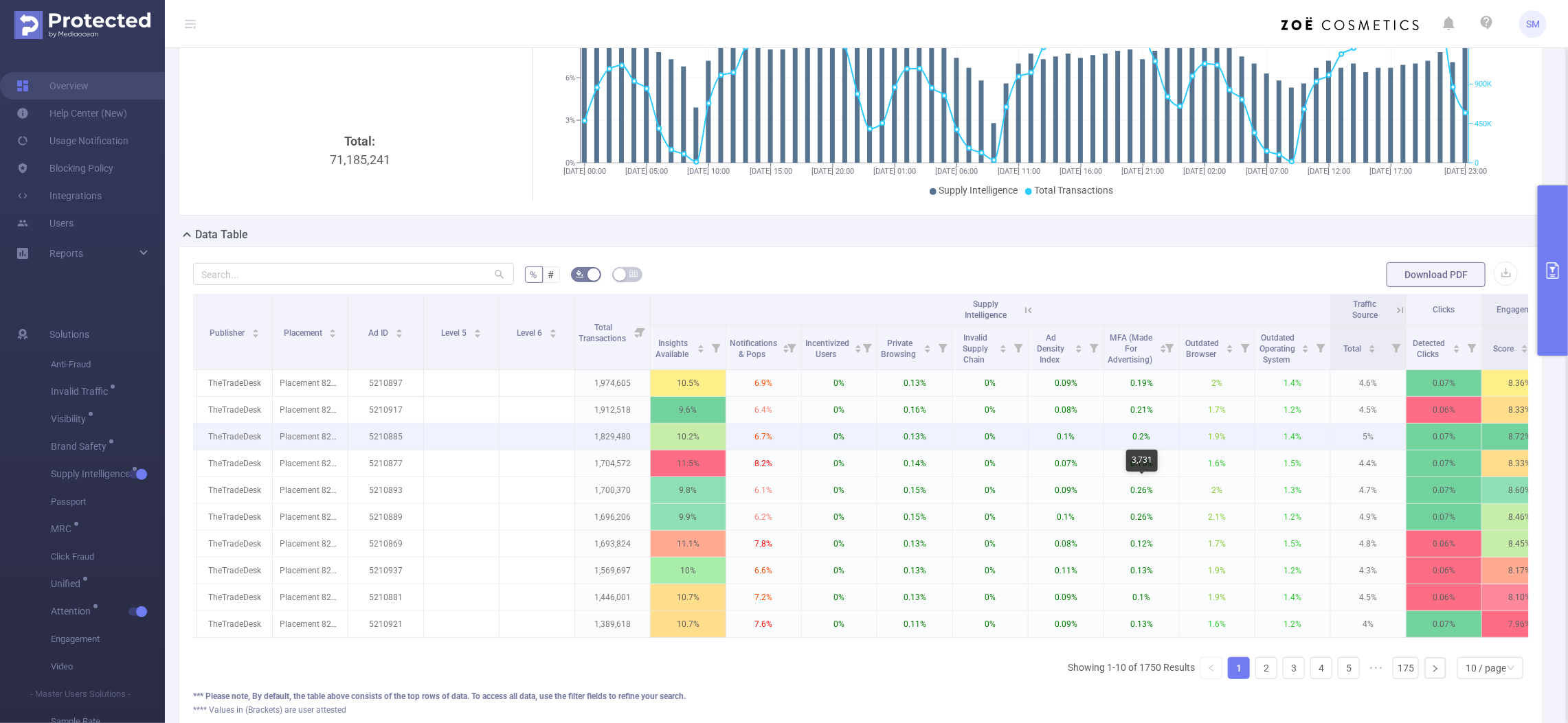
scroll to position [171, 0]
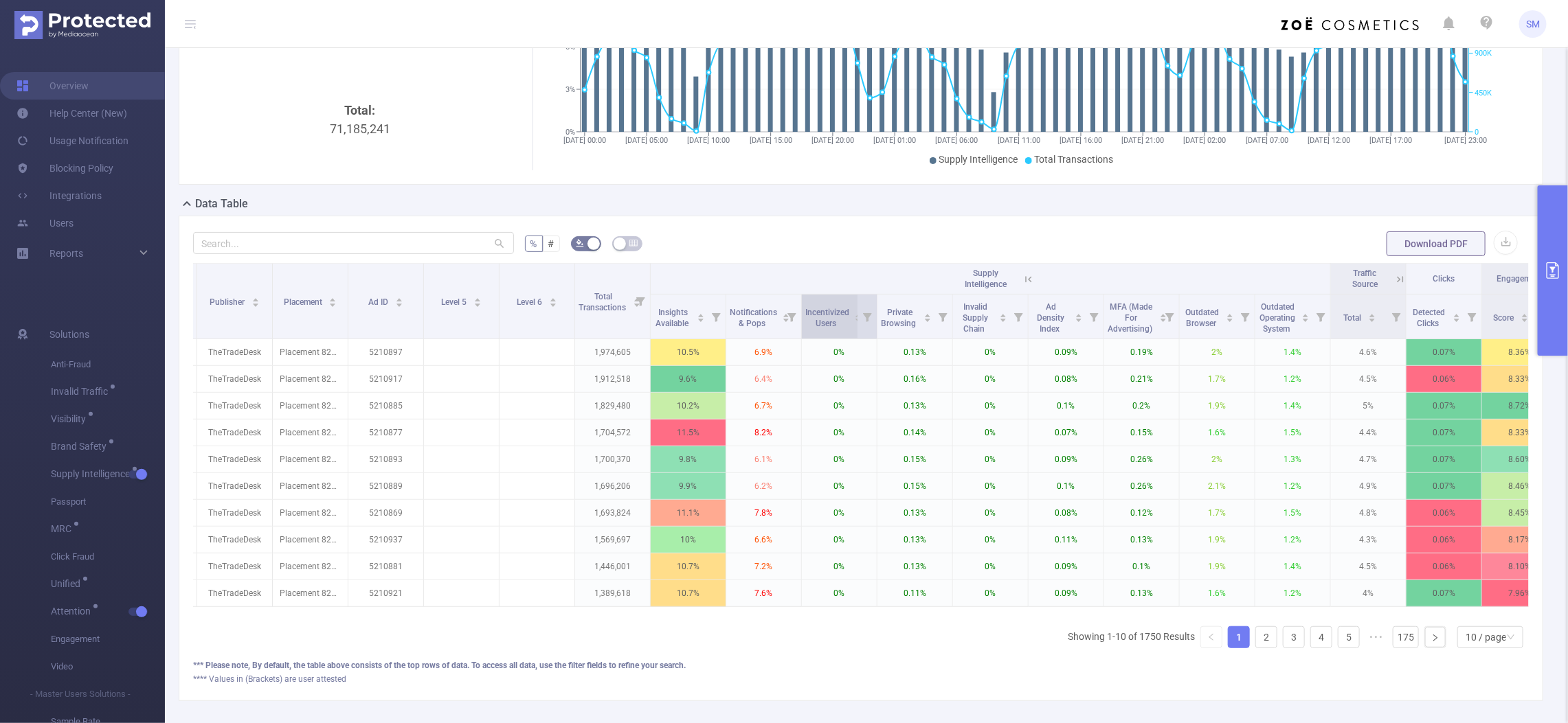
click at [844, 323] on span "Incentivized Users" at bounding box center [827, 317] width 44 height 25
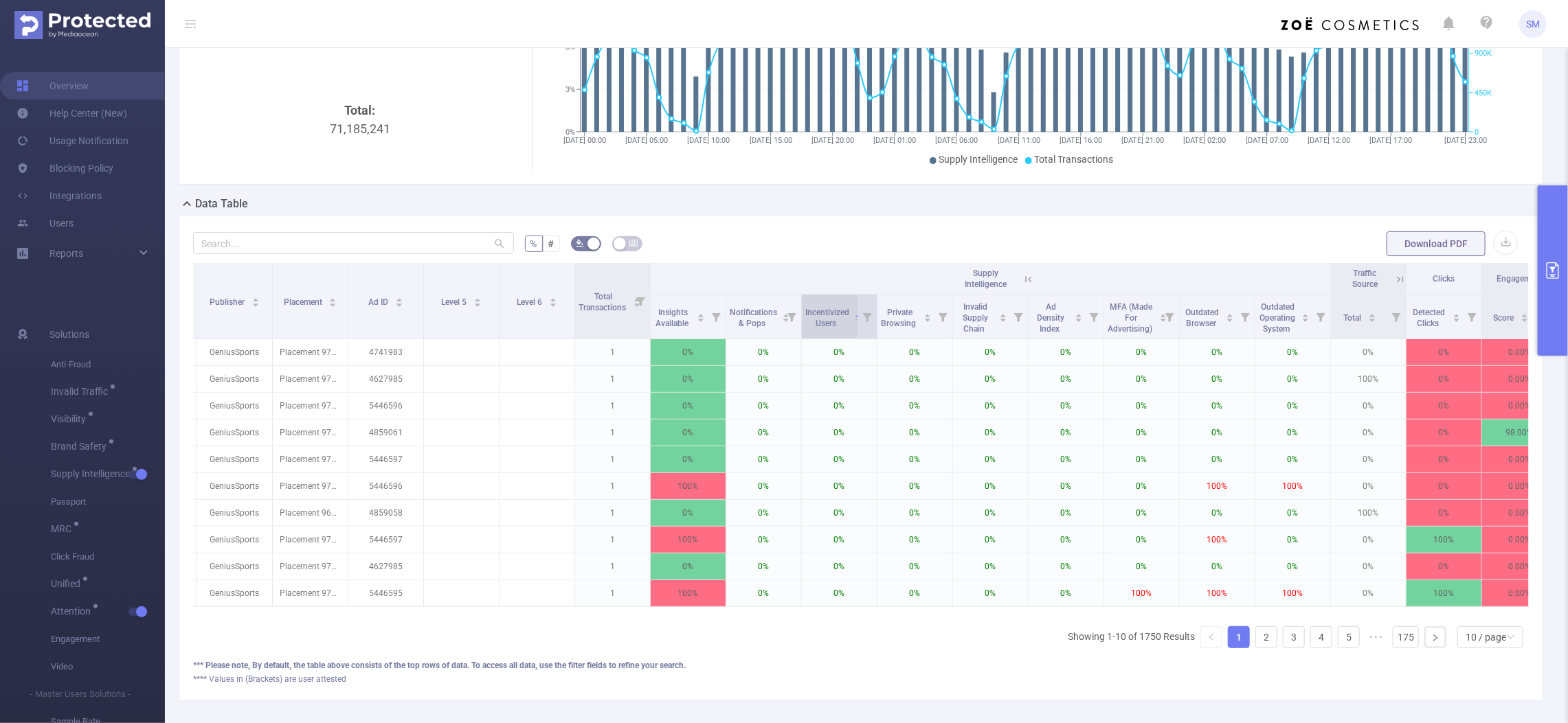
click at [839, 327] on span "Incentivized Users" at bounding box center [827, 317] width 44 height 25
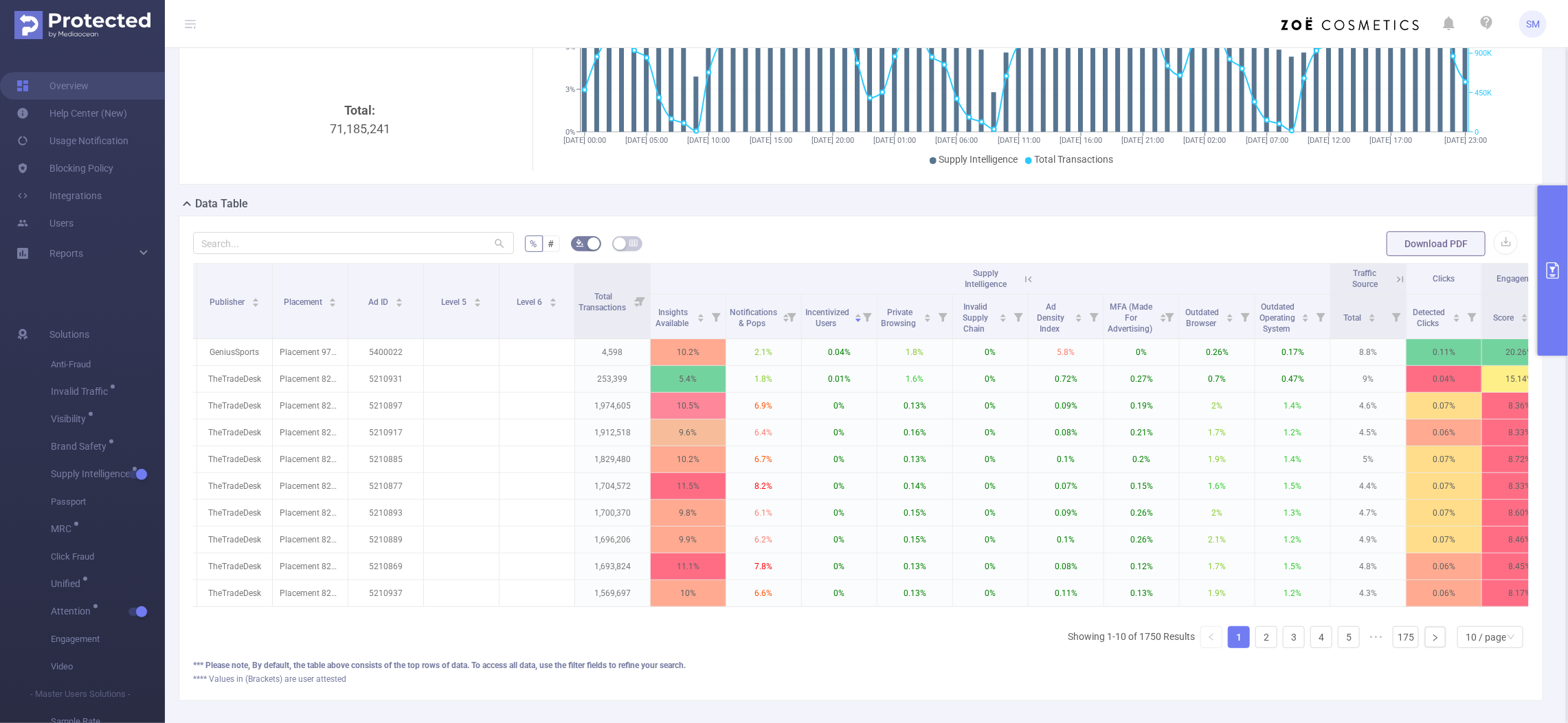
scroll to position [0, 378]
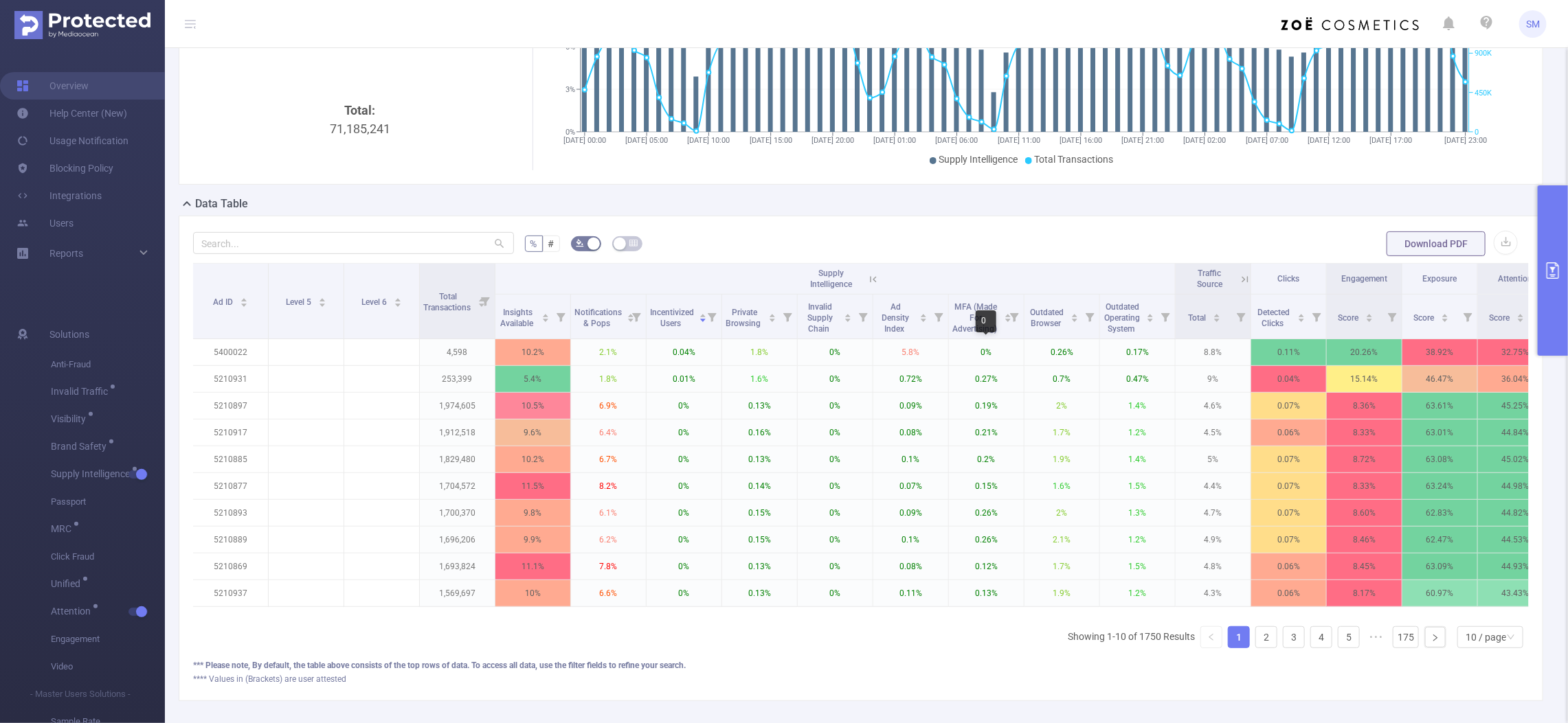
click at [977, 313] on div "0" at bounding box center [985, 321] width 21 height 22
click at [962, 310] on span "MFA (Made For Advertising)" at bounding box center [975, 317] width 47 height 32
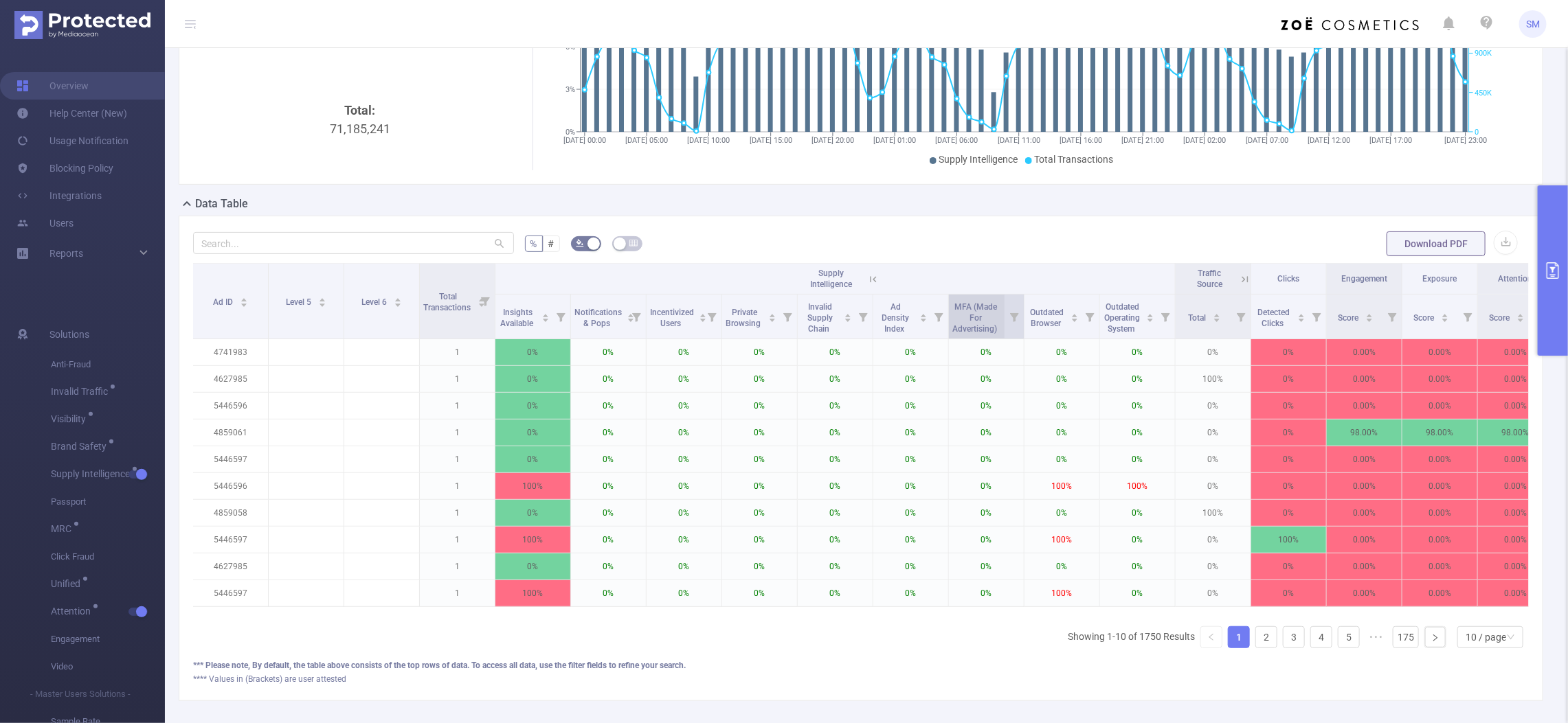
click at [970, 321] on span "MFA (Made For Advertising)" at bounding box center [975, 317] width 47 height 32
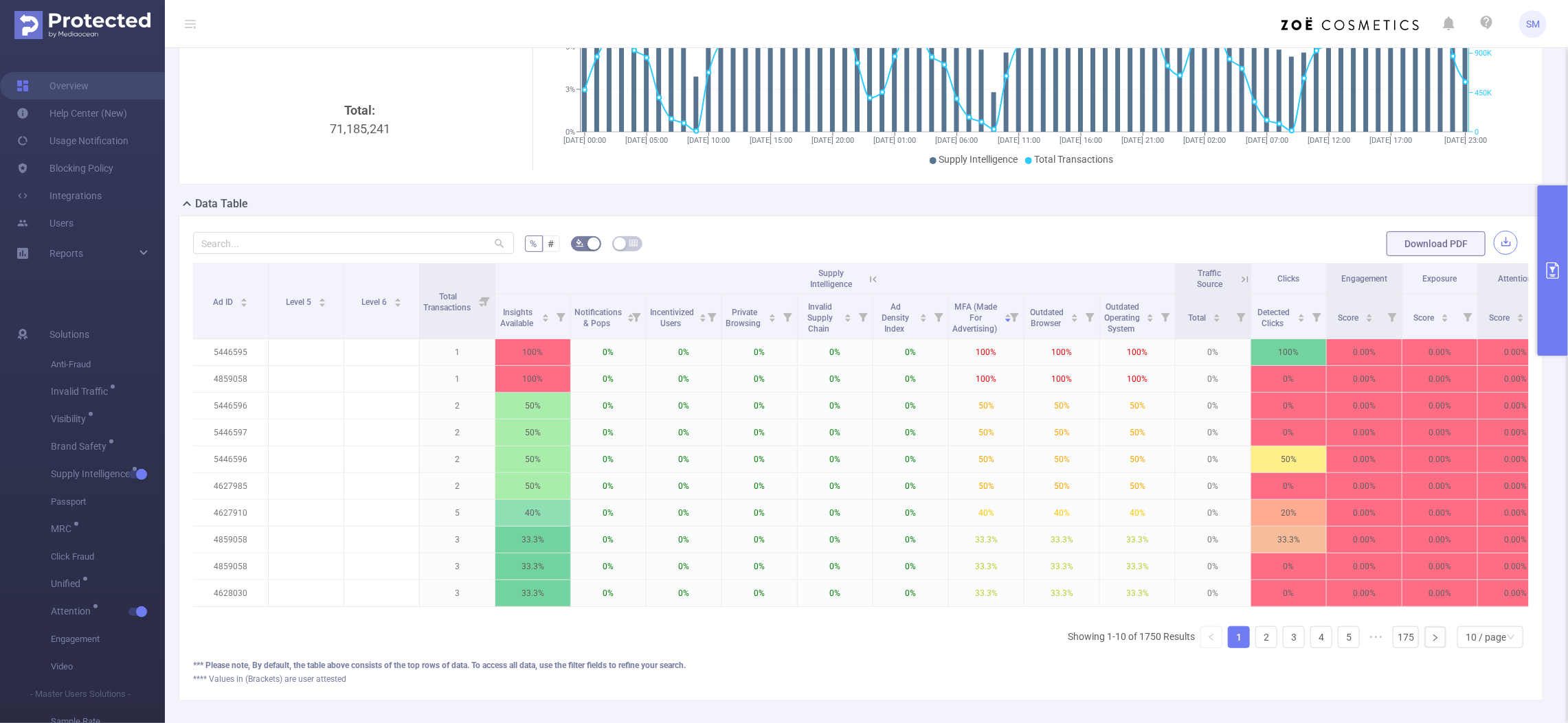
click at [1493, 248] on button "button" at bounding box center [1505, 242] width 24 height 24
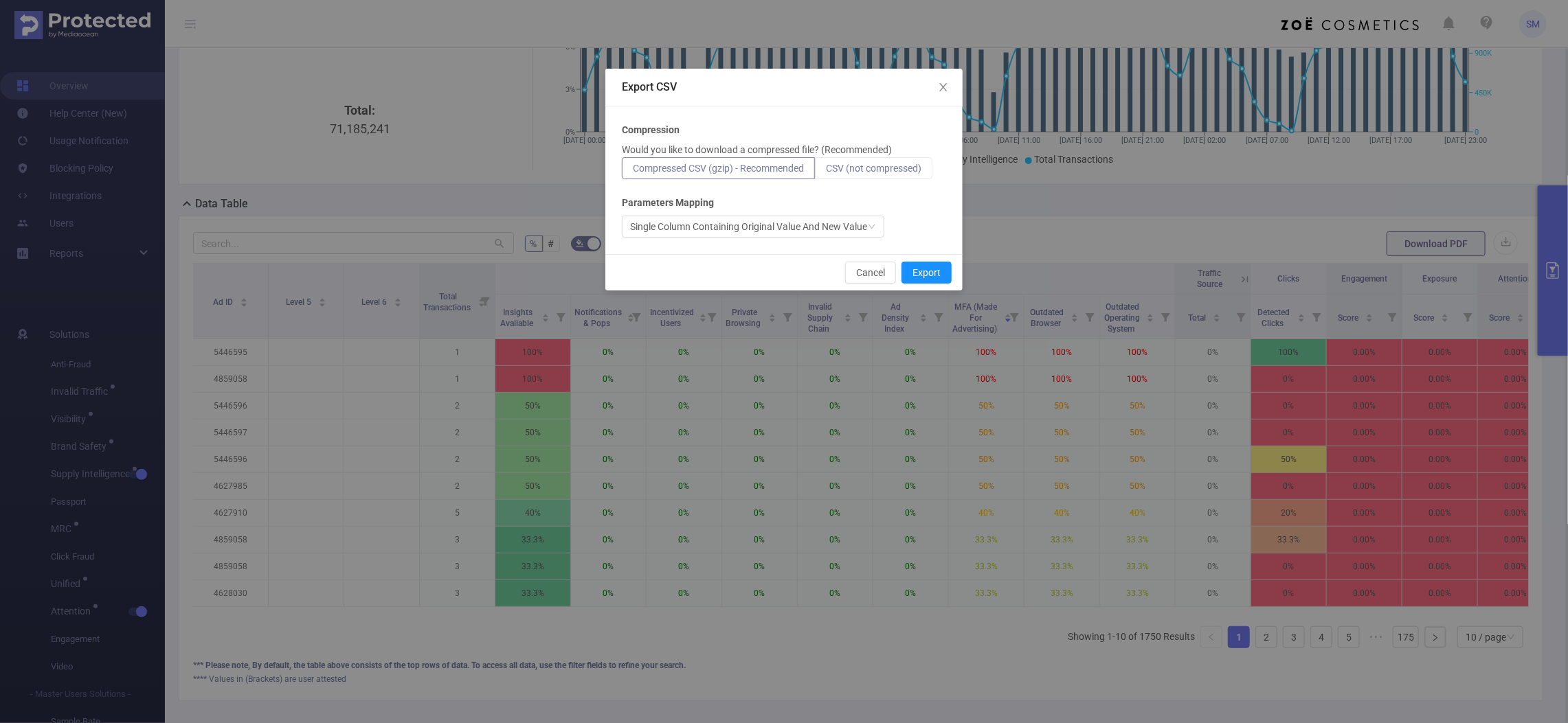
click at [876, 165] on span "CSV (not compressed)" at bounding box center [873, 168] width 95 height 11
click at [826, 171] on input "CSV (not compressed)" at bounding box center [826, 171] width 0 height 0
click at [945, 82] on icon "icon: close" at bounding box center [943, 87] width 11 height 11
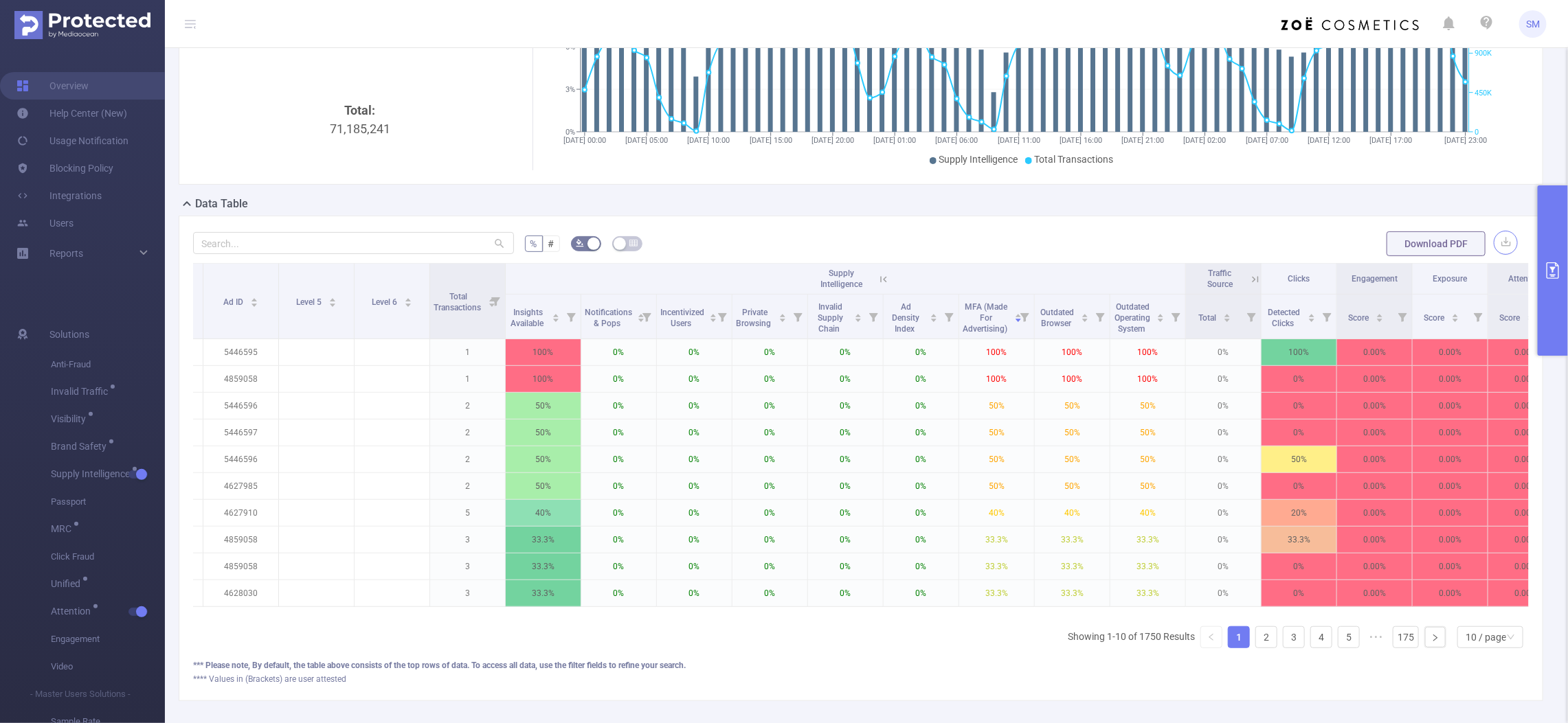
scroll to position [0, 419]
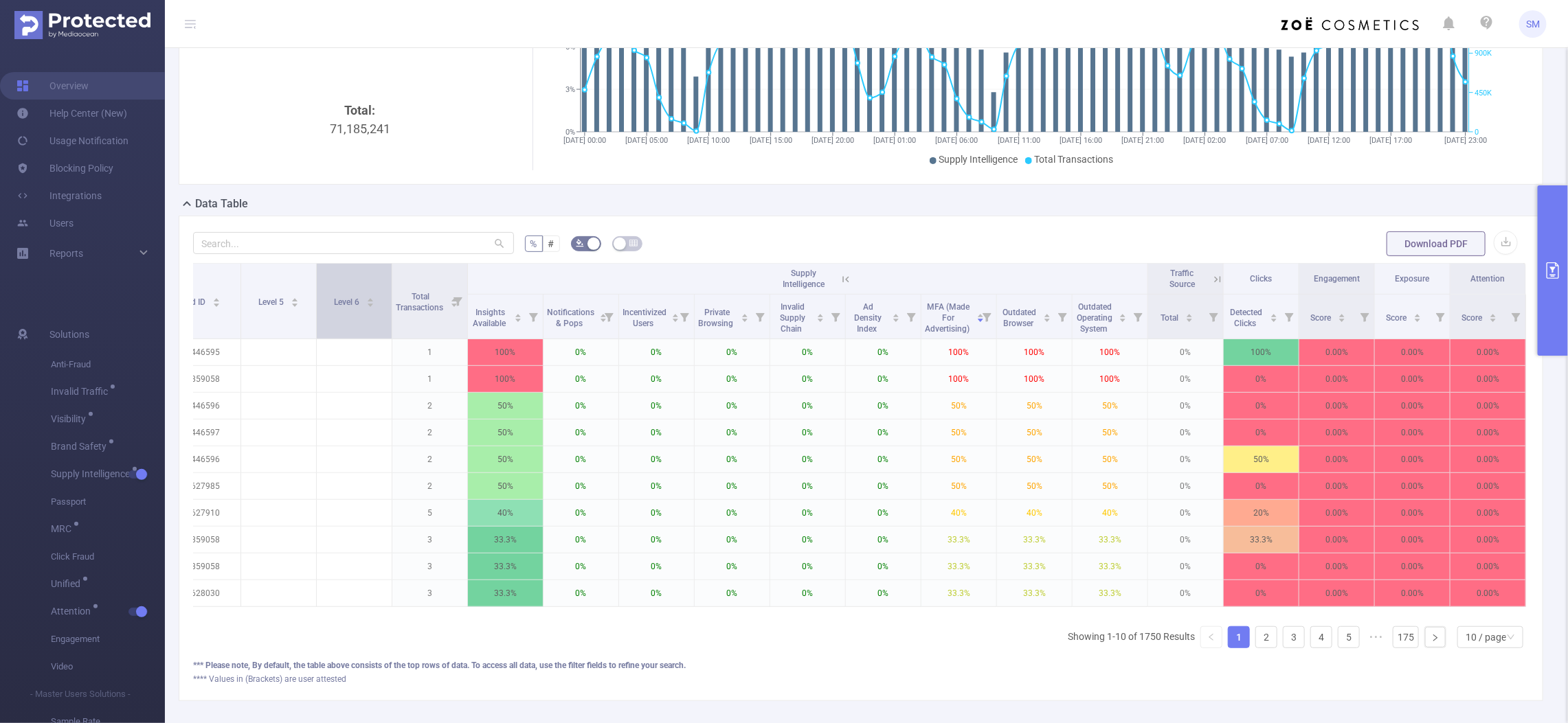
click at [839, 279] on icon at bounding box center [845, 280] width 12 height 12
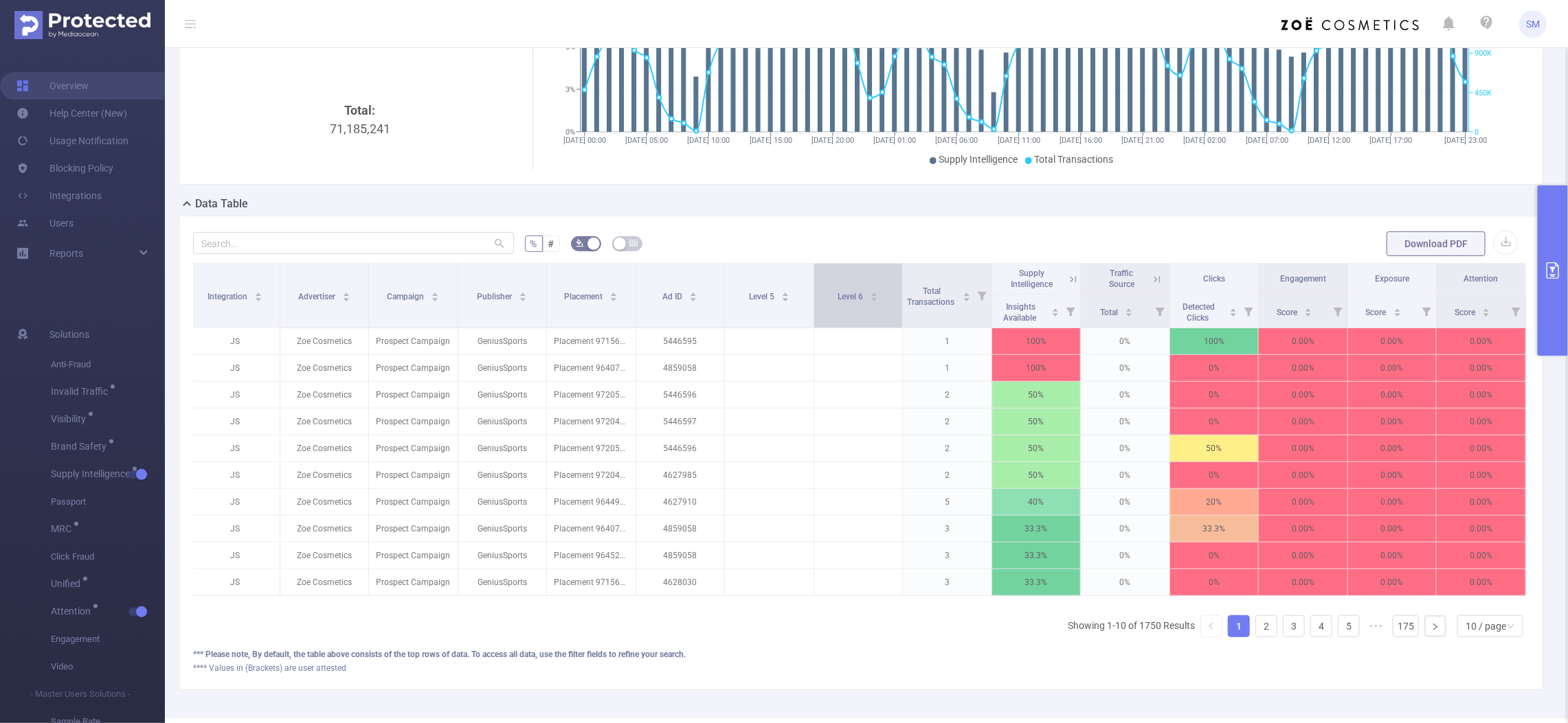
scroll to position [0, 2]
click at [1293, 313] on div "Score" at bounding box center [1295, 311] width 35 height 14
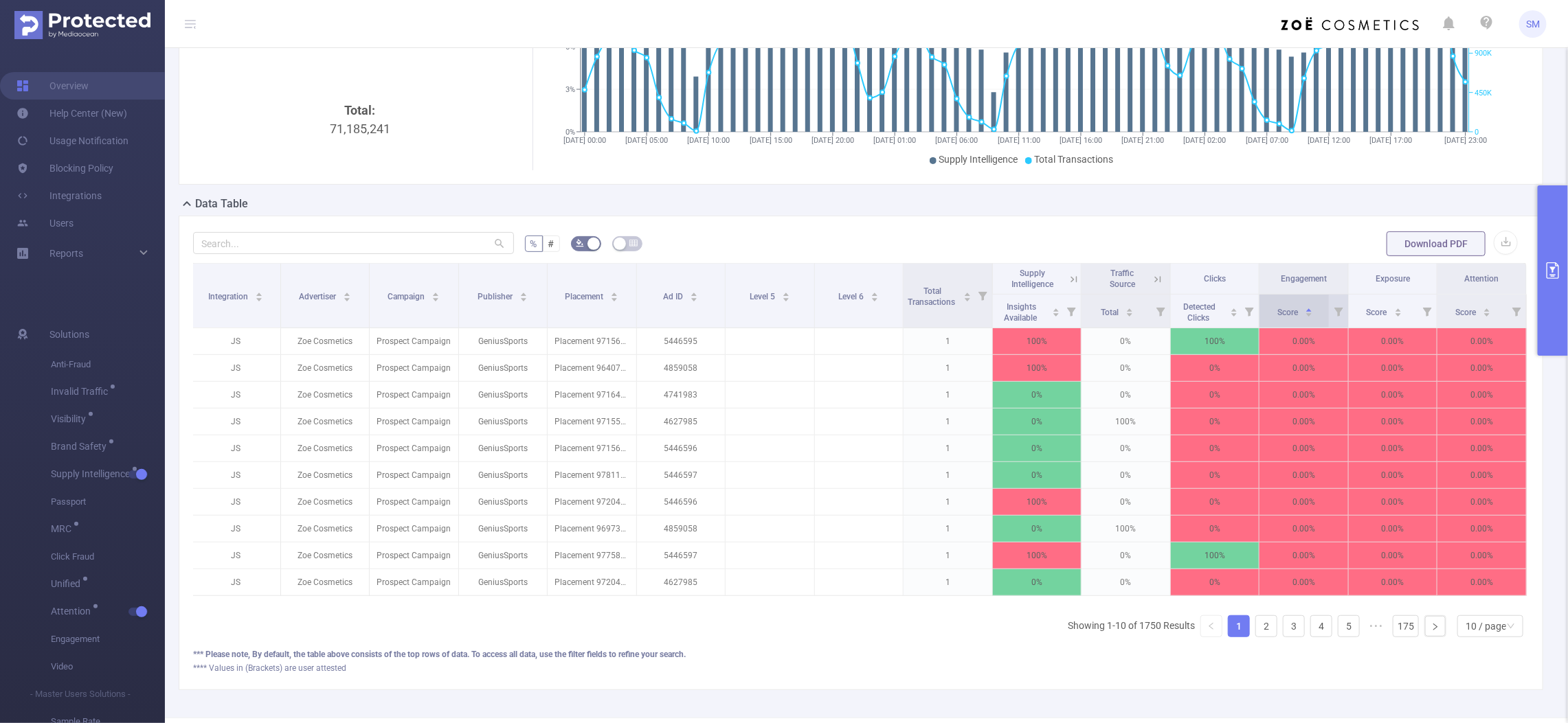
click at [1277, 310] on span "Score" at bounding box center [1288, 312] width 22 height 10
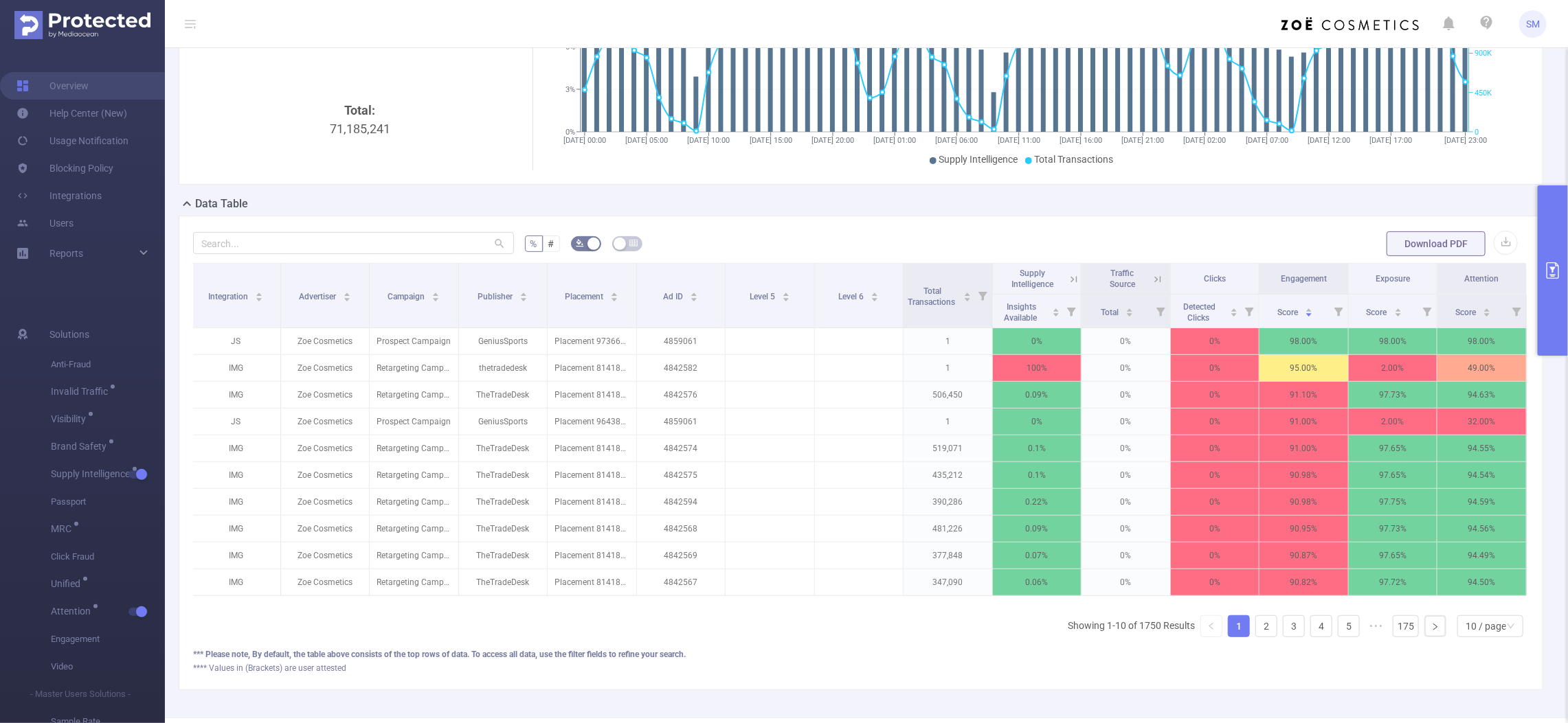
click at [1179, 218] on div "% # Download PDF Integration Advertiser Campaign Publisher Placement Ad ID Leve…" at bounding box center [860, 453] width 1364 height 475
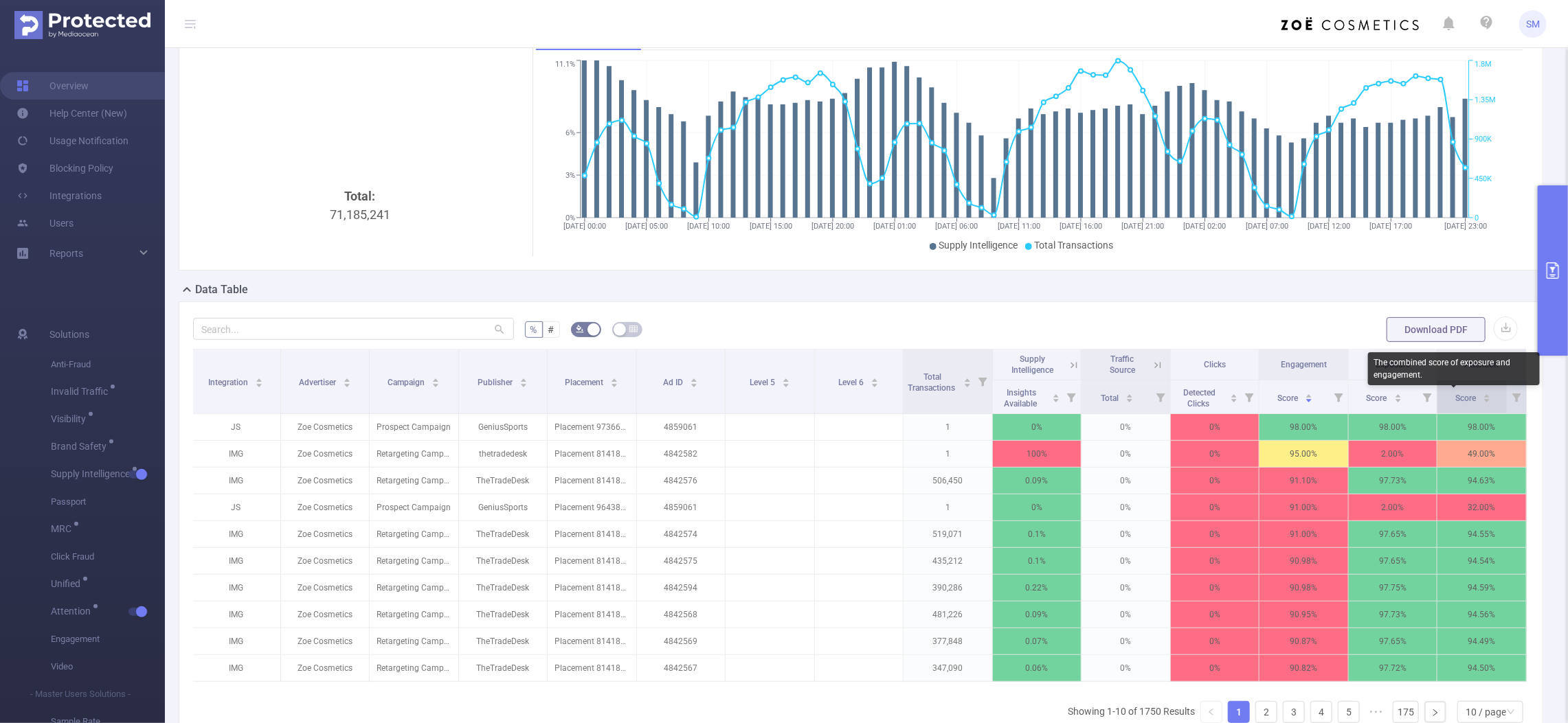
click at [1455, 397] on span "Score" at bounding box center [1466, 398] width 22 height 10
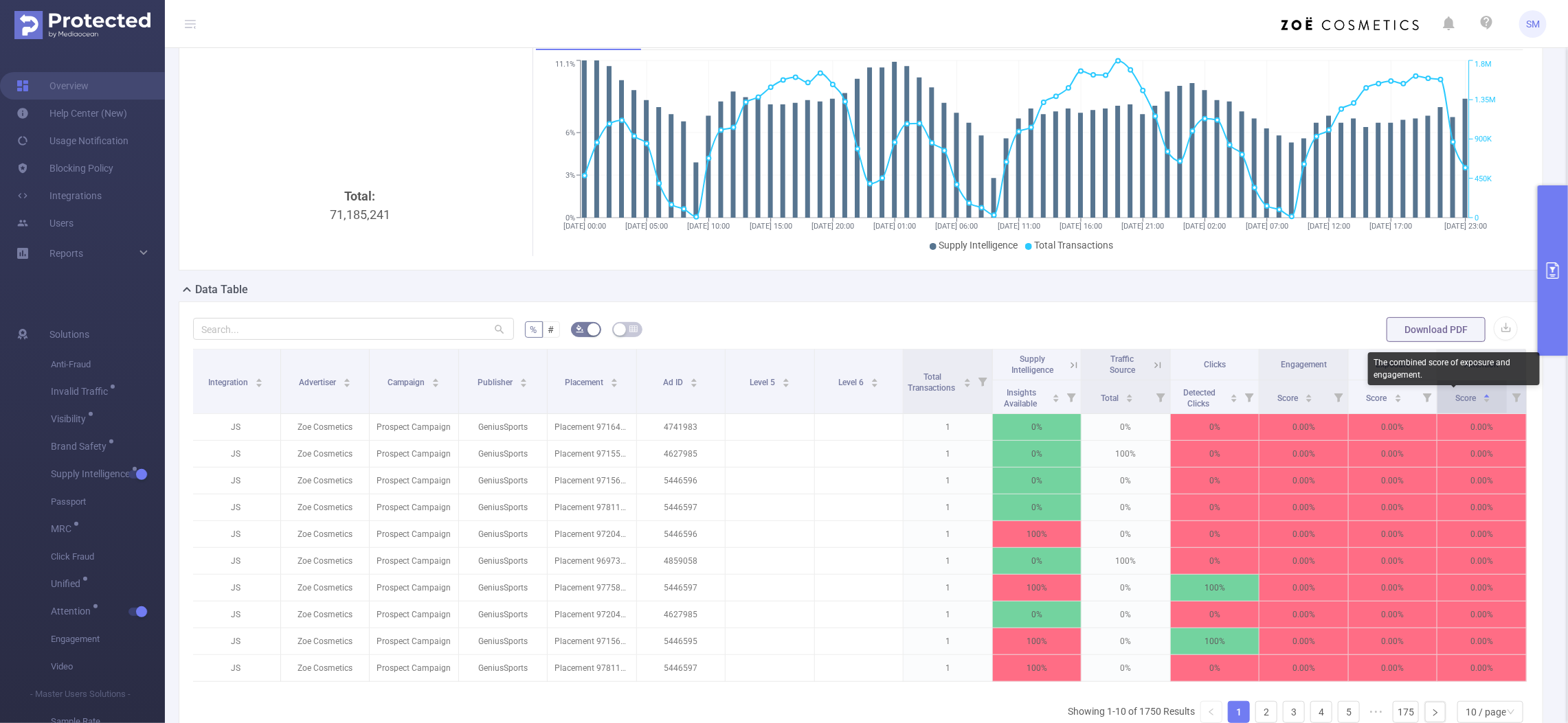
click at [1455, 397] on span "Score" at bounding box center [1466, 398] width 22 height 10
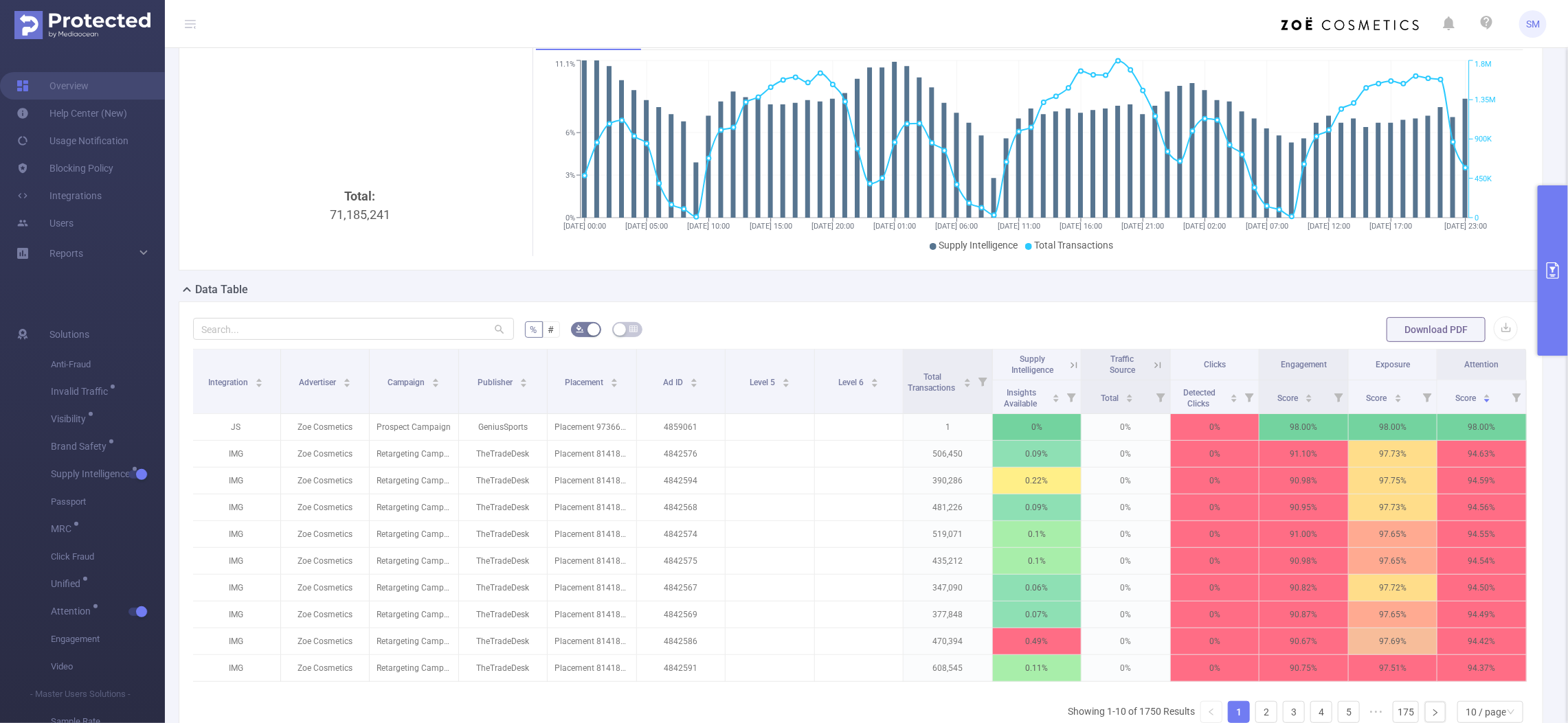
click at [1557, 262] on icon "primary" at bounding box center [1552, 270] width 16 height 16
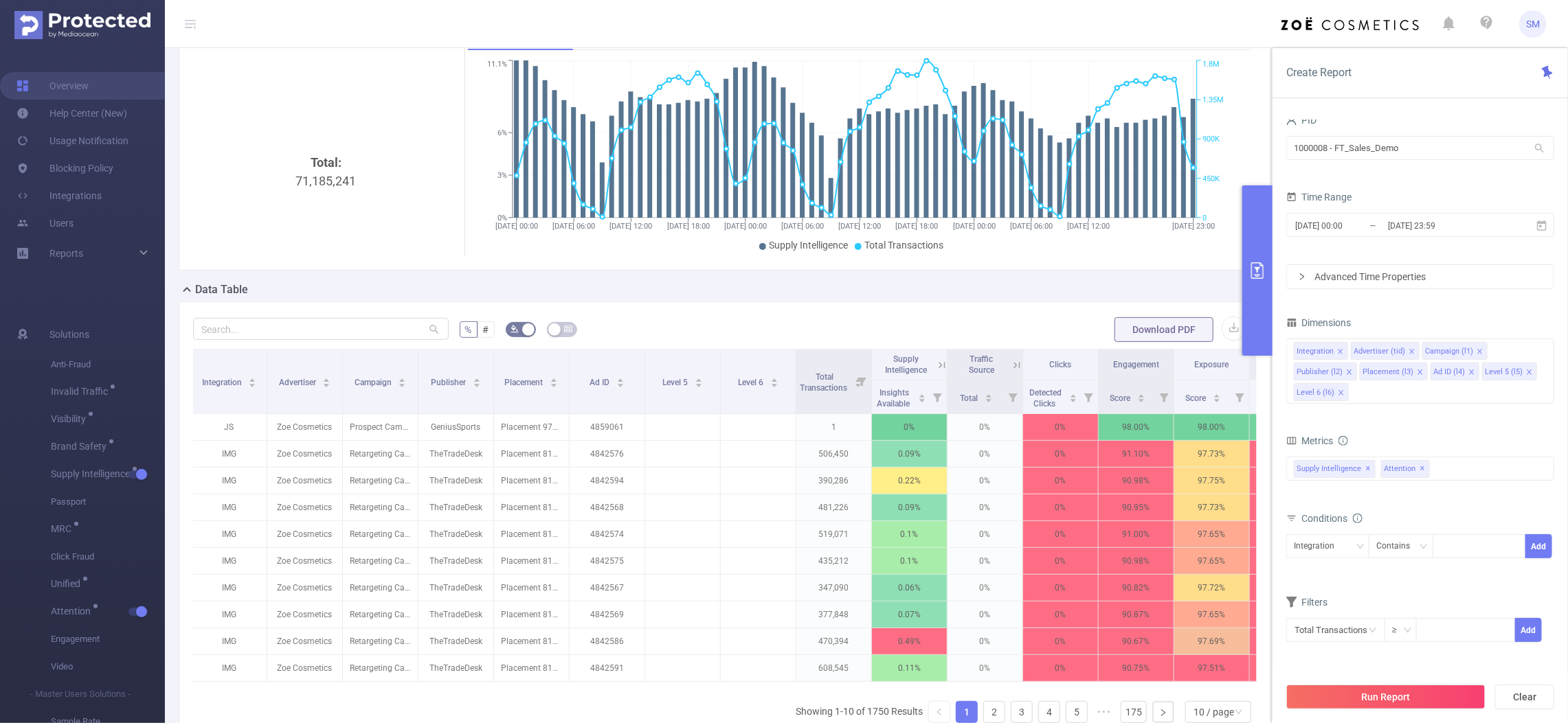
click at [1265, 278] on button "primary" at bounding box center [1257, 270] width 30 height 171
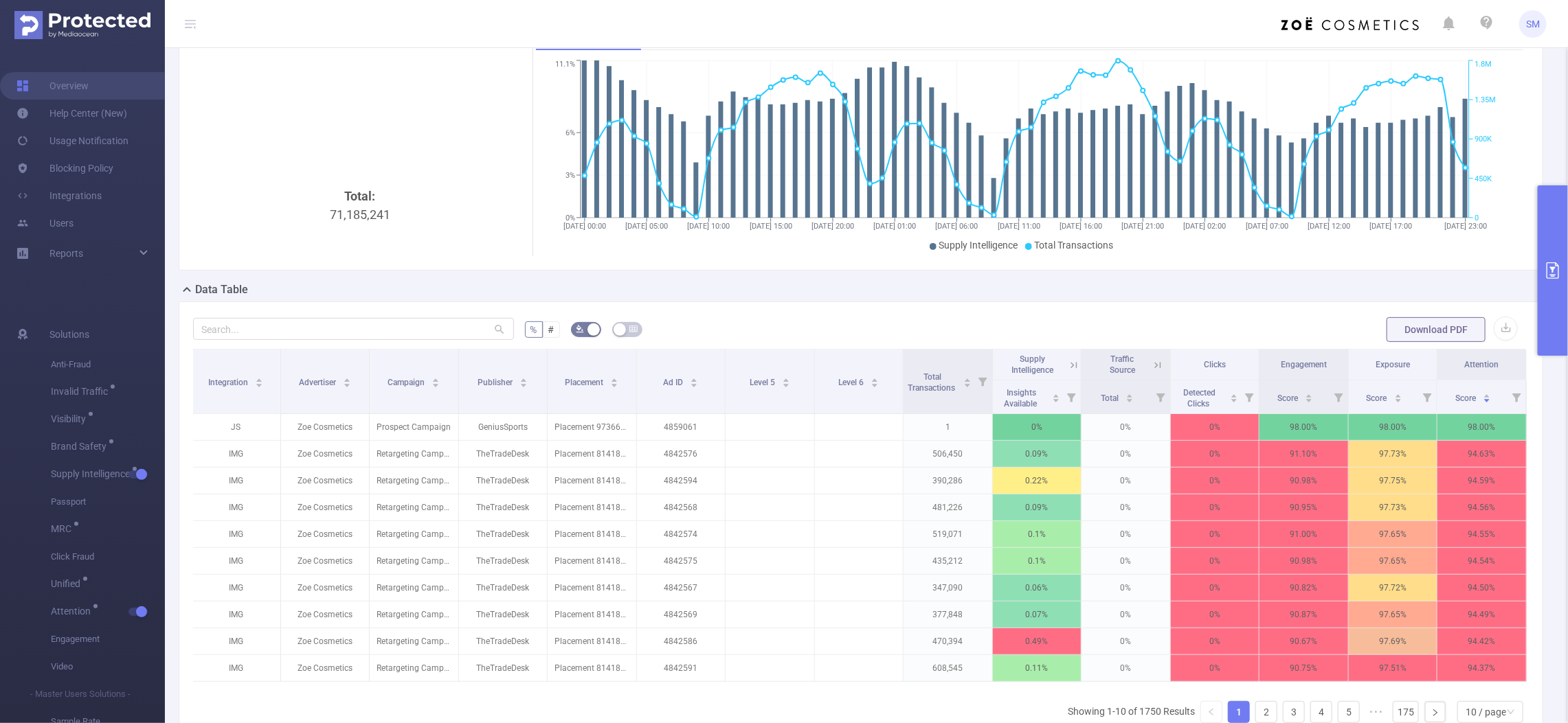
click at [1487, 269] on div "Total: 71,185,241 Traffic Over Time Smart Agent 09/09 00:00 09/09 05:00 09/09 1…" at bounding box center [860, 141] width 1364 height 260
click at [1320, 294] on div "Data Table" at bounding box center [865, 290] width 1375 height 19
click at [1301, 301] on div "% # Download PDF Integration Advertiser Campaign Publisher Placement Ad ID Leve…" at bounding box center [860, 539] width 1364 height 475
